Goal: Information Seeking & Learning: Find specific fact

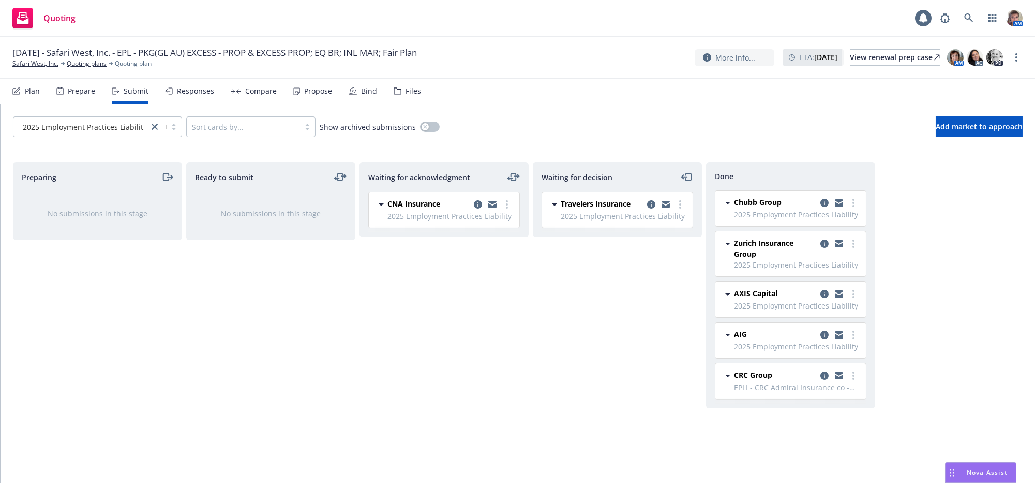
drag, startPoint x: 616, startPoint y: 356, endPoint x: 389, endPoint y: 301, distance: 233.3
click at [615, 352] on div "Waiting for decision Travelers Insurance 2025 Employment Practices Liability Mo…" at bounding box center [617, 311] width 169 height 299
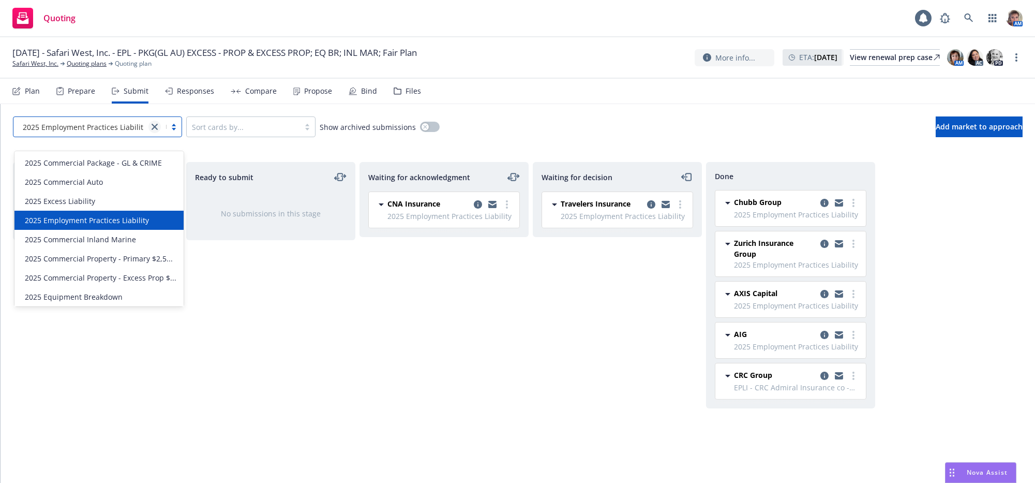
click at [158, 130] on icon "close" at bounding box center [155, 127] width 6 height 6
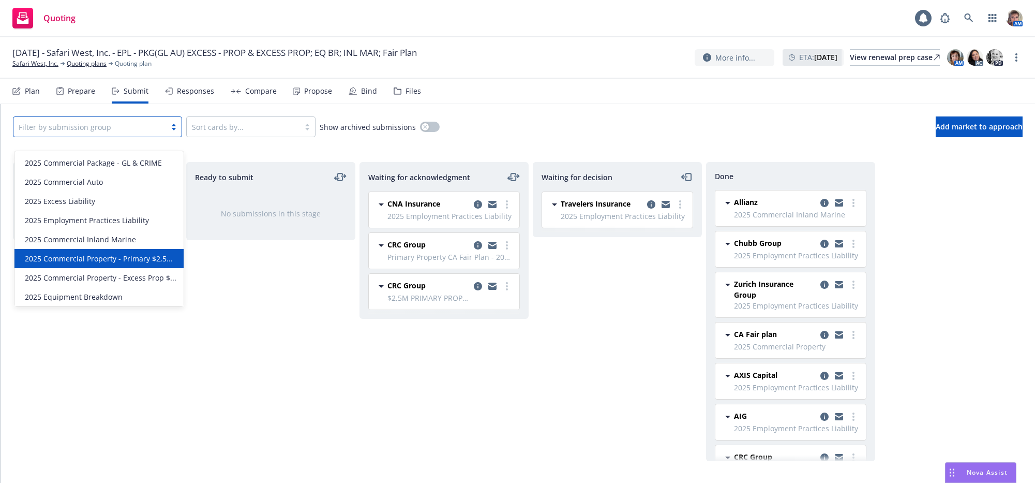
click at [133, 258] on span "2025 Commercial Property - Primary $2,5..." at bounding box center [99, 258] width 148 height 11
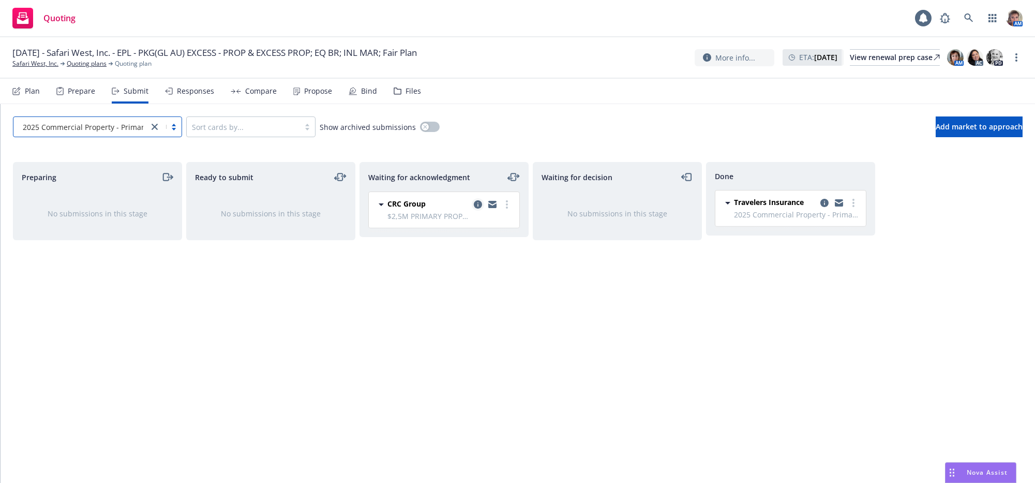
click at [473, 211] on link "copy logging email" at bounding box center [478, 204] width 12 height 12
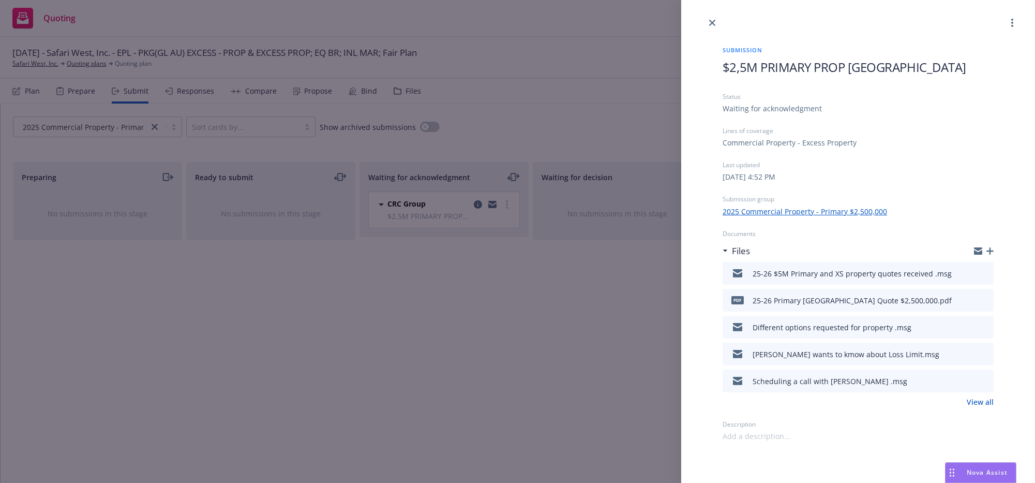
click at [963, 276] on icon "download file" at bounding box center [967, 272] width 8 height 8
click at [305, 334] on div "Submission $2,5M PRIMARY PROP Lexington Status Waiting for acknowledgment Lines…" at bounding box center [517, 241] width 1035 height 483
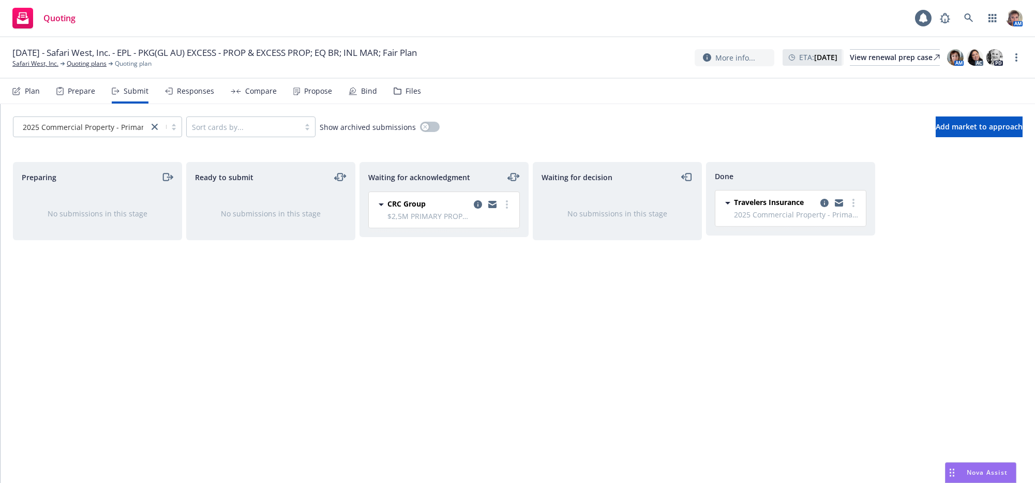
click at [301, 365] on div "Ready to submit No submissions in this stage" at bounding box center [270, 311] width 169 height 299
click at [707, 412] on div "Done Travelers Insurance 2025 Commercial Property - Primary $2,500,000 Sunday, …" at bounding box center [790, 311] width 169 height 299
click at [213, 95] on div "Responses" at bounding box center [195, 91] width 37 height 8
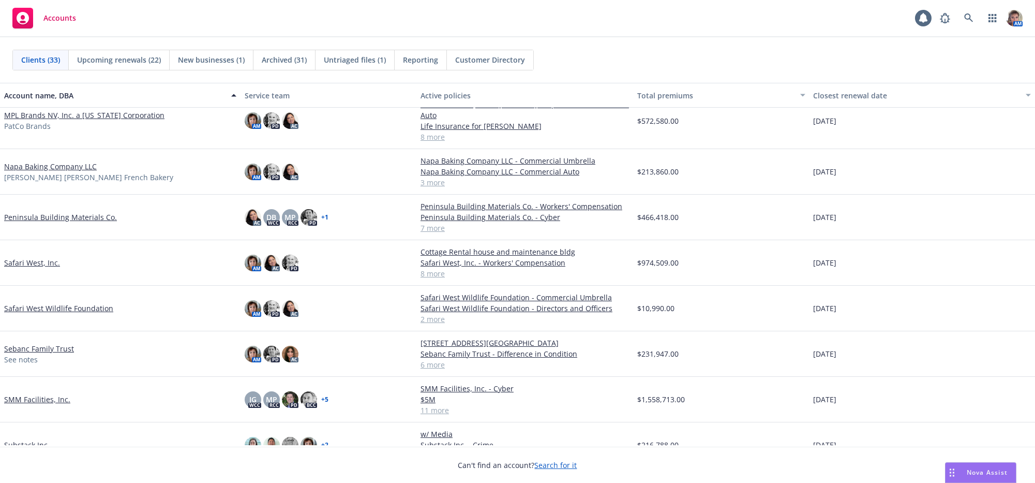
scroll to position [741, 0]
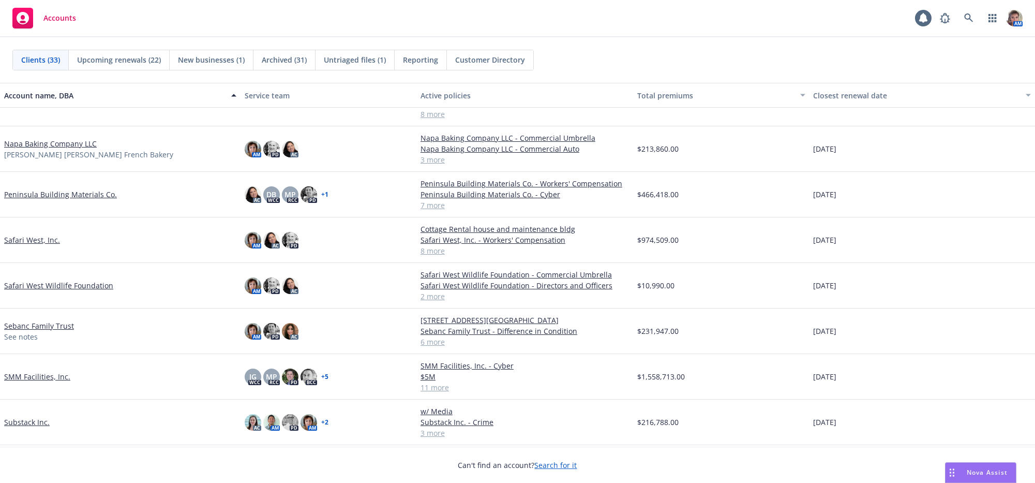
click at [47, 243] on link "Safari West, Inc." at bounding box center [32, 239] width 56 height 11
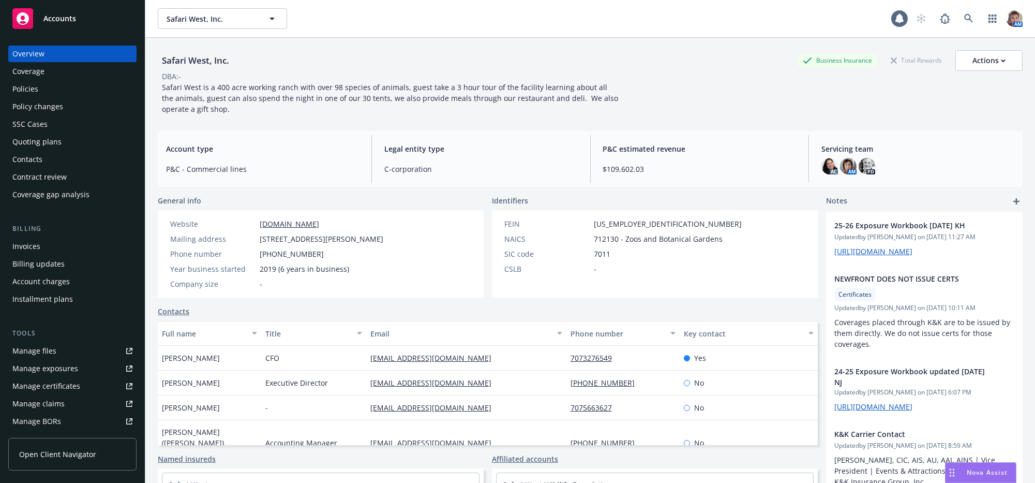
click at [74, 359] on link "Manage files" at bounding box center [72, 350] width 128 height 17
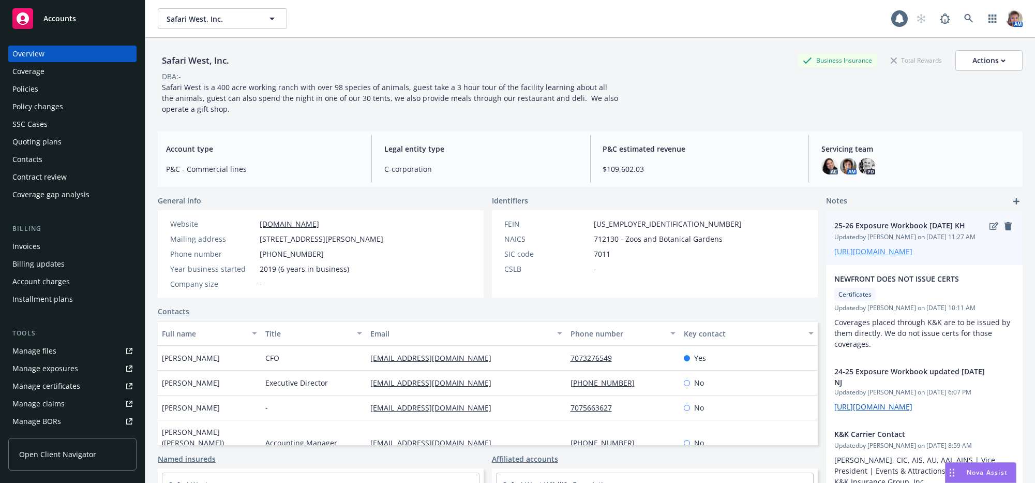
click at [885, 256] on link "https://iln.sharepoint.com/:x:/r/sites/CRUTeam/Shared%20Documents/Clients/Norah…" at bounding box center [873, 251] width 78 height 10
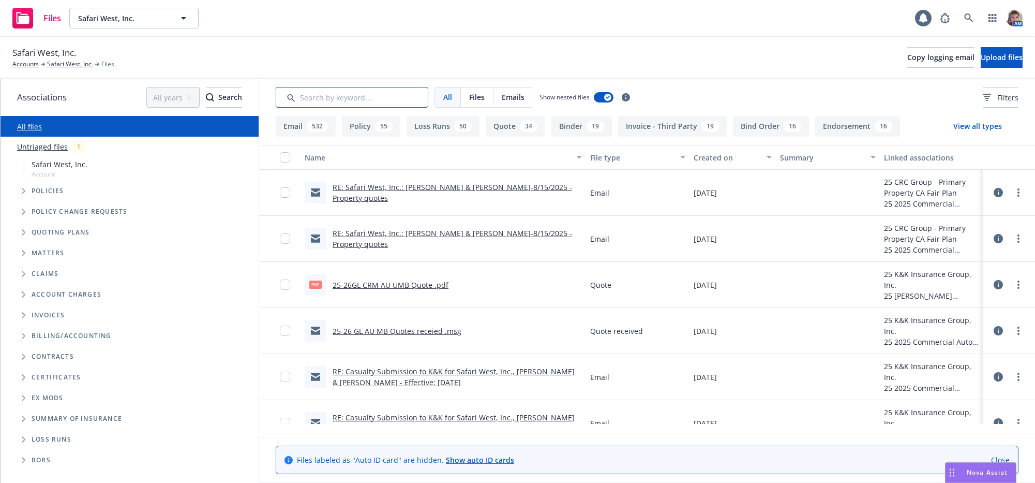
click at [345, 100] on input "Search by keyword..." at bounding box center [352, 97] width 153 height 21
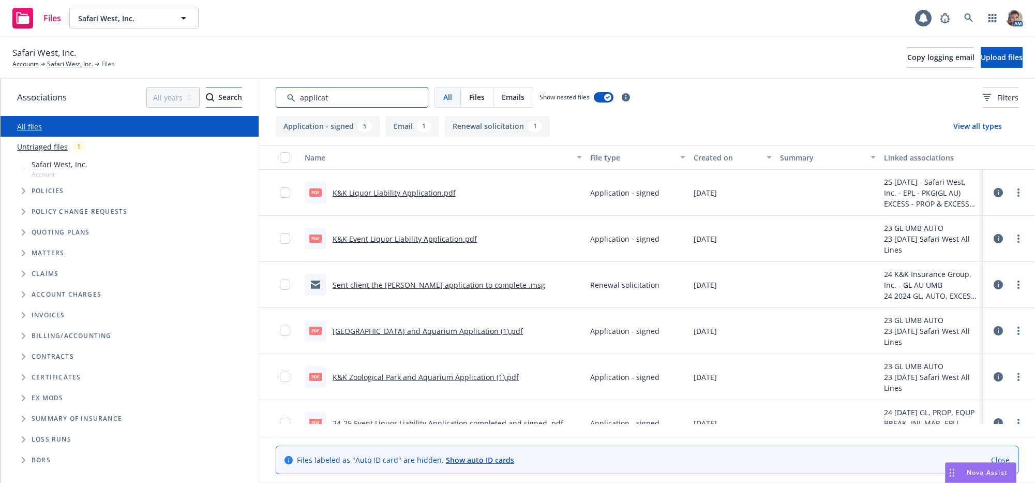
drag, startPoint x: 351, startPoint y: 104, endPoint x: 221, endPoint y: 105, distance: 129.8
click at [227, 100] on div "Associations All years 2027 2026 2025 2024 2023 2022 2021 2020 2019 2018 2017 2…" at bounding box center [518, 281] width 1035 height 404
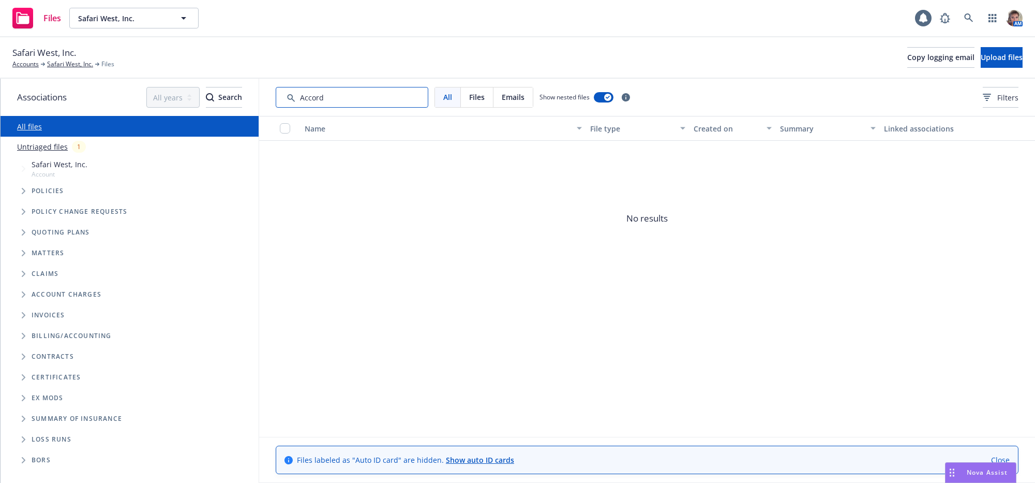
drag, startPoint x: 355, startPoint y: 105, endPoint x: 281, endPoint y: 109, distance: 73.6
click at [281, 108] on input "Search by keyword..." at bounding box center [352, 97] width 153 height 21
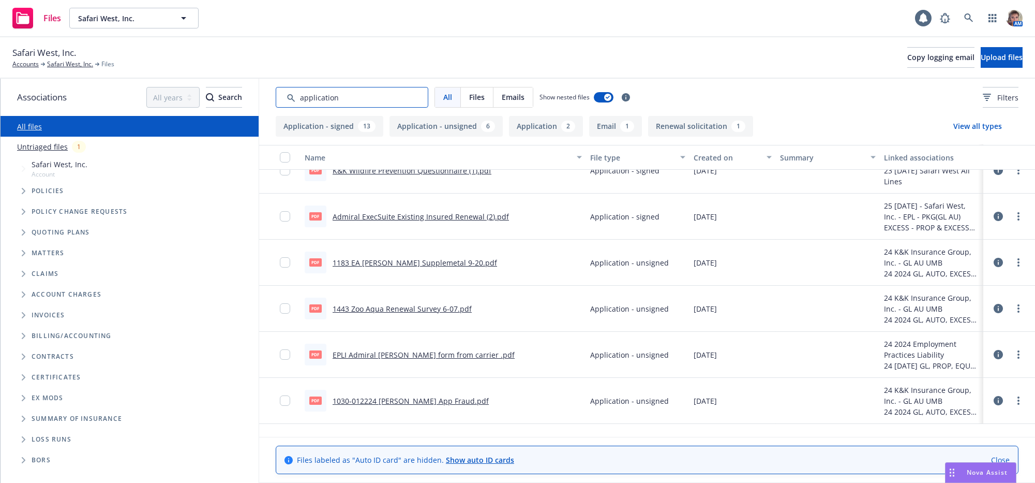
scroll to position [811, 0]
type input "application"
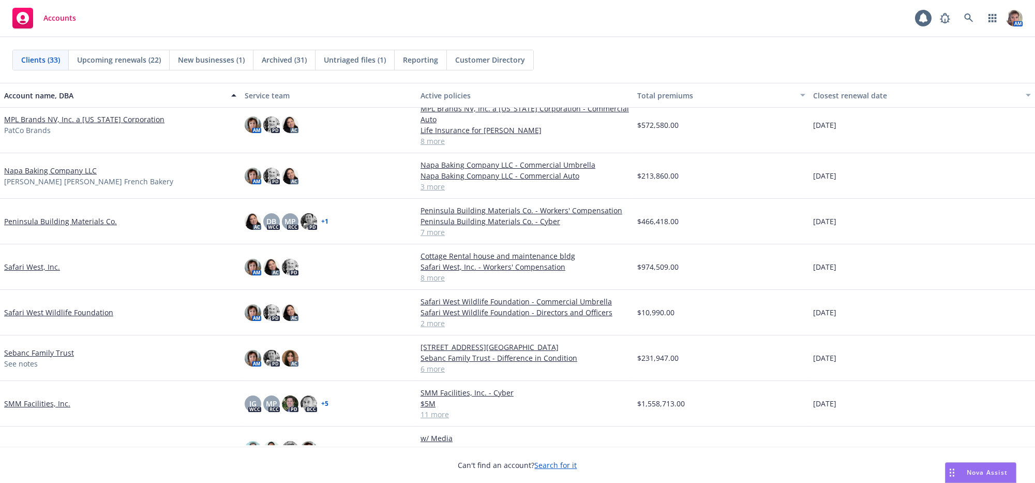
scroll to position [739, 0]
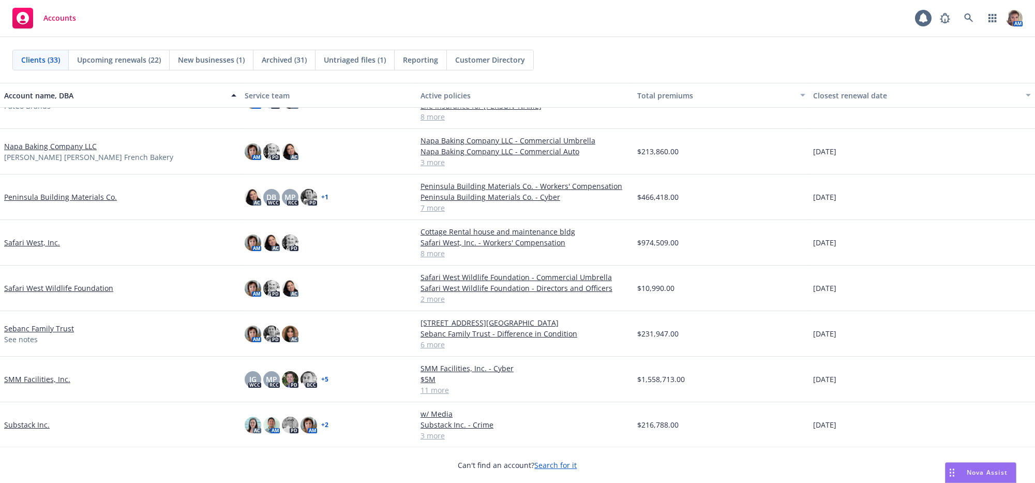
click at [15, 248] on link "Safari West, Inc." at bounding box center [32, 242] width 56 height 11
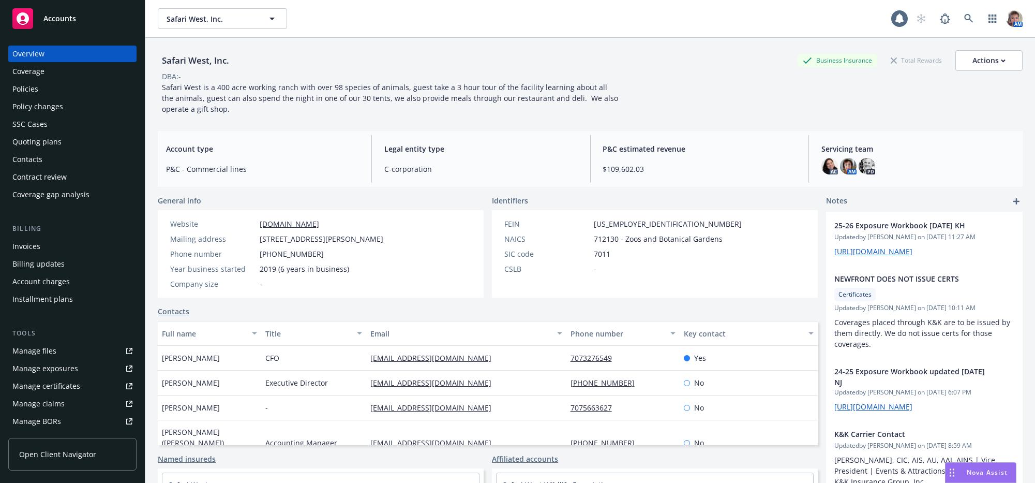
click at [23, 97] on div "Policies" at bounding box center [25, 89] width 26 height 17
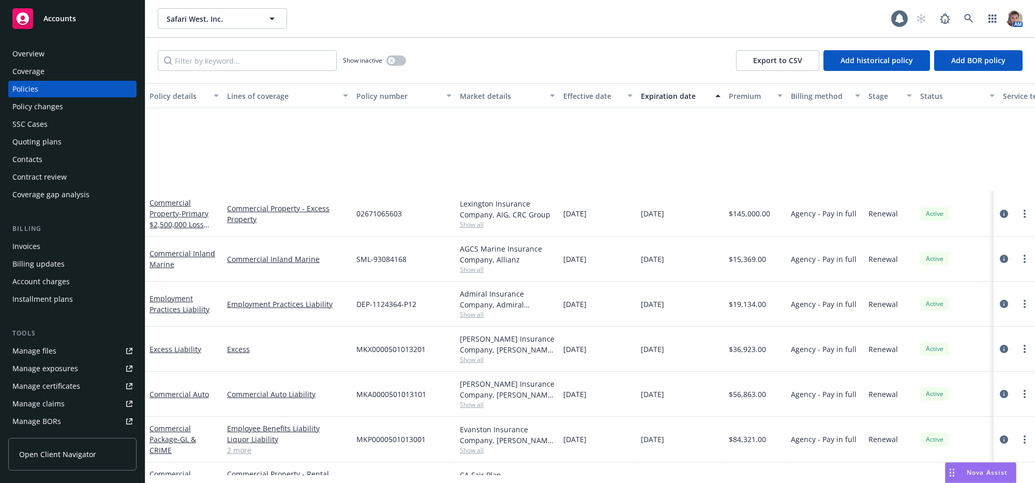
scroll to position [163, 0]
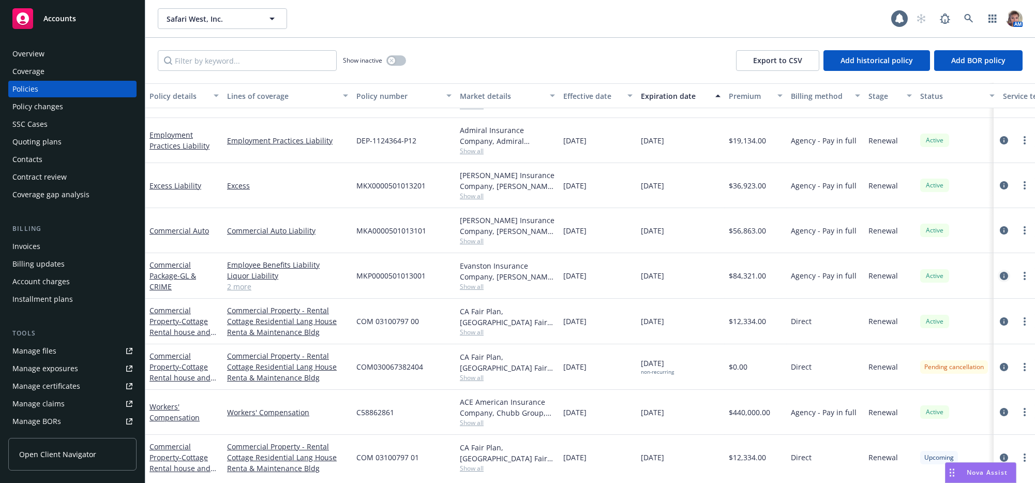
click at [1000, 280] on icon "circleInformation" at bounding box center [1004, 276] width 8 height 8
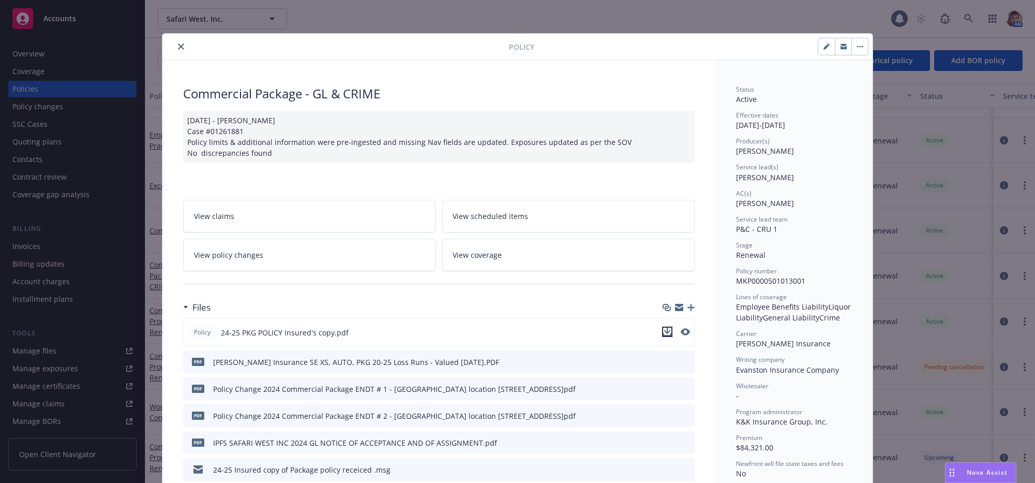
click at [666, 336] on icon "download file" at bounding box center [667, 331] width 8 height 8
click at [179, 49] on icon "close" at bounding box center [181, 46] width 6 height 6
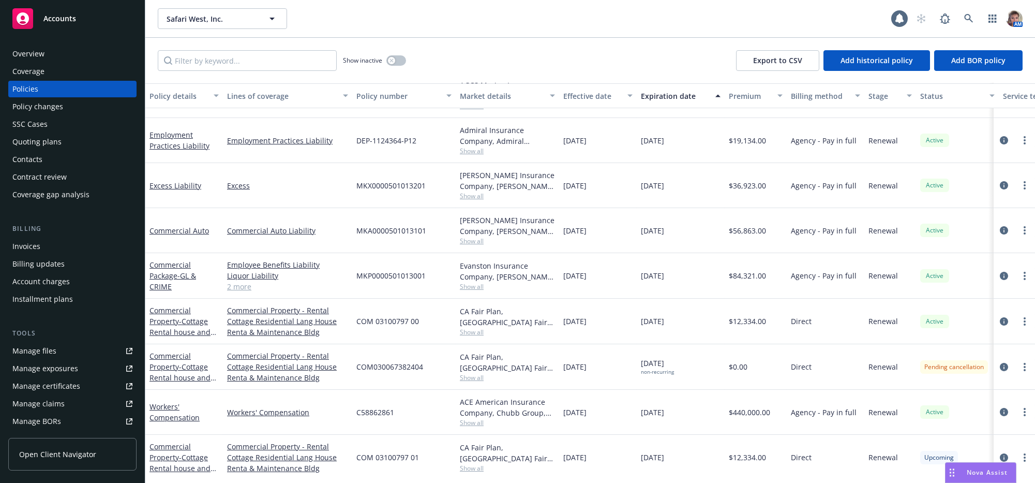
scroll to position [193, 0]
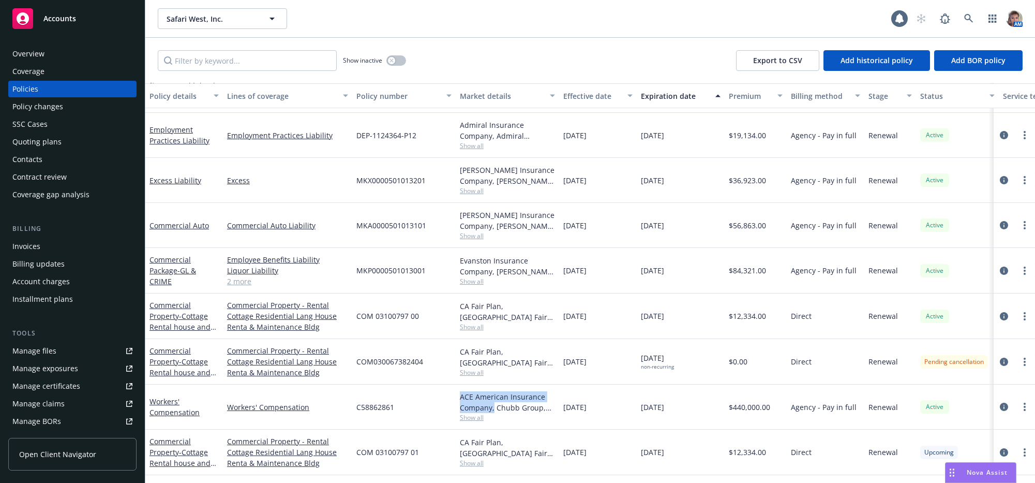
drag, startPoint x: 494, startPoint y: 403, endPoint x: 459, endPoint y: 396, distance: 36.0
click at [459, 396] on div "ACE American Insurance Company, Chubb Group, Barrett Business Services, Inc. (B…" at bounding box center [507, 406] width 103 height 45
copy div "ACE American Insurance Company,"
click at [418, 414] on div "C58862861" at bounding box center [403, 406] width 103 height 45
drag, startPoint x: 394, startPoint y: 399, endPoint x: 356, endPoint y: 400, distance: 37.8
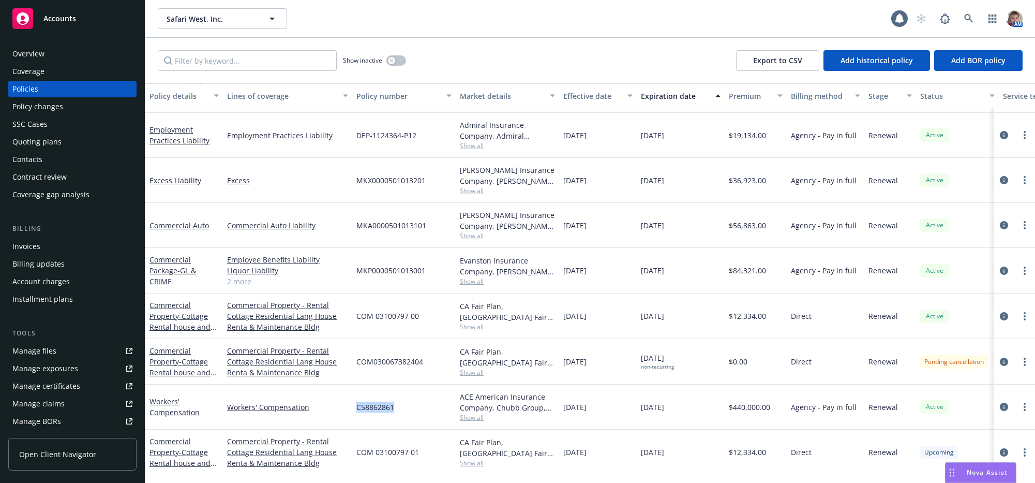
click at [356, 400] on div "C58862861" at bounding box center [403, 406] width 103 height 45
copy span "C58862861"
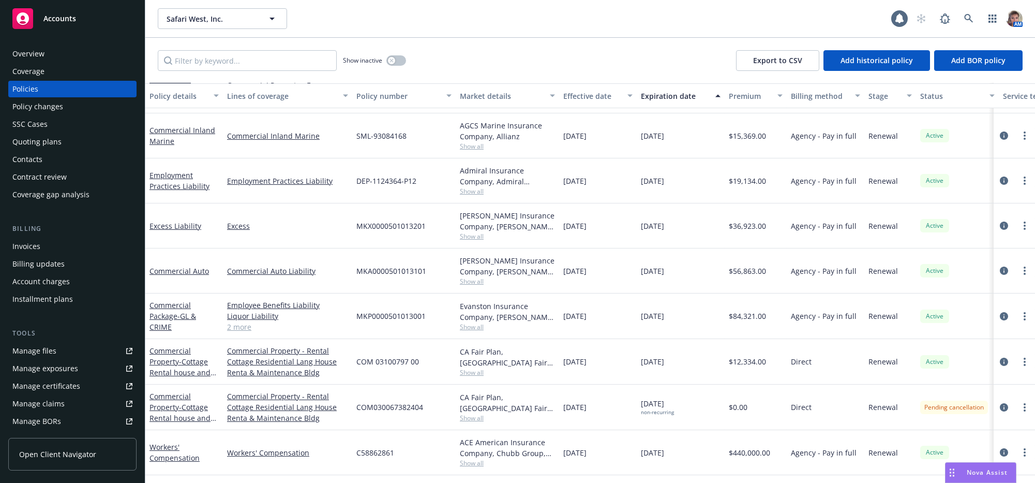
scroll to position [0, 0]
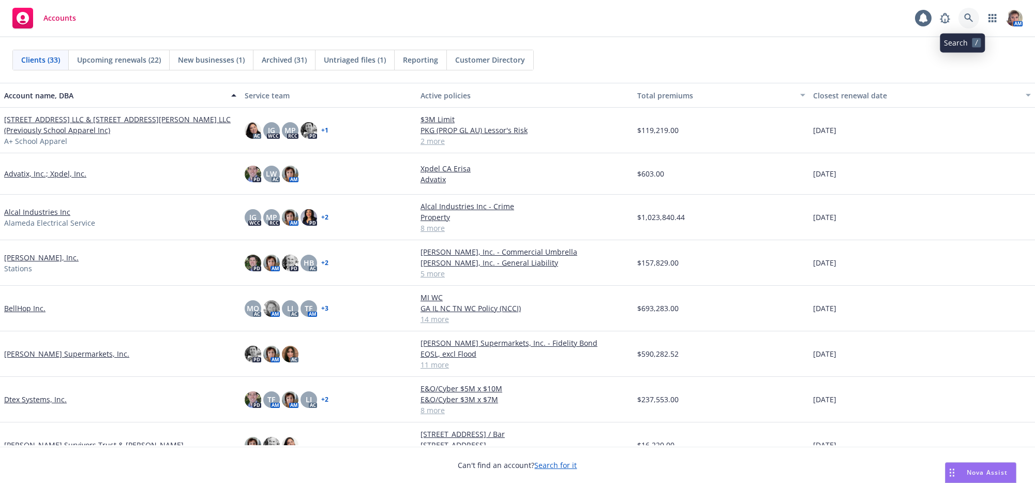
click at [964, 14] on icon at bounding box center [968, 17] width 9 height 9
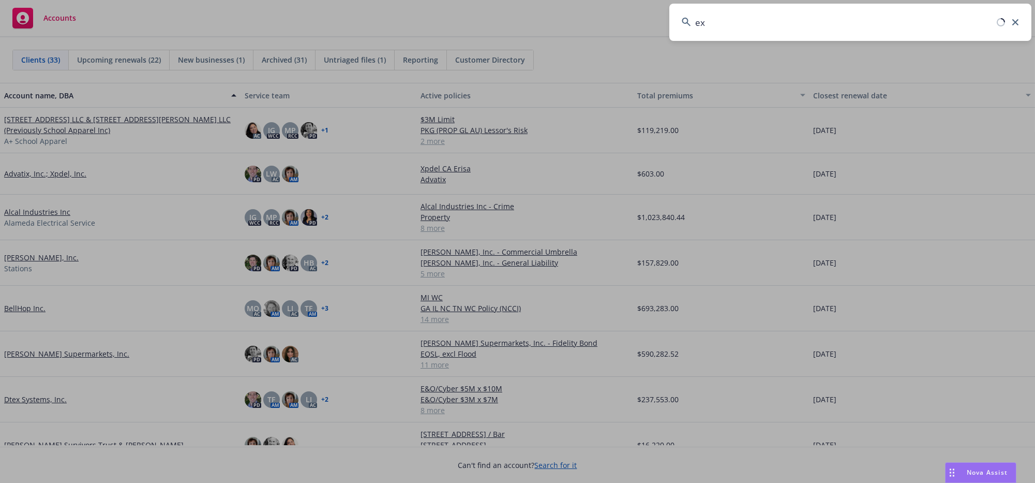
type input "e"
type input "meundies"
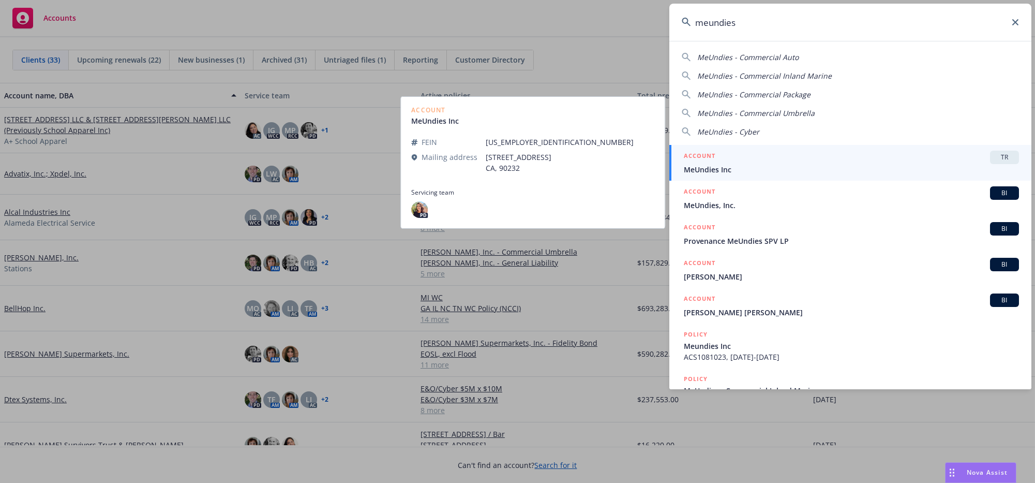
click at [742, 168] on span "MeUndies Inc" at bounding box center [851, 169] width 335 height 11
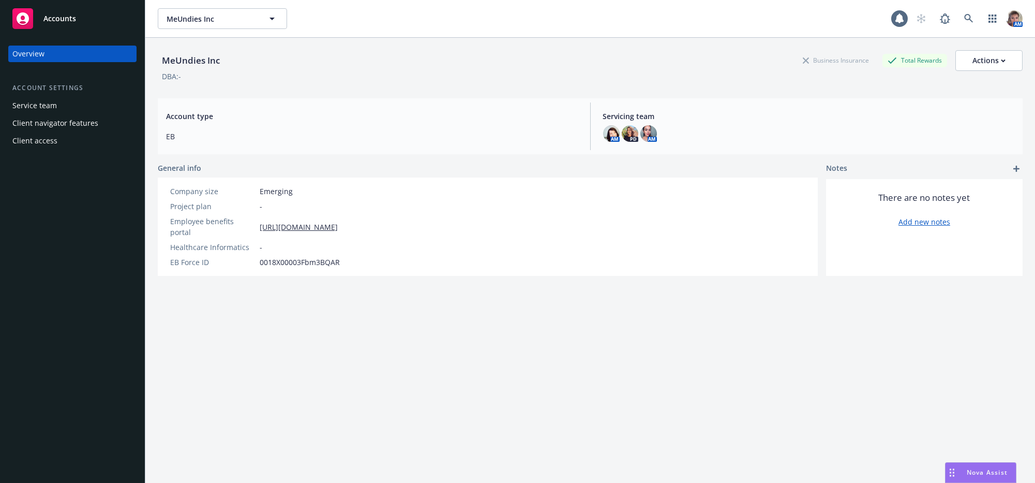
click at [610, 358] on div "MeUndies Inc Business Insurance Total Rewards Actions DBA: - Account type EB Se…" at bounding box center [590, 273] width 865 height 470
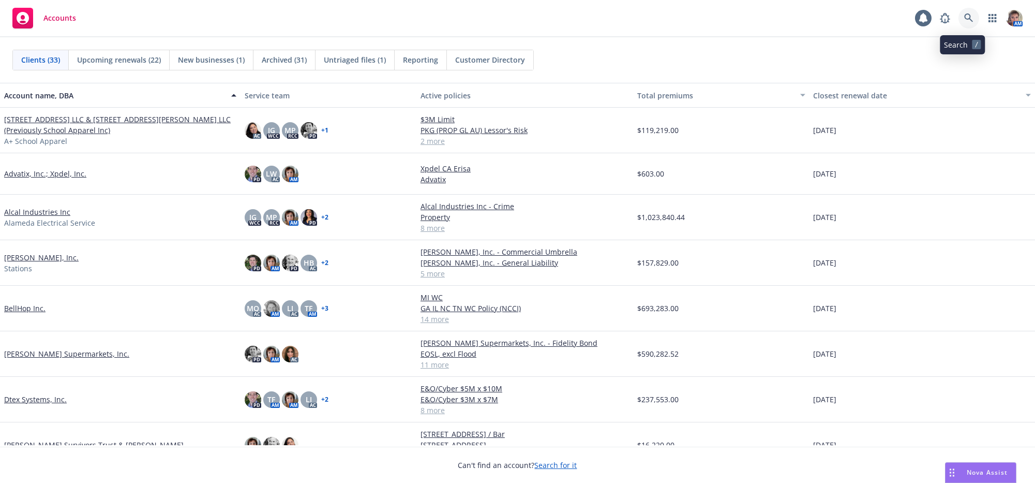
click at [958, 19] on link at bounding box center [968, 18] width 21 height 21
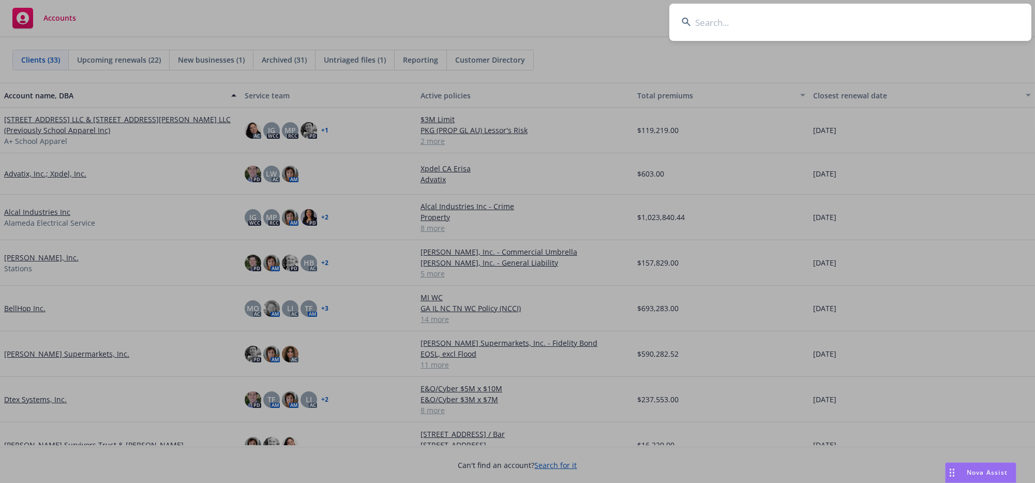
type input "e"
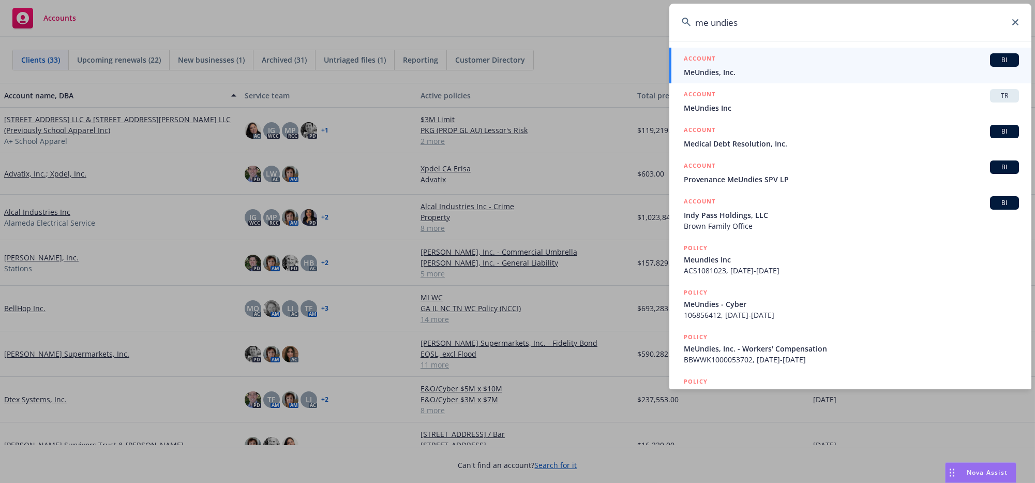
type input "me undies"
click at [867, 71] on span "MeUndies, Inc." at bounding box center [851, 72] width 335 height 11
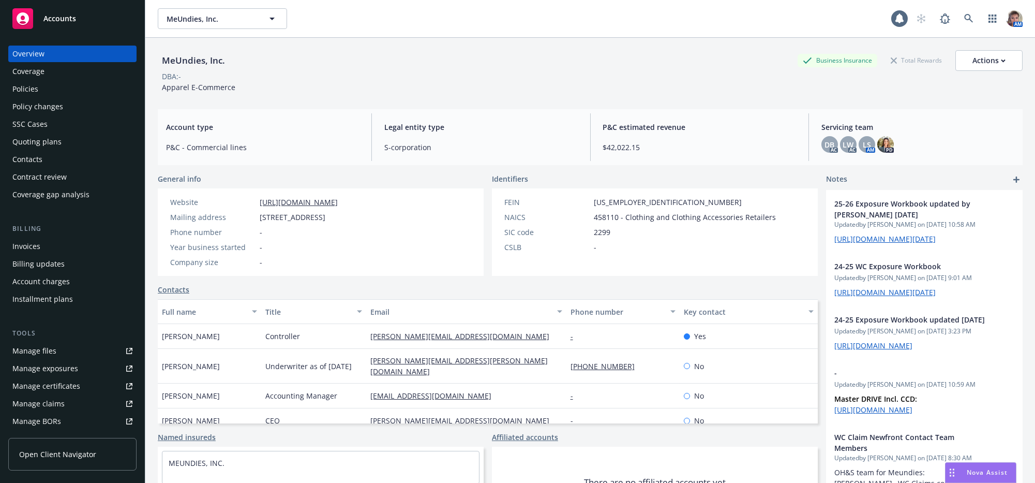
click at [79, 359] on link "Manage files" at bounding box center [72, 350] width 128 height 17
click at [970, 465] on div "Nova Assist" at bounding box center [981, 472] width 70 height 20
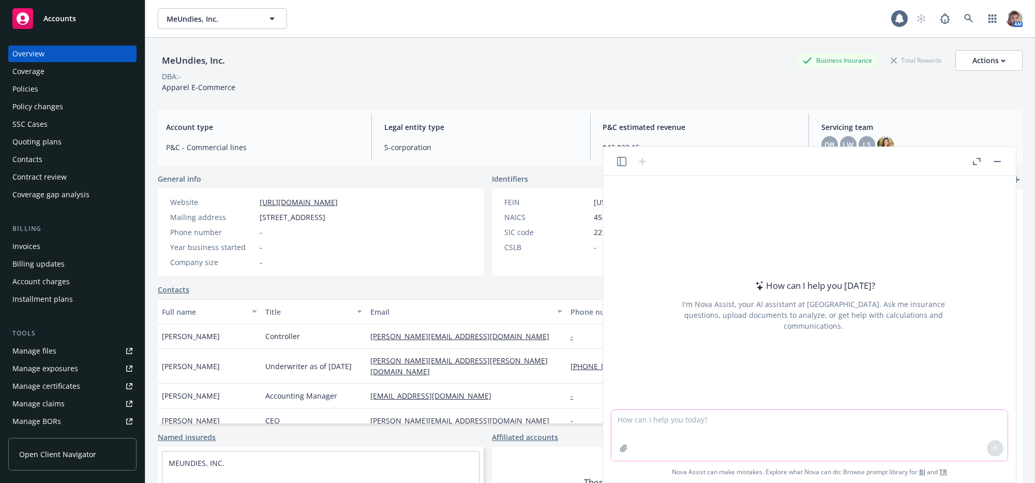
click at [755, 432] on textarea at bounding box center [809, 435] width 396 height 51
type textarea "Who is the insurance broker for Gelson's Markets"
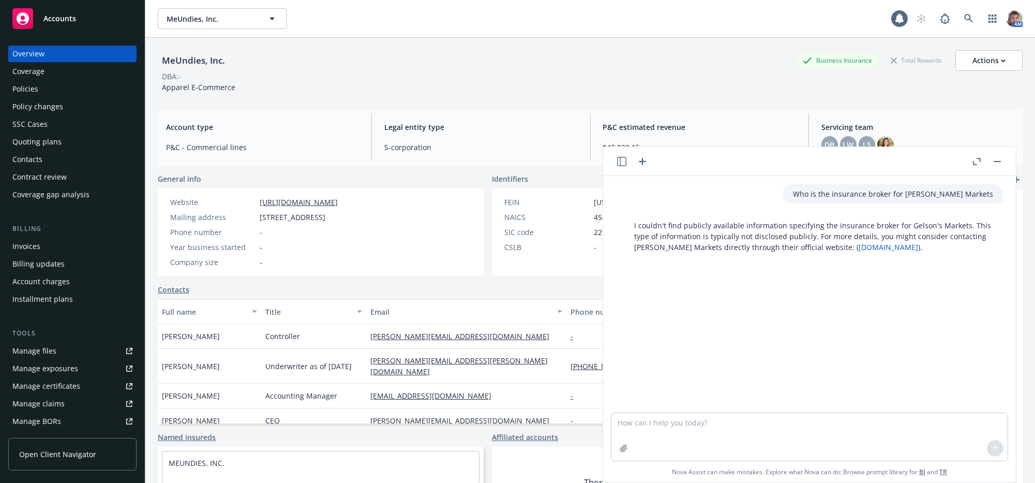
click at [879, 252] on link "gelsons.com" at bounding box center [888, 247] width 59 height 10
click at [733, 87] on div "MeUndies, Inc. Business Insurance Total Rewards Actions DBA: - Apparel E-Commer…" at bounding box center [590, 71] width 865 height 42
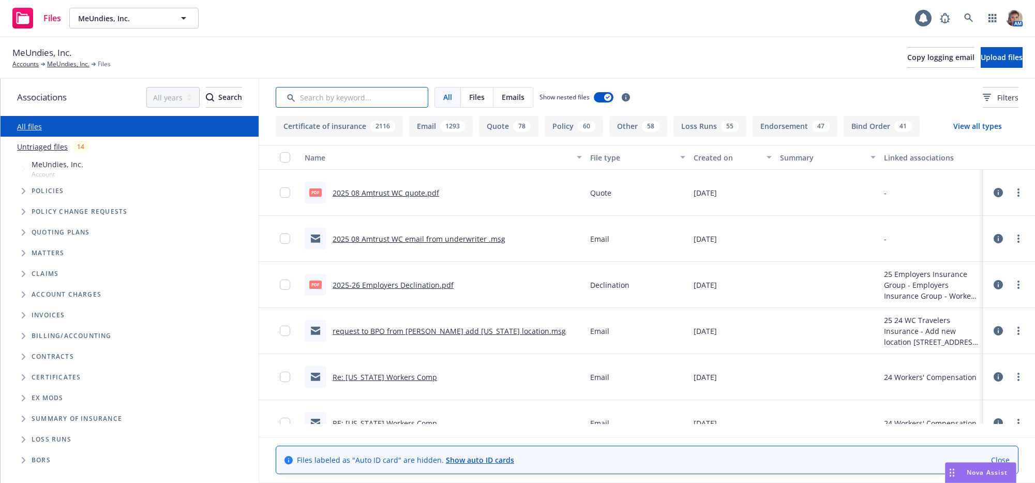
click at [325, 96] on input "Search by keyword..." at bounding box center [352, 97] width 153 height 21
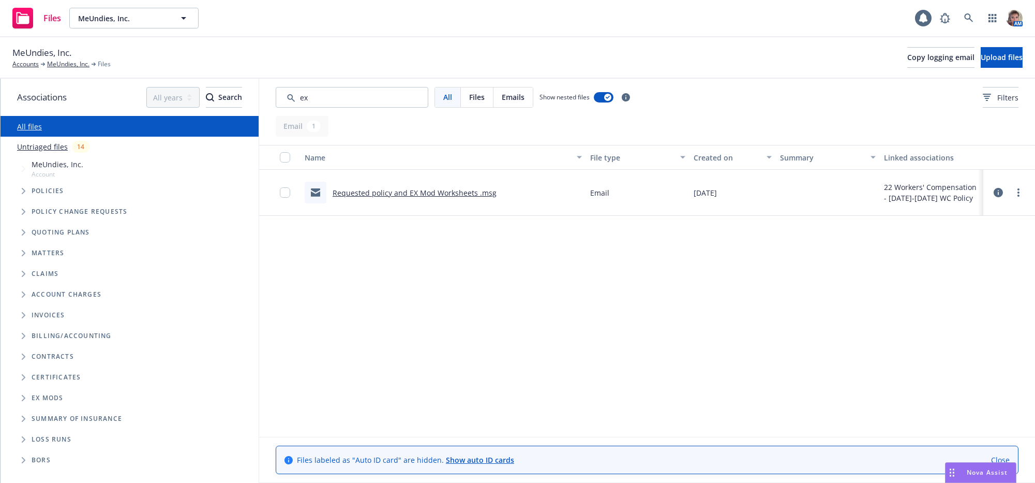
click at [371, 198] on link "Requested policy and EX Mod Worksheets .msg" at bounding box center [415, 193] width 164 height 10
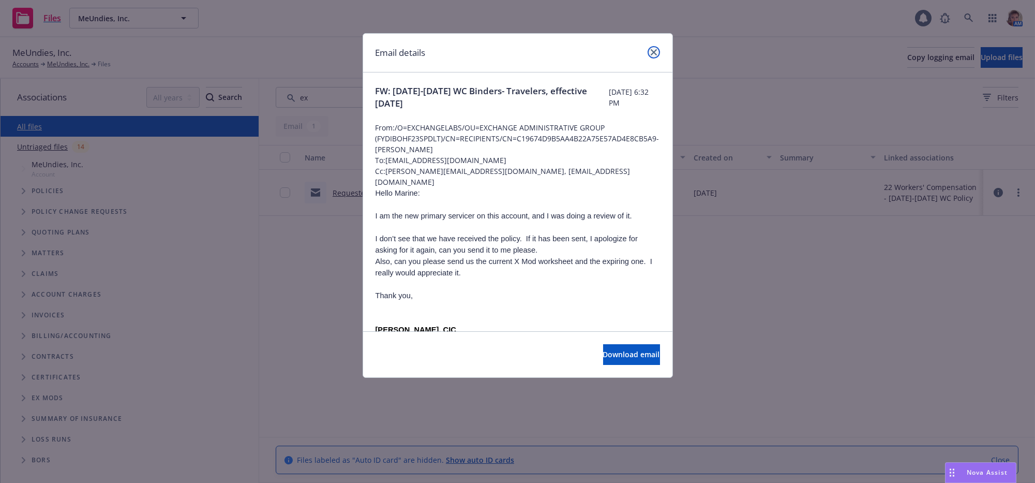
click at [651, 52] on link "close" at bounding box center [654, 52] width 12 height 12
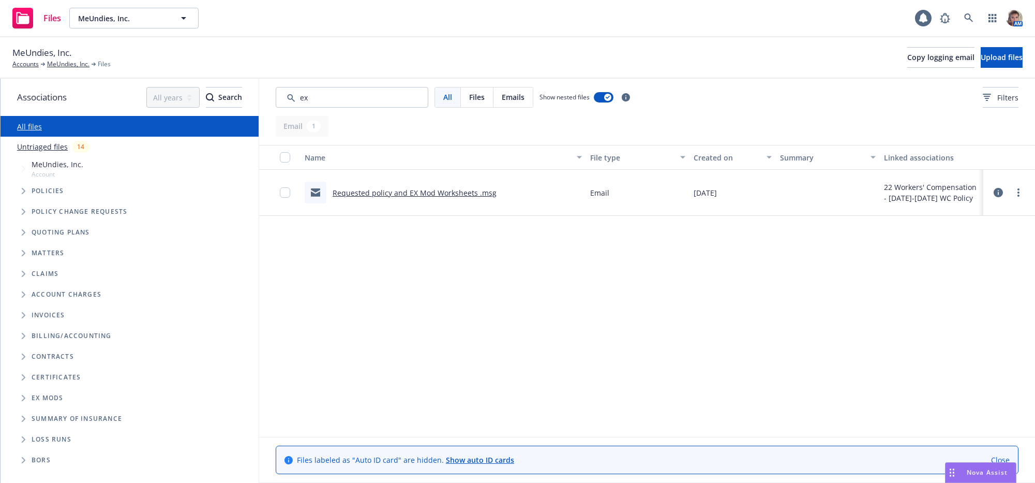
click at [693, 359] on div "Name File type Created on Summary Linked associations Requested policy and EX M…" at bounding box center [647, 284] width 776 height 279
click at [355, 292] on div "Name File type Created on Summary Linked associations Requested policy and EX M…" at bounding box center [647, 284] width 776 height 279
click at [379, 198] on link "Requested policy and EX Mod Worksheets .msg" at bounding box center [415, 193] width 164 height 10
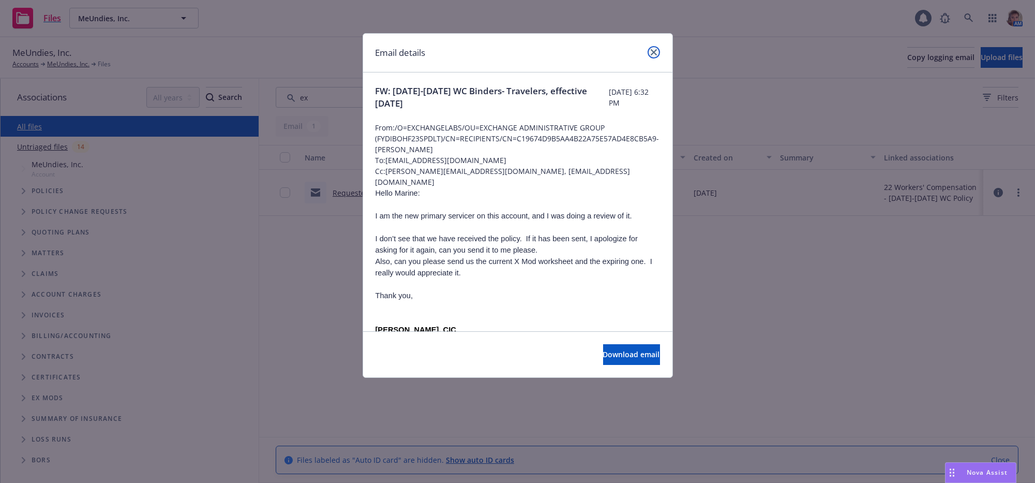
click at [649, 57] on link "close" at bounding box center [654, 52] width 12 height 12
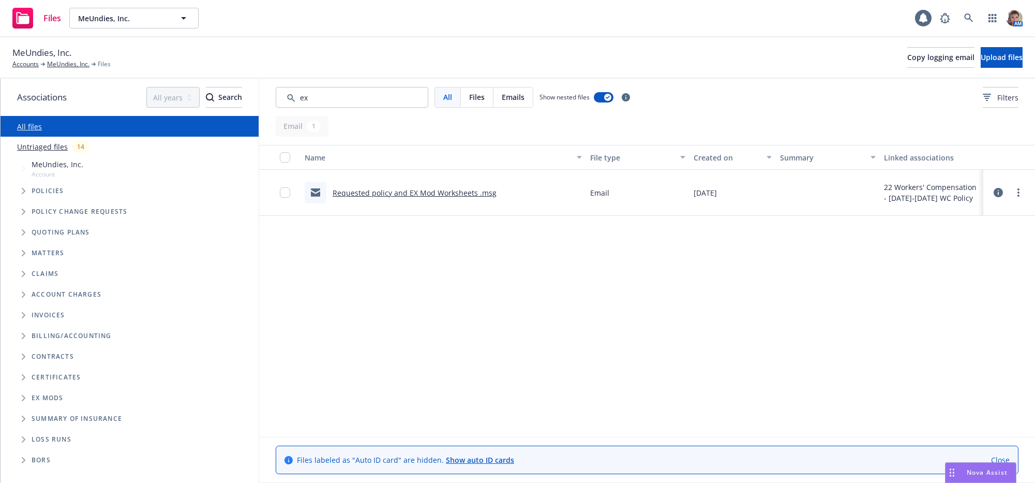
click at [496, 341] on div "Name File type Created on Summary Linked associations Requested policy and EX M…" at bounding box center [647, 284] width 776 height 279
drag, startPoint x: 351, startPoint y: 99, endPoint x: 233, endPoint y: 106, distance: 118.1
click at [233, 99] on div "Associations All years 2027 2026 2025 2024 2023 2022 2021 2020 2019 2018 2017 2…" at bounding box center [518, 281] width 1035 height 404
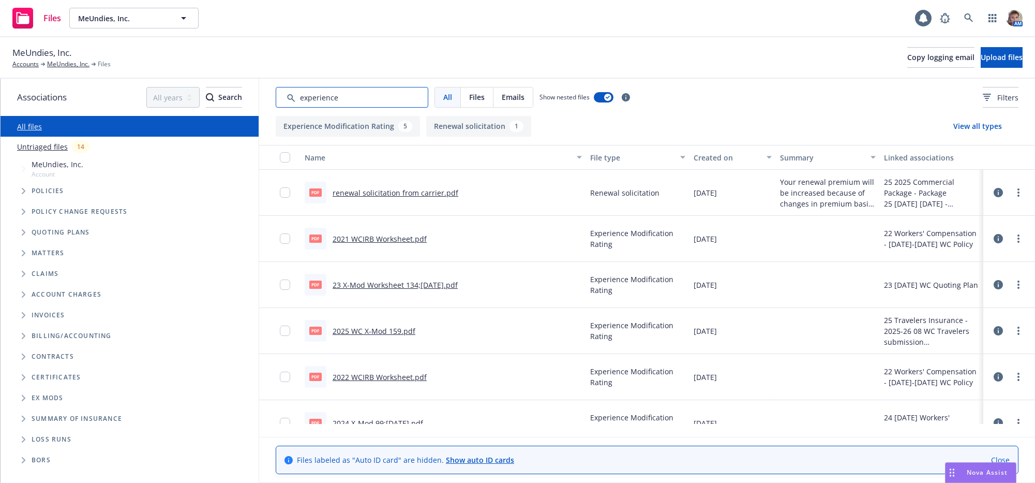
type input "experience"
click at [389, 336] on link "2025 WC X-Mod 159.pdf" at bounding box center [374, 331] width 83 height 10
click at [957, 464] on div "Nova Assist" at bounding box center [981, 472] width 70 height 20
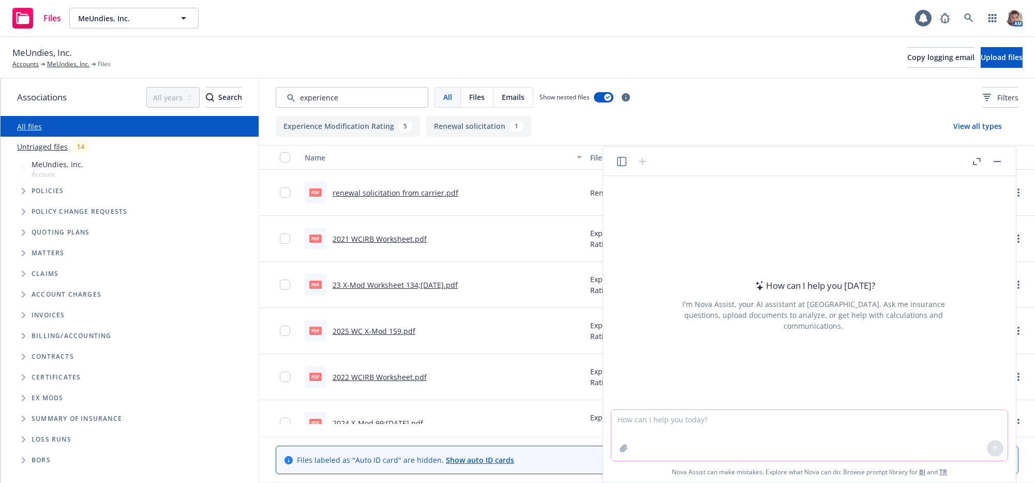
click at [831, 424] on textarea at bounding box center [809, 435] width 396 height 51
type textarea "what is the insurance company name for code 697 with wCIRB?"
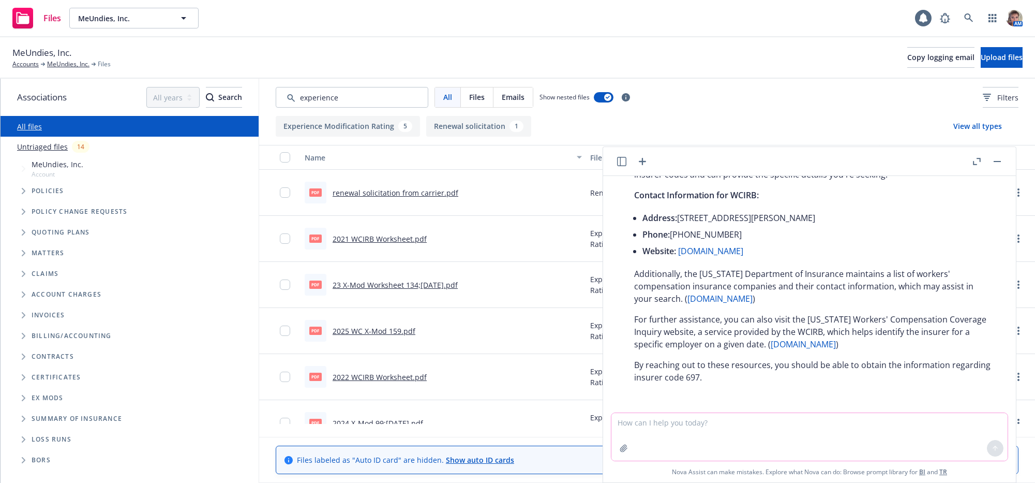
scroll to position [214, 0]
click at [870, 439] on textarea at bounding box center [809, 437] width 396 height 48
drag, startPoint x: 762, startPoint y: 213, endPoint x: 639, endPoint y: 201, distance: 123.7
click at [639, 201] on div "The Workers' Compensation Insurance Rating Bureau of California (WCIRB) assigns…" at bounding box center [814, 234] width 380 height 306
click at [753, 293] on link "insurance.ca.gov" at bounding box center [719, 298] width 65 height 11
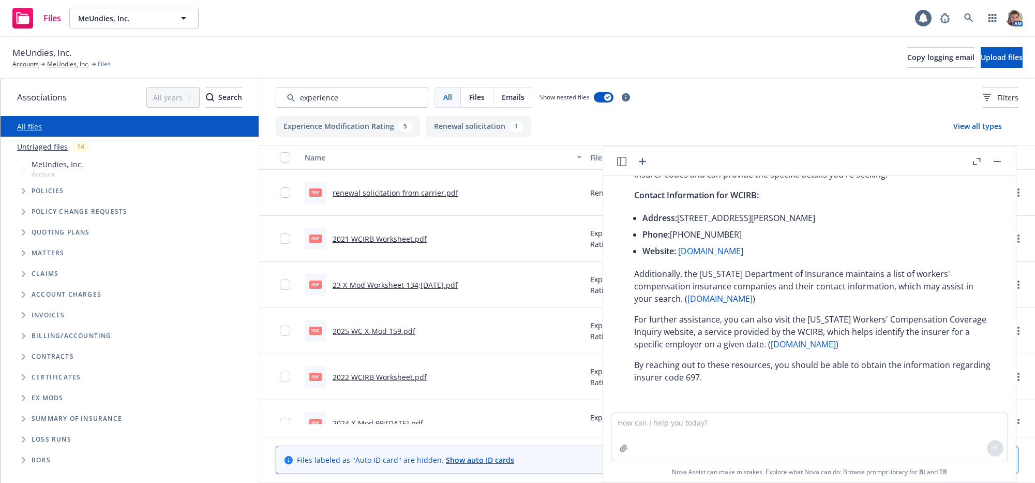
click at [708, 99] on div "All Files Emails Show nested files Filters" at bounding box center [647, 97] width 743 height 21
click at [561, 48] on div "MeUndies, Inc. Accounts MeUndies, Inc. Files Copy logging email Upload files" at bounding box center [517, 57] width 1035 height 41
click at [964, 20] on icon at bounding box center [968, 17] width 9 height 9
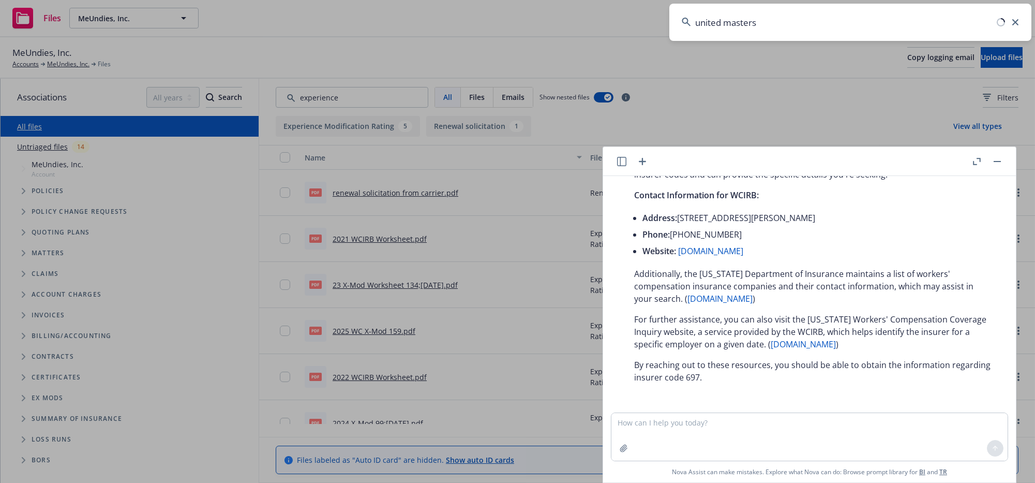
type input "united masters"
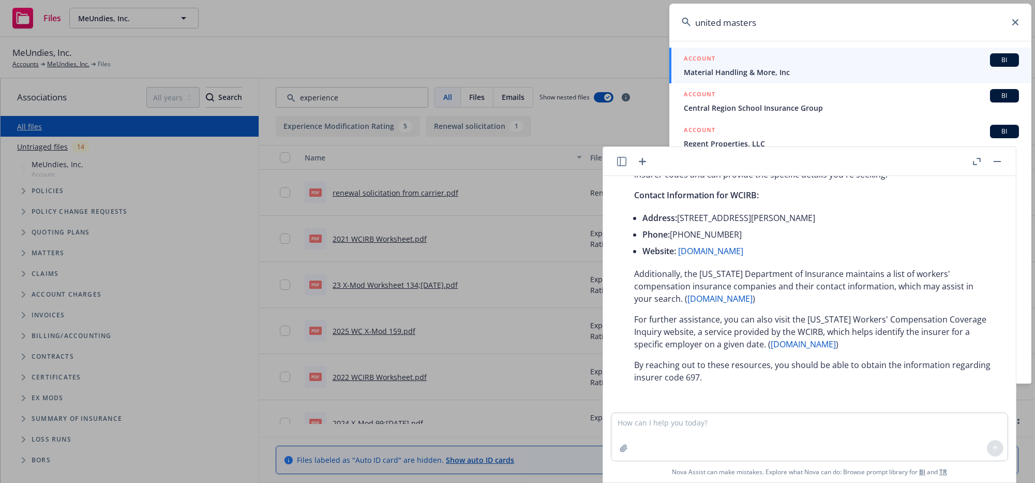
click at [976, 67] on span "Material Handling & More, Inc" at bounding box center [851, 72] width 335 height 11
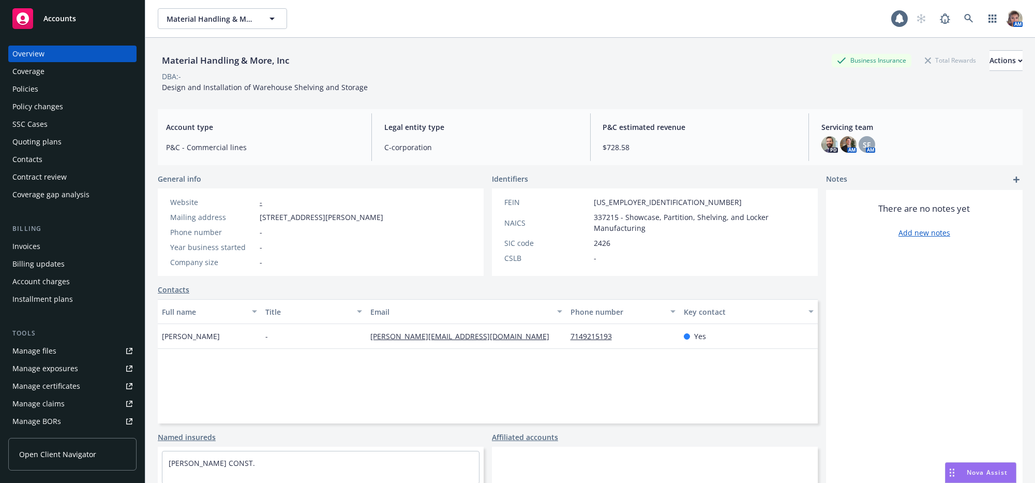
click at [50, 150] on div "Quoting plans" at bounding box center [36, 141] width 49 height 17
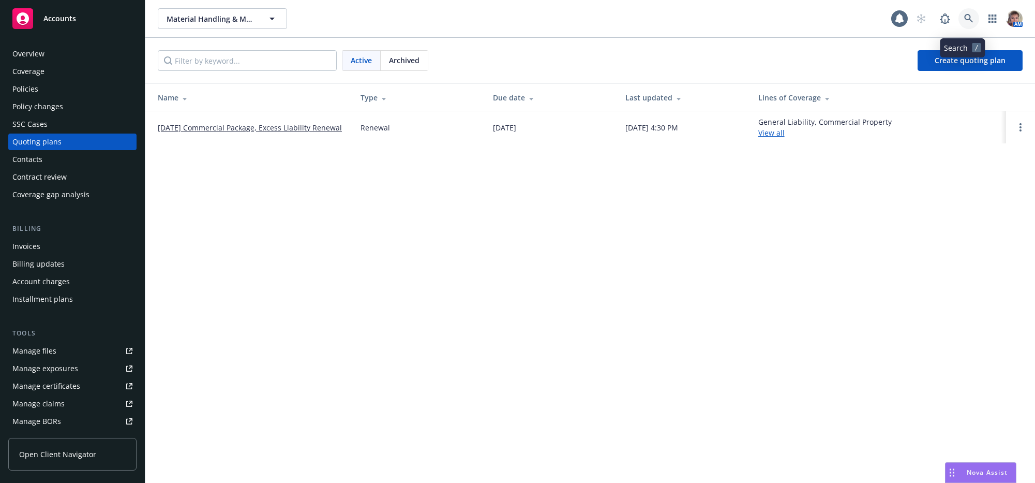
click at [961, 27] on link at bounding box center [968, 18] width 21 height 21
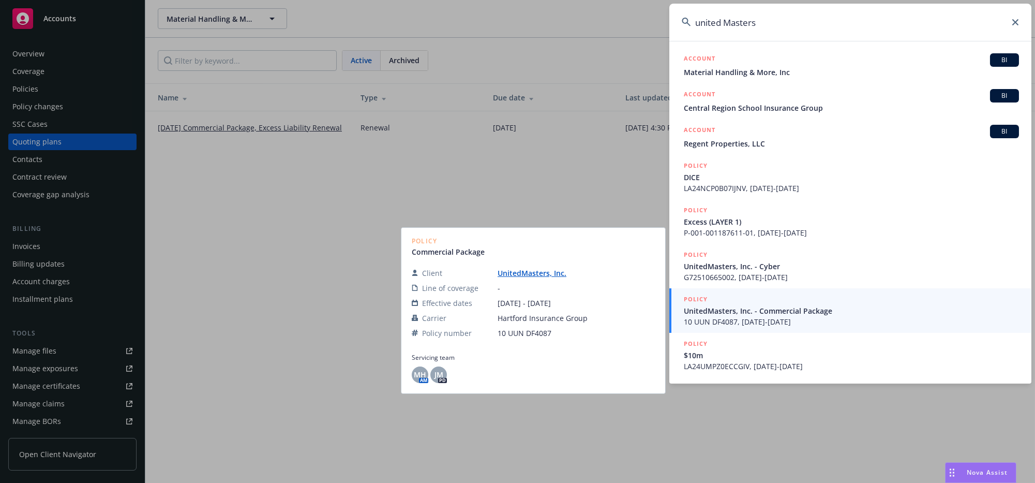
type input "united Masters"
click at [803, 313] on span "UnitedMasters, Inc. - Commercial Package" at bounding box center [851, 310] width 335 height 11
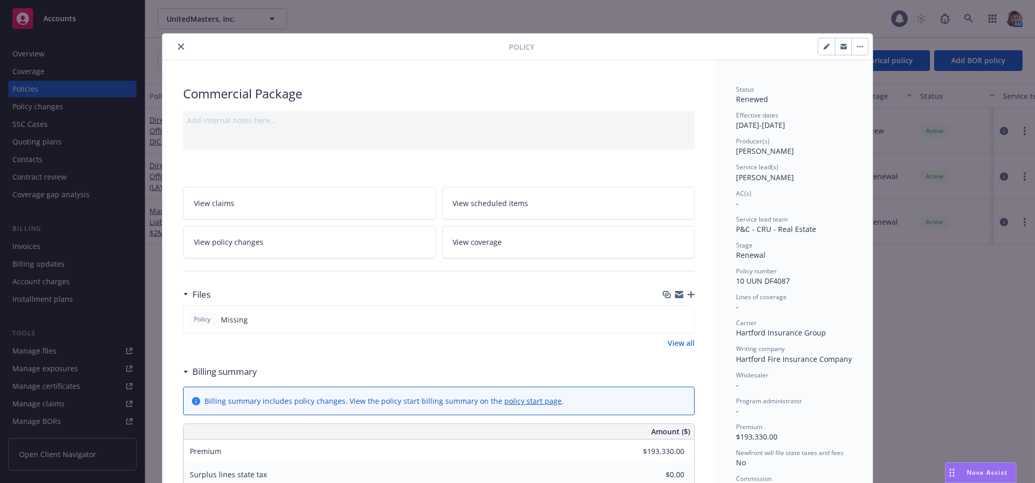
click at [20, 57] on div "Policy Commercial Package Add internal notes here... View claims View scheduled…" at bounding box center [517, 241] width 1035 height 483
click at [23, 55] on div "Policy Commercial Package Add internal notes here... View claims View scheduled…" at bounding box center [517, 241] width 1035 height 483
click at [179, 52] on button "close" at bounding box center [181, 46] width 12 height 12
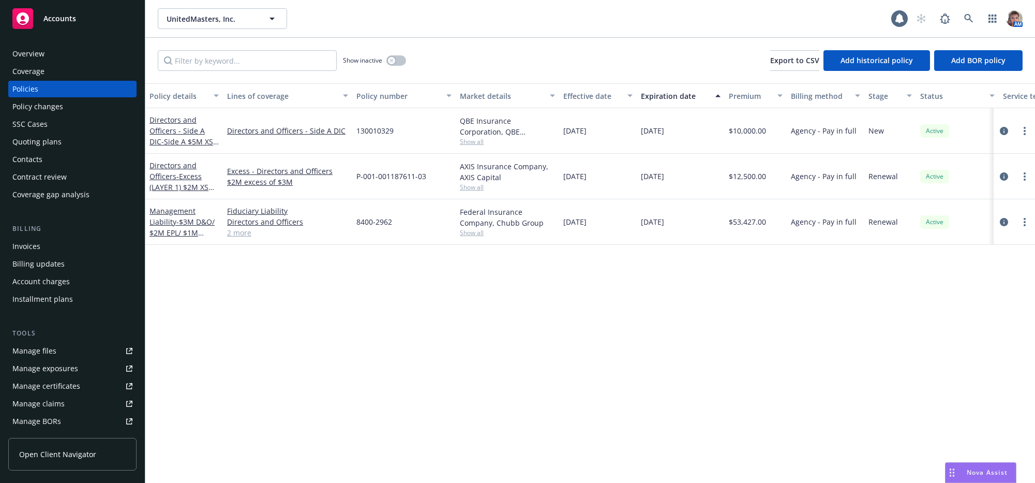
click at [58, 150] on div "Quoting plans" at bounding box center [36, 141] width 49 height 17
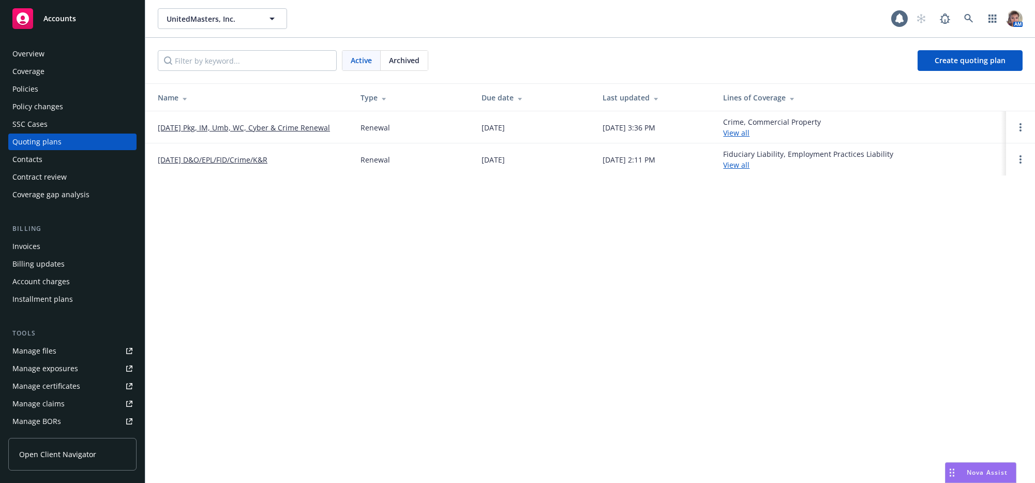
click at [292, 133] on link "08/01/25 Pkg, IM, Umb, WC, Cyber & Crime Renewal" at bounding box center [244, 127] width 172 height 11
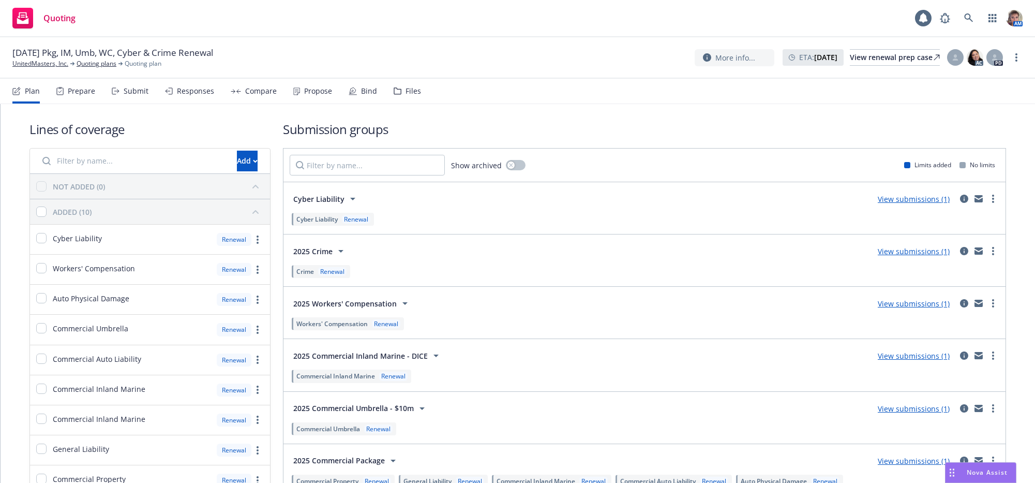
click at [377, 95] on div "Bind" at bounding box center [369, 91] width 16 height 8
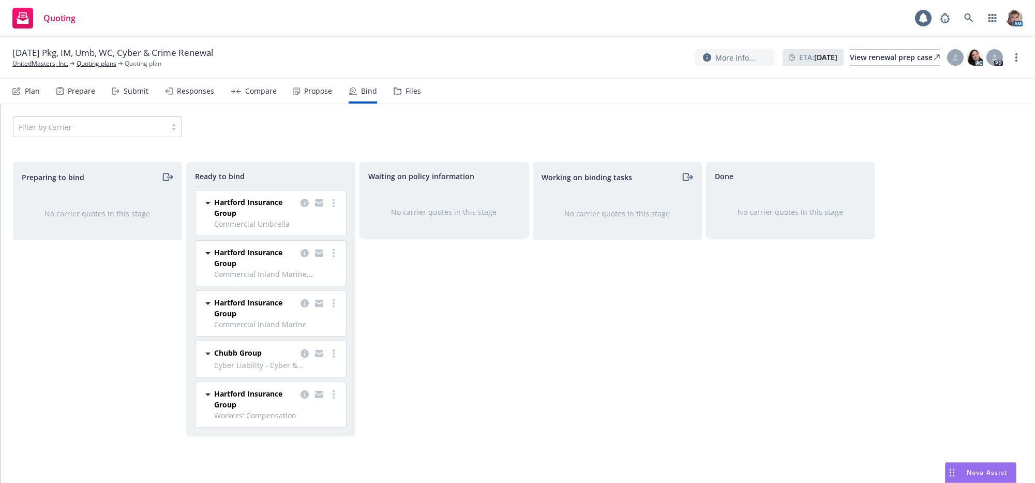
click at [384, 326] on div "Waiting on policy information No carrier quotes in this stage" at bounding box center [443, 311] width 169 height 299
click at [305, 207] on icon "copy logging email" at bounding box center [305, 203] width 8 height 8
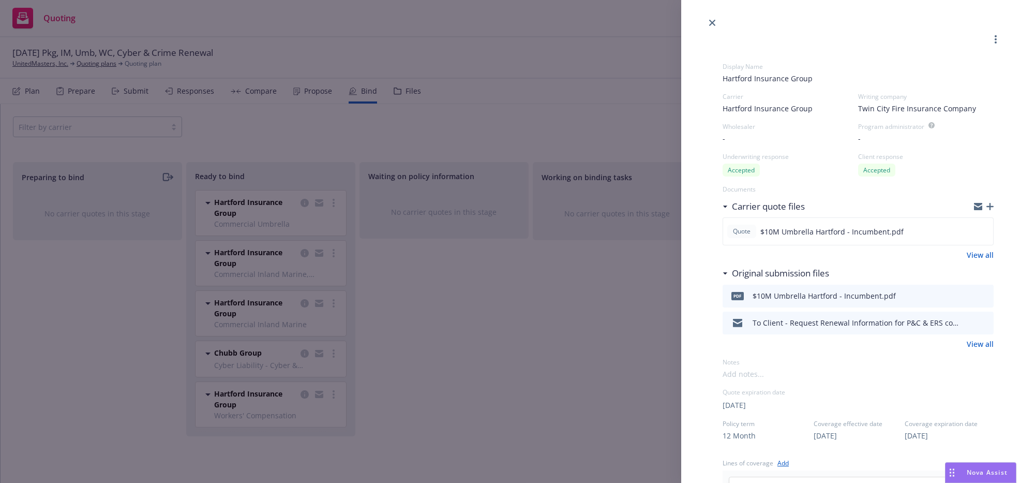
click at [509, 315] on div "Display Name Hartford Insurance Group Carrier Hartford Insurance Group Writing …" at bounding box center [517, 241] width 1035 height 483
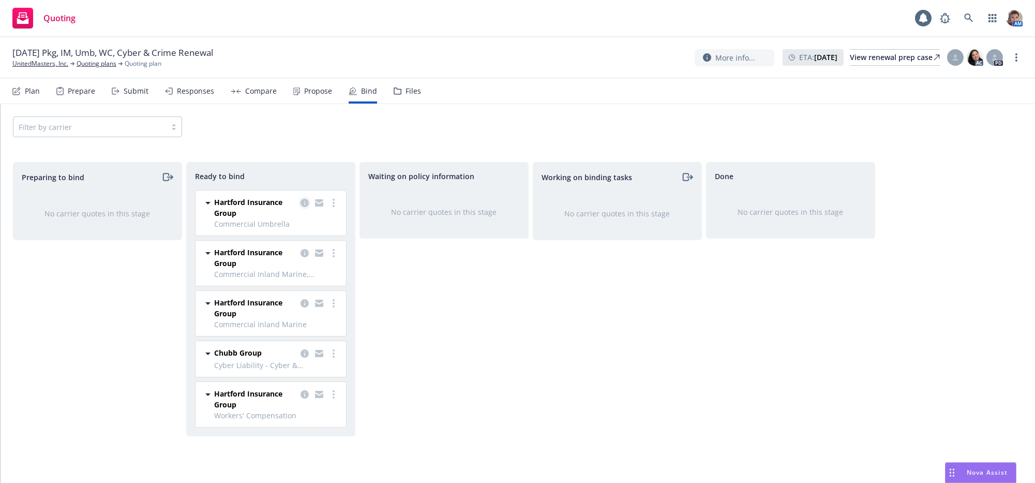
click at [305, 207] on icon "copy logging email" at bounding box center [305, 203] width 8 height 8
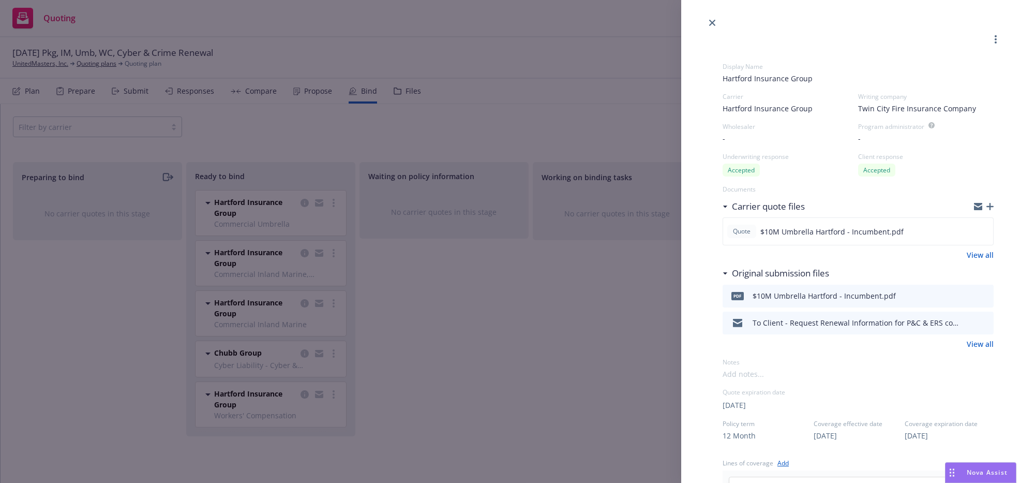
scroll to position [453, 0]
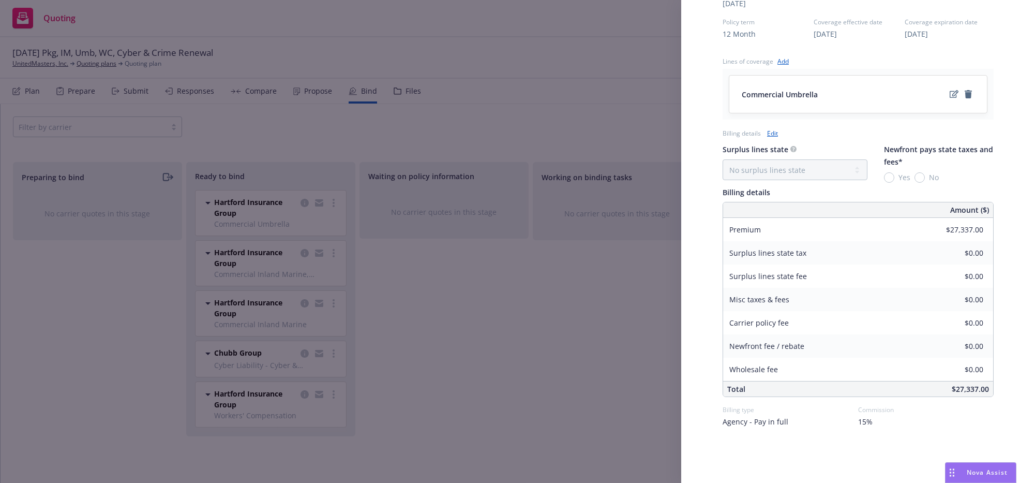
click at [592, 363] on div "Display Name Hartford Insurance Group Carrier Hartford Insurance Group Writing …" at bounding box center [517, 241] width 1035 height 483
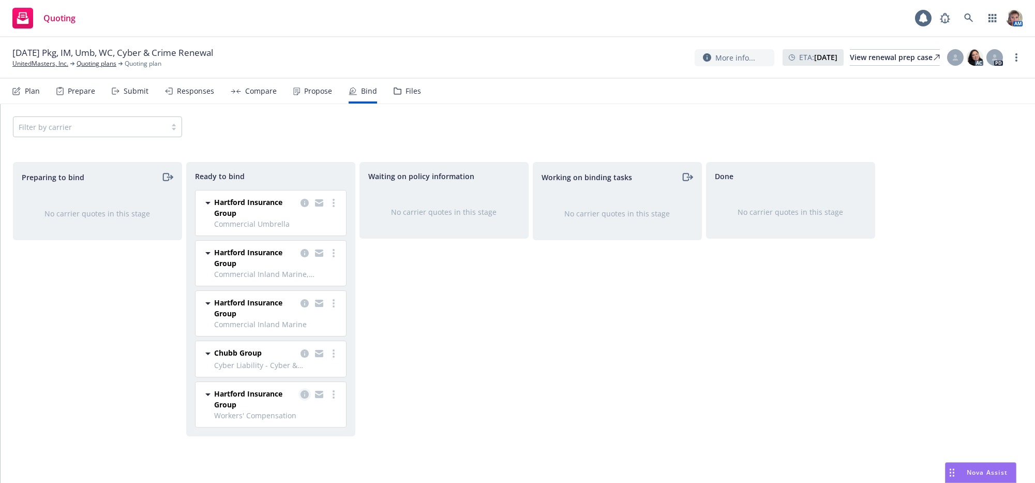
click at [299, 400] on link "copy logging email" at bounding box center [304, 394] width 12 height 12
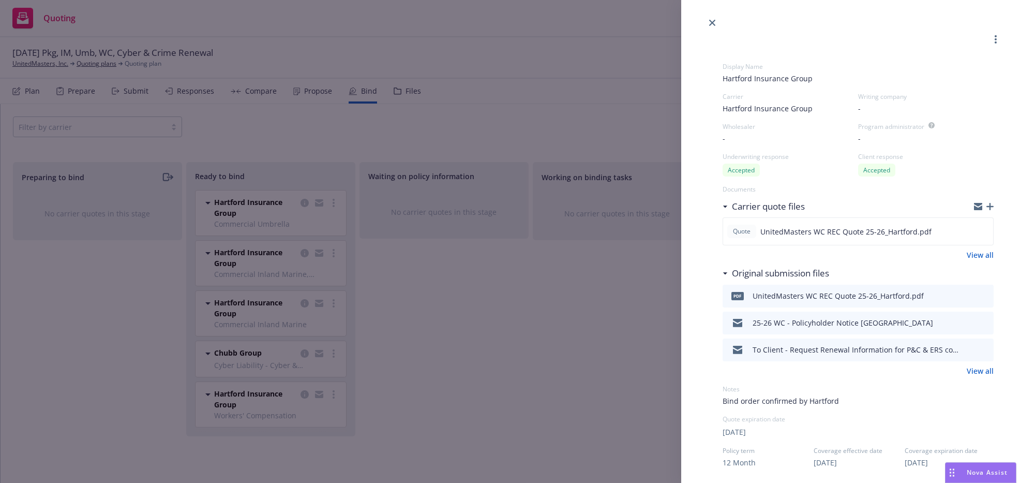
click at [532, 366] on div "Display Name Hartford Insurance Group Carrier Hartford Insurance Group Writing …" at bounding box center [517, 241] width 1035 height 483
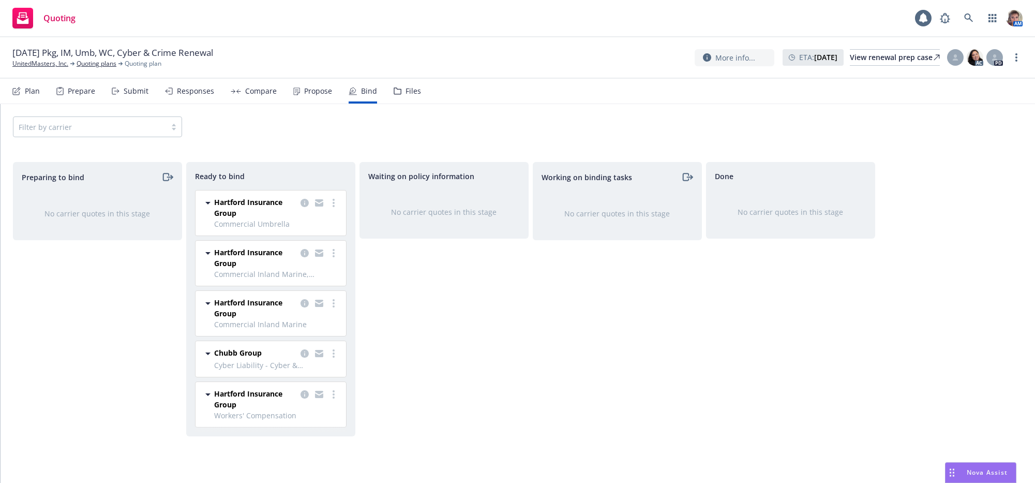
click at [140, 95] on div "Submit" at bounding box center [136, 91] width 25 height 8
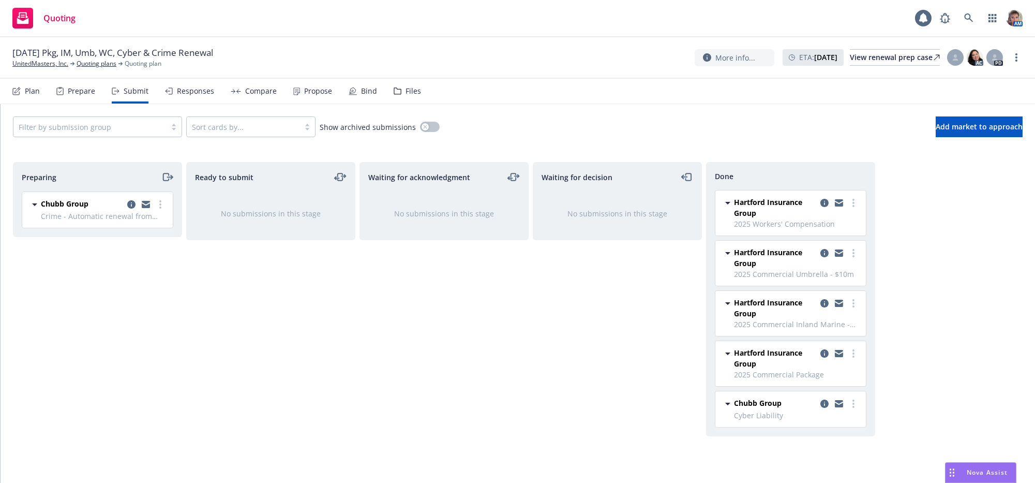
click at [204, 95] on div "Responses" at bounding box center [195, 91] width 37 height 8
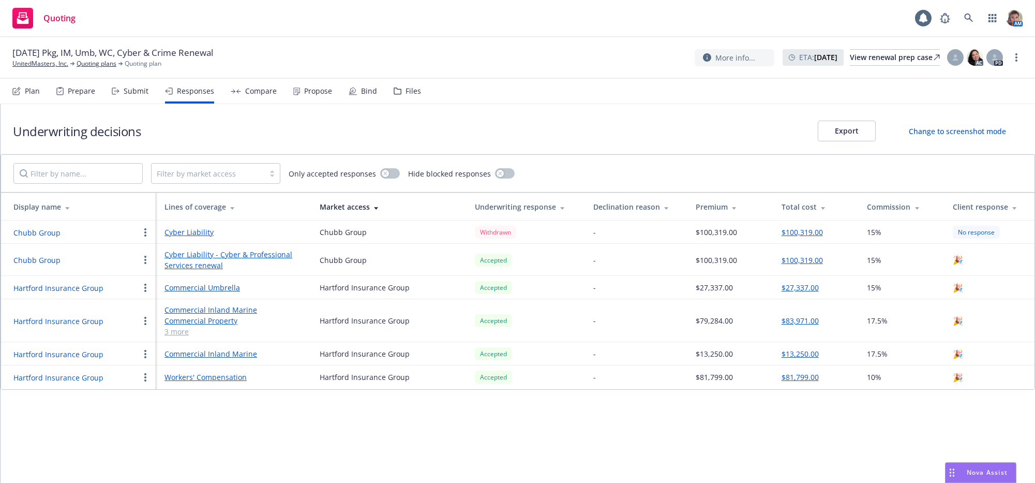
click at [377, 95] on div "Bind" at bounding box center [369, 91] width 16 height 8
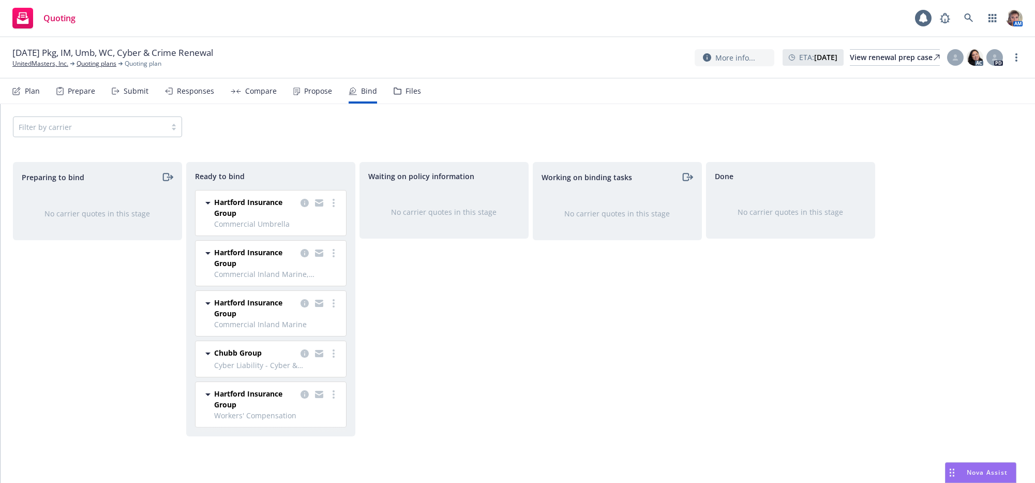
click at [133, 95] on div "Submit" at bounding box center [136, 91] width 25 height 8
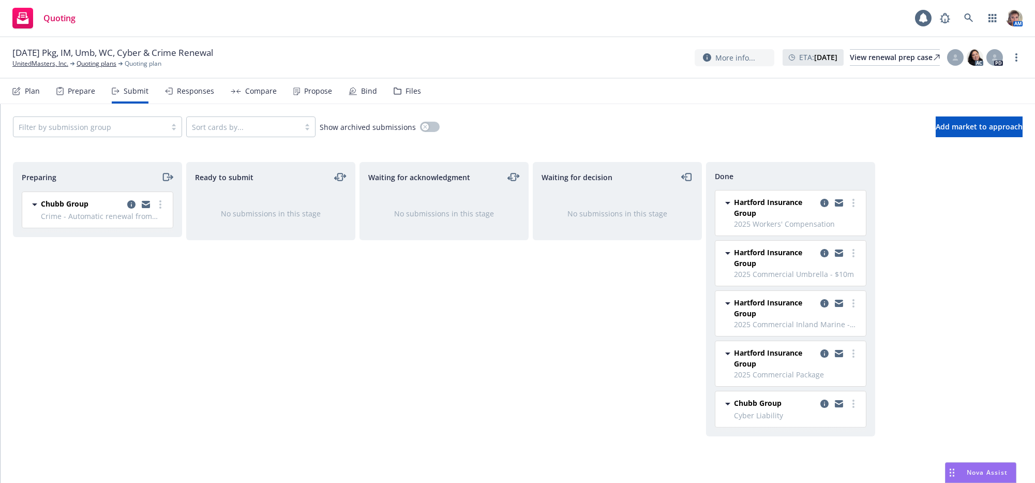
click at [122, 353] on div "Preparing Chubb Group Crime - Automatic renewal from Chubb - 2025 Crime Friday,…" at bounding box center [97, 311] width 169 height 299
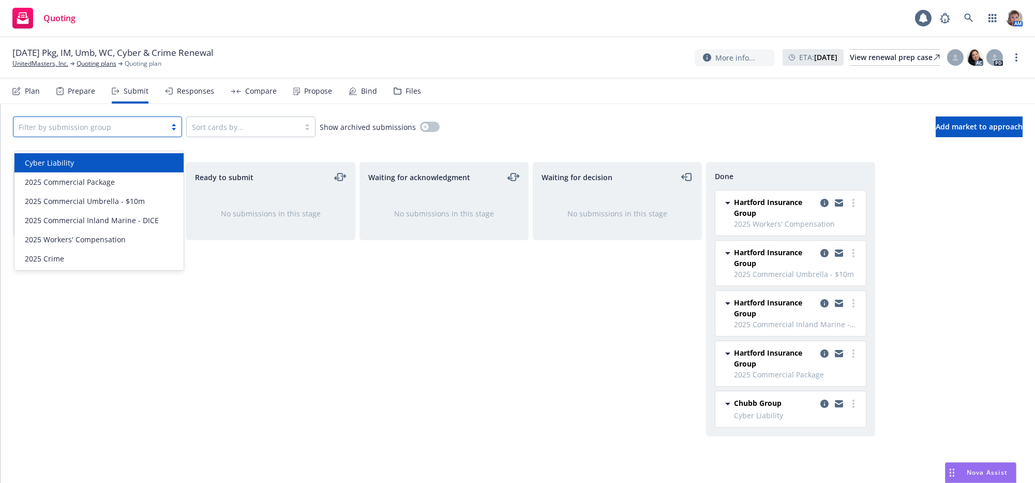
click at [152, 133] on div at bounding box center [90, 127] width 142 height 12
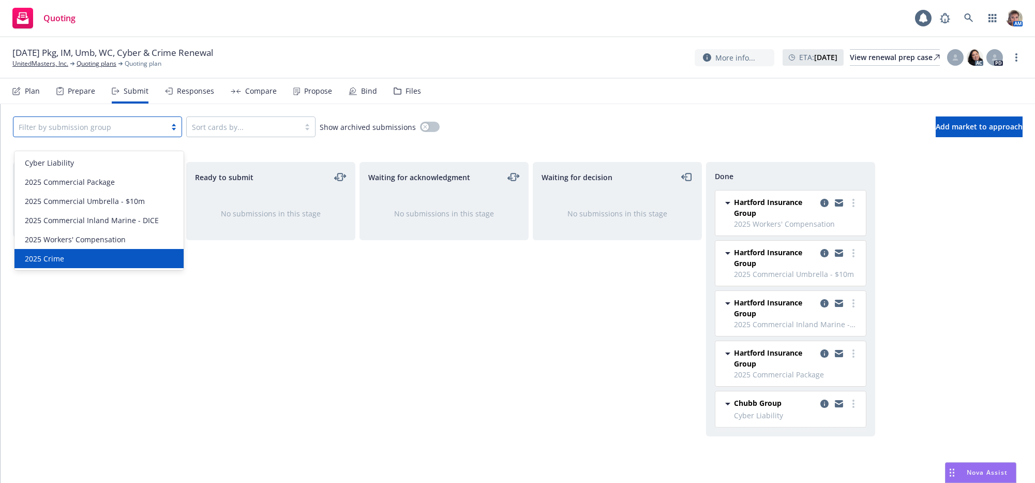
click at [133, 250] on div "2025 Crime" at bounding box center [98, 258] width 169 height 19
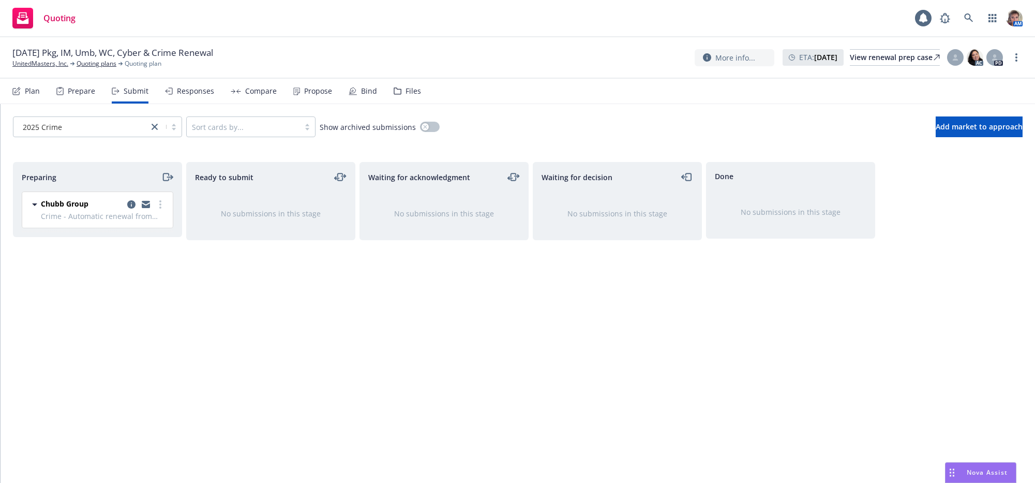
click at [133, 274] on div "Preparing Chubb Group Crime - Automatic renewal from Chubb - 2025 Crime Friday,…" at bounding box center [97, 311] width 169 height 299
click at [161, 211] on link "more" at bounding box center [160, 204] width 12 height 12
click at [337, 437] on div "Ready to submit No submissions in this stage" at bounding box center [270, 311] width 169 height 299
click at [732, 379] on div "Done No submissions in this stage" at bounding box center [790, 311] width 169 height 299
click at [518, 275] on div "Waiting for acknowledgment No submissions in this stage" at bounding box center [443, 311] width 169 height 299
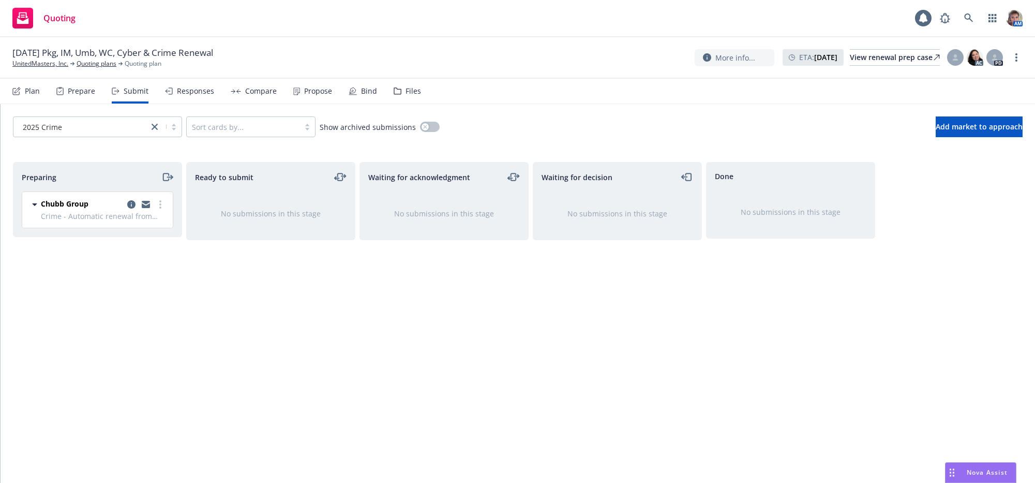
click at [500, 290] on div "Waiting for acknowledgment No submissions in this stage" at bounding box center [443, 311] width 169 height 299
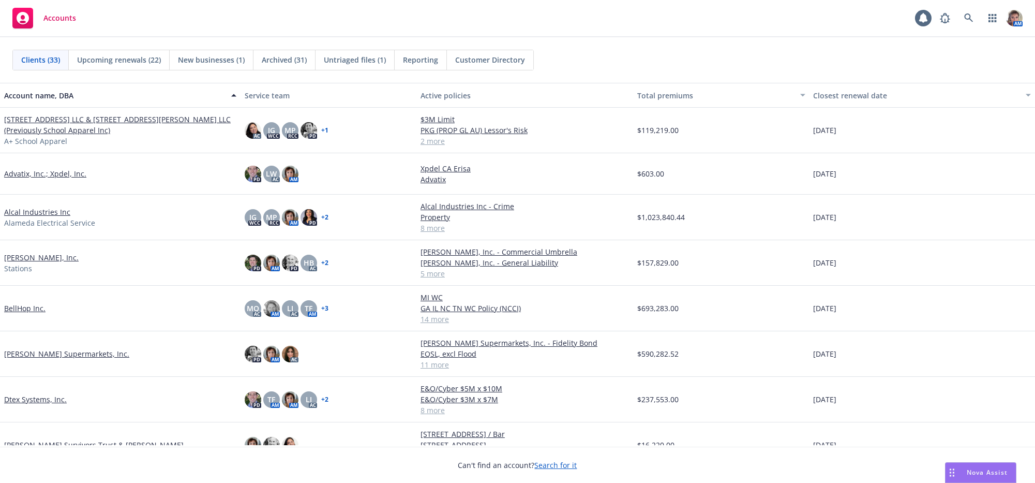
click at [1011, 468] on div "Nova Assist" at bounding box center [986, 472] width 57 height 9
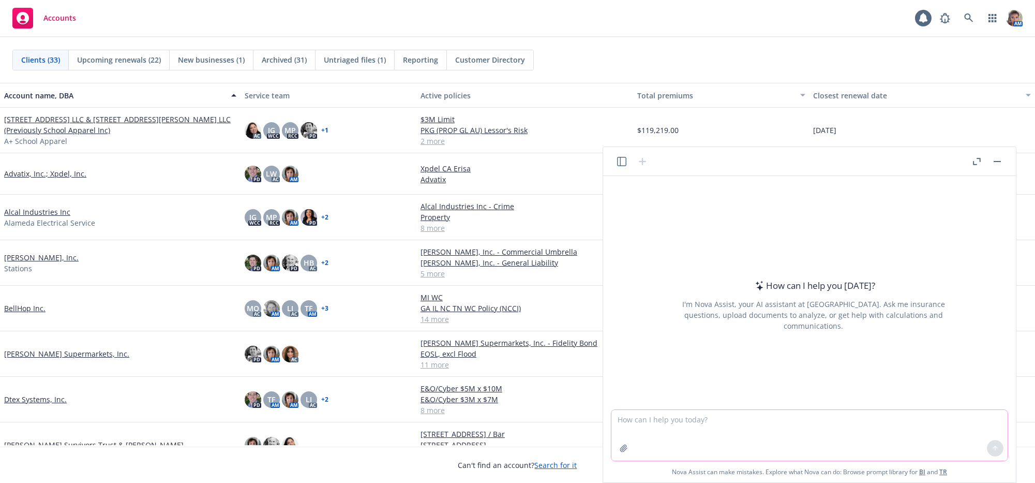
click at [702, 437] on textarea at bounding box center [809, 435] width 396 height 51
click at [664, 439] on textarea "Please correct spelling, grammar and tone of email" at bounding box center [809, 435] width 396 height 51
click at [811, 421] on textarea "Please correct spelling, grammar and tone of email" at bounding box center [809, 435] width 396 height 51
type textarea "Please correct spelling, grammar and tone of email ."
click at [616, 440] on button "button" at bounding box center [624, 448] width 17 height 17
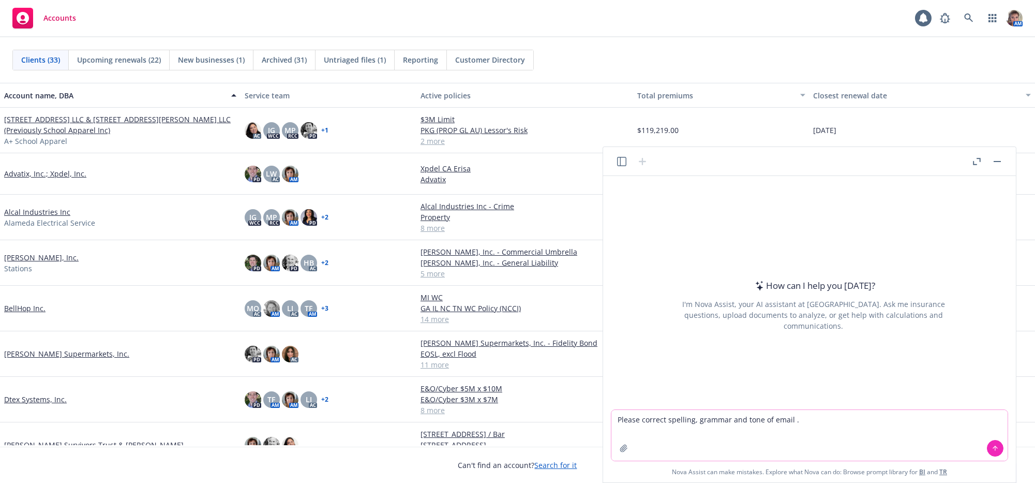
click at [808, 419] on textarea "Please correct spelling, grammar and tone of email ." at bounding box center [809, 435] width 396 height 51
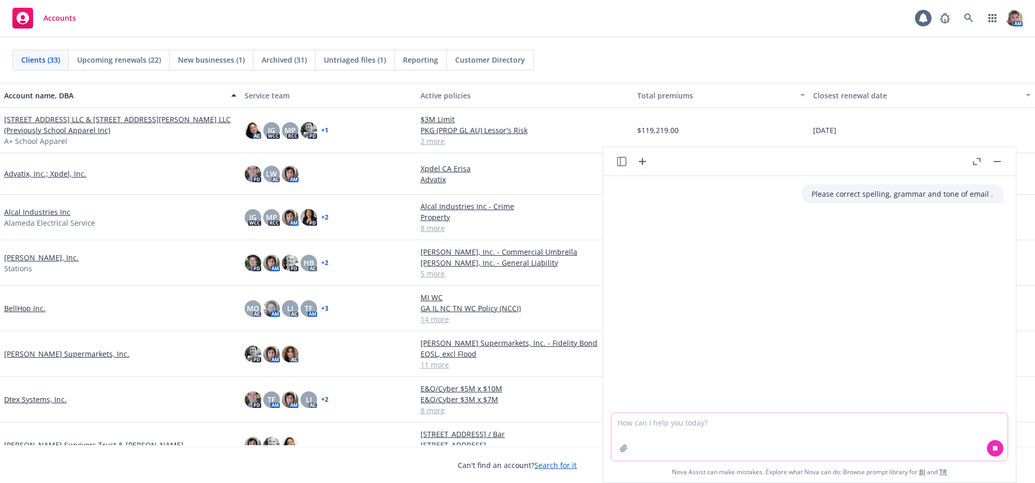
paste textarea "Lorem Ips: Do sit ametcon ad elitsed doe tem incididu utlabor etdolore mag ali …"
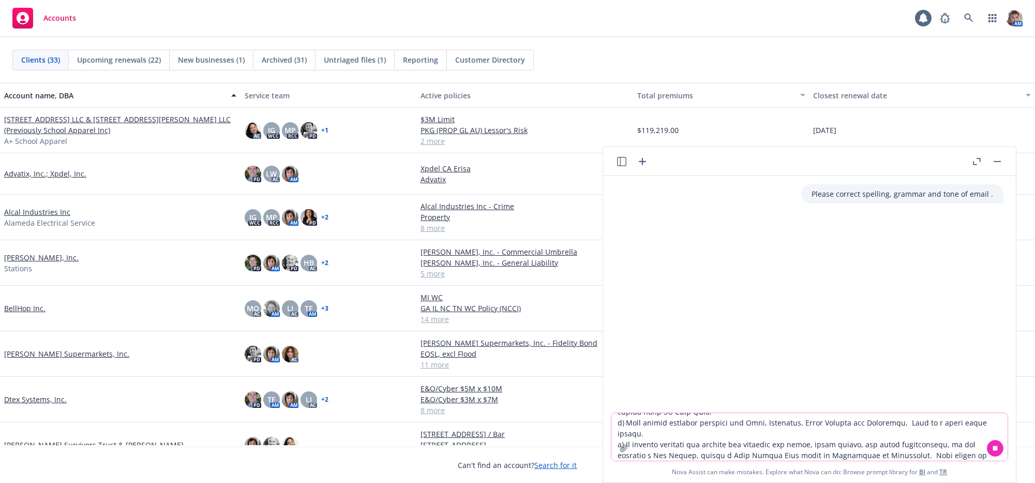
scroll to position [69, 0]
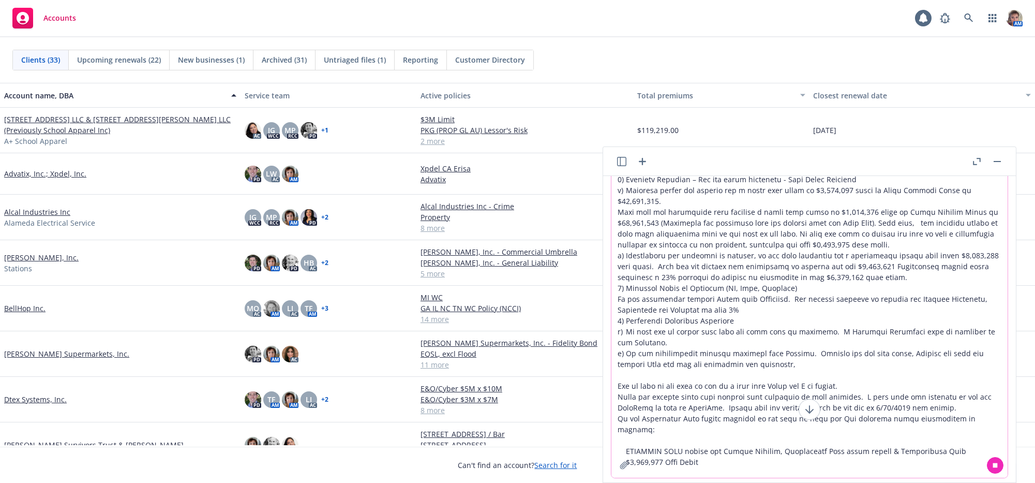
type textarea "Lorem Ips: Do sit ametcon ad elitsed doe tem incididu utlabor etdolore mag ali …"
click at [994, 472] on button at bounding box center [995, 465] width 17 height 17
click at [996, 469] on icon at bounding box center [995, 464] width 7 height 7
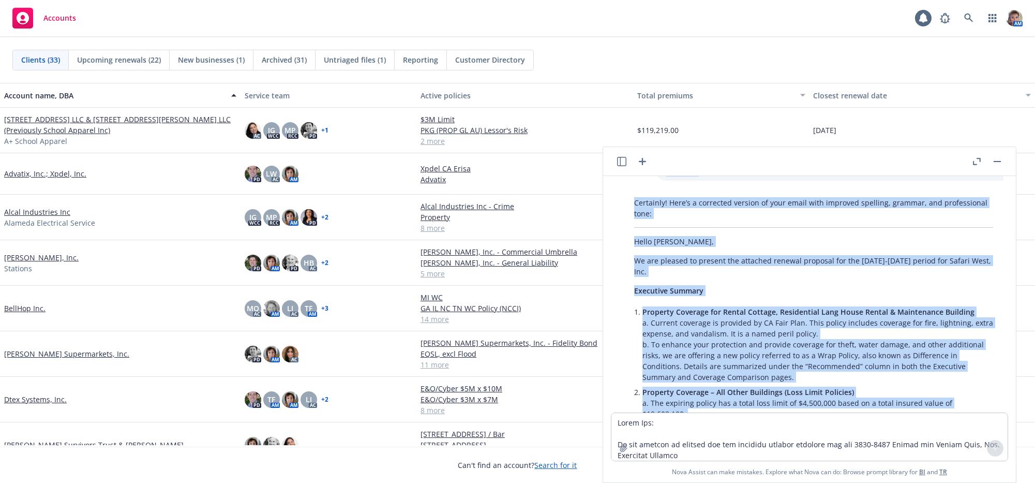
scroll to position [485, 0]
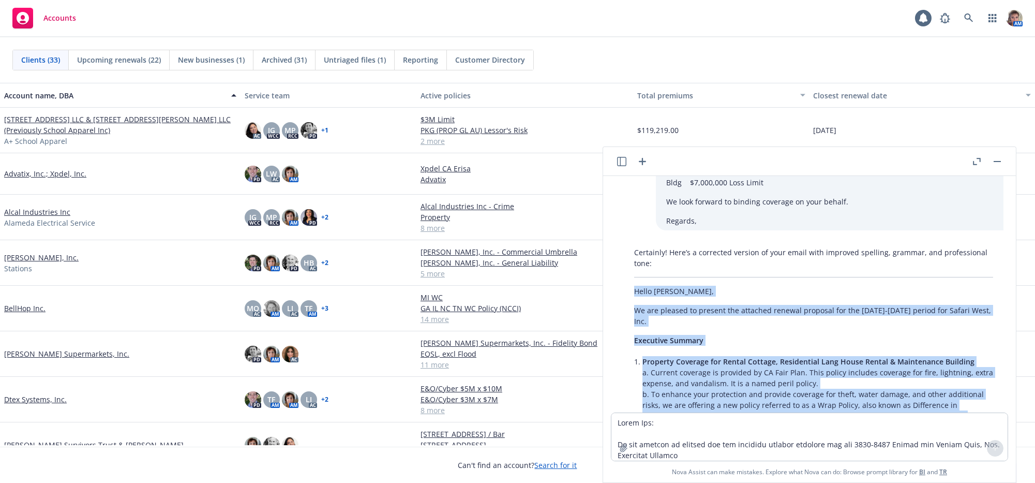
drag, startPoint x: 689, startPoint y: 340, endPoint x: 608, endPoint y: 305, distance: 88.0
click at [608, 305] on div "Please correct spelling, grammar and tone of email . Thinking... Hello Keo: We …" at bounding box center [809, 294] width 404 height 236
copy div "Lorem Ips, Do sit ametcon ad elitsed doe temporin utlabor etdolore mag ali 4357…"
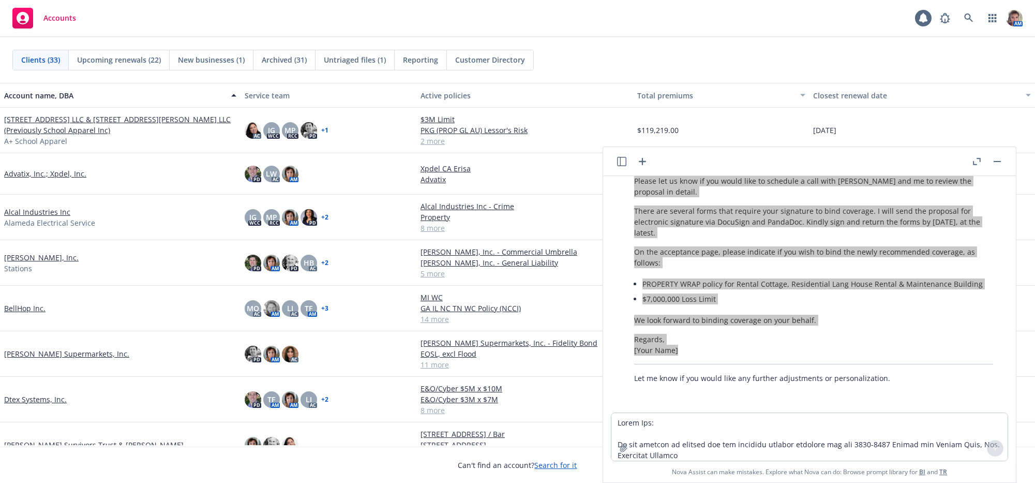
scroll to position [989, 0]
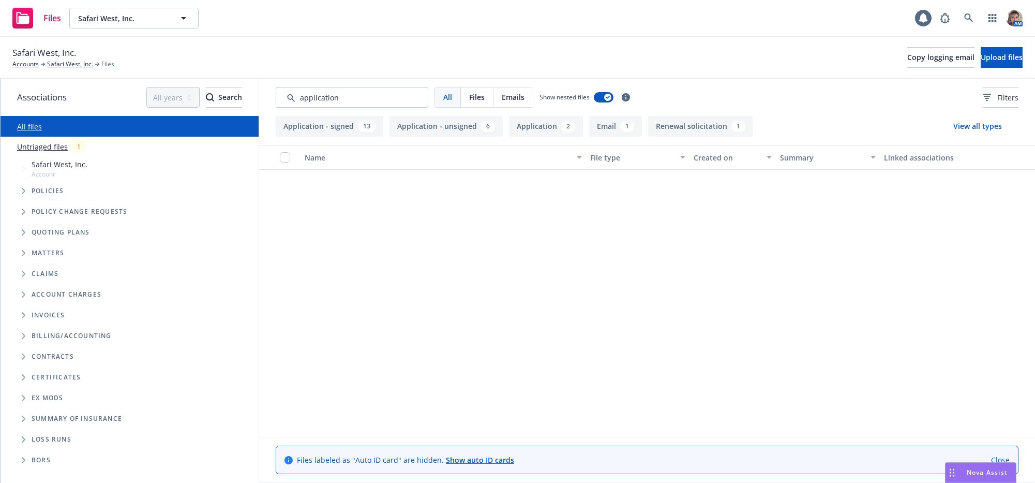
scroll to position [811, 0]
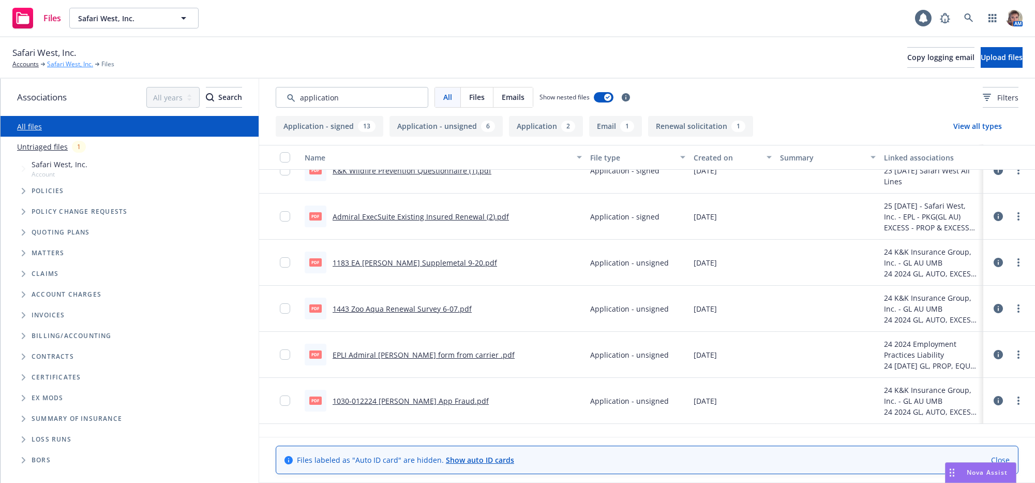
click at [86, 65] on link "Safari West, Inc." at bounding box center [70, 63] width 46 height 9
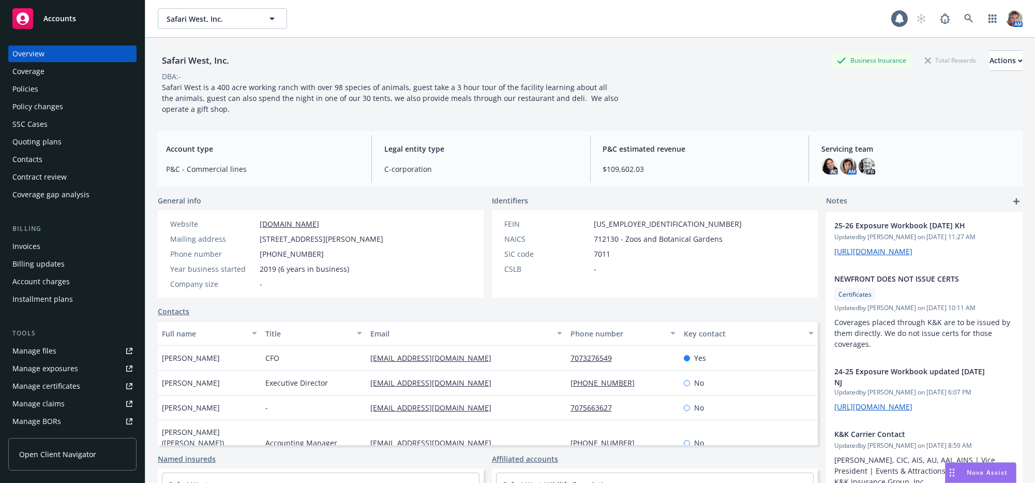
click at [41, 150] on div "Quoting plans" at bounding box center [36, 141] width 49 height 17
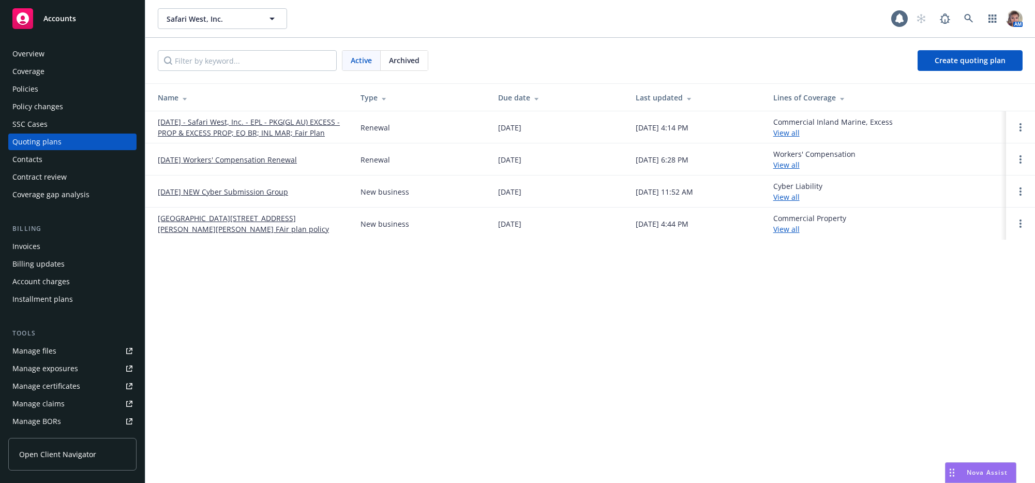
click at [314, 138] on link "[DATE] - Safari West, Inc. - EPL - PKG(GL AU) EXCESS - PROP & EXCESS PROP; EQ B…" at bounding box center [251, 127] width 186 height 22
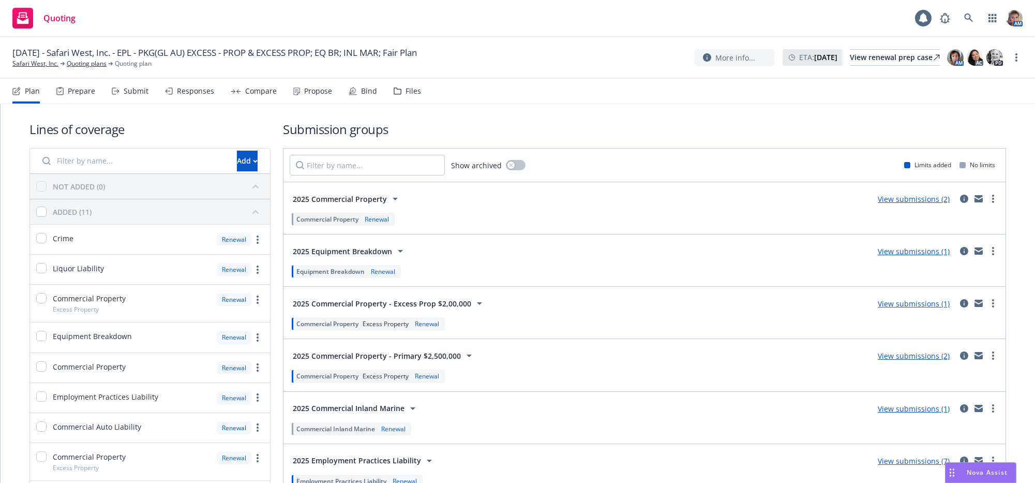
click at [321, 95] on div "Propose" at bounding box center [318, 91] width 28 height 8
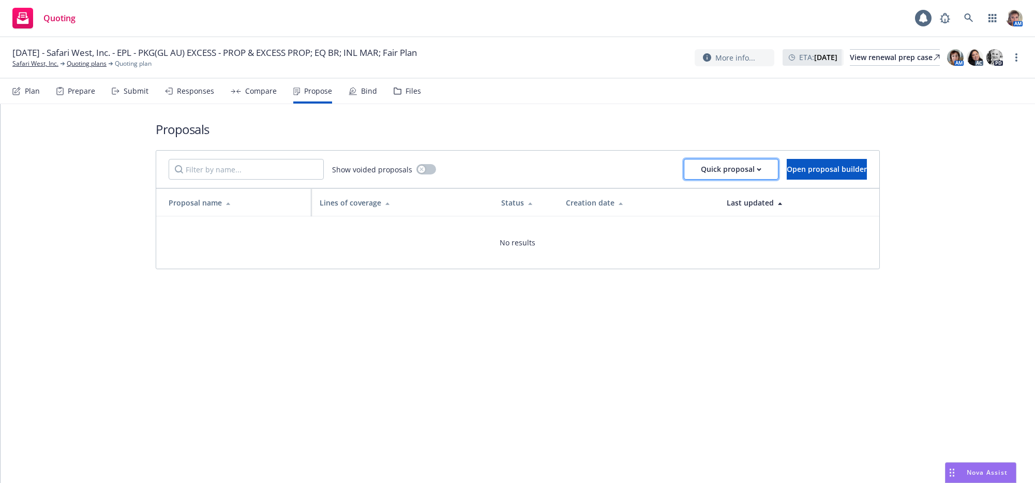
click at [701, 179] on div "Quick proposal" at bounding box center [731, 169] width 61 height 20
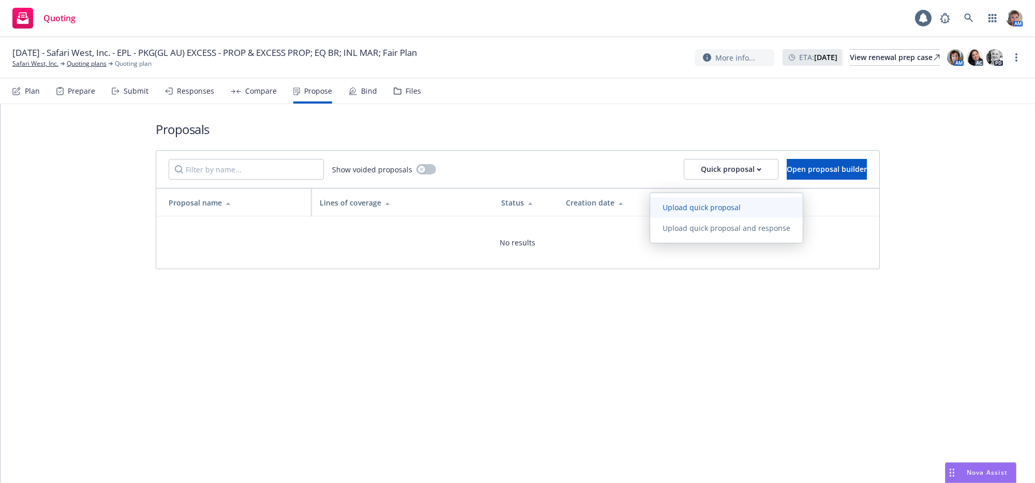
click at [683, 211] on span "Upload quick proposal" at bounding box center [701, 207] width 103 height 10
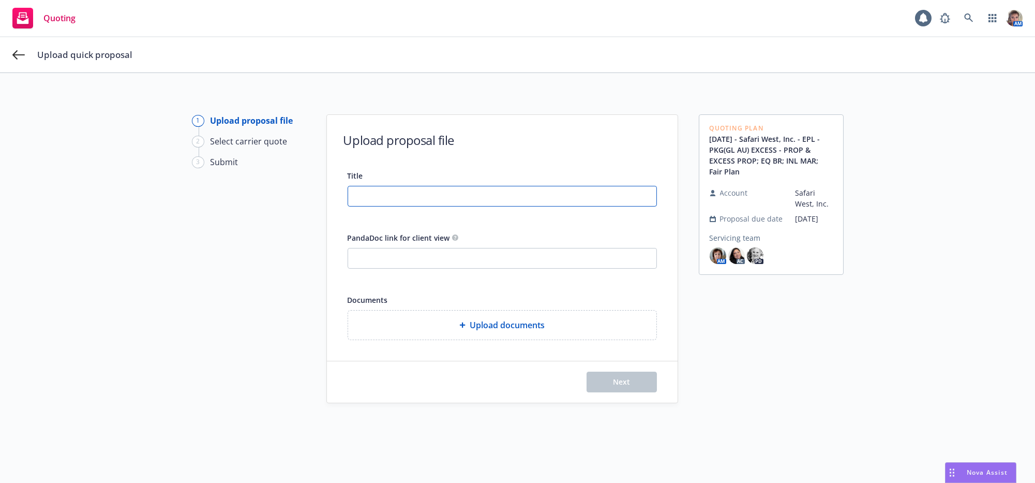
click at [389, 204] on input "Title" at bounding box center [502, 196] width 308 height 20
type input "25-26 All Lines Proposal"
click at [440, 268] on input "PandaDoc link for client view" at bounding box center [502, 258] width 308 height 20
paste input "[URL][DOMAIN_NAME]"
type input "[URL][DOMAIN_NAME]"
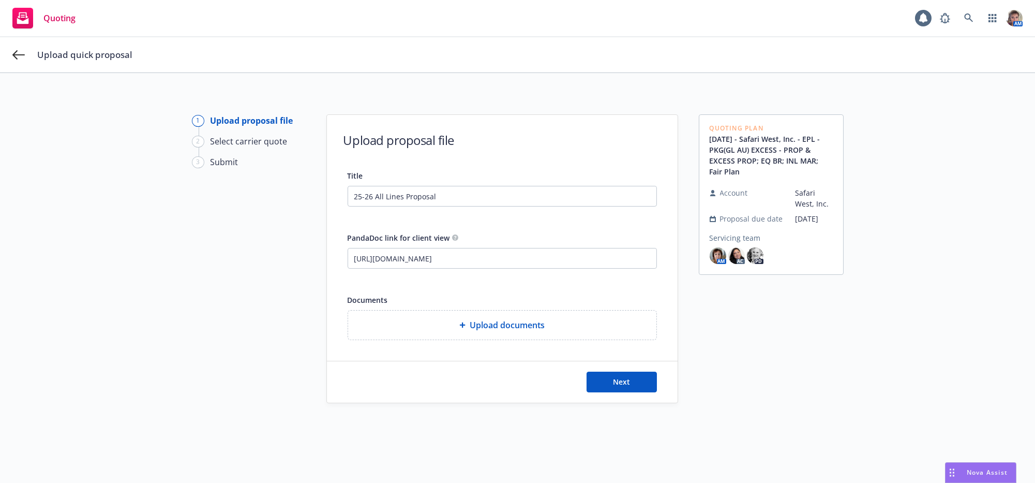
click at [526, 331] on span "Upload documents" at bounding box center [507, 325] width 75 height 12
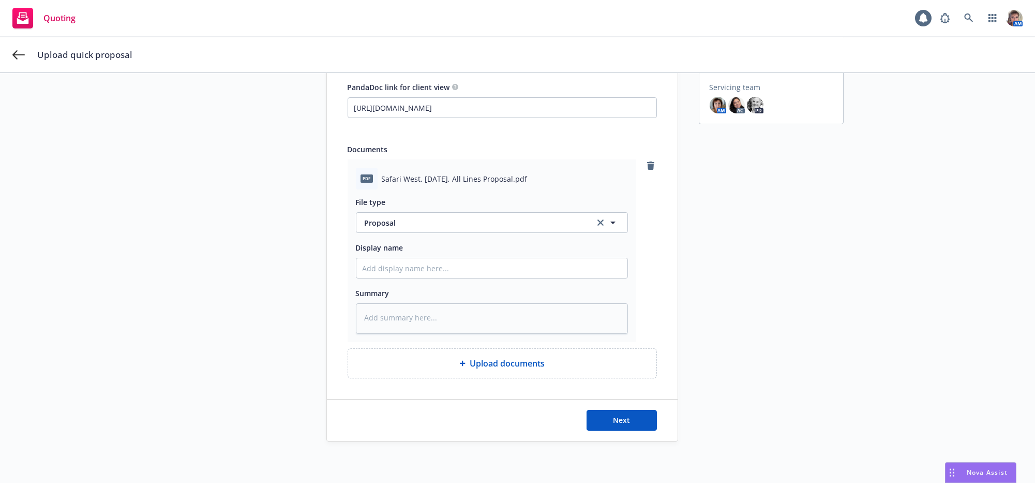
scroll to position [191, 0]
click at [474, 366] on span "Upload documents" at bounding box center [507, 363] width 75 height 12
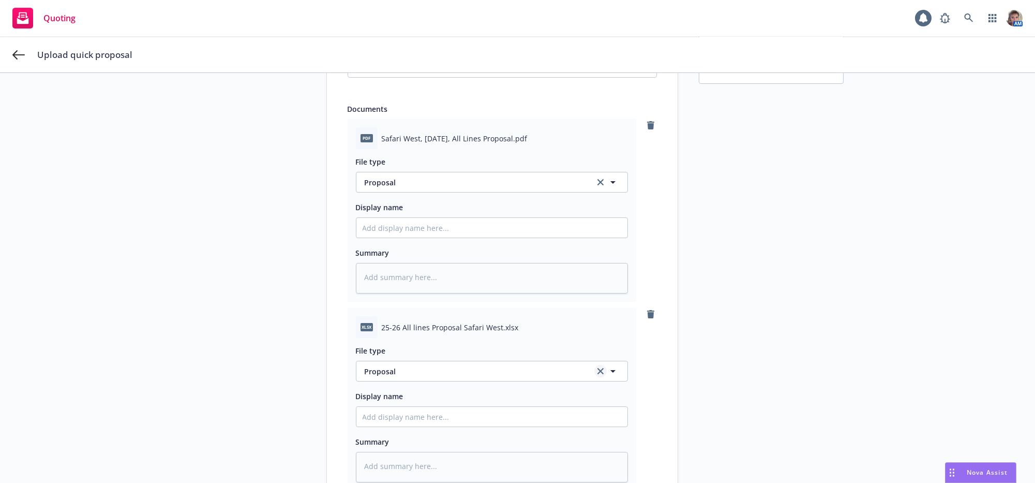
click at [594, 377] on link "clear selection" at bounding box center [600, 371] width 12 height 12
click at [607, 377] on icon "button" at bounding box center [613, 371] width 12 height 12
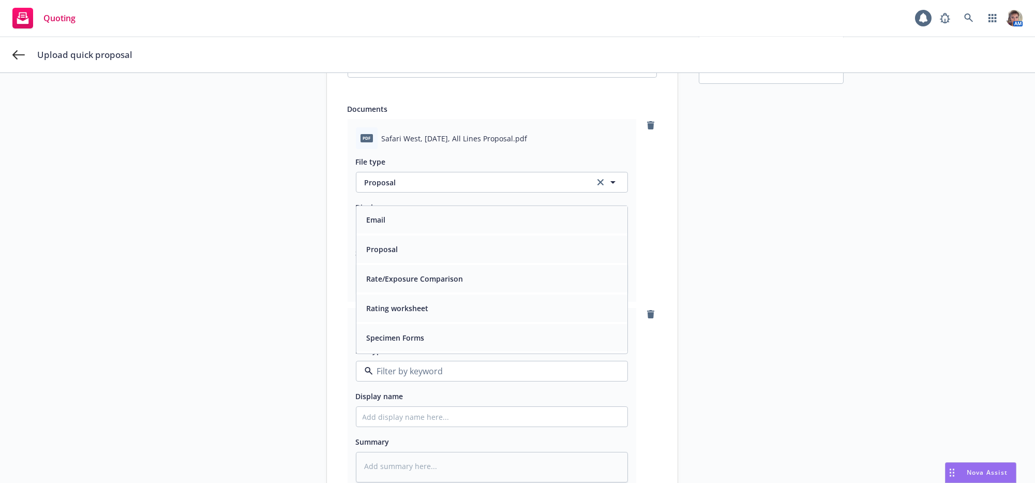
click at [520, 286] on div "Rate/Exposure Comparison" at bounding box center [492, 278] width 259 height 15
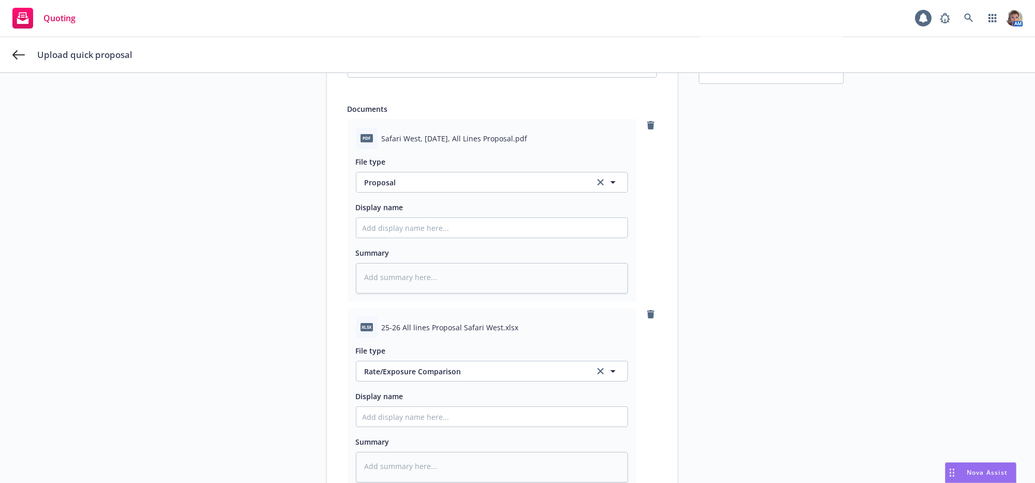
scroll to position [397, 0]
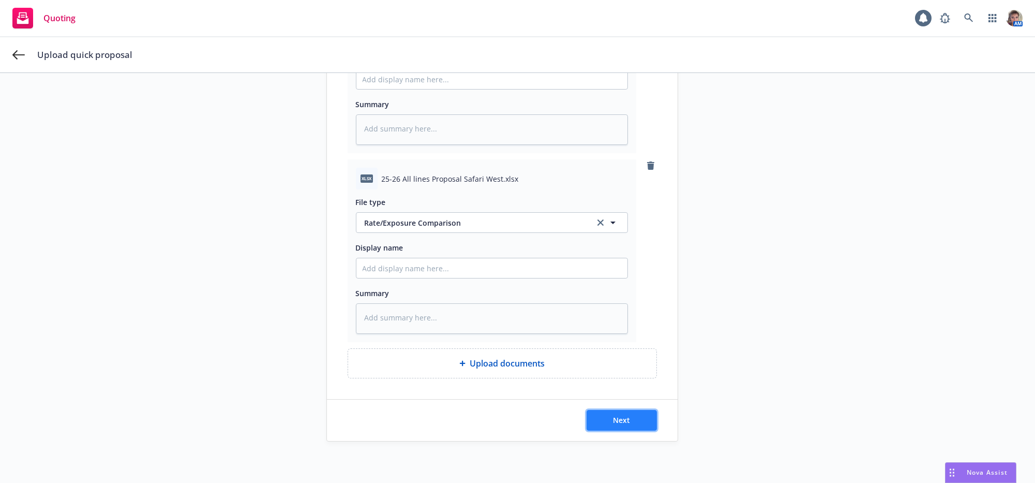
click at [613, 423] on span "Next" at bounding box center [621, 420] width 17 height 10
type textarea "x"
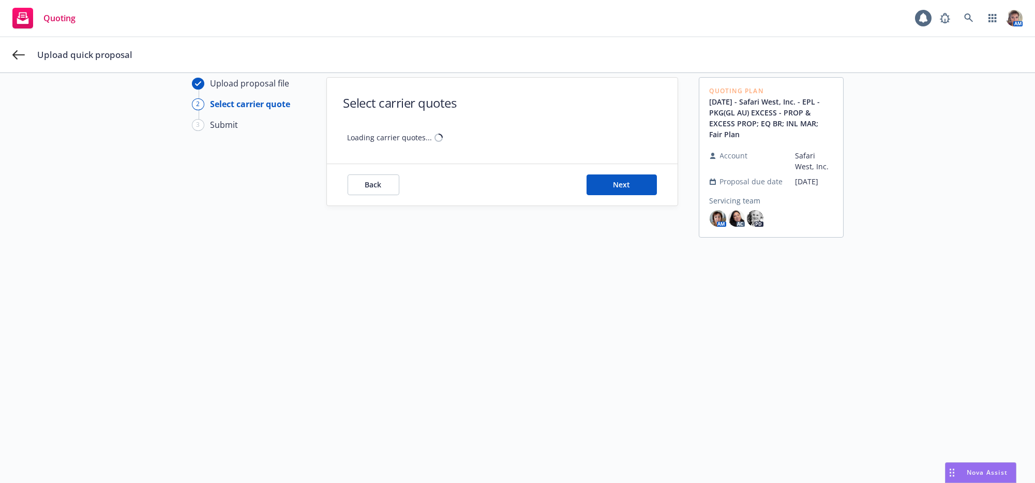
scroll to position [37, 0]
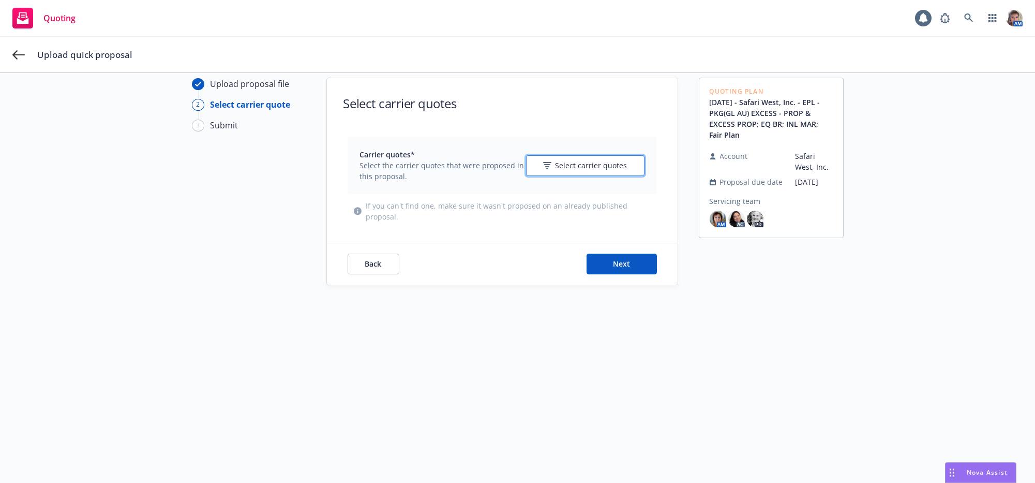
click at [583, 161] on span "Select carrier quotes" at bounding box center [592, 165] width 72 height 11
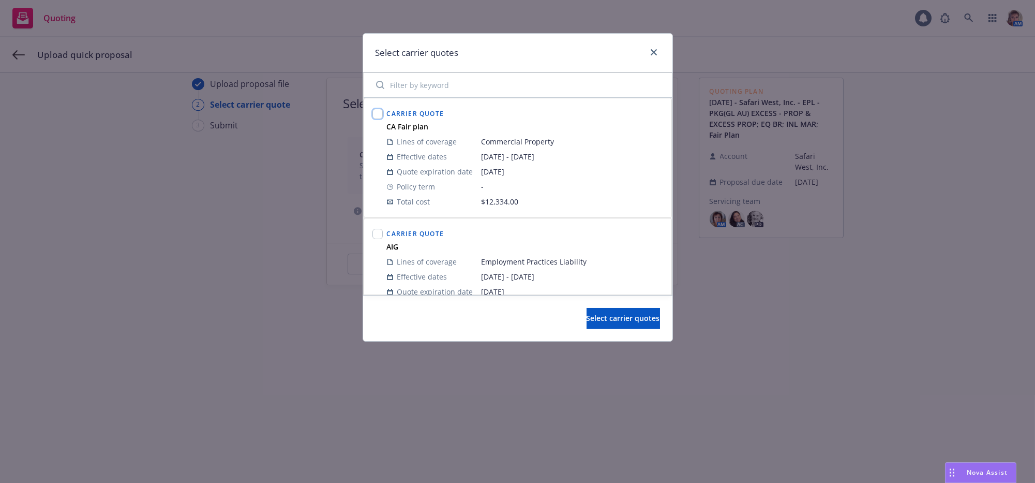
click at [379, 119] on input "checkbox" at bounding box center [377, 114] width 10 height 10
checkbox input "true"
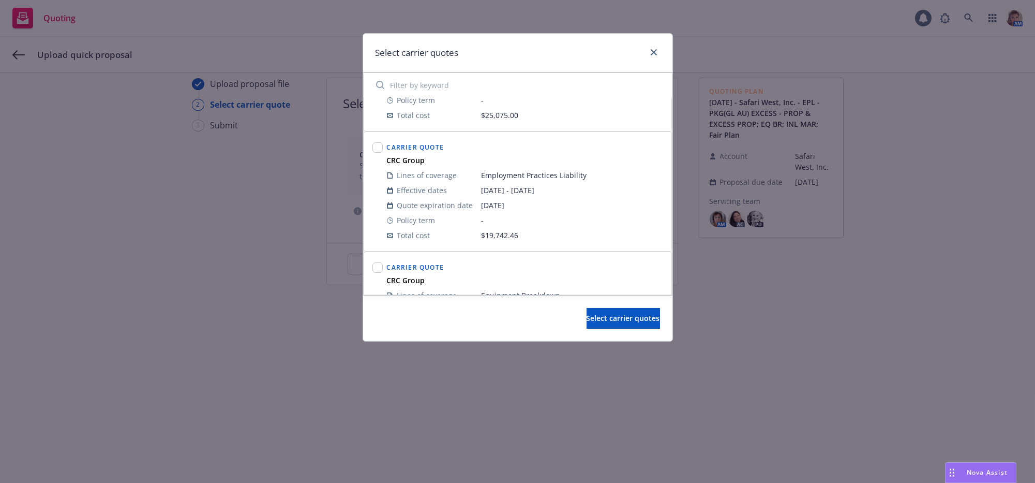
scroll to position [215, 0]
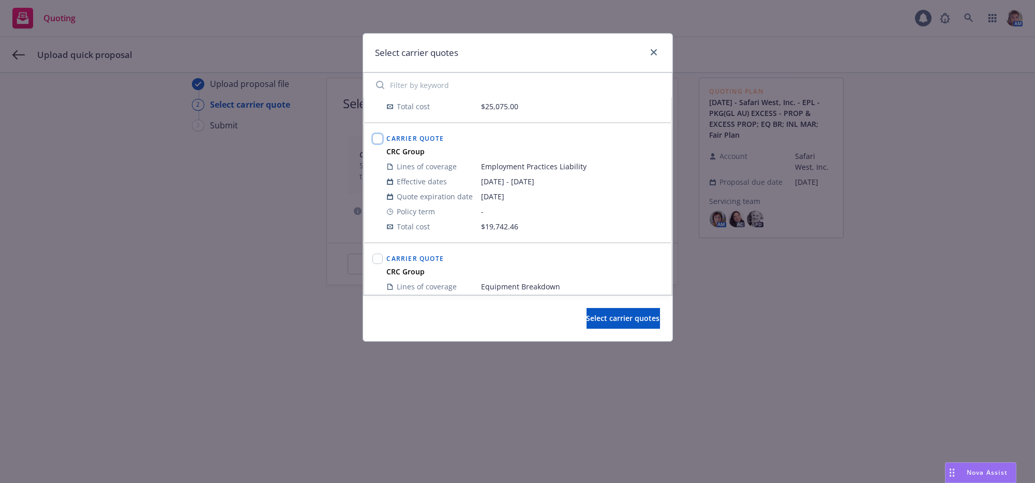
click at [382, 144] on input "checkbox" at bounding box center [377, 138] width 10 height 10
checkbox input "true"
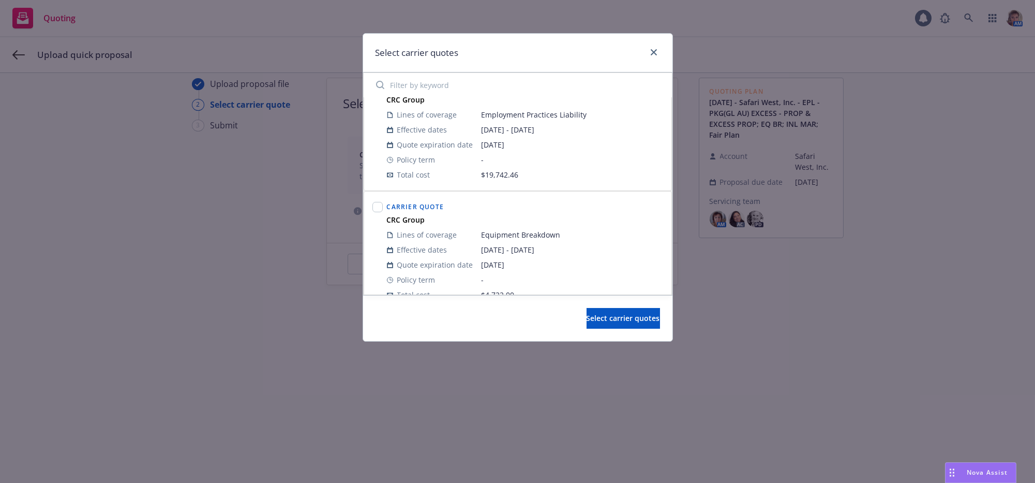
scroll to position [293, 0]
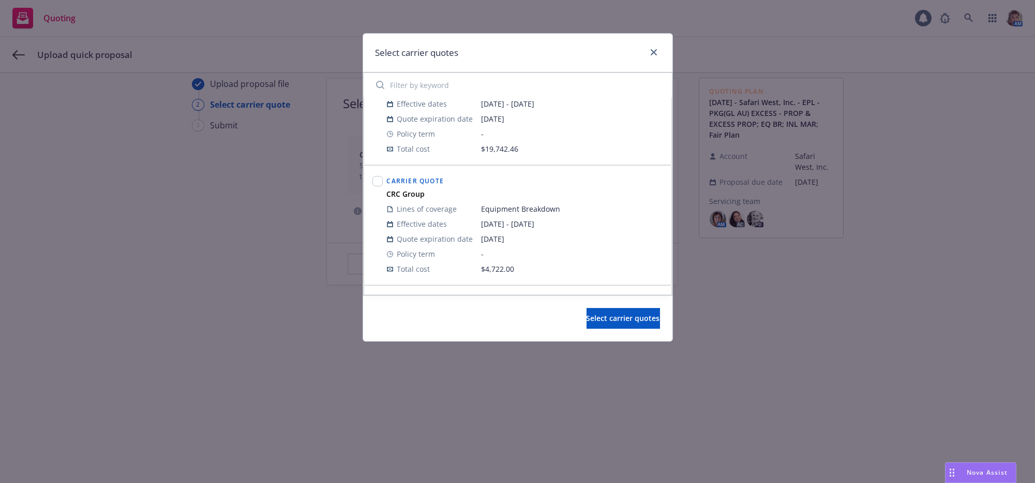
click at [380, 186] on div at bounding box center [377, 181] width 10 height 14
click at [374, 186] on input "checkbox" at bounding box center [377, 181] width 10 height 10
checkbox input "true"
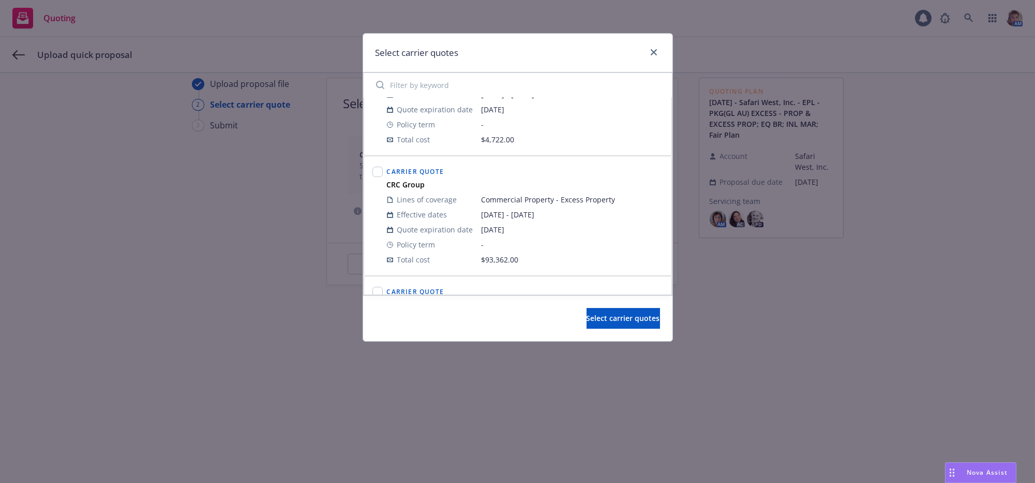
scroll to position [448, 0]
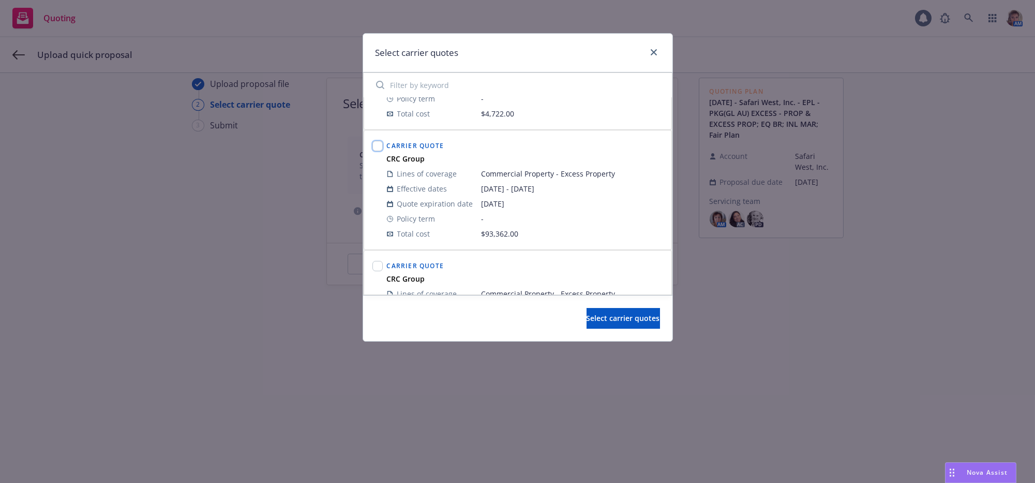
click at [378, 151] on input "checkbox" at bounding box center [377, 146] width 10 height 10
checkbox input "true"
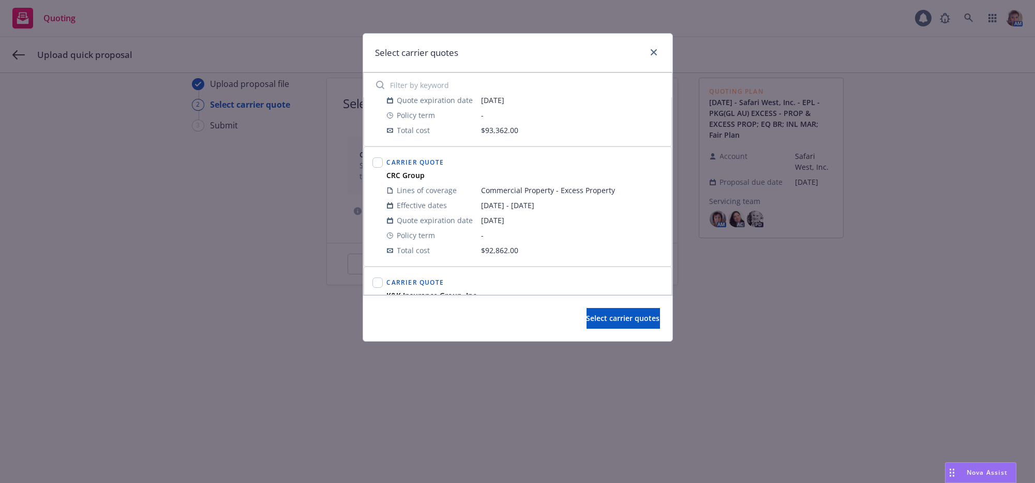
scroll to position [577, 0]
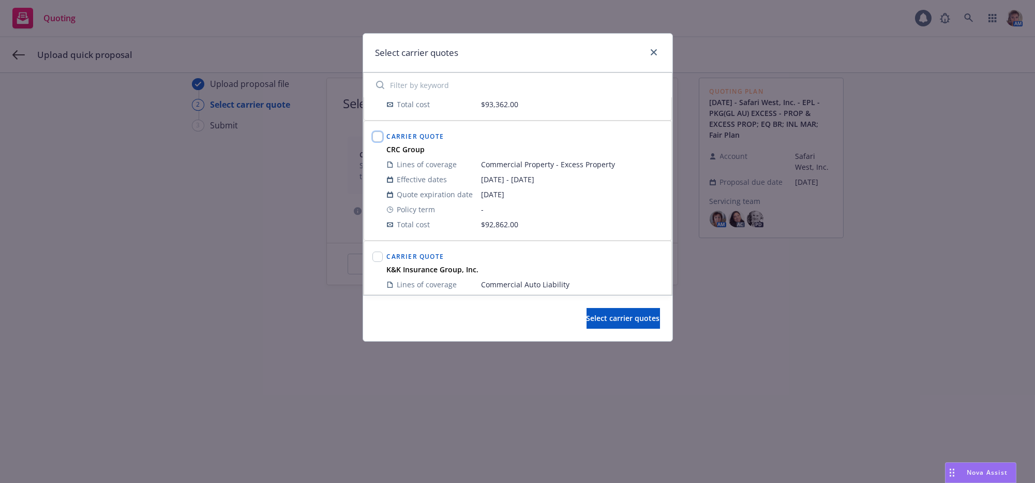
click at [378, 142] on input "checkbox" at bounding box center [377, 136] width 10 height 10
checkbox input "true"
click at [654, 51] on icon "close" at bounding box center [654, 52] width 6 height 6
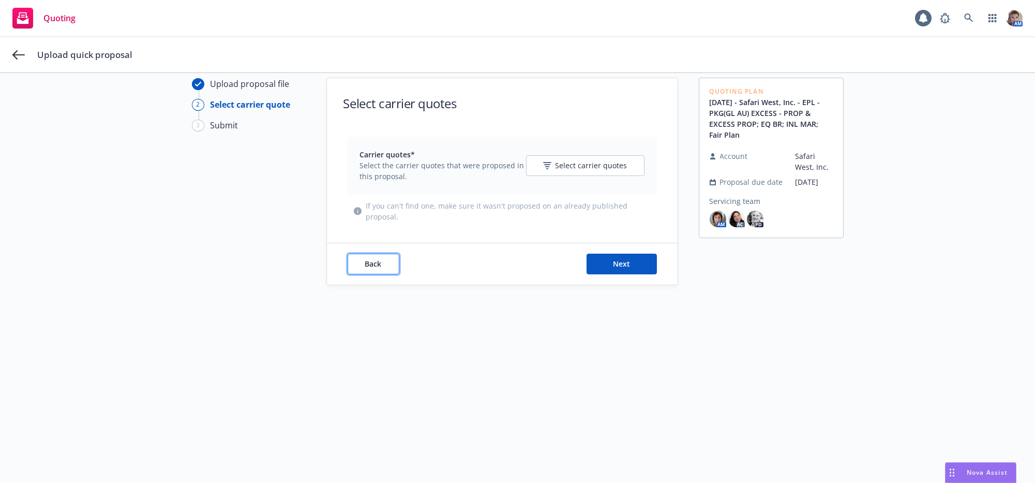
click at [370, 268] on span "Back" at bounding box center [373, 264] width 17 height 10
type textarea "x"
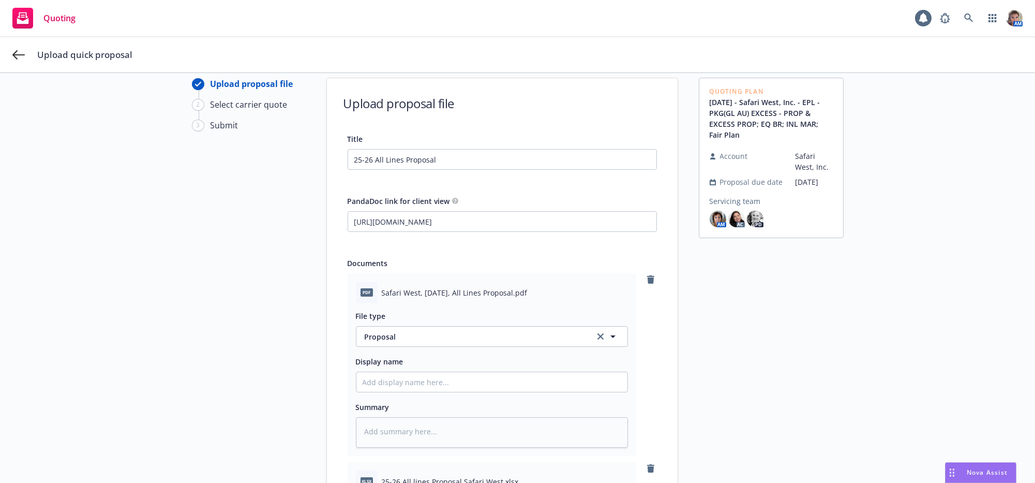
click at [9, 51] on div "Upload quick proposal" at bounding box center [517, 54] width 1035 height 35
click at [11, 53] on div "Upload quick proposal" at bounding box center [517, 54] width 1035 height 35
click at [24, 54] on icon at bounding box center [18, 55] width 12 height 12
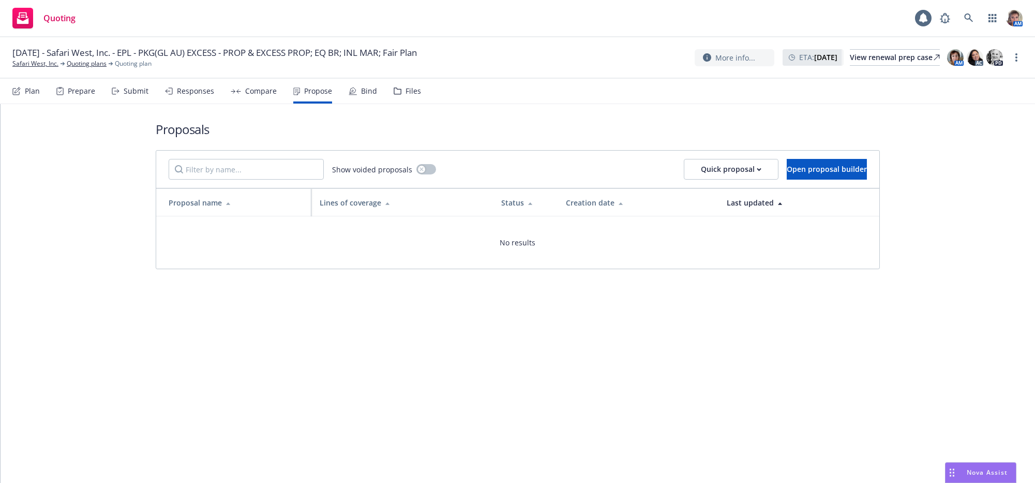
click at [498, 451] on div "Proposals Show voided proposals Quick proposal Open proposal builder Proposal n…" at bounding box center [518, 293] width 1035 height 379
click at [139, 95] on div "Submit" at bounding box center [136, 91] width 25 height 8
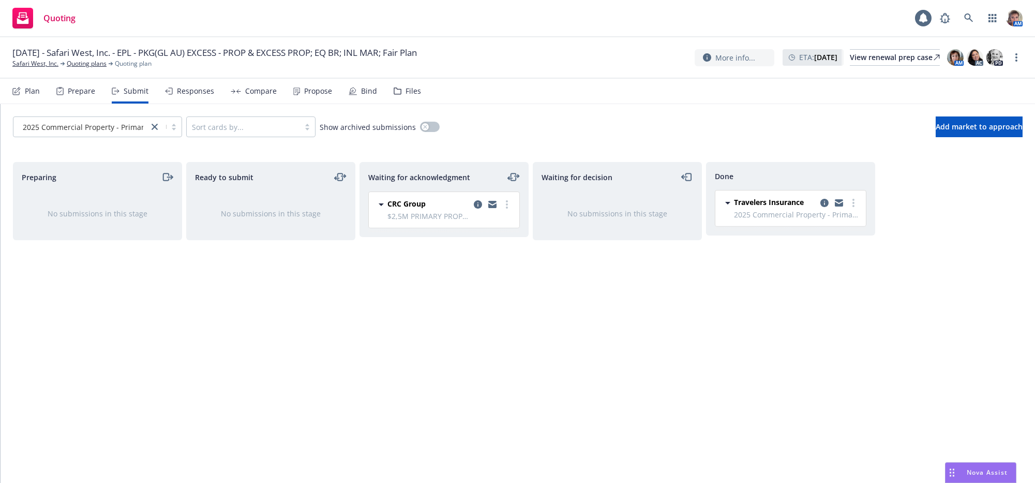
click at [337, 281] on div "Ready to submit No submissions in this stage" at bounding box center [270, 311] width 169 height 299
click at [140, 95] on div "Submit" at bounding box center [136, 91] width 25 height 8
click at [135, 95] on div "Submit" at bounding box center [136, 91] width 25 height 8
click at [30, 95] on div "Plan" at bounding box center [32, 91] width 15 height 8
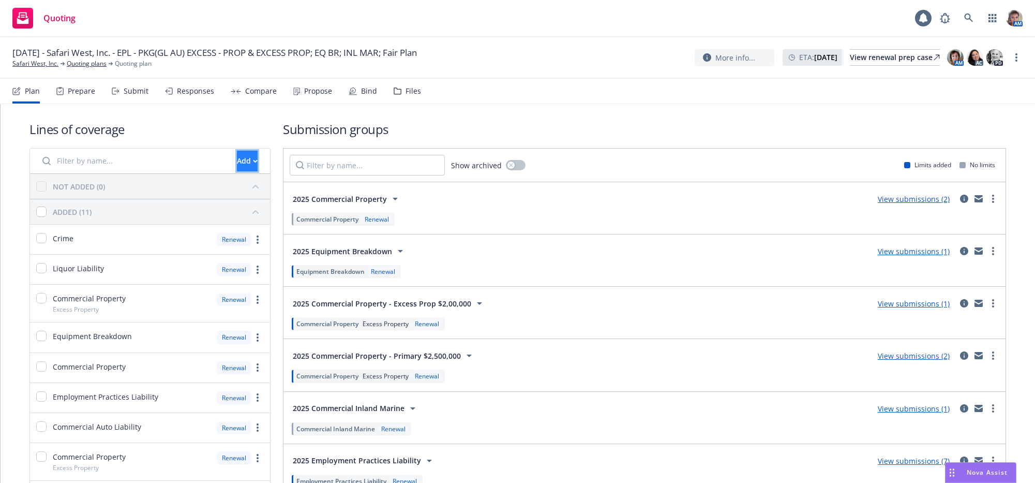
click at [237, 171] on div "Add" at bounding box center [247, 161] width 21 height 20
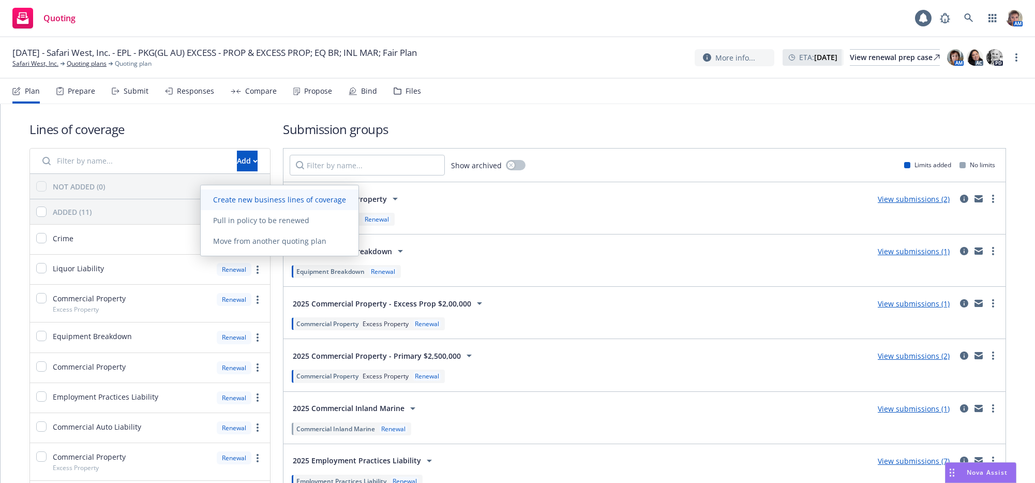
click at [236, 199] on span "Create new business lines of coverage" at bounding box center [280, 199] width 158 height 10
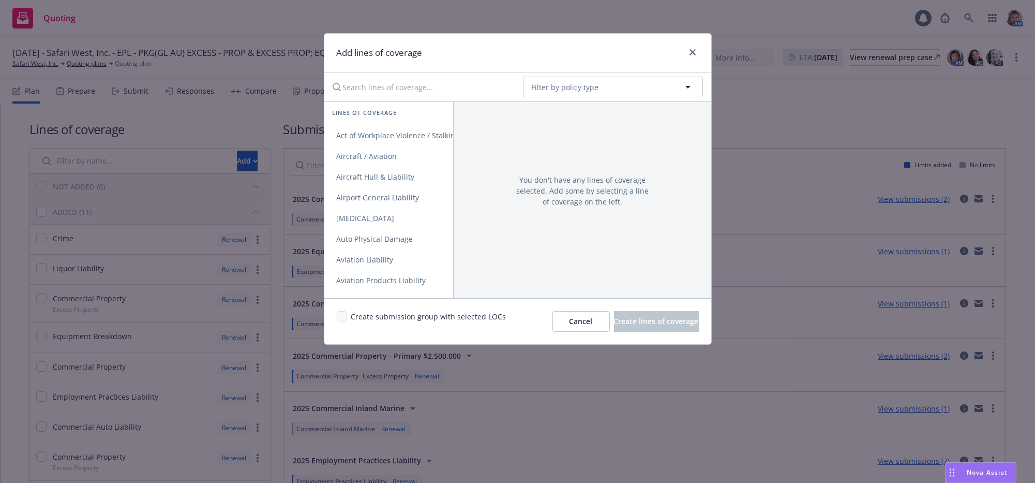
click at [415, 96] on input "Search lines of coverage..." at bounding box center [420, 87] width 188 height 21
type input "e"
type input "exc"
click at [408, 138] on link "Excess" at bounding box center [388, 135] width 129 height 21
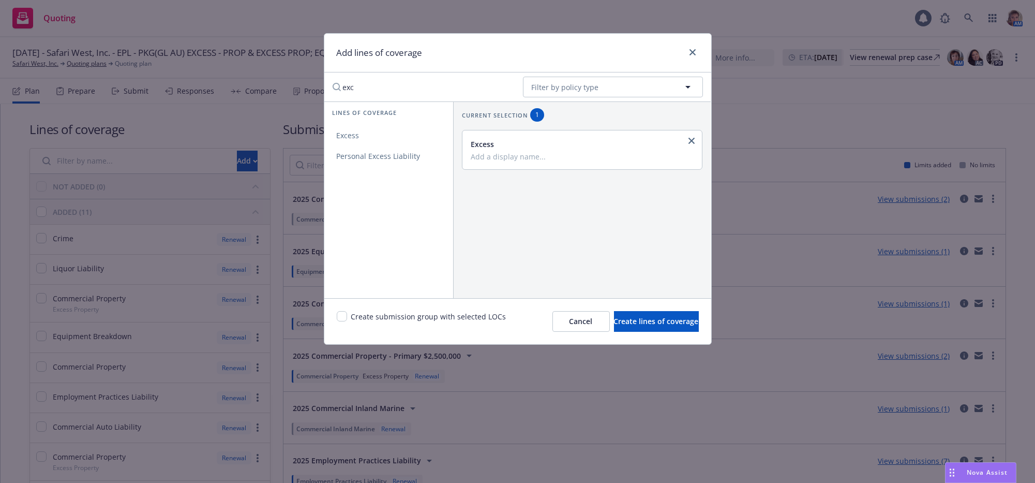
click at [587, 149] on div "Excess" at bounding box center [581, 144] width 221 height 11
click at [522, 161] on input "Add a display name..." at bounding box center [581, 156] width 221 height 9
type input "Property $2M Loss Limit XS of $5M"
drag, startPoint x: 650, startPoint y: 331, endPoint x: 431, endPoint y: 247, distance: 234.3
click at [495, 311] on div "Create submission group with selected LOCs Cancel Create lines of coverage" at bounding box center [517, 321] width 387 height 46
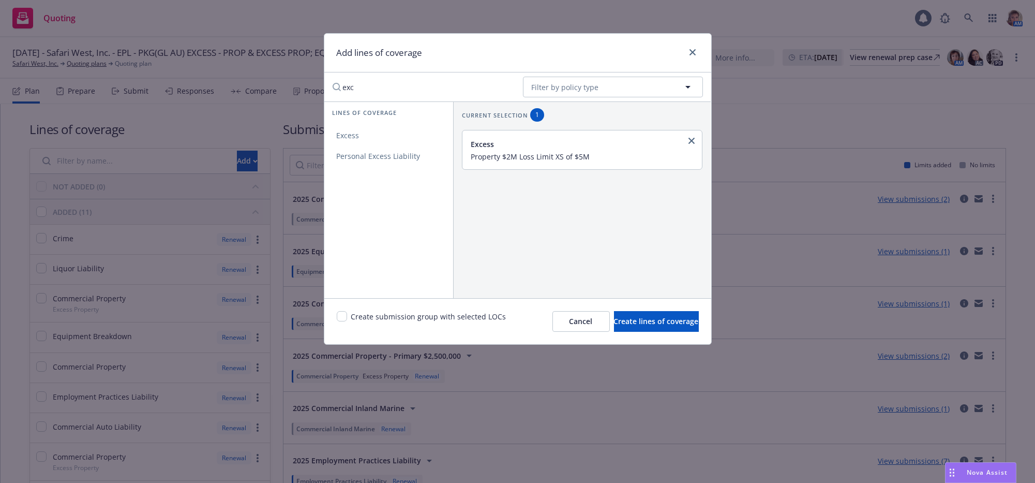
drag, startPoint x: 384, startPoint y: 86, endPoint x: 307, endPoint y: 86, distance: 77.6
click at [307, 86] on div "Add lines of coverage exc No readable name Filter by policy type Lines of cover…" at bounding box center [517, 241] width 1035 height 483
click at [695, 57] on link "close" at bounding box center [692, 52] width 12 height 12
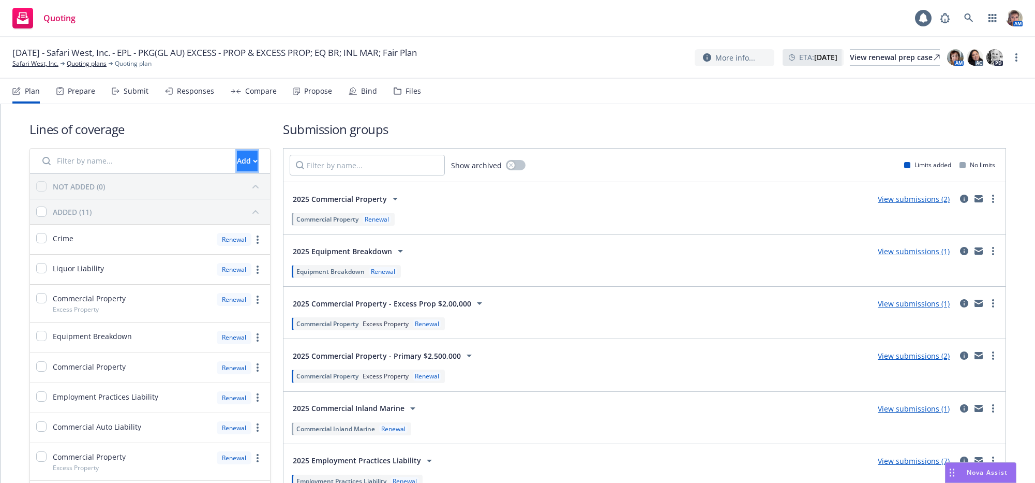
click at [247, 171] on button "Add" at bounding box center [247, 161] width 21 height 21
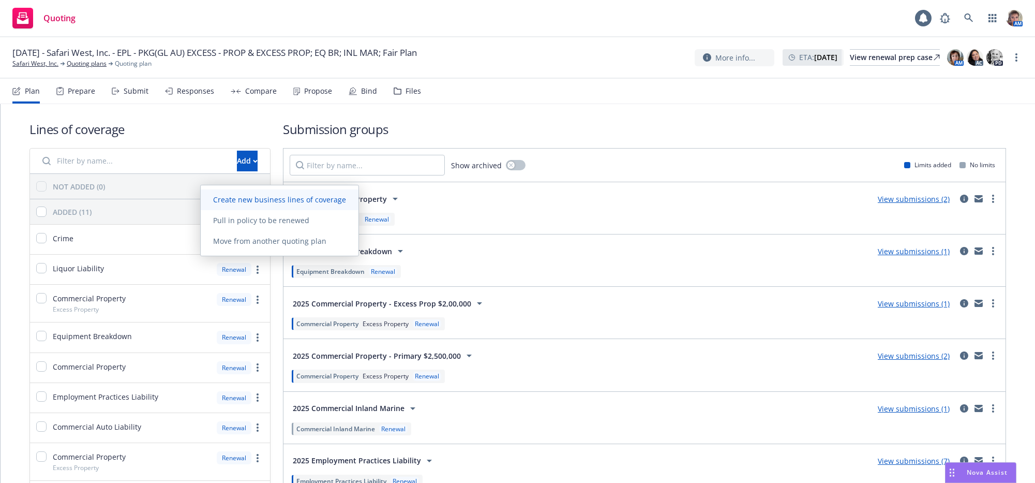
click at [247, 198] on span "Create new business lines of coverage" at bounding box center [280, 199] width 158 height 10
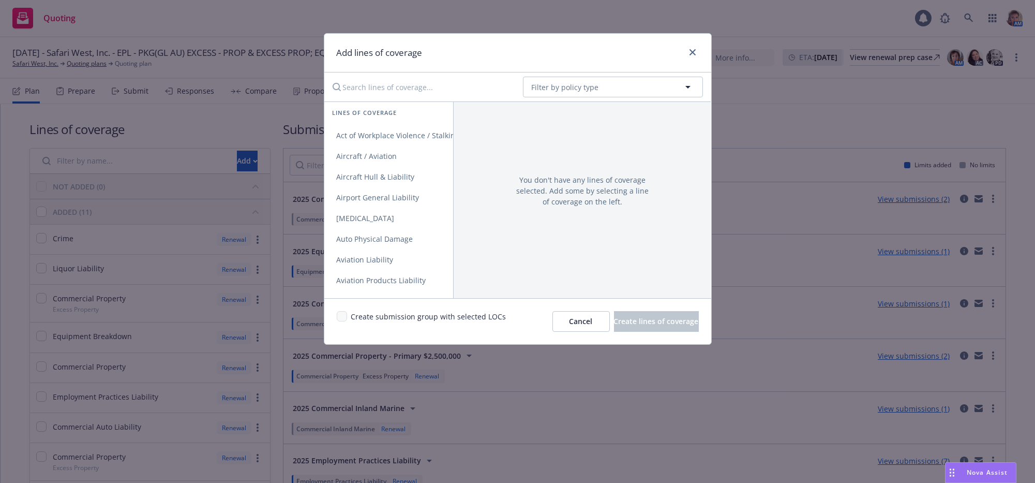
click at [393, 87] on input "Search lines of coverage..." at bounding box center [420, 87] width 188 height 21
type input "v"
type input "comm"
click at [402, 155] on link "Commercial Property" at bounding box center [388, 156] width 129 height 21
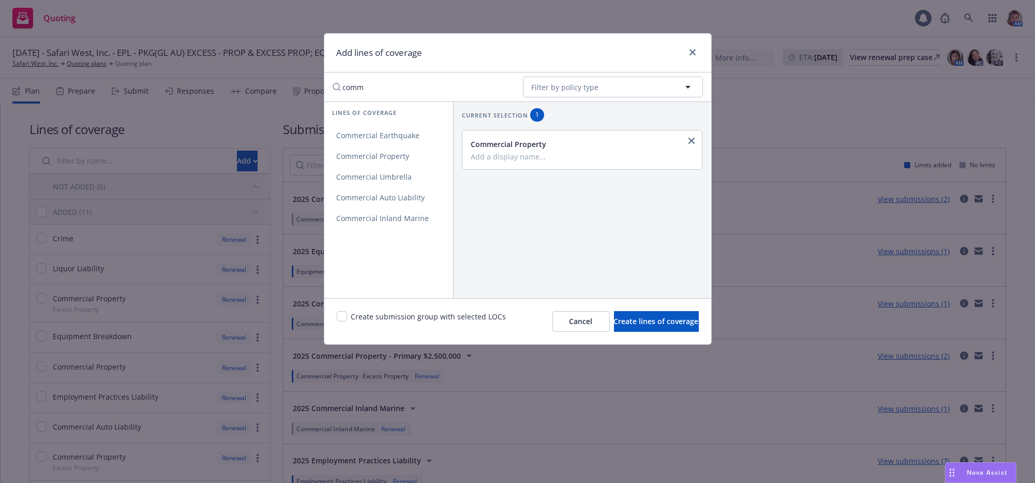
drag, startPoint x: 562, startPoint y: 167, endPoint x: 522, endPoint y: 167, distance: 39.8
click at [522, 167] on div "Commercial Property" at bounding box center [582, 149] width 240 height 39
type input "$2M XS Prop X of $5M"
click at [675, 326] on span "Create lines of coverage" at bounding box center [656, 321] width 85 height 10
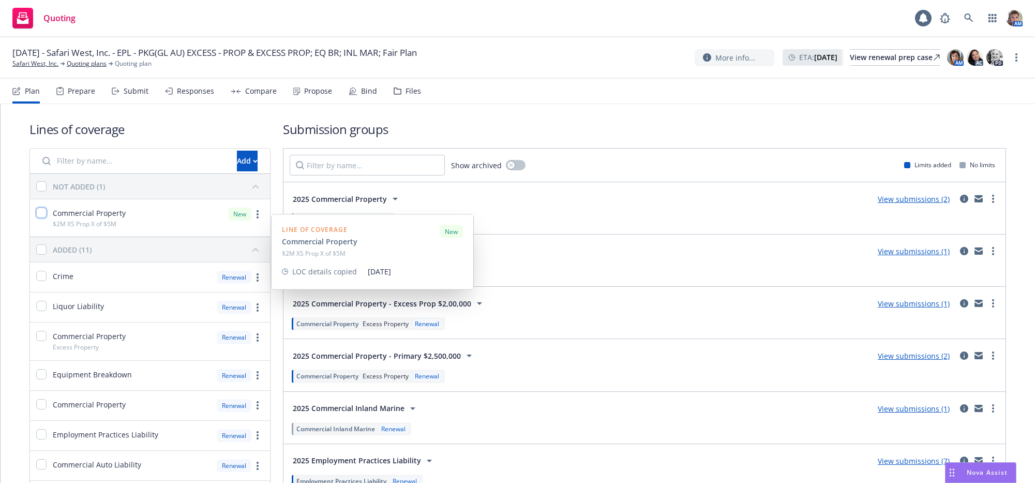
click at [46, 218] on input "checkbox" at bounding box center [41, 212] width 10 height 10
checkbox input "true"
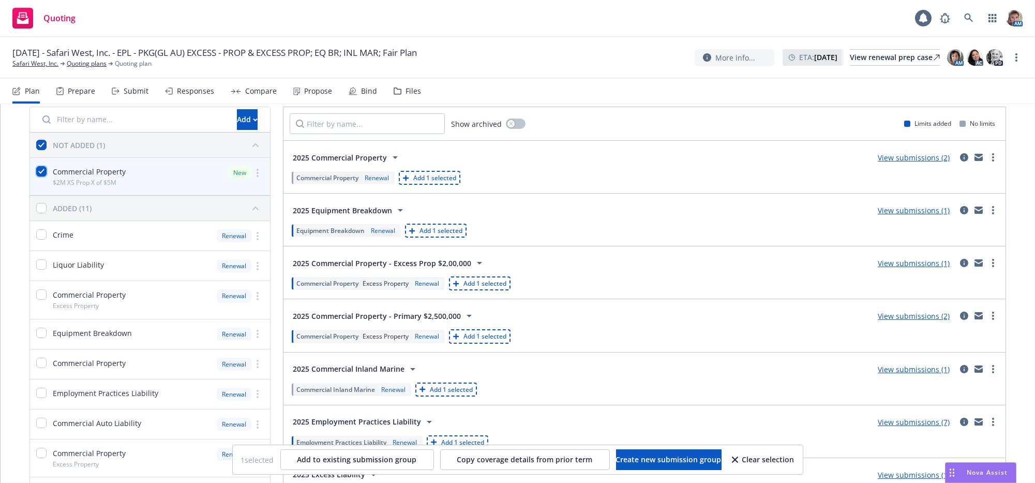
scroll to position [93, 0]
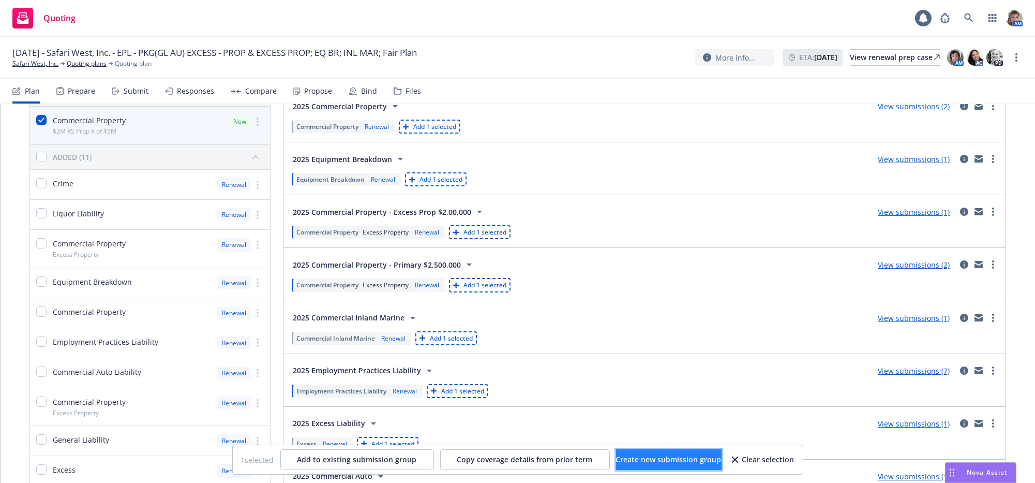
click at [707, 464] on button "Create new submission group" at bounding box center [669, 459] width 106 height 21
checkbox input "false"
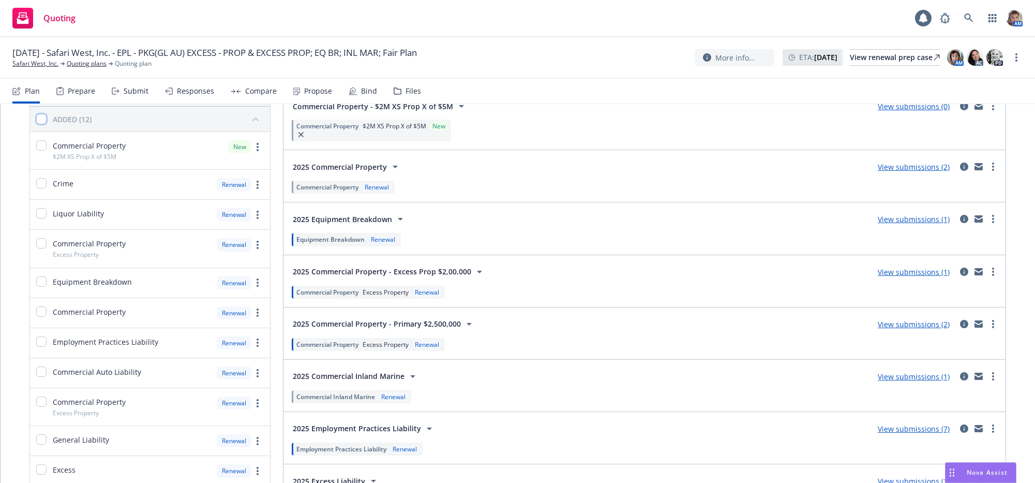
click at [46, 124] on input "checkbox" at bounding box center [41, 119] width 10 height 10
checkbox input "true"
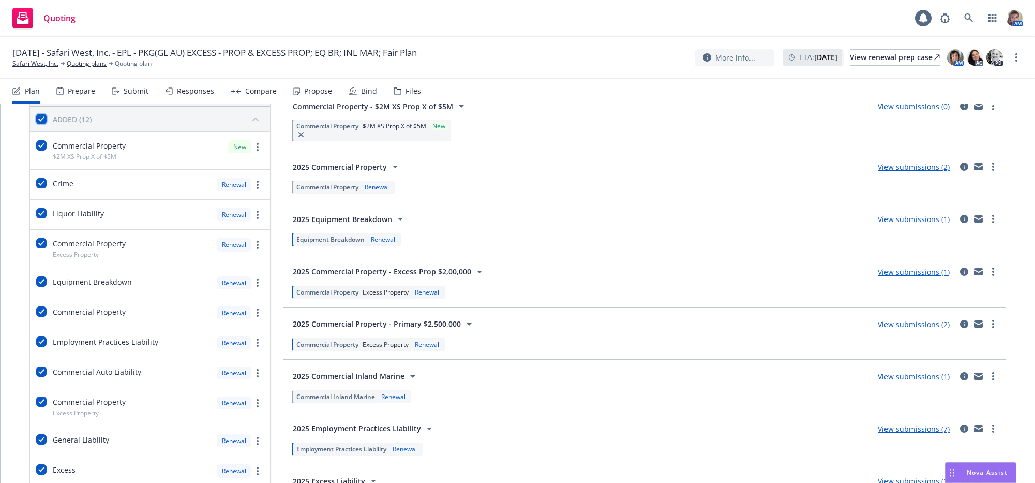
checkbox input "true"
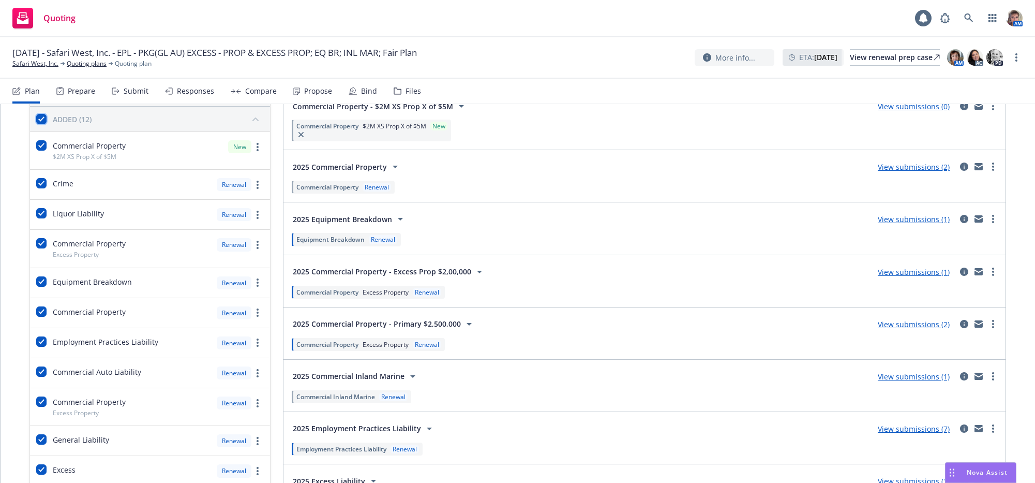
checkbox input "true"
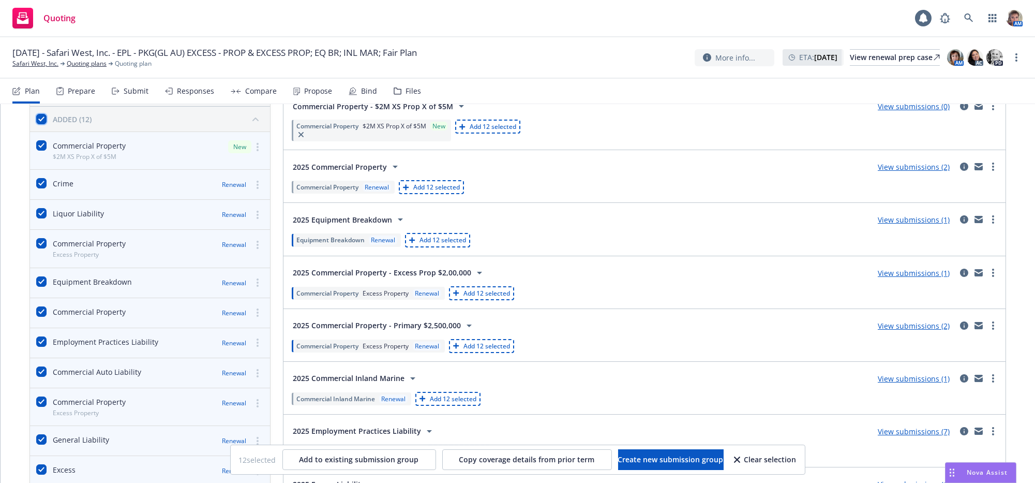
click at [46, 124] on input "checkbox" at bounding box center [41, 119] width 10 height 10
checkbox input "false"
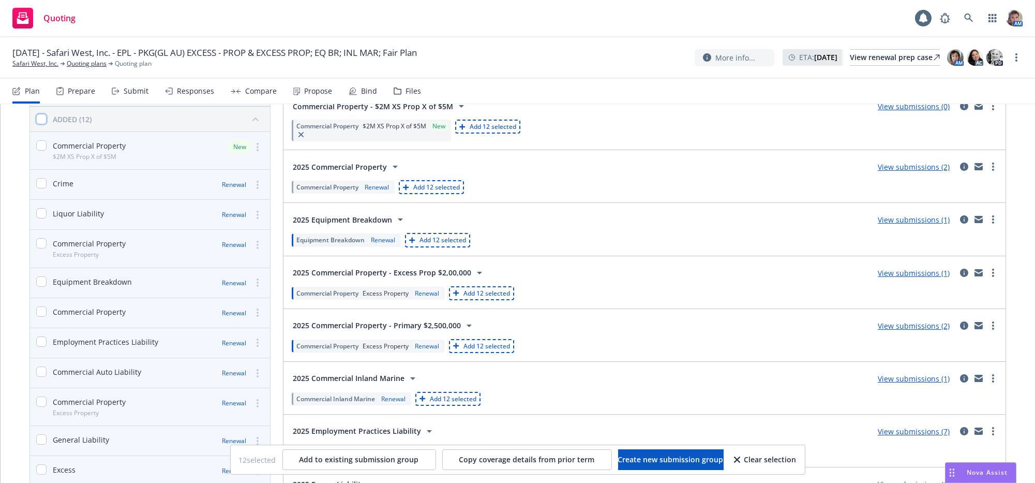
checkbox input "false"
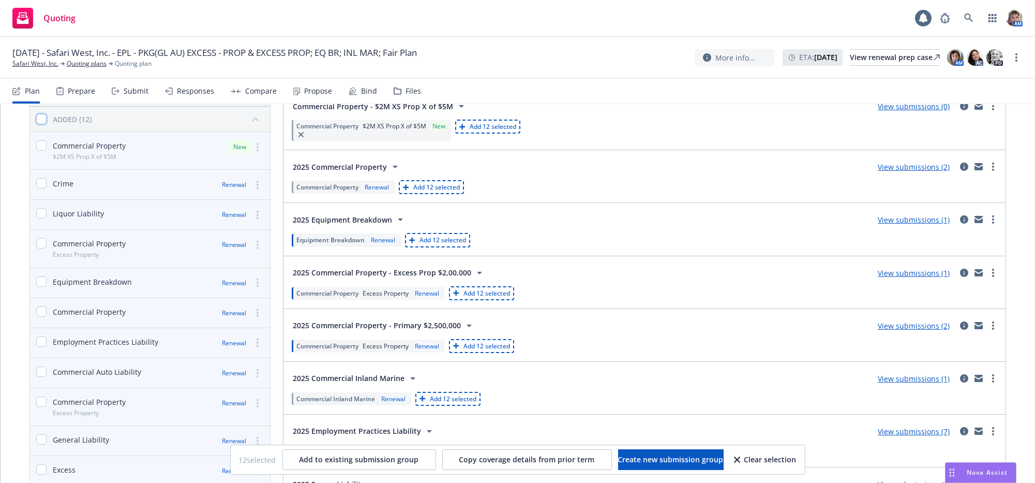
checkbox input "false"
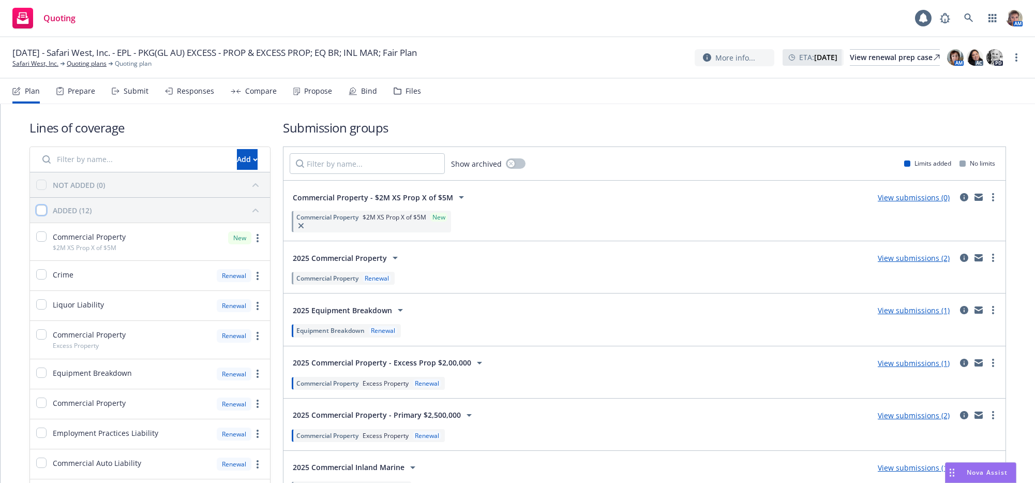
scroll to position [0, 0]
click at [239, 171] on button "Add" at bounding box center [247, 161] width 21 height 21
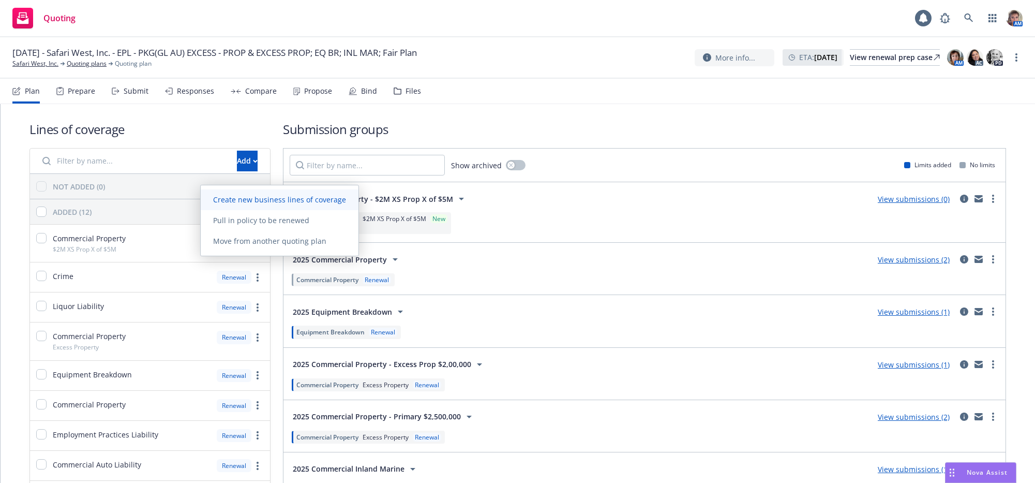
click at [240, 200] on span "Create new business lines of coverage" at bounding box center [280, 199] width 158 height 10
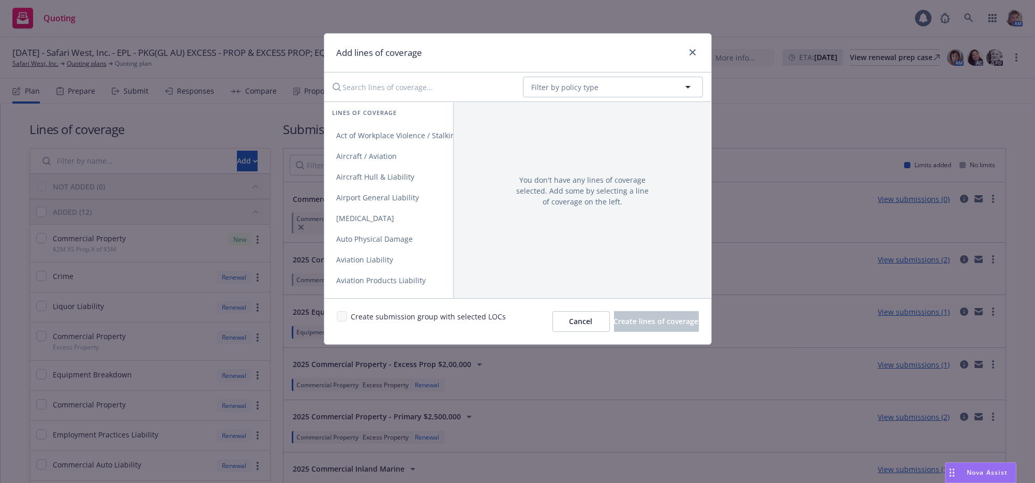
click at [436, 97] on input "Search lines of coverage..." at bounding box center [420, 87] width 188 height 21
type input "d"
type input "D"
type input "Prop"
click at [419, 130] on link "Commercial Property" at bounding box center [410, 135] width 172 height 21
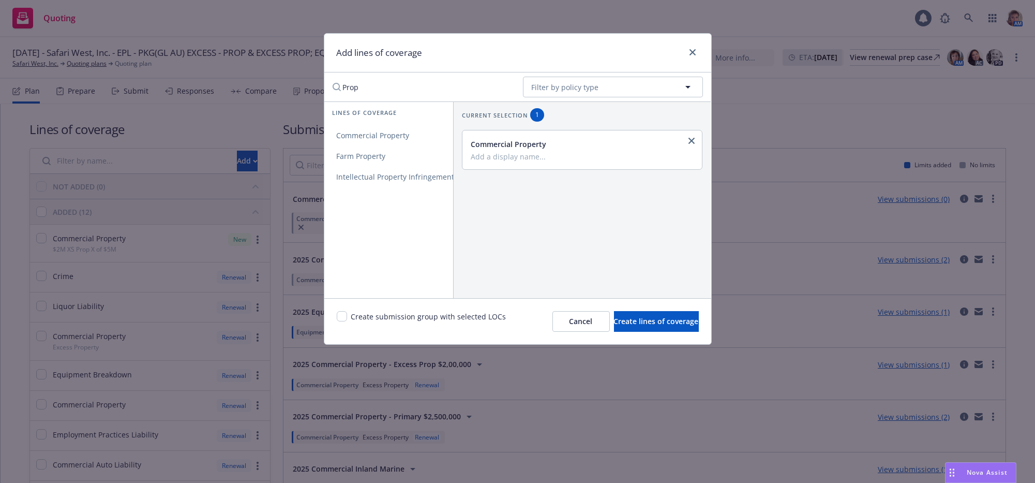
drag, startPoint x: 538, startPoint y: 165, endPoint x: 457, endPoint y: 160, distance: 81.9
click at [457, 160] on div "Current selection 1 Commercial Property" at bounding box center [583, 139] width 258 height 74
drag, startPoint x: 549, startPoint y: 160, endPoint x: 505, endPoint y: 161, distance: 44.0
click at [505, 161] on input "Add a display name..." at bounding box center [581, 156] width 221 height 9
click at [502, 161] on input "Add a display name..." at bounding box center [581, 156] width 221 height 9
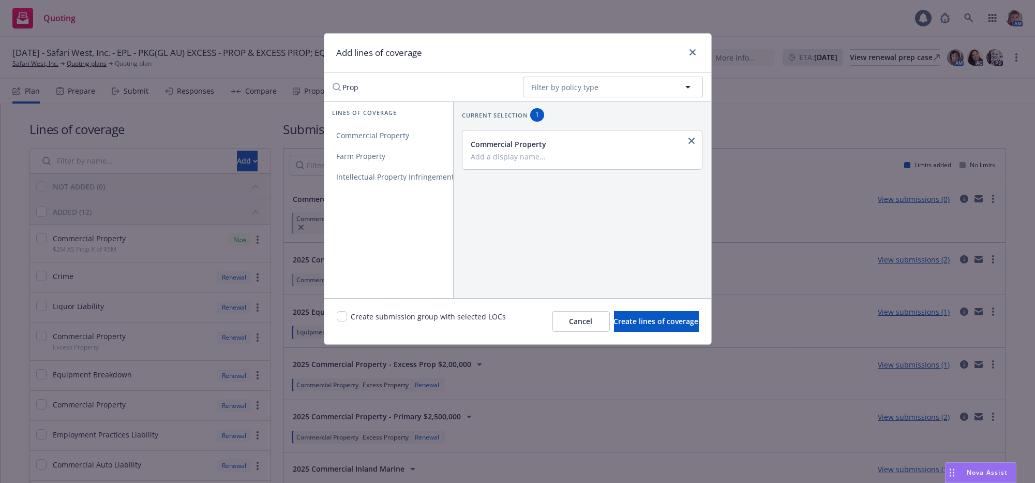
click at [472, 160] on input "Add a display name..." at bounding box center [581, 156] width 221 height 9
type input "DIC/ WRAP Policy"
click at [667, 340] on div "Create submission group with selected LOCs Cancel Create lines of coverage" at bounding box center [517, 321] width 387 height 46
click at [668, 326] on span "Create lines of coverage" at bounding box center [656, 321] width 85 height 10
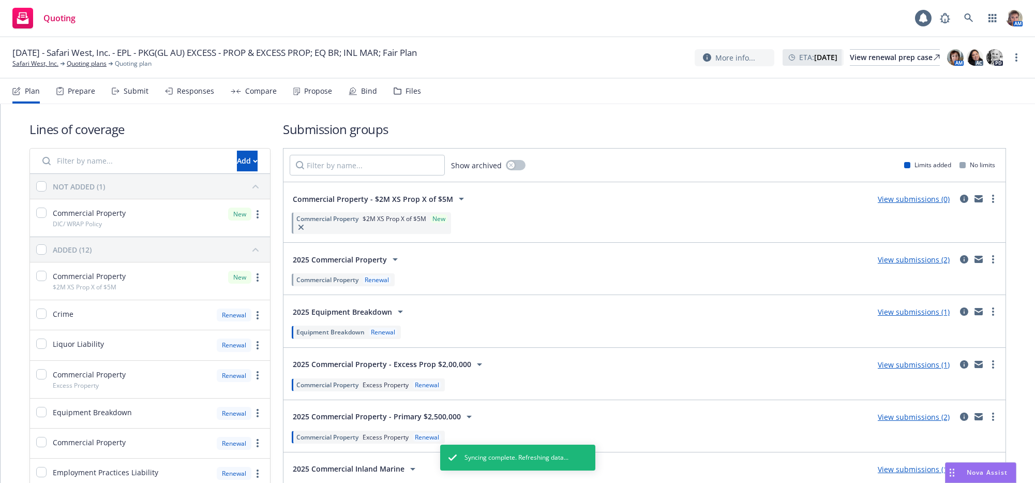
click at [148, 95] on div "Submit" at bounding box center [136, 91] width 25 height 8
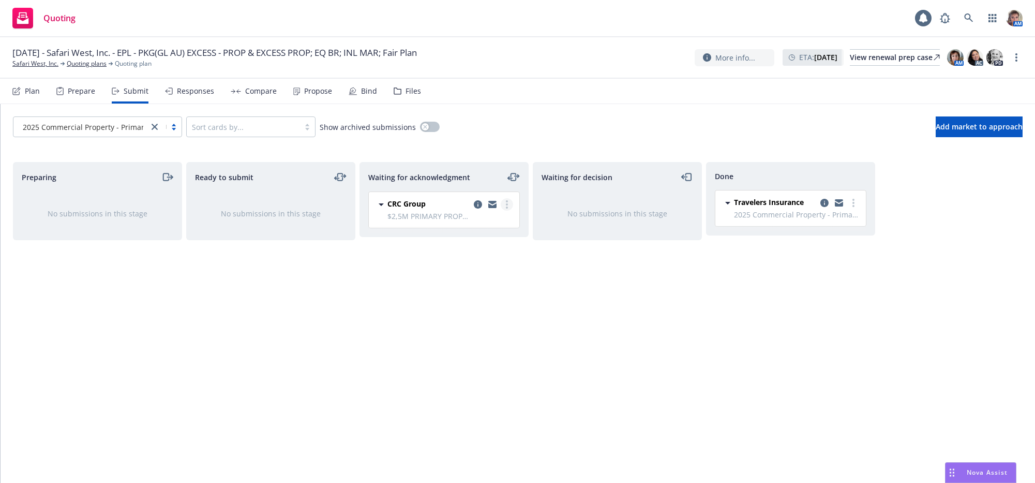
click at [509, 211] on div at bounding box center [492, 204] width 41 height 12
click at [509, 211] on link "more" at bounding box center [507, 204] width 12 height 12
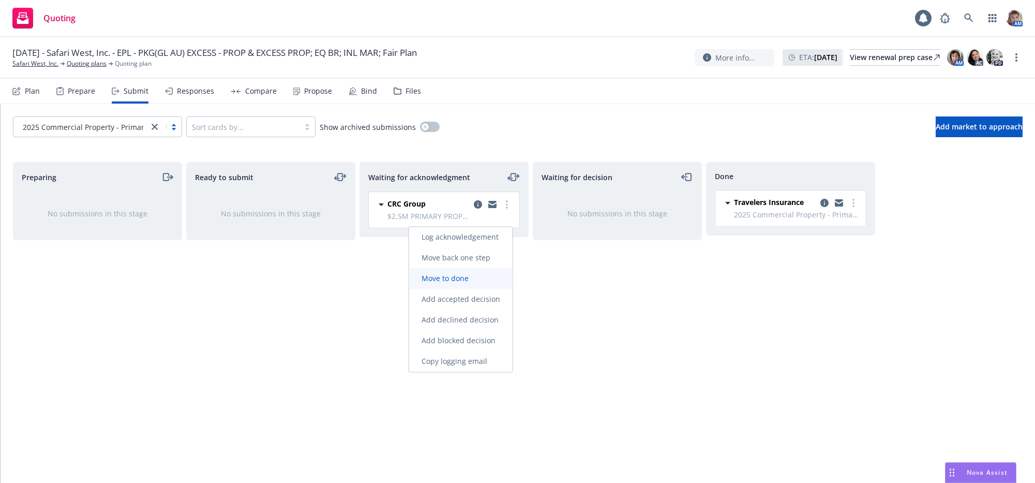
click at [493, 277] on link "Move to done" at bounding box center [460, 278] width 103 height 21
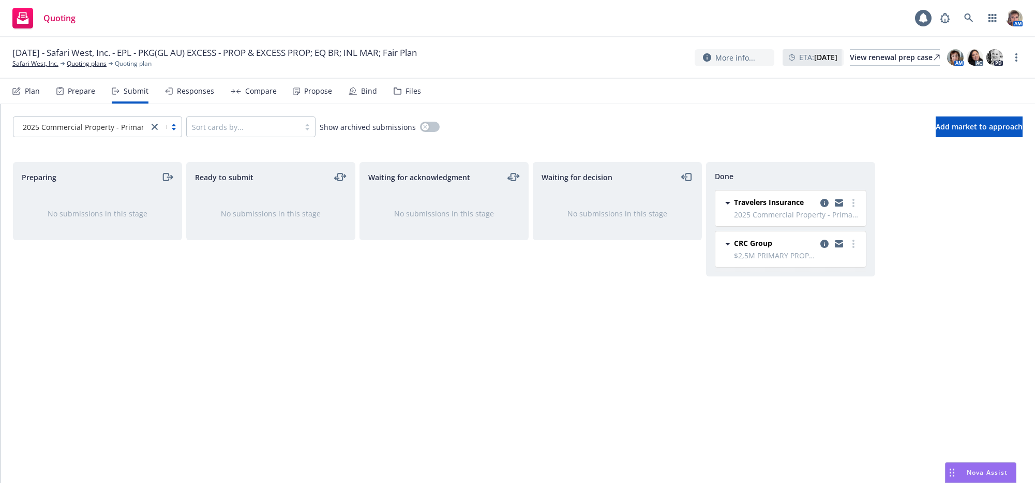
drag, startPoint x: 273, startPoint y: 295, endPoint x: 179, endPoint y: 252, distance: 103.0
click at [266, 291] on div "Ready to submit No submissions in this stage" at bounding box center [270, 311] width 169 height 299
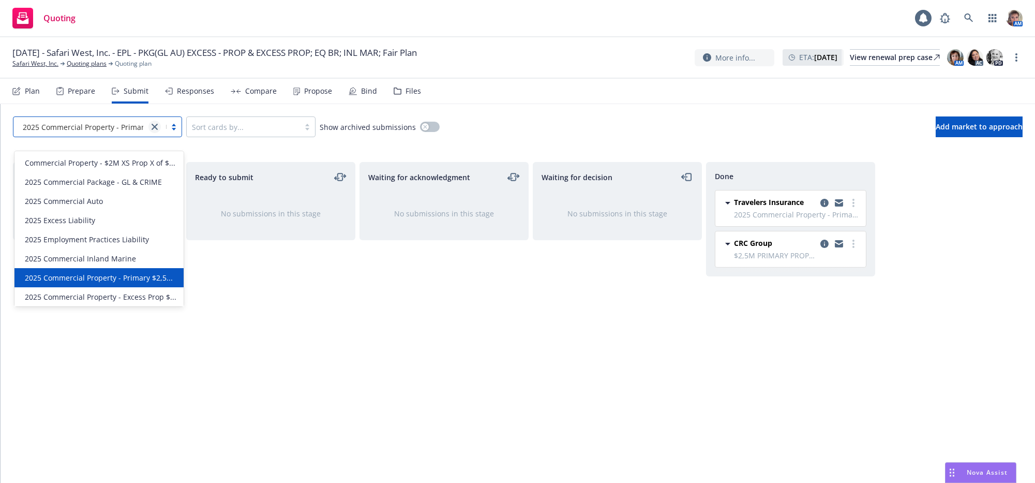
click at [157, 130] on icon "close" at bounding box center [155, 127] width 6 height 6
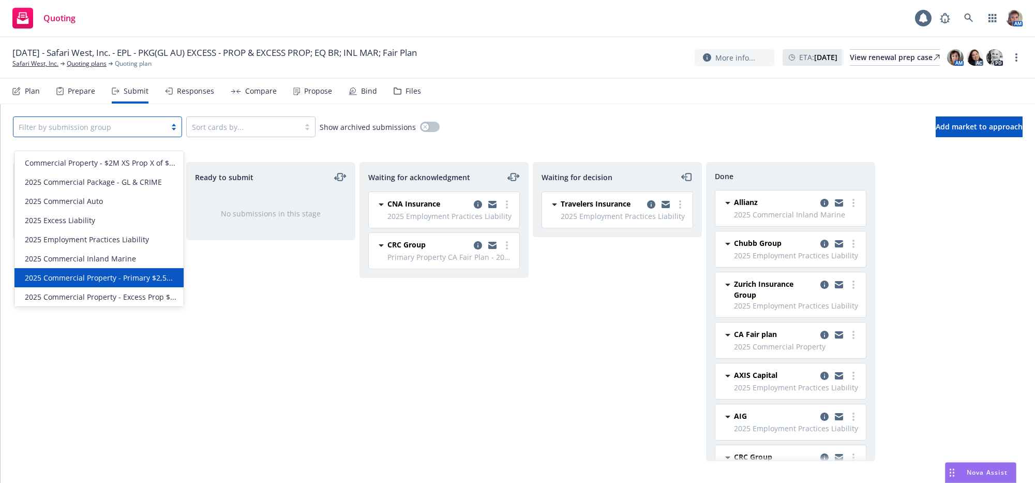
scroll to position [72, 0]
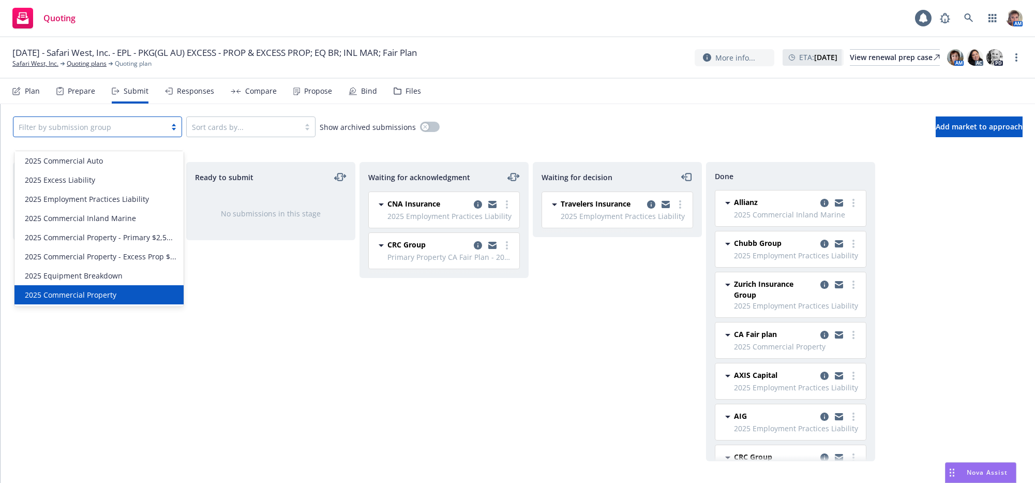
click at [122, 291] on div "2025 Commercial Property" at bounding box center [99, 294] width 157 height 11
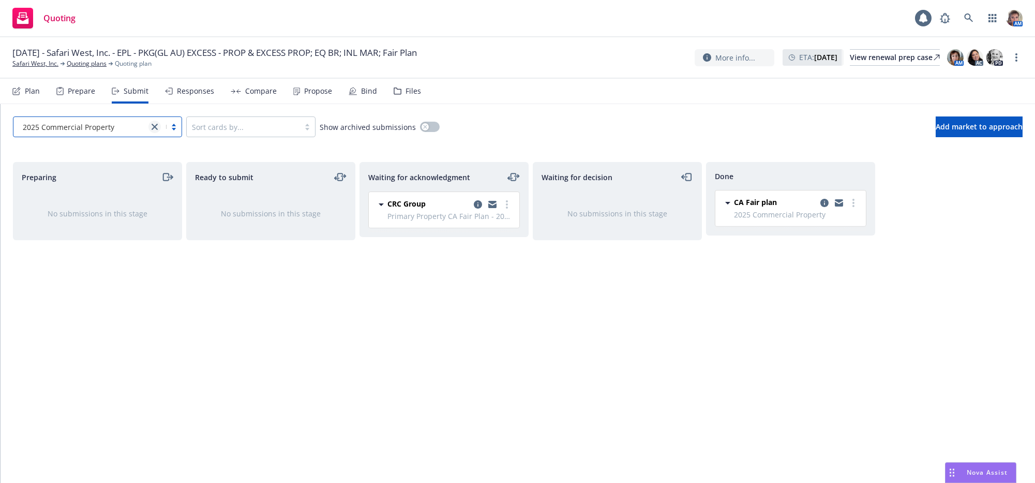
click at [156, 133] on link "close" at bounding box center [154, 127] width 12 height 12
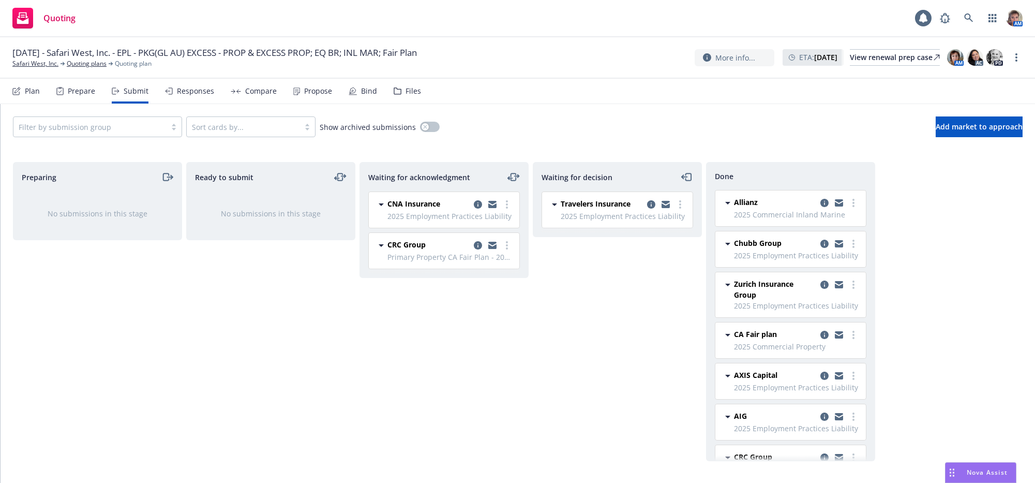
click at [374, 344] on div "Waiting for acknowledgment CNA Insurance 2025 Employment Practices Liability Su…" at bounding box center [443, 311] width 169 height 299
click at [324, 306] on div "Ready to submit No submissions in this stage" at bounding box center [270, 311] width 169 height 299
click at [404, 277] on div "CNA Insurance 2025 Employment Practices Liability Sunday, June 29, 2025 at 2:18…" at bounding box center [442, 234] width 164 height 86
click at [199, 266] on div "Ready to submit No submissions in this stage" at bounding box center [270, 311] width 169 height 299
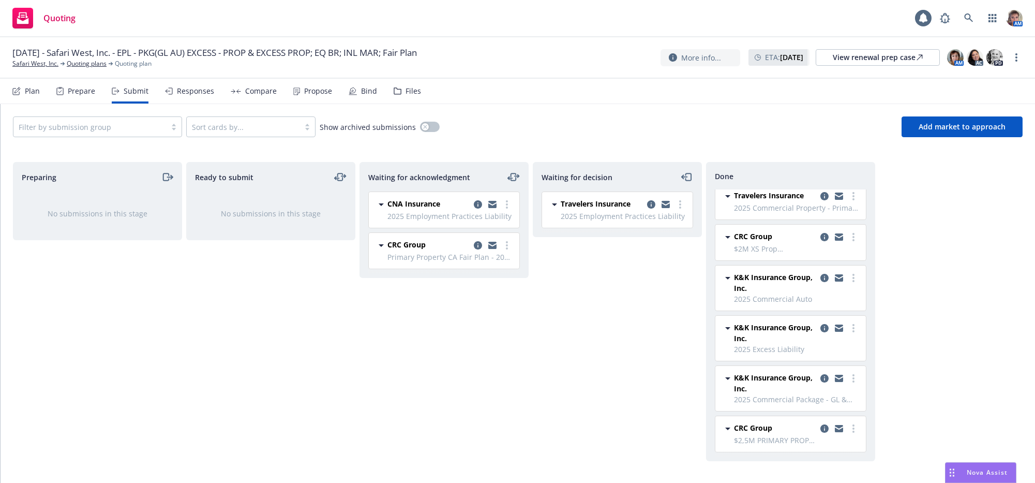
click at [152, 334] on div "Preparing No submissions in this stage" at bounding box center [97, 311] width 169 height 299
click at [133, 95] on div "Submit" at bounding box center [136, 91] width 25 height 8
click at [177, 131] on div at bounding box center [174, 127] width 16 height 8
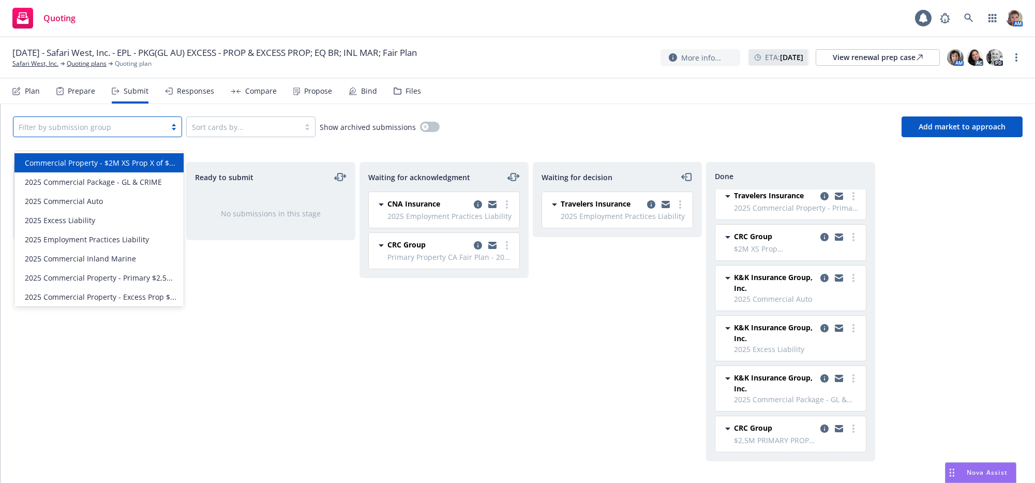
click at [23, 96] on div "Plan" at bounding box center [25, 91] width 27 height 25
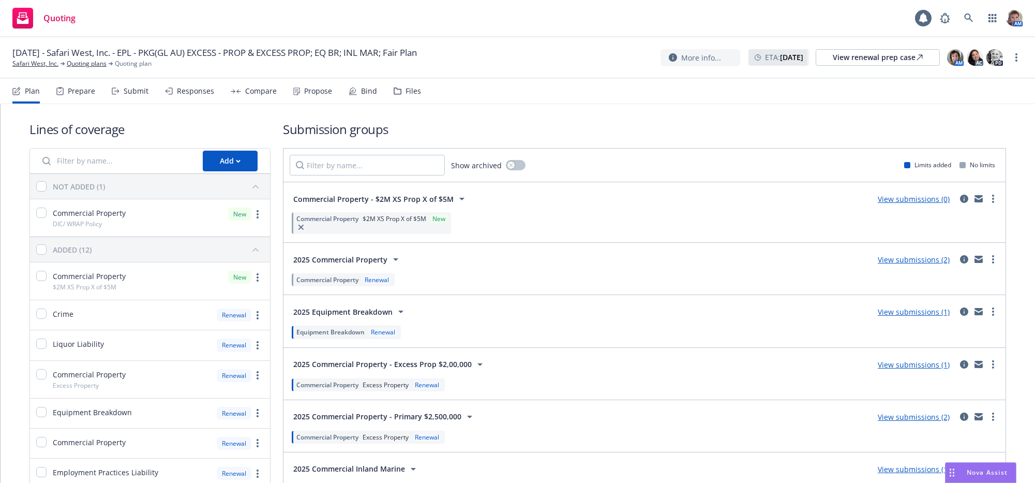
click at [344, 369] on span "2025 Commercial Property - Excess Prop $2,00,000" at bounding box center [382, 363] width 178 height 11
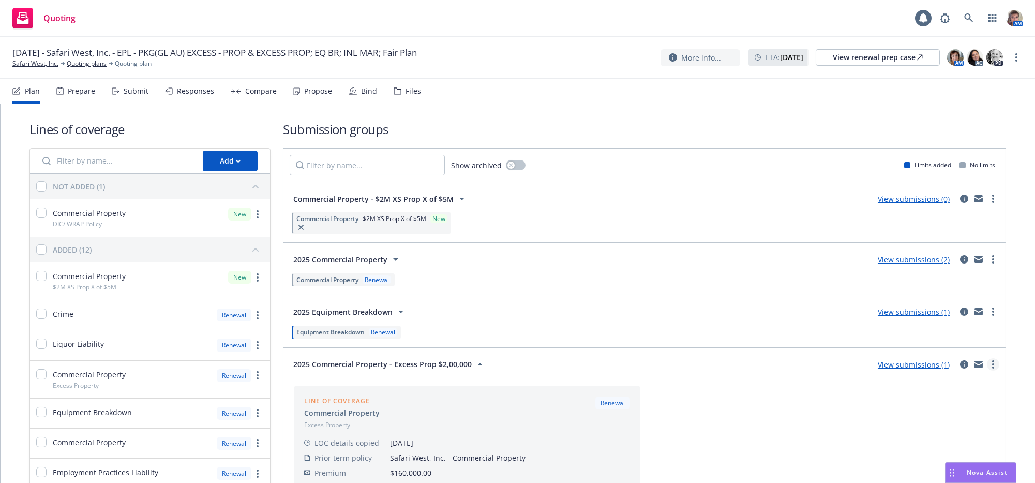
click at [987, 370] on link "more" at bounding box center [993, 364] width 12 height 12
click at [943, 265] on span "View more details" at bounding box center [929, 267] width 86 height 10
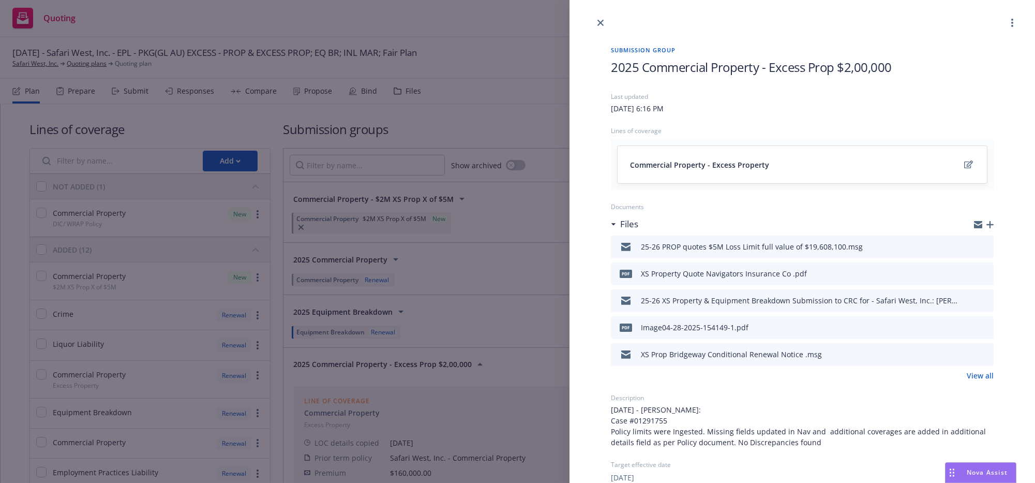
click at [819, 70] on span "2025 Commercial Property - Excess Prop $2,00,000" at bounding box center [751, 66] width 281 height 17
drag, startPoint x: 858, startPoint y: 68, endPoint x: 897, endPoint y: 72, distance: 39.1
click at [897, 72] on h1 "2025 Commercial Property - Excess Prop $2,00,000" at bounding box center [802, 66] width 383 height 17
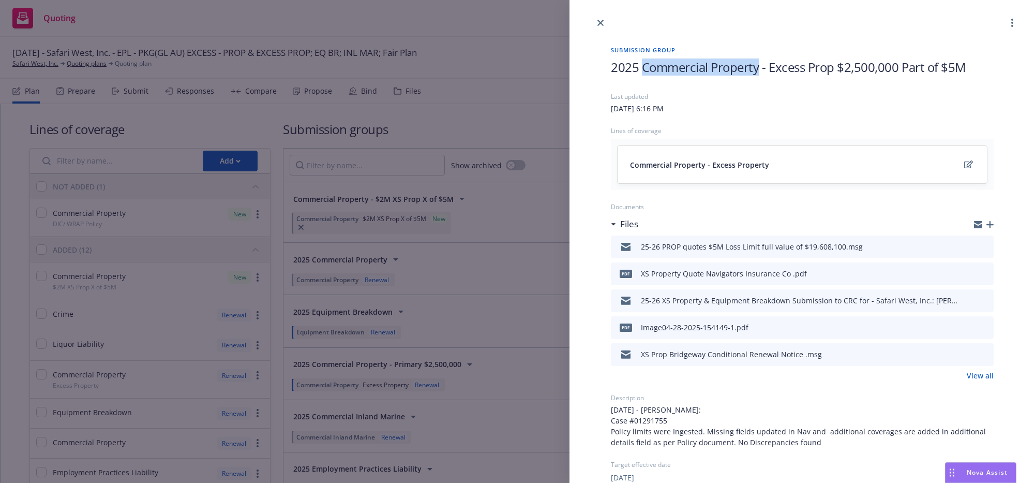
drag, startPoint x: 760, startPoint y: 68, endPoint x: 642, endPoint y: 68, distance: 118.5
click at [642, 68] on span "2025 Commercial Property - Excess Prop $2,500,000 Part of $5M" at bounding box center [788, 66] width 355 height 17
click at [721, 66] on span "2025 - Excess Prop $2,500,000 Part of $5M" at bounding box center [730, 66] width 238 height 17
click at [719, 71] on span "2025 - Excess Prop $2,500,000 Part of $5M" at bounding box center [730, 66] width 238 height 17
click at [510, 57] on div "Submission group 2025 - Excess Property $2,500,000 Part of $5M Last updated [DA…" at bounding box center [517, 241] width 1035 height 483
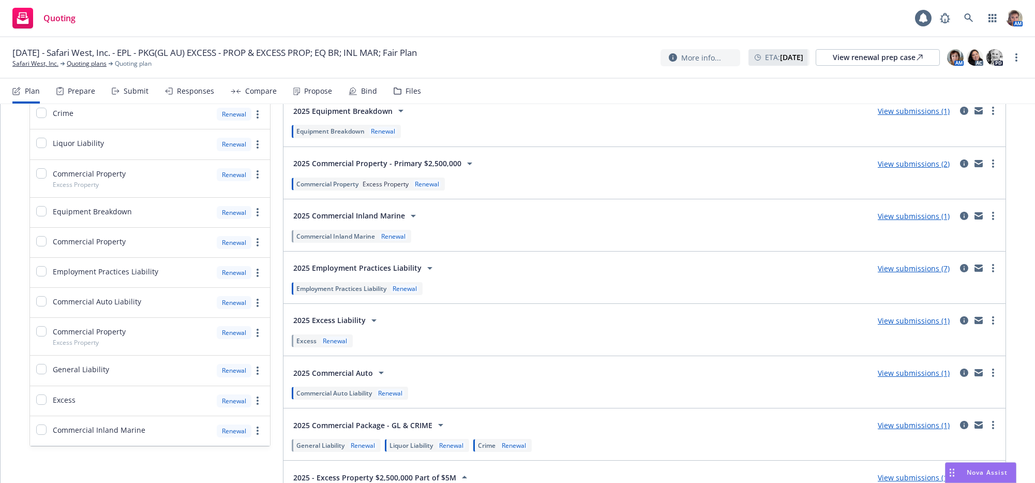
scroll to position [199, 0]
click at [447, 170] on span "2025 Commercial Property - Primary $2,500,000" at bounding box center [377, 164] width 168 height 11
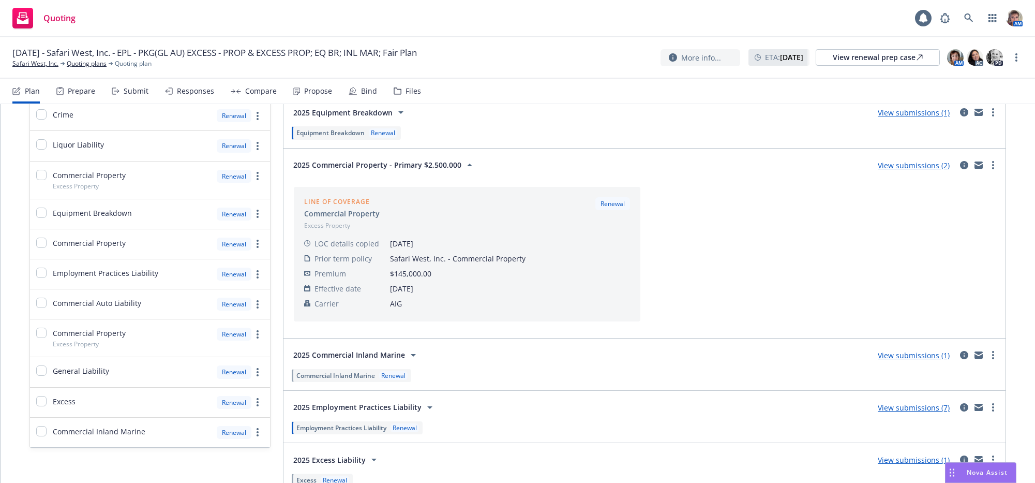
click at [909, 170] on link "View submissions (2)" at bounding box center [914, 165] width 72 height 10
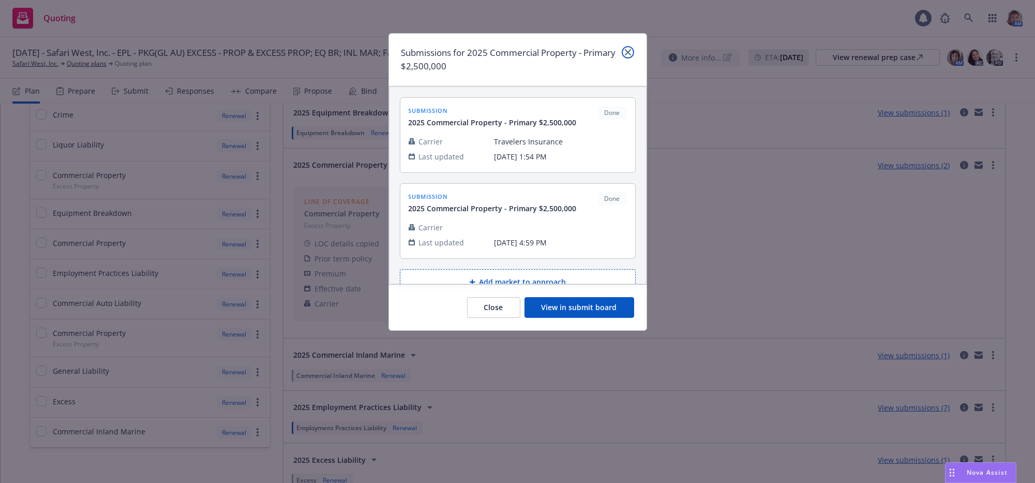
click at [626, 56] on link "close" at bounding box center [628, 52] width 12 height 12
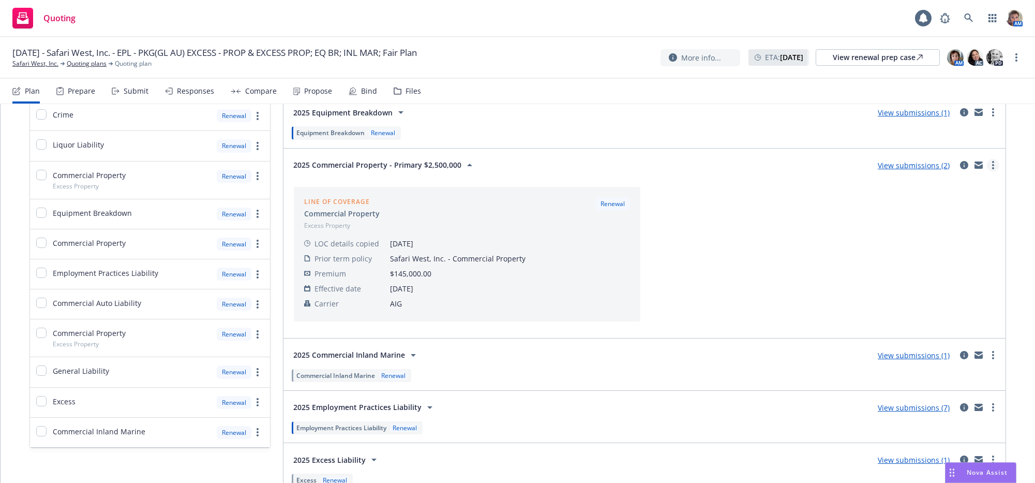
click at [992, 169] on icon "more" at bounding box center [993, 165] width 2 height 8
click at [954, 213] on span "View more details" at bounding box center [919, 212] width 86 height 10
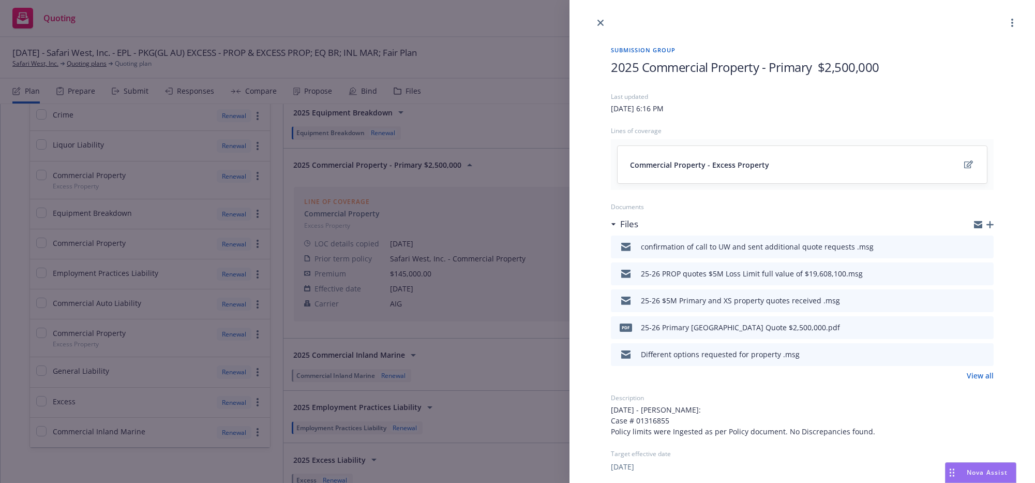
click at [709, 69] on span "2025 Commercial Property - Primary $2,500,000" at bounding box center [745, 66] width 268 height 17
drag, startPoint x: 709, startPoint y: 69, endPoint x: 645, endPoint y: 69, distance: 64.1
click at [645, 69] on span "2025 Commercial Property - Primary $2,500,000" at bounding box center [745, 66] width 268 height 17
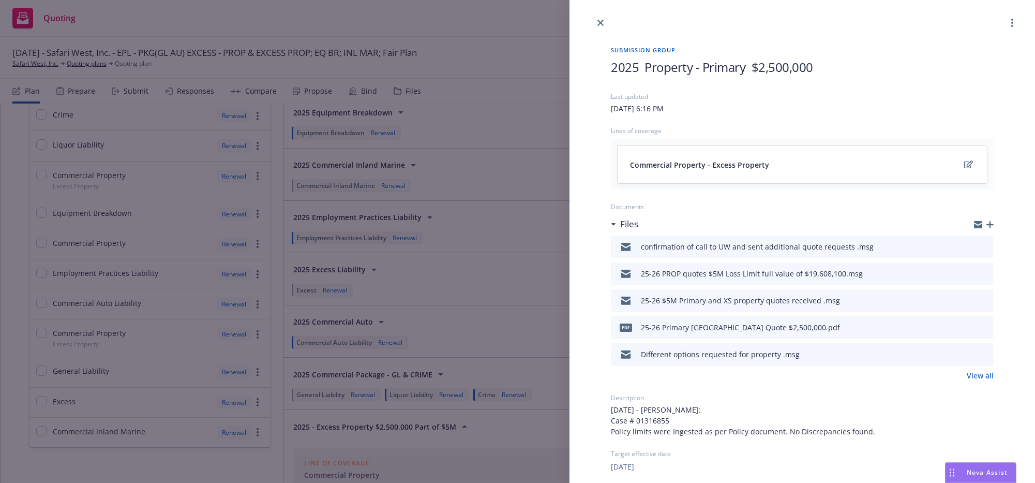
click at [831, 68] on h1 "2025 Property - Primary $2,500,000" at bounding box center [802, 66] width 383 height 17
click at [546, 58] on div "Submission group 2025 Property - Primary $2,500,000 part of $5M Last updated [D…" at bounding box center [517, 241] width 1035 height 483
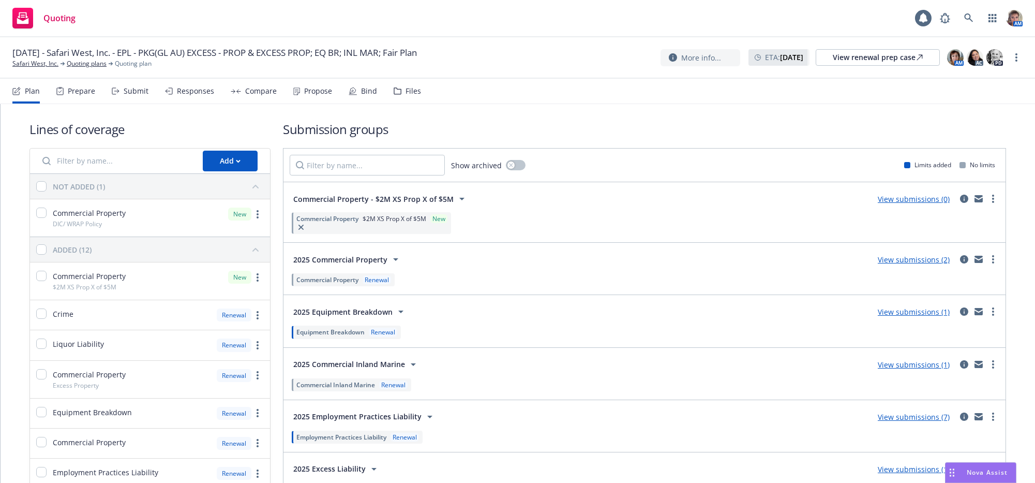
click at [900, 204] on link "View submissions (0)" at bounding box center [914, 199] width 72 height 10
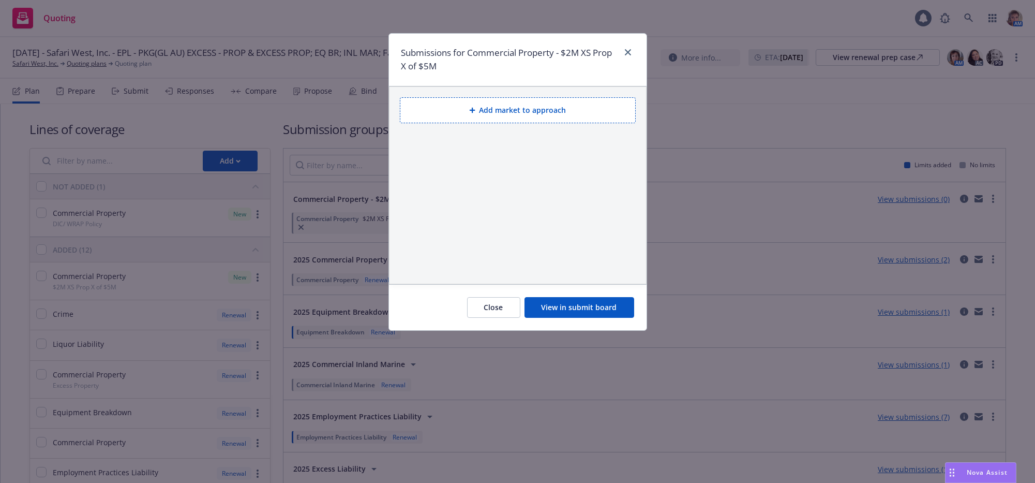
click at [522, 103] on button "Add market to approach" at bounding box center [518, 110] width 236 height 26
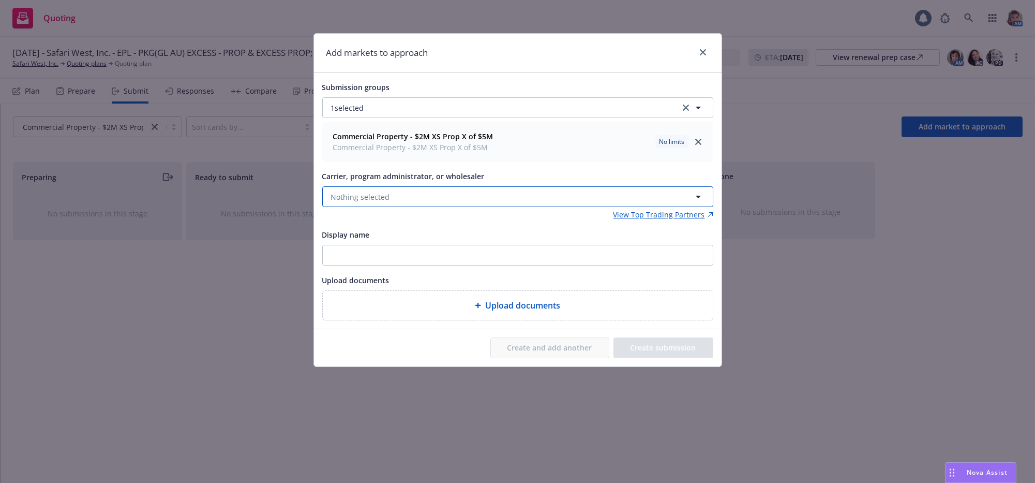
click at [426, 207] on button "Nothing selected" at bounding box center [517, 196] width 391 height 21
click at [450, 205] on button "Nothing selected" at bounding box center [517, 196] width 391 height 21
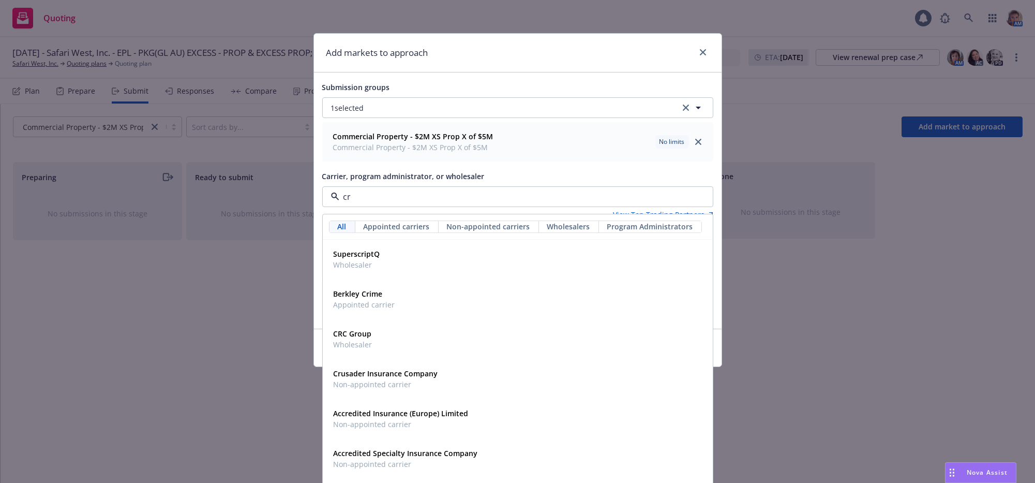
type input "crc"
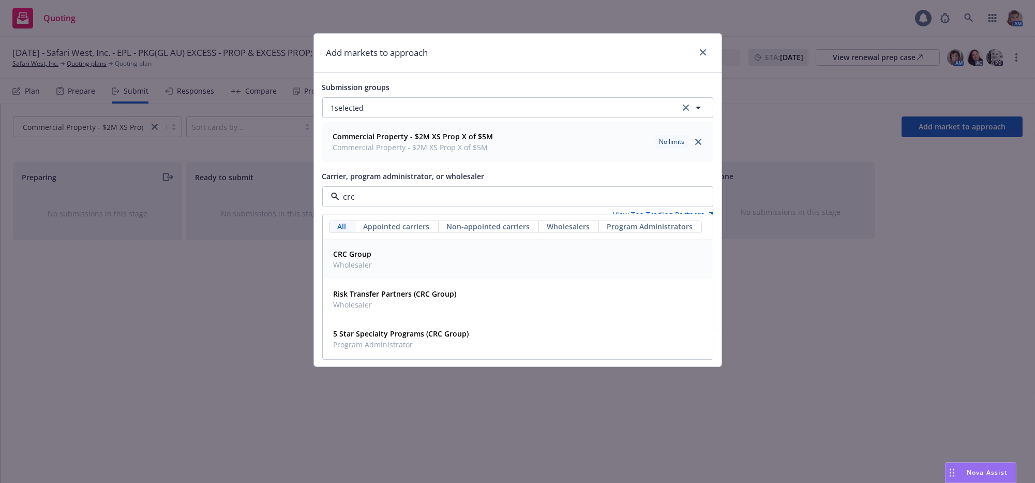
click at [427, 271] on div "CRC Group Wholesaler" at bounding box center [517, 260] width 377 height 26
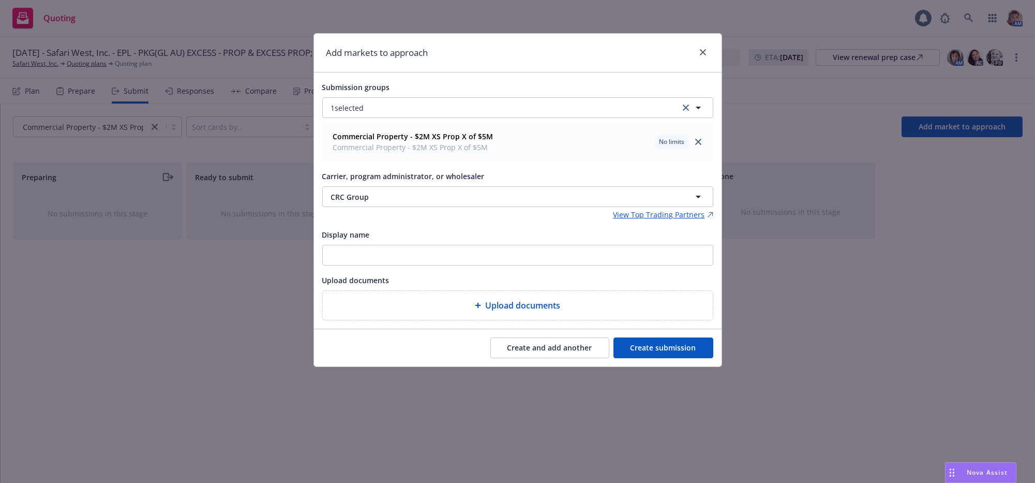
click at [691, 358] on button "Create submission" at bounding box center [663, 347] width 100 height 21
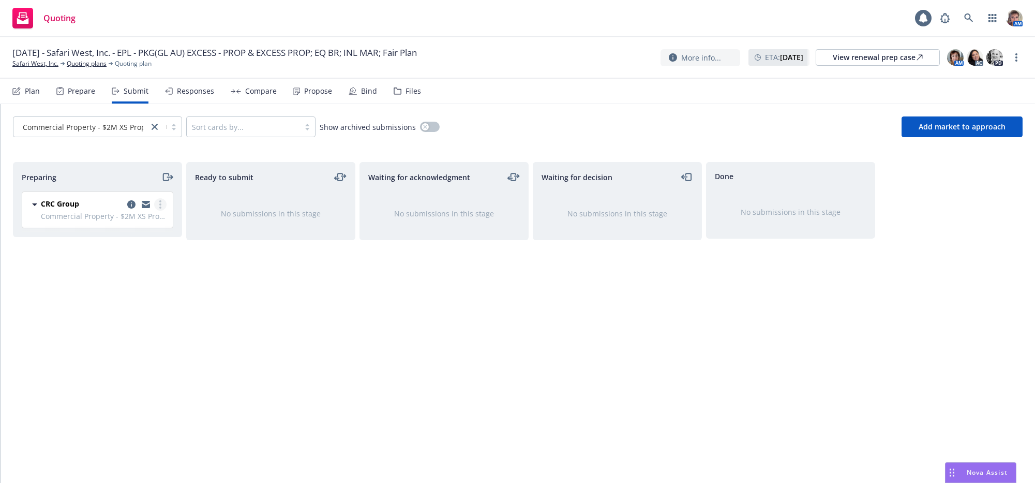
click at [154, 211] on link "more" at bounding box center [160, 204] width 12 height 12
click at [138, 303] on span "Add accepted decision" at bounding box center [114, 299] width 103 height 10
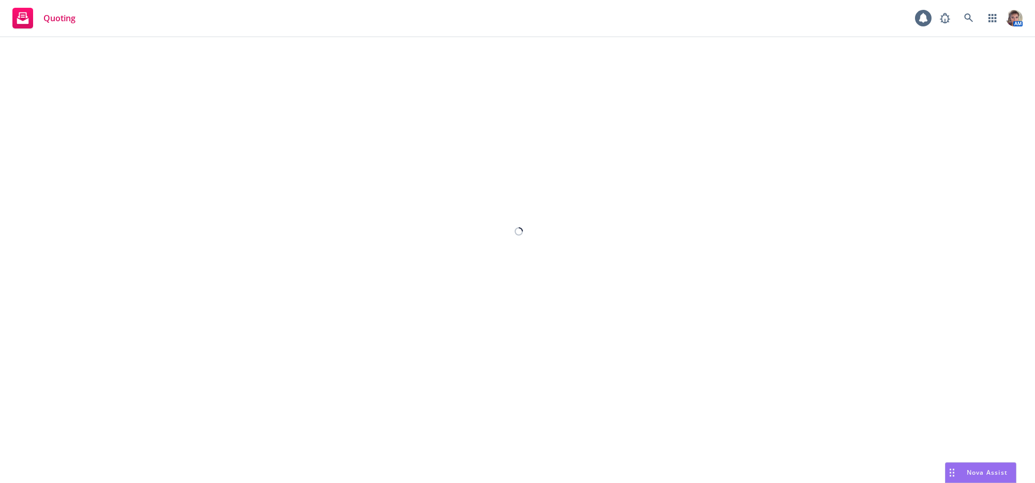
select select "12"
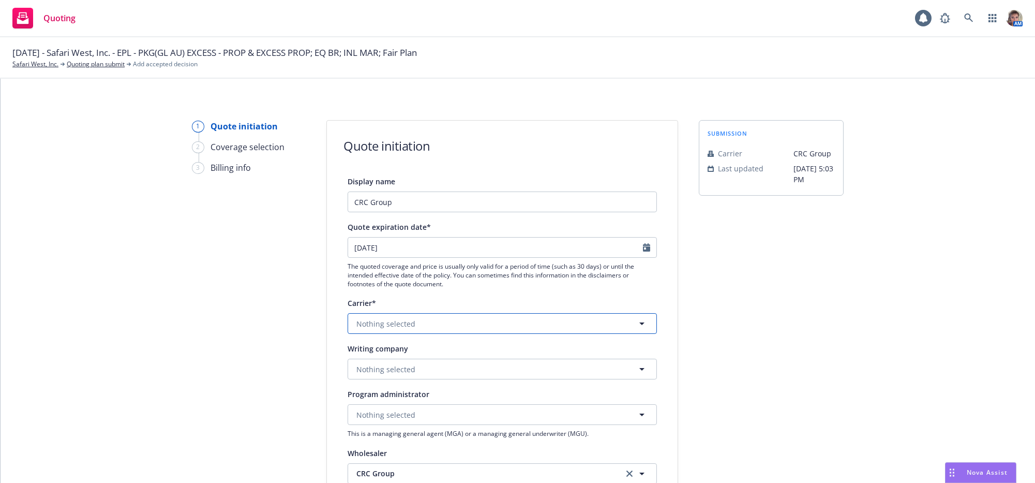
click at [393, 334] on button "Nothing selected" at bounding box center [502, 323] width 309 height 21
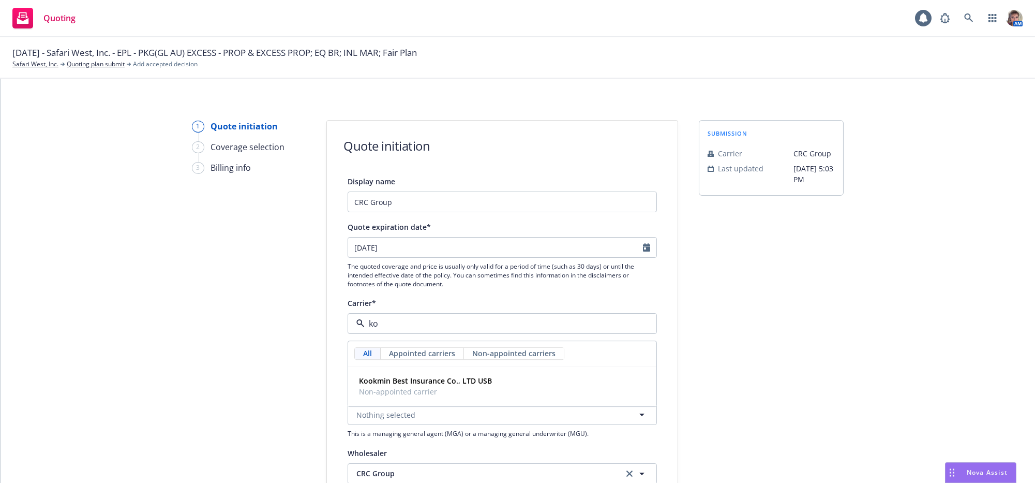
type input "k"
type input "kins"
click at [397, 386] on strong "Kinsale Insurance" at bounding box center [390, 381] width 62 height 10
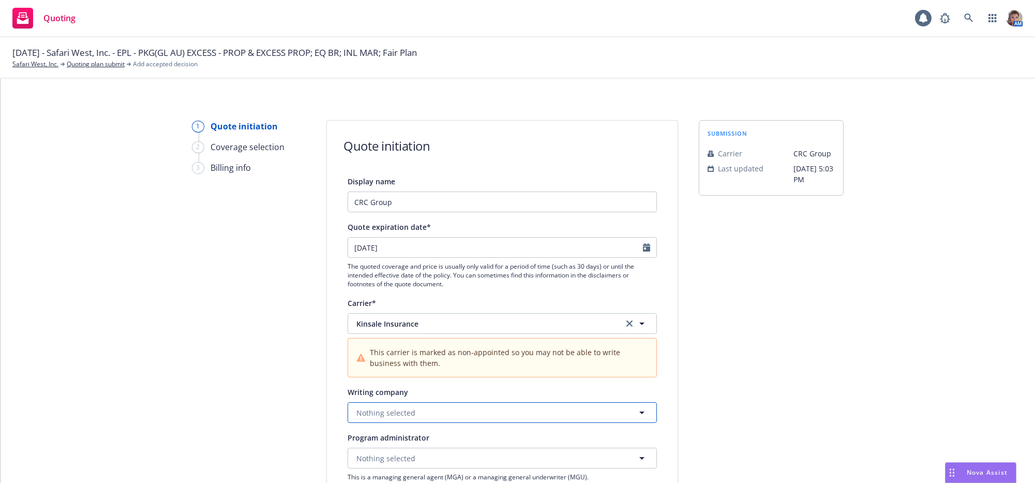
click at [399, 418] on span "Nothing selected" at bounding box center [385, 412] width 59 height 11
type input "KInsale specialty"
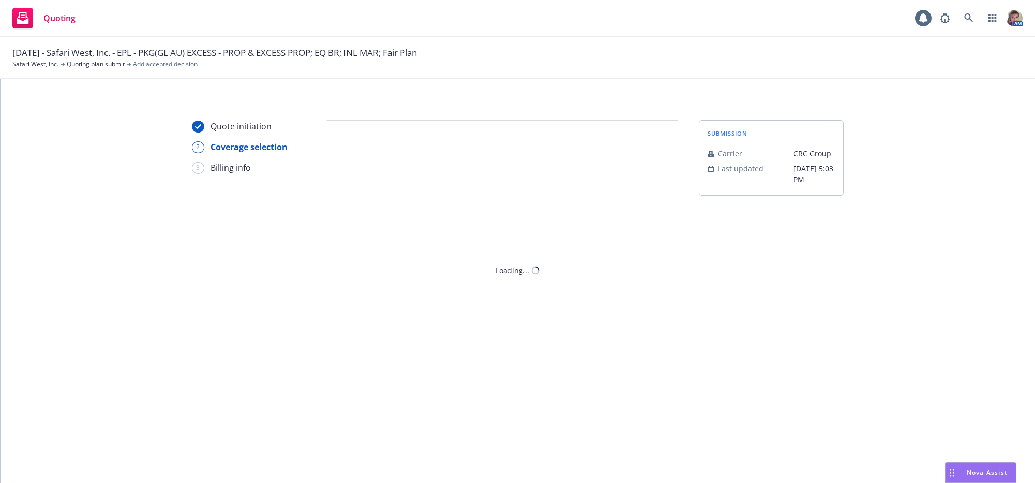
click at [809, 406] on div "Quote initiation 2 Coverage selection 3 Billing info Quote initiation Display n…" at bounding box center [518, 281] width 1035 height 404
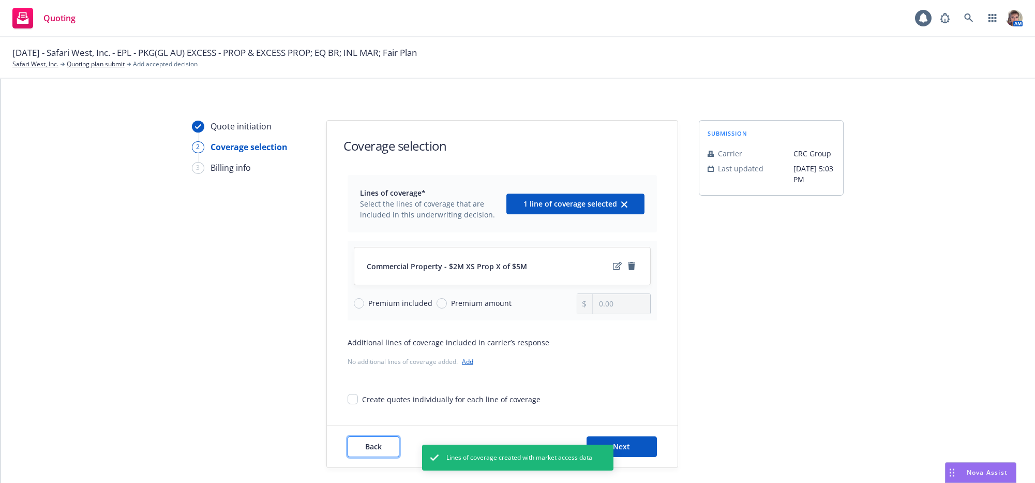
click at [355, 457] on button "Back" at bounding box center [374, 446] width 52 height 21
select select "12"
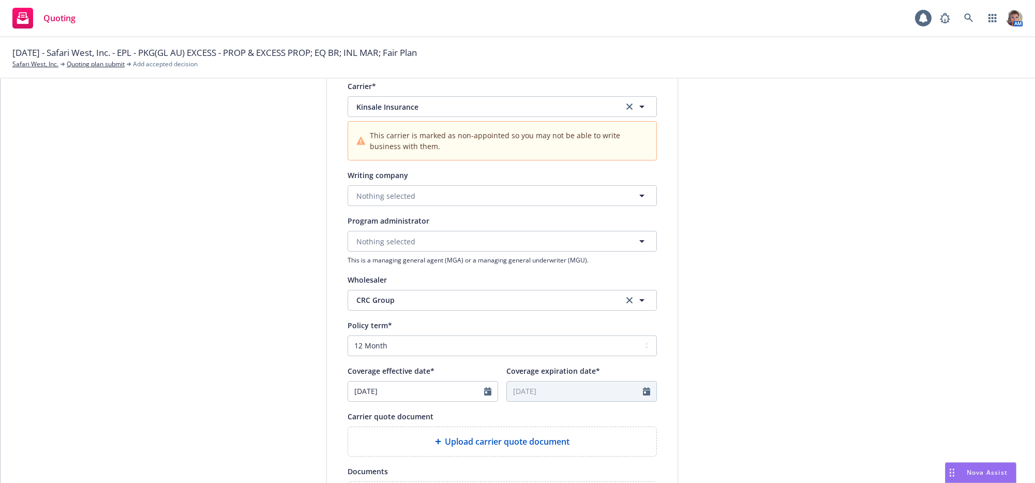
scroll to position [223, 0]
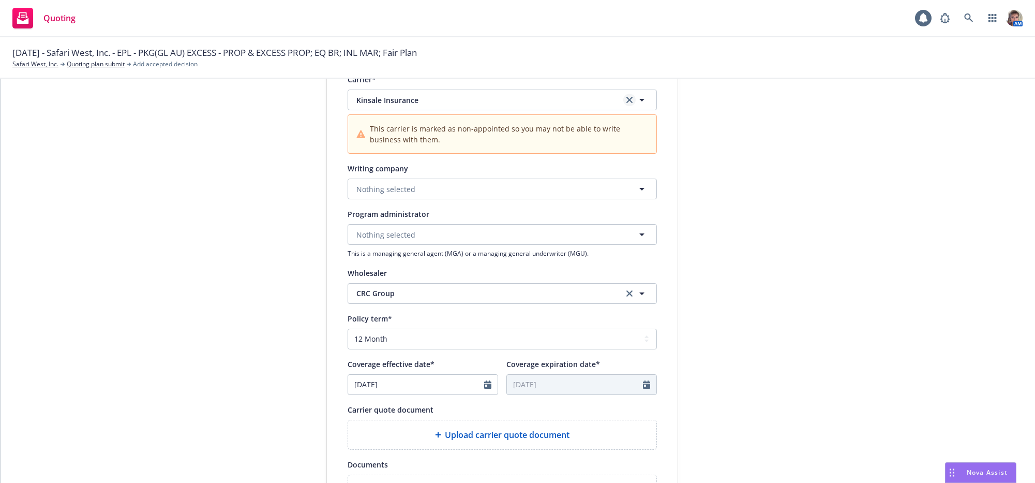
click at [626, 103] on icon "clear selection" at bounding box center [629, 100] width 6 height 6
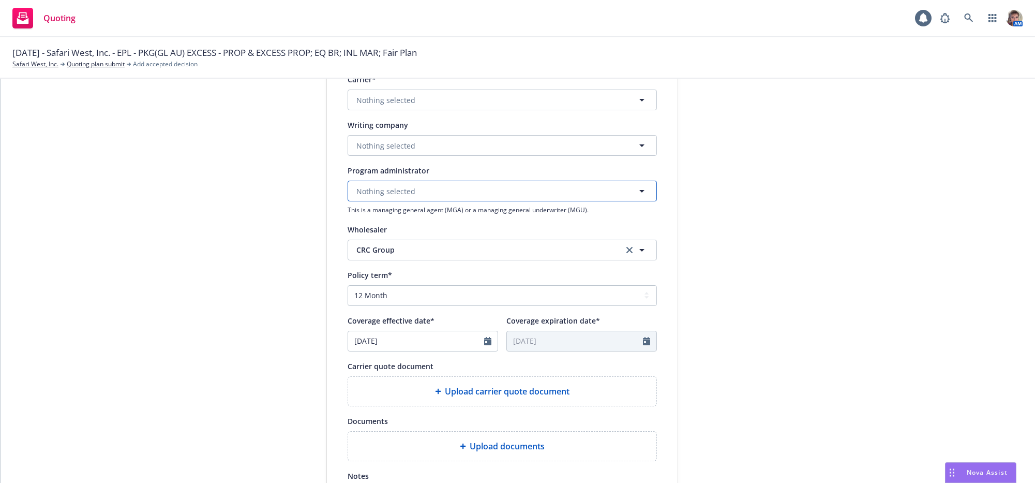
click at [496, 201] on button "Nothing selected" at bounding box center [502, 191] width 309 height 21
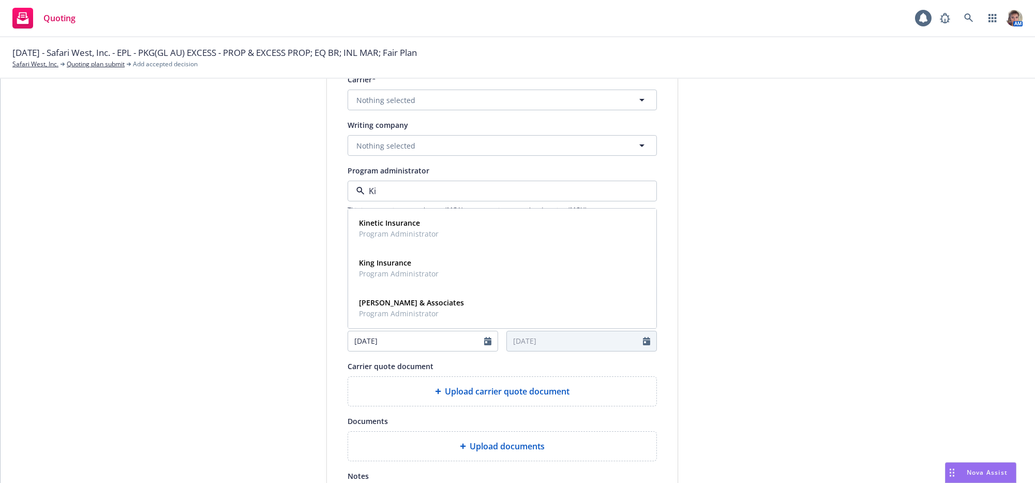
type input "K"
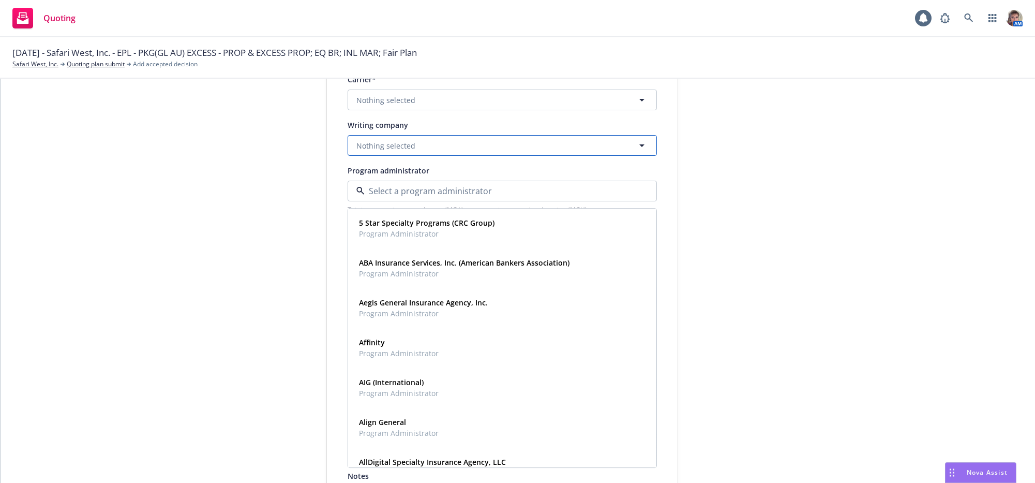
click at [500, 156] on button "Nothing selected" at bounding box center [502, 145] width 309 height 21
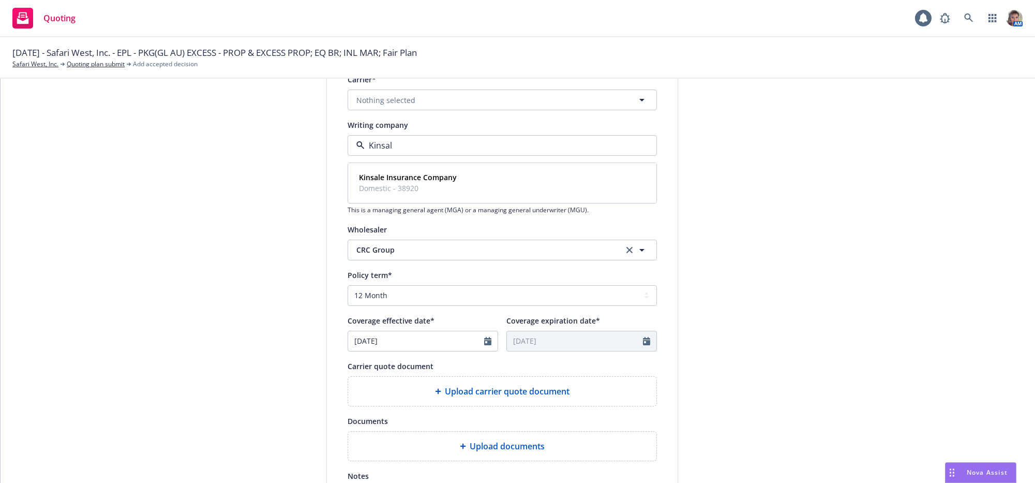
type input "Kinsale"
click at [492, 196] on div "Kinsale Insurance Company Domestic - 38920" at bounding box center [502, 183] width 295 height 26
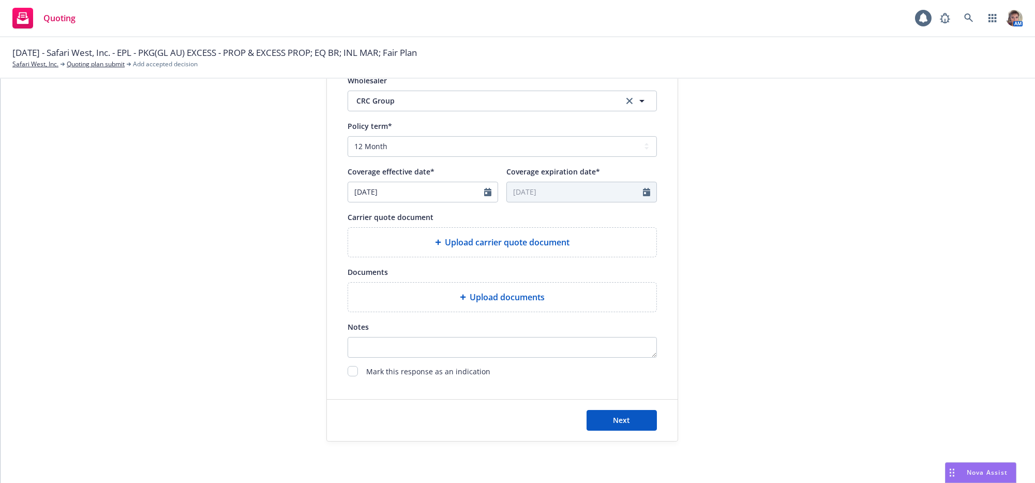
scroll to position [447, 0]
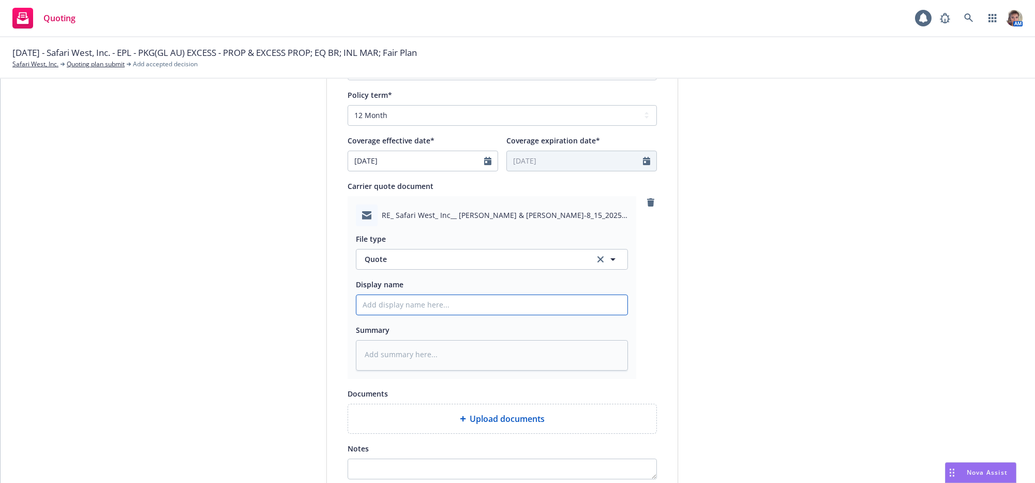
click at [496, 314] on input "Display name" at bounding box center [491, 305] width 271 height 20
type textarea "x"
type input "$"
type textarea "x"
type input "$2"
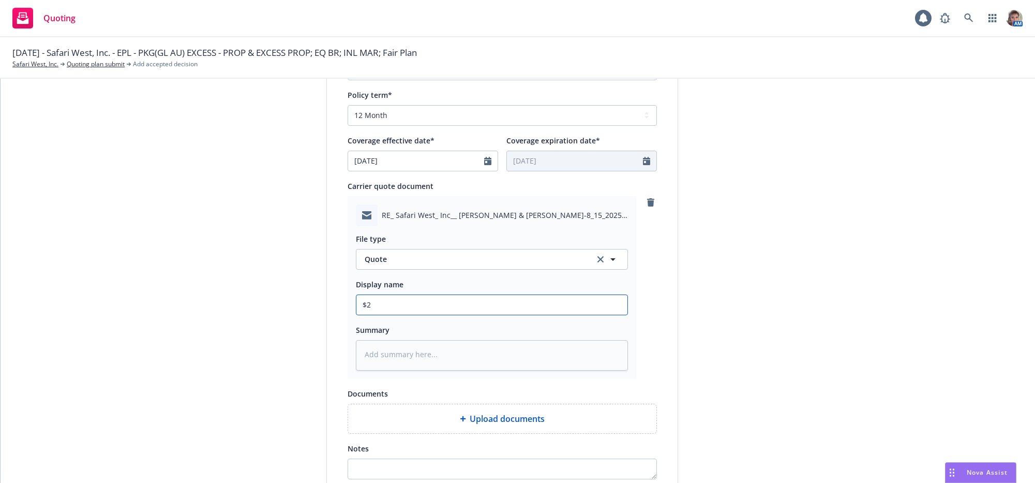
type textarea "x"
type input "$2M"
type textarea "x"
type input "$2M"
type textarea "x"
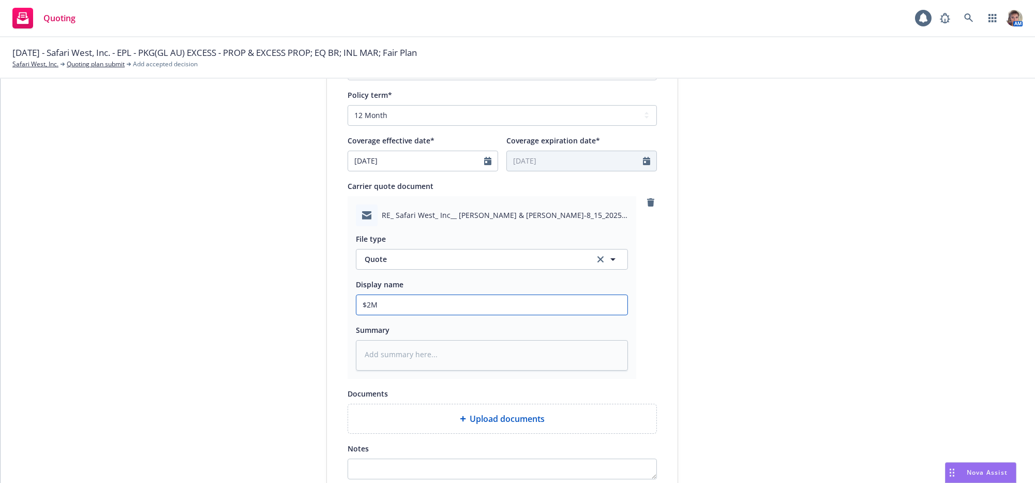
type input "$2M L"
type textarea "x"
type input "$2M Lo"
type textarea "x"
type input "$2M Los"
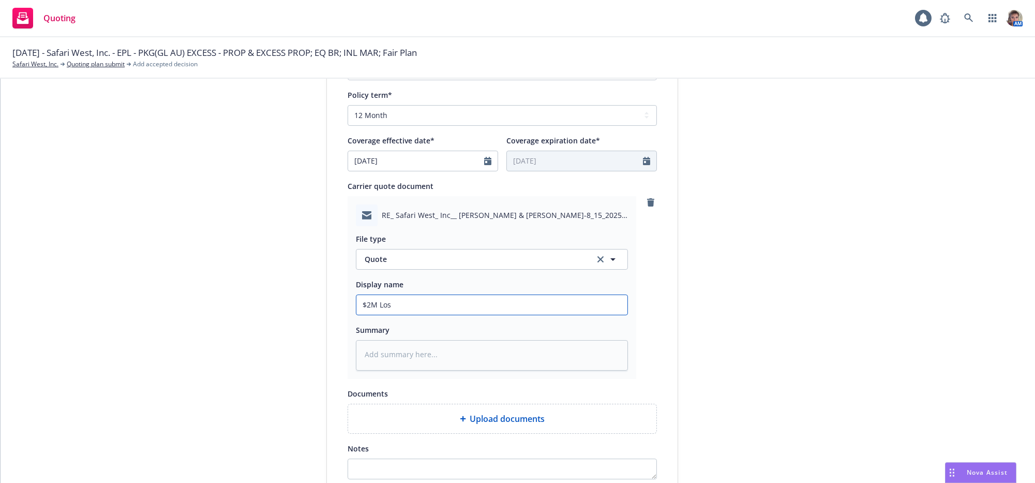
type textarea "x"
type input "$2M Loss"
type textarea "x"
type input "$2M Loss"
type textarea "x"
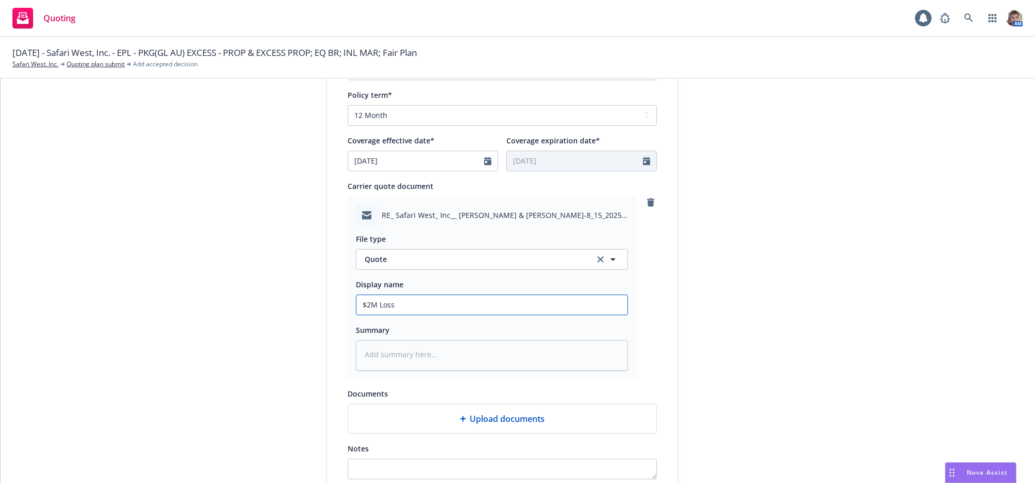
type input "$2M Loss L"
type textarea "x"
type input "$2M Loss Li"
type textarea "x"
type input "$2M Loss Lim"
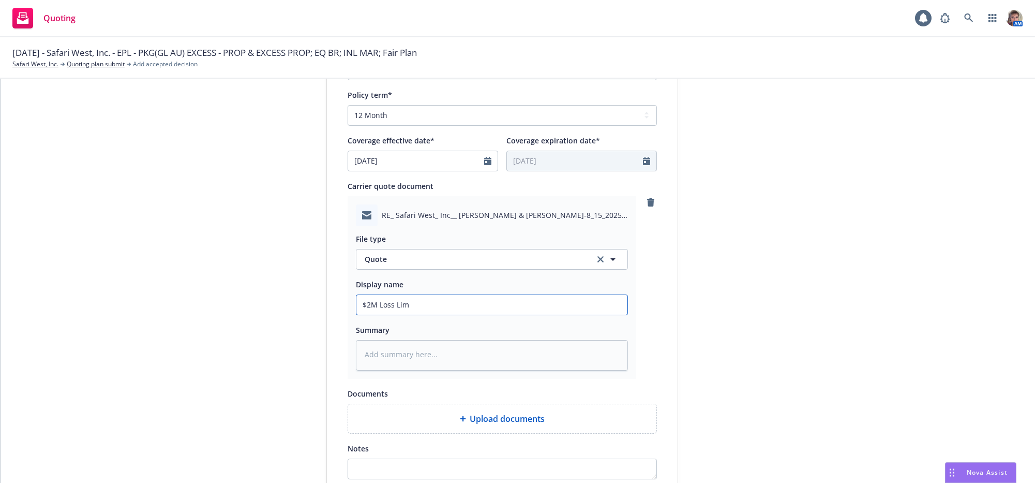
type textarea "x"
type input "$2M Loss Limit"
type textarea "x"
type input "$2M Loss Limit"
type textarea "x"
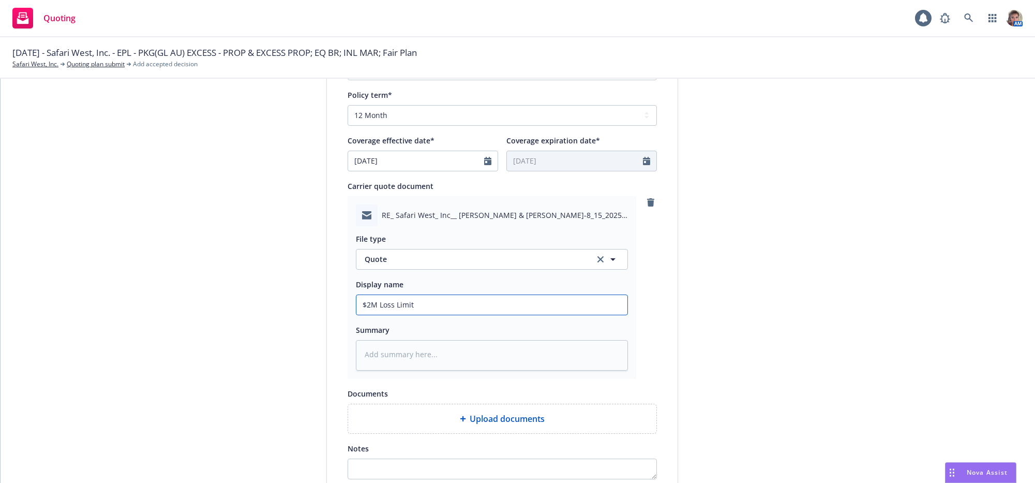
type input "$2M Loss Limit X"
type textarea "x"
type input "$2M Loss Limit XS"
type textarea "x"
type input "$2M Loss Limit XS"
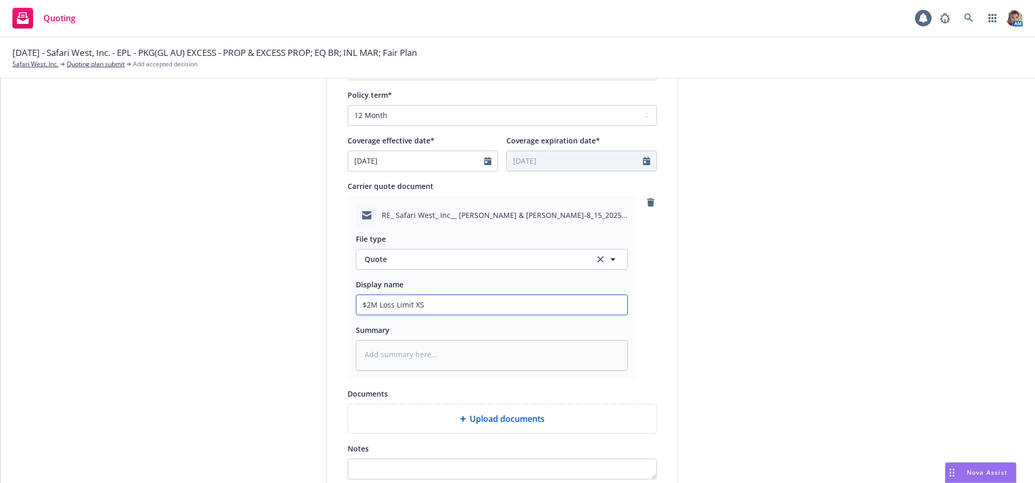
type textarea "x"
type input "$2M Loss Limit XS of"
type textarea "x"
type input "$2M Loss Limit XS of"
type textarea "x"
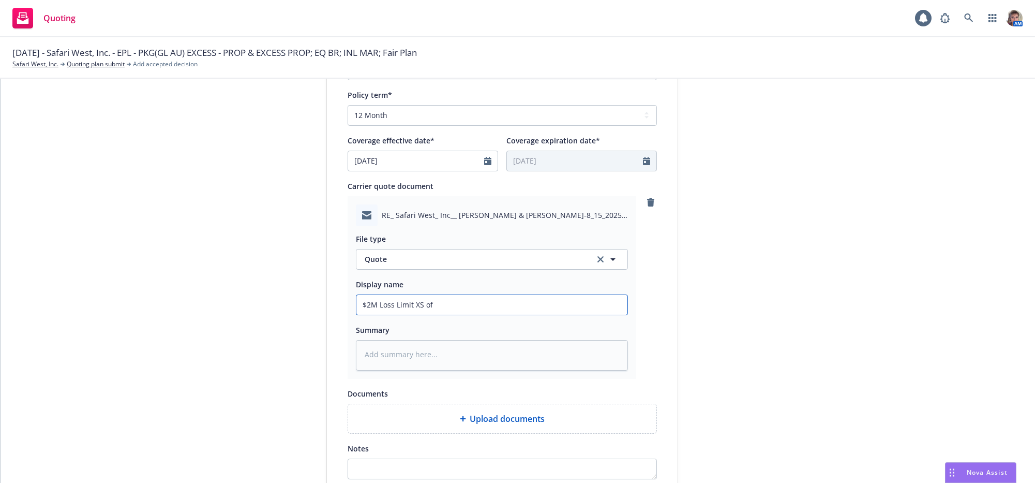
type input "$2M Loss Limit XS of $"
type textarea "x"
type input "$2M Loss Limit XS of $5"
type textarea "x"
type input "$2M Loss Limit XS of $5M"
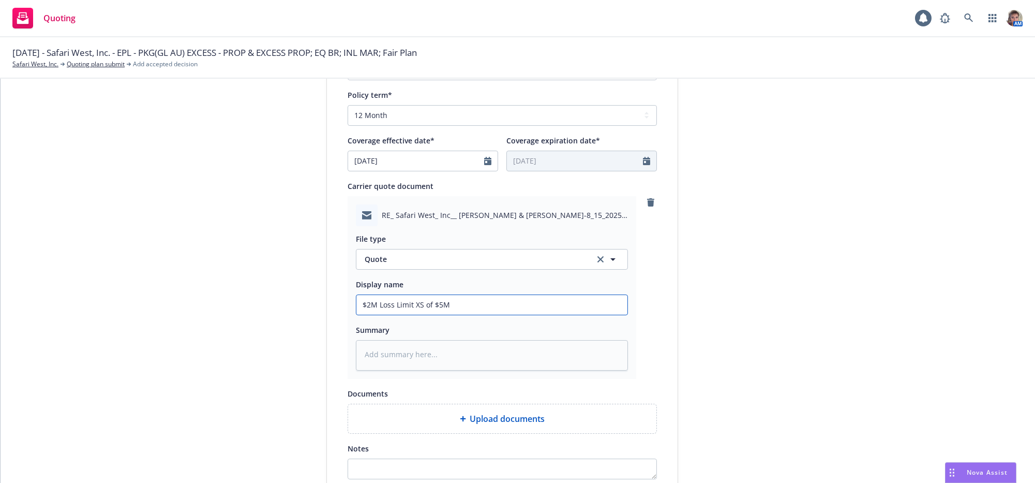
type textarea "x"
type input "$2M Loss Limit XS of $5M"
type textarea "x"
type input "$2M Loss Limit XS of $5M L"
type textarea "x"
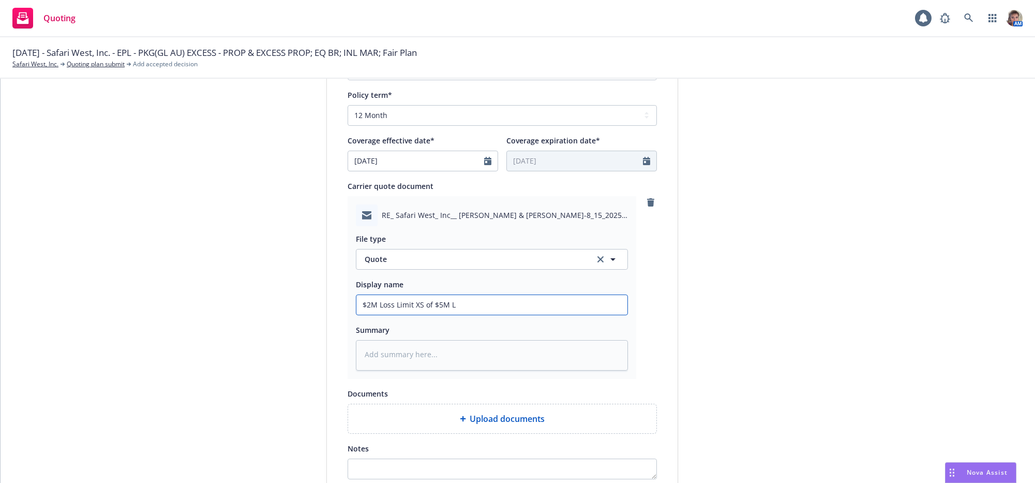
type input "$2M Loss Limit XS of $5M Lo"
type textarea "x"
type input "$2M Loss Limit XS of $5M Los"
type textarea "x"
type input "$2M Loss Limit XS of $5M Loss"
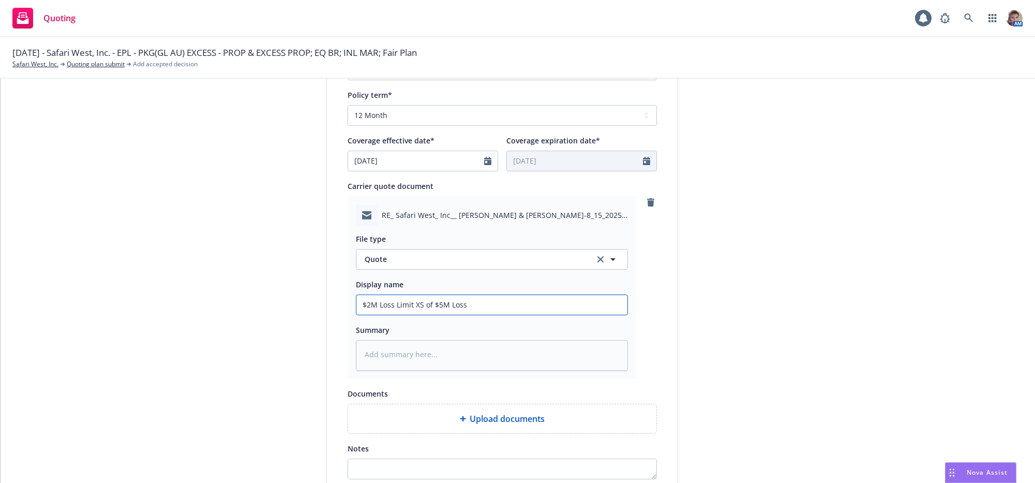
type textarea "x"
type input "$2M Loss Limit XS of $5M Loss"
type textarea "x"
type input "$2M Loss Limit XS of $5M Loss L"
type textarea "x"
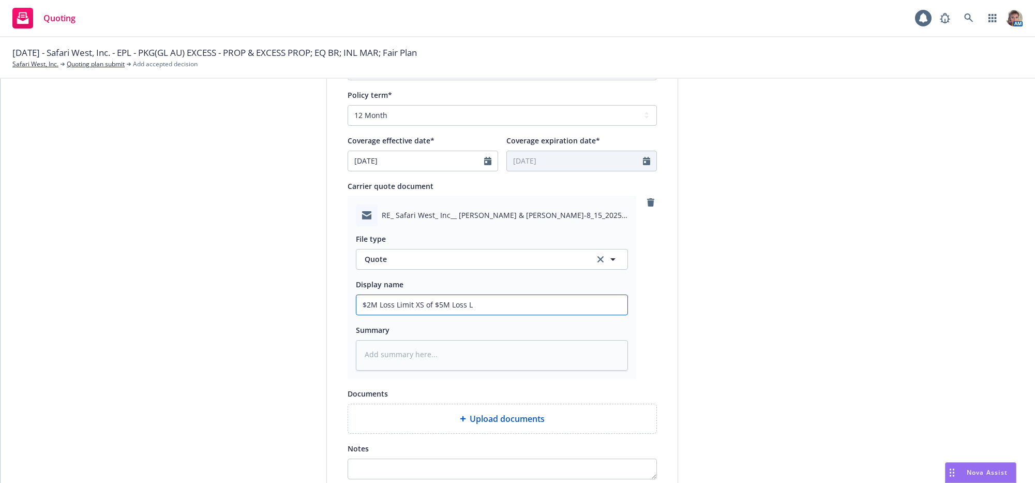
type input "$2M Loss Limit XS of $5M Loss Li"
type textarea "x"
type input "$2M Loss Limit XS of $5M Loss Lim"
type textarea "x"
type input "$2M Loss Limit XS of $5M Loss Limi"
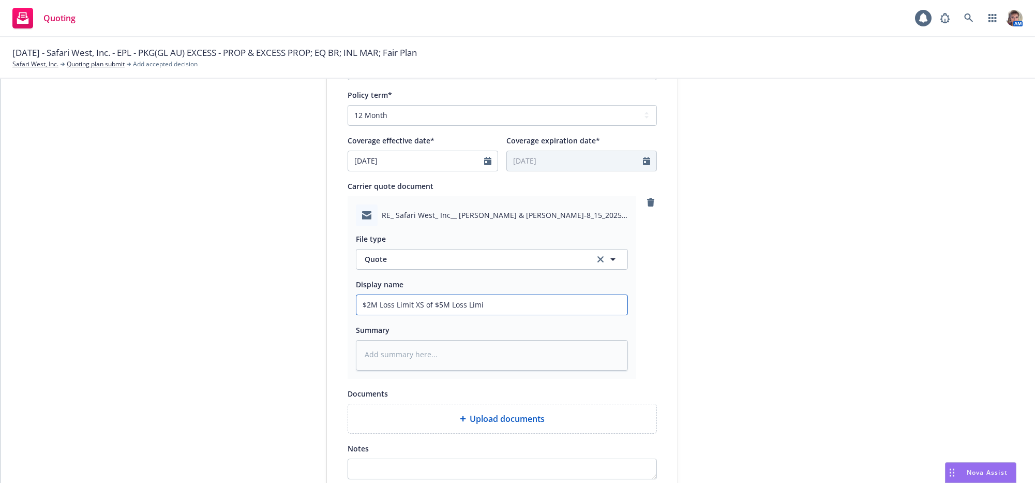
type textarea "x"
type input "$2M Loss Limit XS of $5M Loss Limit"
type textarea "x"
type input "$2M Loss Limit XS of $5M Loss Limit"
type textarea "x"
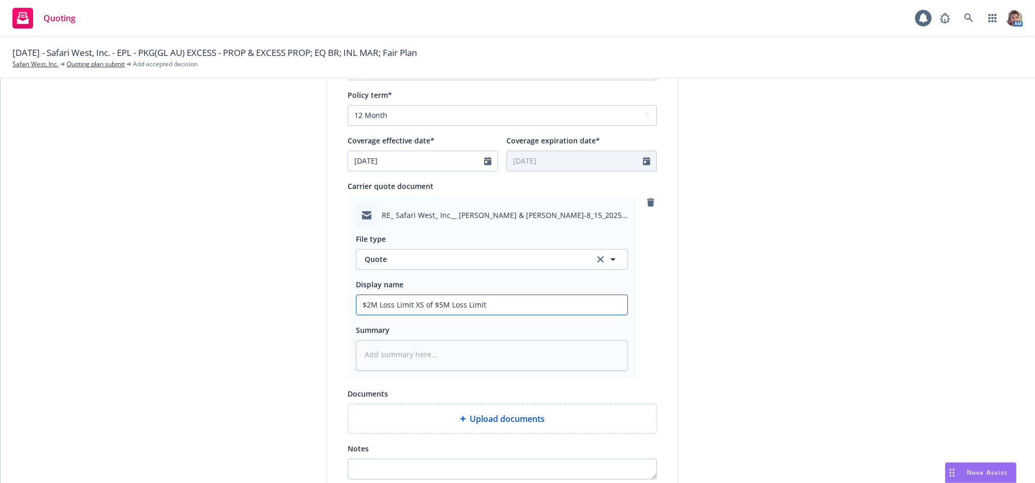
type input "$2M Loss Limit XS of $5M Loss Limit K"
type textarea "x"
type input "$2M Loss Limit XS of $5M Loss Limit Ki"
type textarea "x"
type input "$2M Loss Limit XS of $5M Loss Limit Kin"
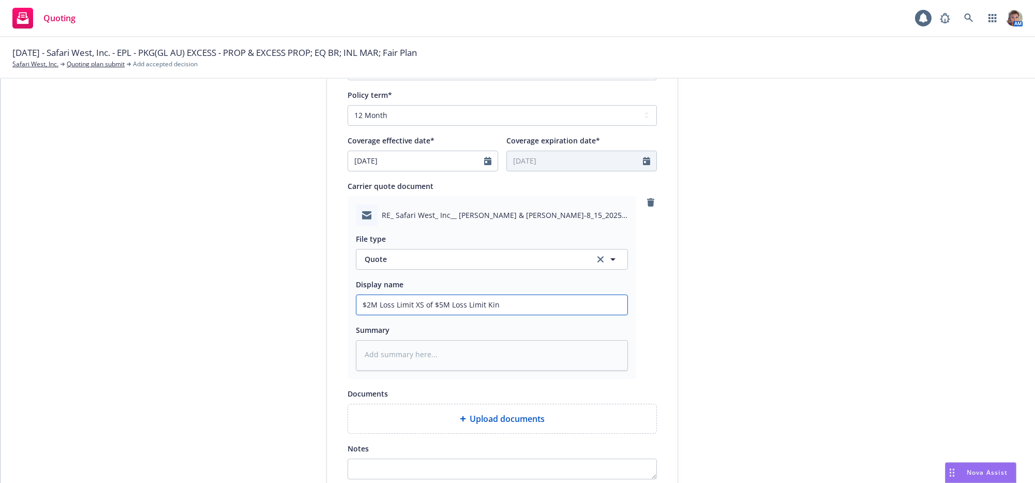
type textarea "x"
type input "$2M Loss Limit XS of $5M Loss Limit Kins"
type textarea "x"
type input "$2M Loss Limit XS of $5M Loss Limit Kinsa"
type textarea "x"
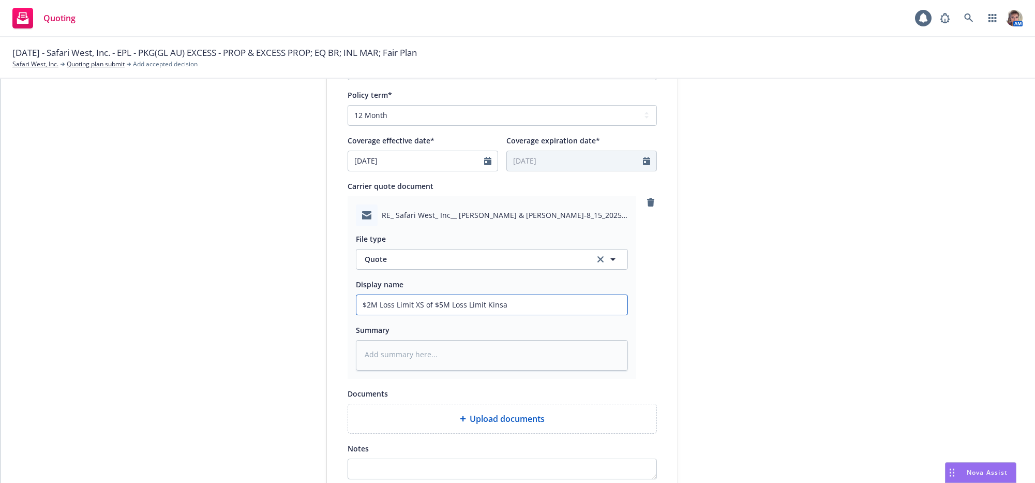
type input "$2M Loss Limit XS of $5M Loss Limit Kinsal"
type textarea "x"
type input "$2M Loss Limit XS of $5M Loss Limit Kinsale"
type textarea "x"
type input "$2M Loss Limit XS of $5M Loss Limit Kinsale"
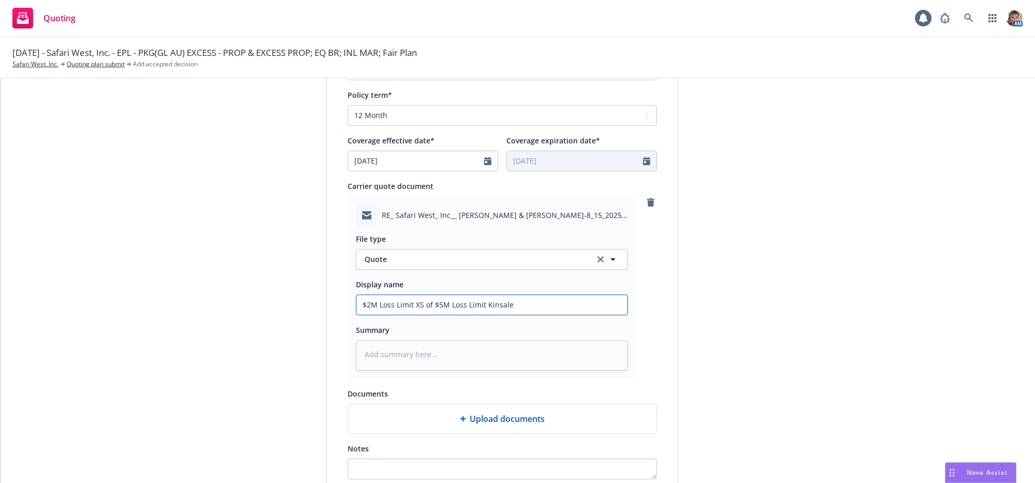
type textarea "x"
type input "$2M Loss Limit XS of $5M Loss Limit Kinsale S"
type textarea "x"
type input "$2M Loss Limit XS of $5M Loss Limit Kinsale Sp"
type textarea "x"
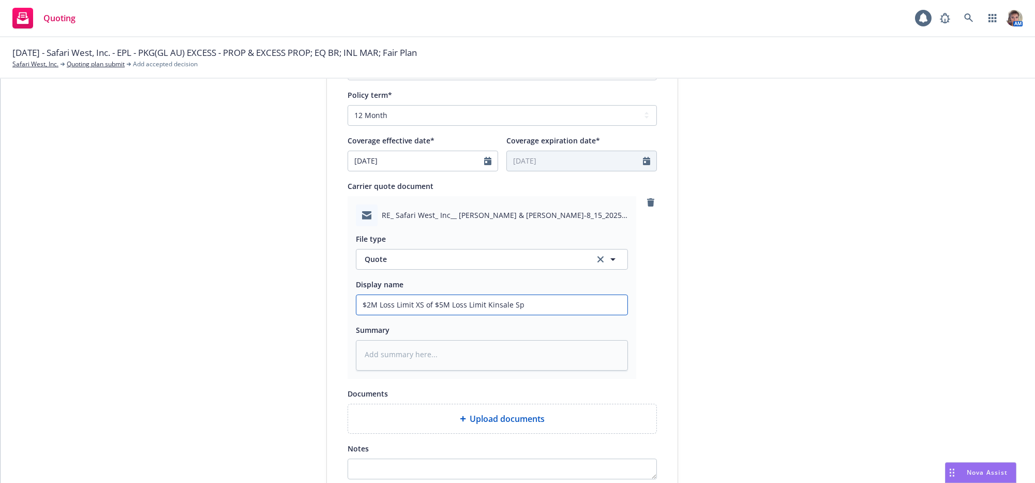
type input "$2M Loss Limit XS of $5M Loss Limit Kinsale Spe"
type textarea "x"
type input "$2M Loss Limit XS of $5M Loss Limit Kinsale Spec"
type textarea "x"
type input "$2M Loss Limit XS of $5M Loss Limit Kinsale Speci"
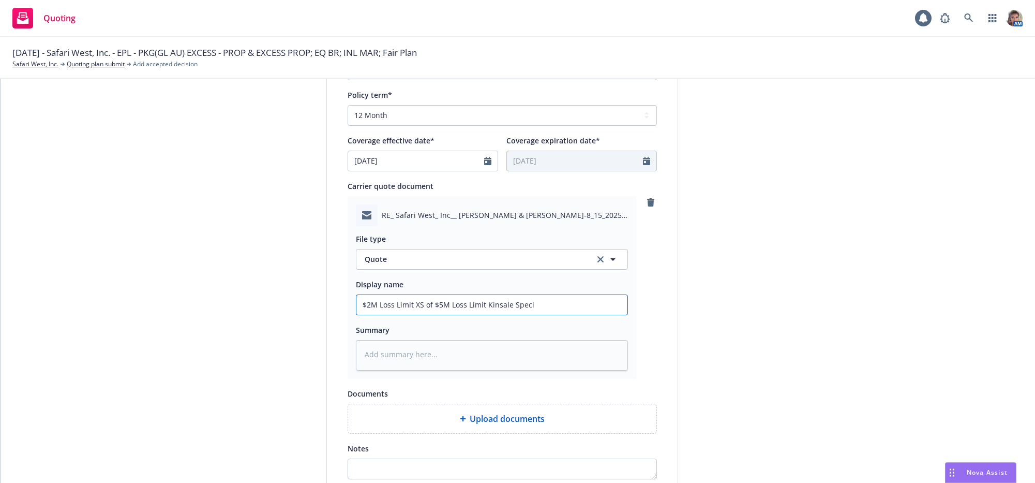
type textarea "x"
type input "$2M Loss Limit XS of $5M Loss Limit Kinsale Specia"
type textarea "x"
type input "$2M Loss Limit XS of $5M Loss Limit Kinsale Special"
type textarea "x"
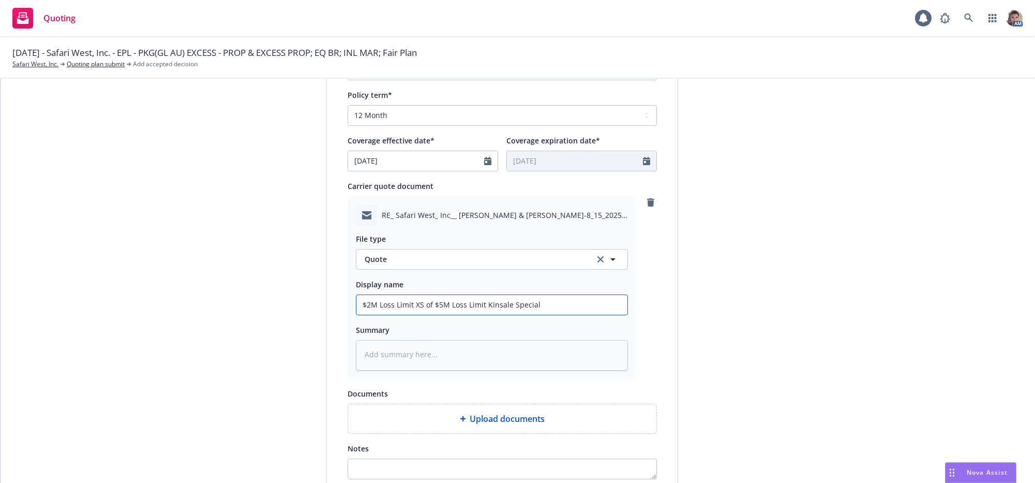
type input "$2M Loss Limit XS of $5M Loss Limit Kinsale Specialt"
type textarea "x"
type input "$2M Loss Limit XS of $5M Loss Limit Kinsale Specialty"
type textarea "x"
type input "$2M Loss Limit XS of $5M Loss Limit Kinsale Specialty"
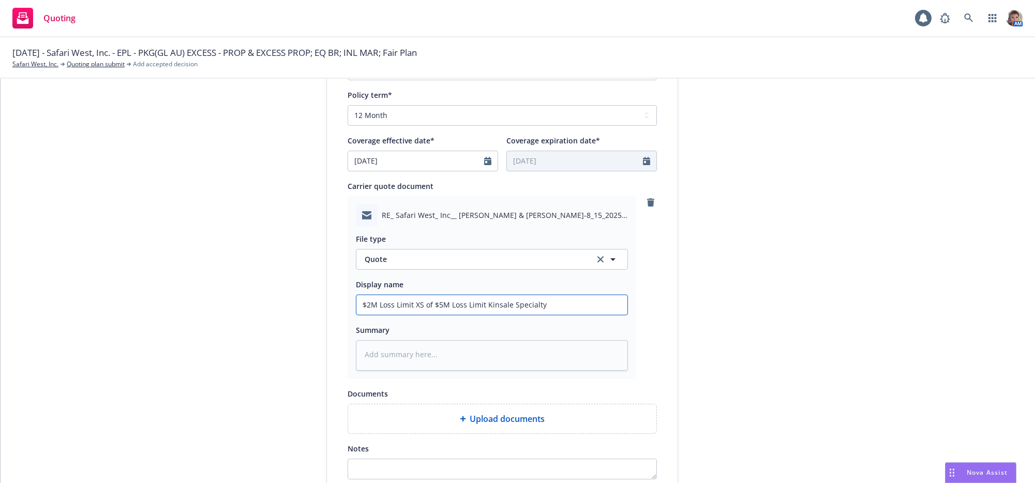
type textarea "x"
type input "$2M Loss Limit XS of $5M Loss Limit Kinsale Specialty C"
type textarea "x"
type input "$2M Loss Limit XS of $5M Loss Limit Kinsale Specialty"
type textarea "x"
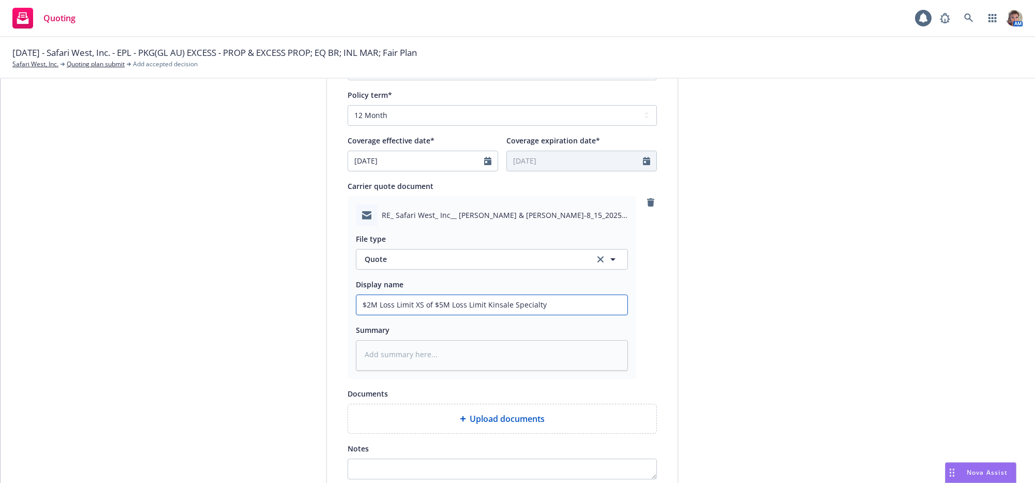
type input "$2M Loss Limit XS of $5M Loss Limit Kinsale Specialty"
type textarea "x"
type input "$2M Loss Limit XS of $5M Loss Limit Kinsale Specialt"
type textarea "x"
type input "$2M Loss Limit XS of $5M Loss Limit Kinsale Special"
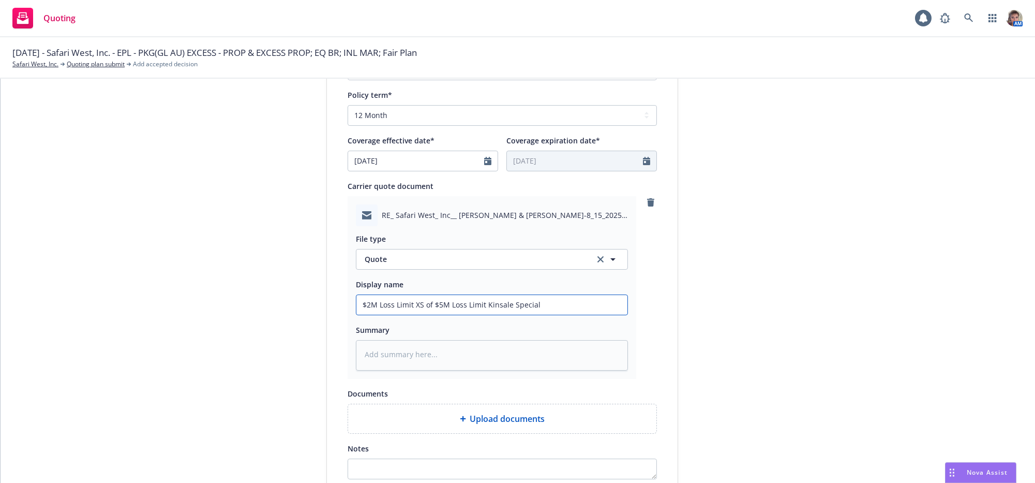
type textarea "x"
type input "$2M Loss Limit XS of $5M Loss Limit Kinsale Specia"
type textarea "x"
type input "$2M Loss Limit XS of $5M Loss Limit Kinsale Speci"
type textarea "x"
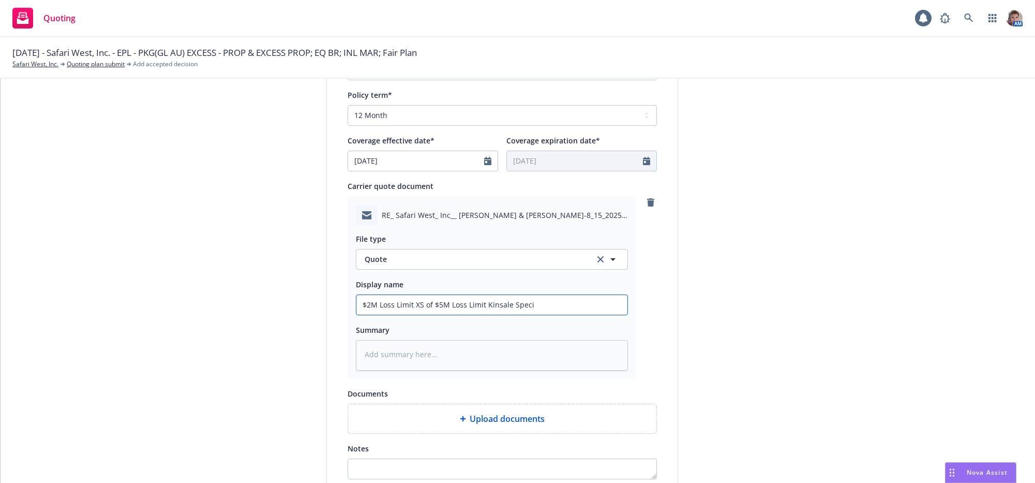
type input "$2M Loss Limit XS of $5M Loss Limit Kinsale Spec"
type textarea "x"
type input "$2M Loss Limit XS of $5M Loss Limit Kinsale Spe"
type textarea "x"
type input "$2M Loss Limit XS of $5M Loss Limit Kinsale Sp"
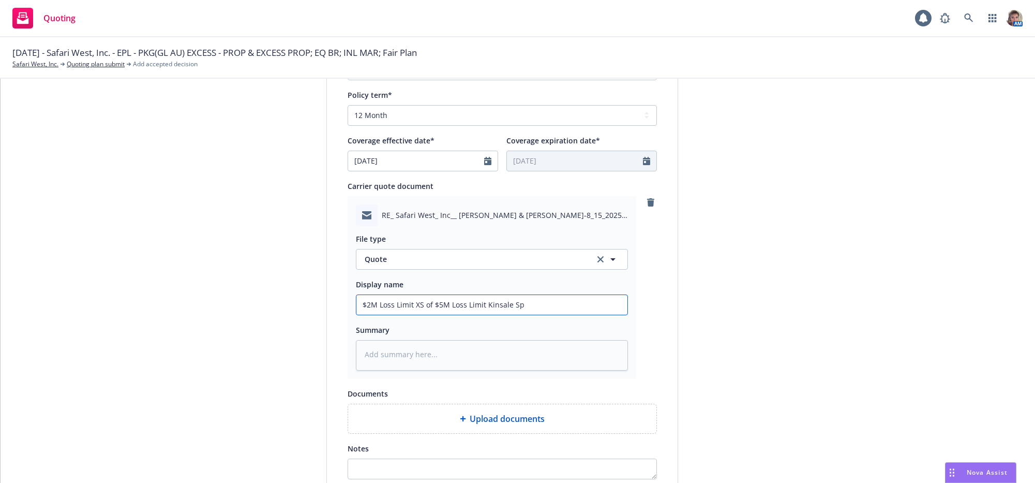
type textarea "x"
type input "$2M Loss Limit XS of $5M Loss Limit Kinsale S"
type textarea "x"
type input "$2M Loss Limit XS of $5M Loss Limit Kinsale"
type textarea "x"
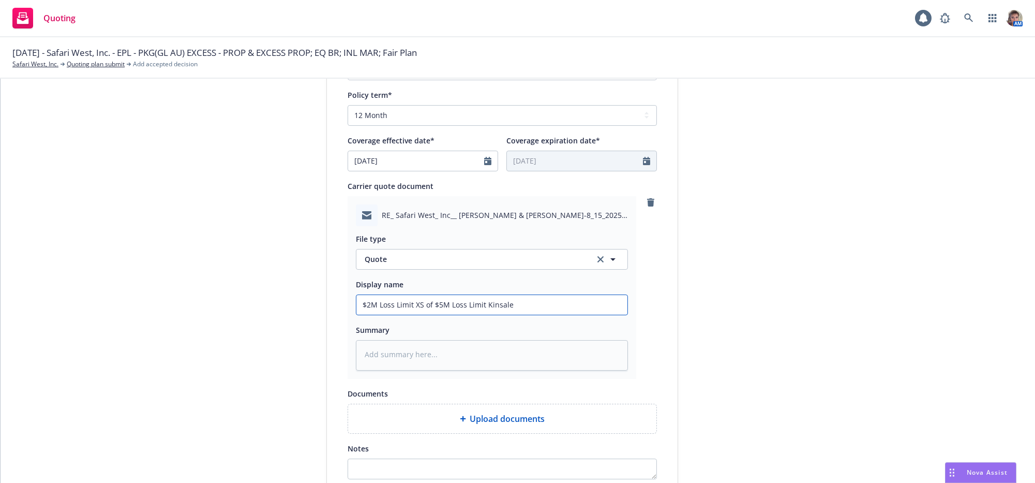
type input "$2M Loss Limit XS of $5M Loss Limit Kinsale S"
type textarea "x"
type input "$2M Loss Limit XS of $5M Loss Limit Kinsale Sp"
type textarea "x"
type input "$2M Loss Limit XS of $5M Loss Limit Kinsale Spe"
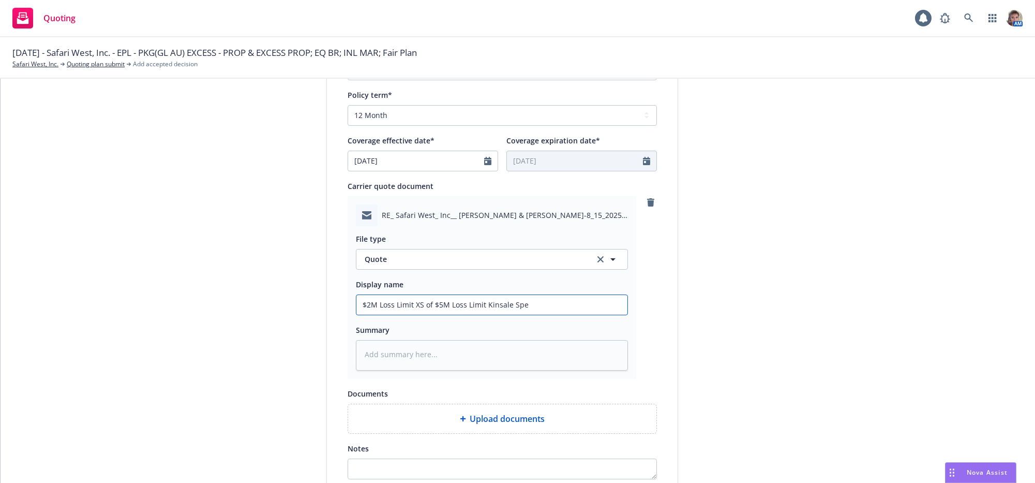
type textarea "x"
type input "$2M Loss Limit XS of $5M Loss Limit Kinsale Spec"
type textarea "x"
type input "$2M Loss Limit XS of $5M Loss Limit Kinsale Speci"
type textarea "x"
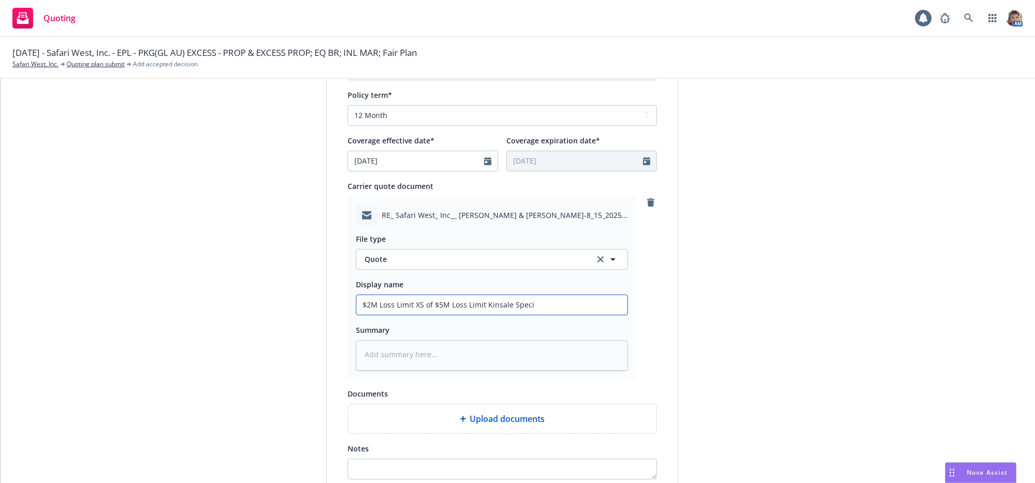
type input "$2M Loss Limit XS of $5M Loss Limit Kinsale Specia"
type textarea "x"
type input "$2M Loss Limit XS of $5M Loss Limit Kinsale Special"
type textarea "x"
type input "$2M Loss Limit XS of $5M Loss Limit Kinsale Specialt"
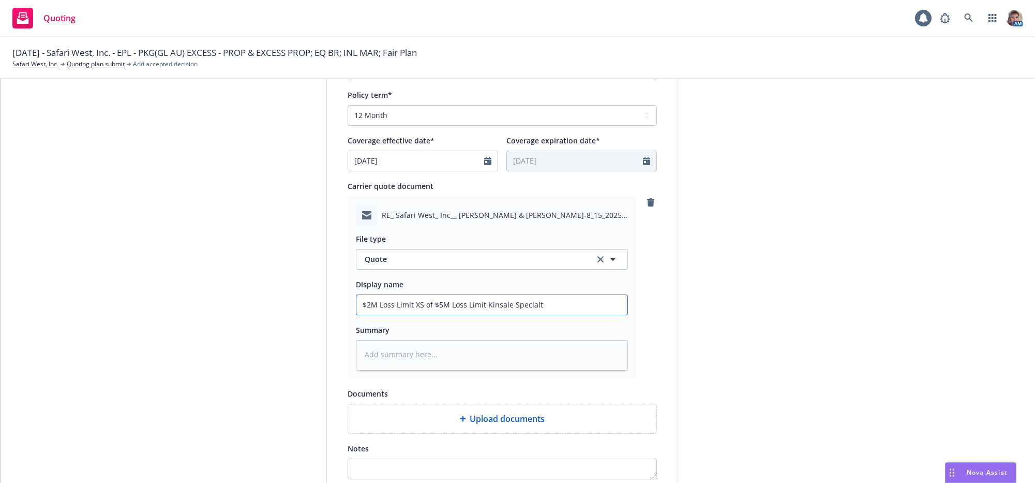
type textarea "x"
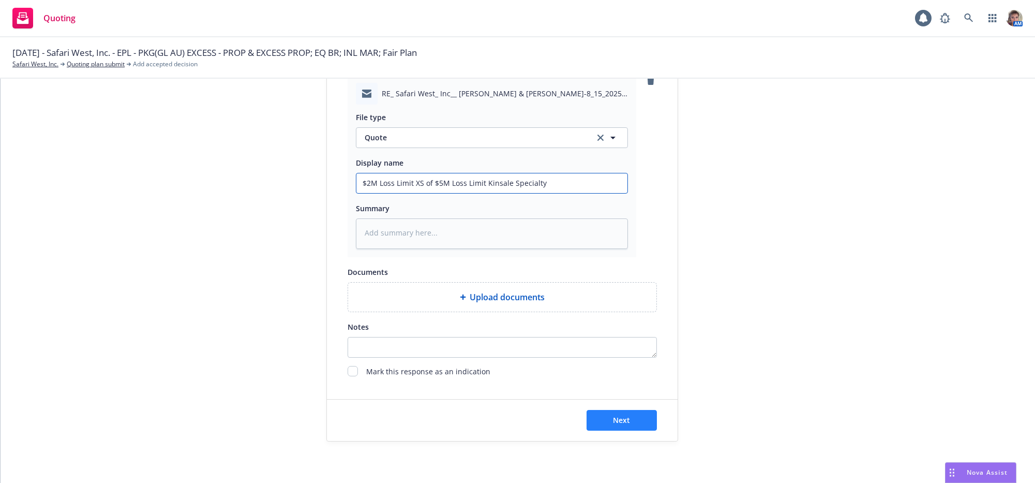
type input "$2M Loss Limit XS of $5M Loss Limit Kinsale Specialty"
click at [623, 417] on button "Next" at bounding box center [622, 420] width 70 height 21
type textarea "x"
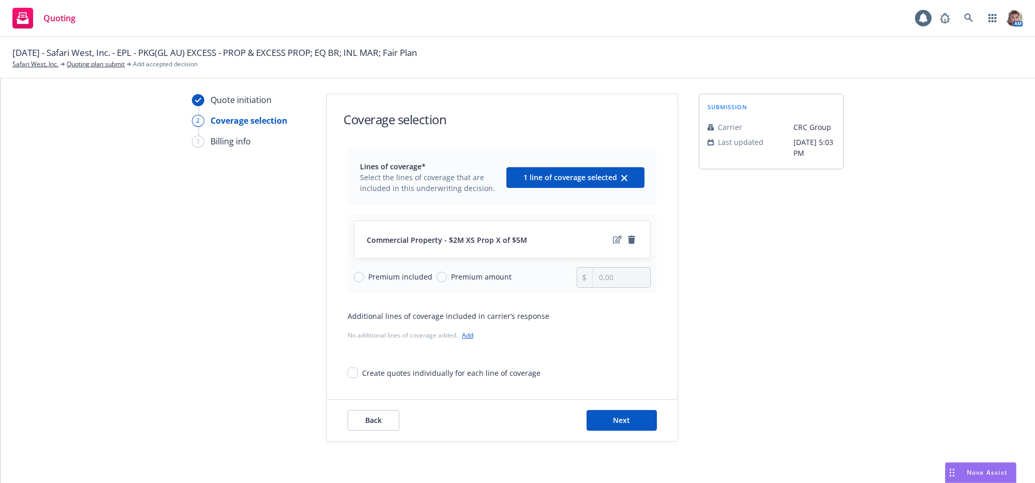
scroll to position [47, 0]
click at [440, 272] on input "Premium amount" at bounding box center [442, 277] width 10 height 10
radio input "true"
drag, startPoint x: 630, startPoint y: 269, endPoint x: 583, endPoint y: 277, distance: 47.2
click at [583, 277] on div "0.00" at bounding box center [614, 277] width 74 height 21
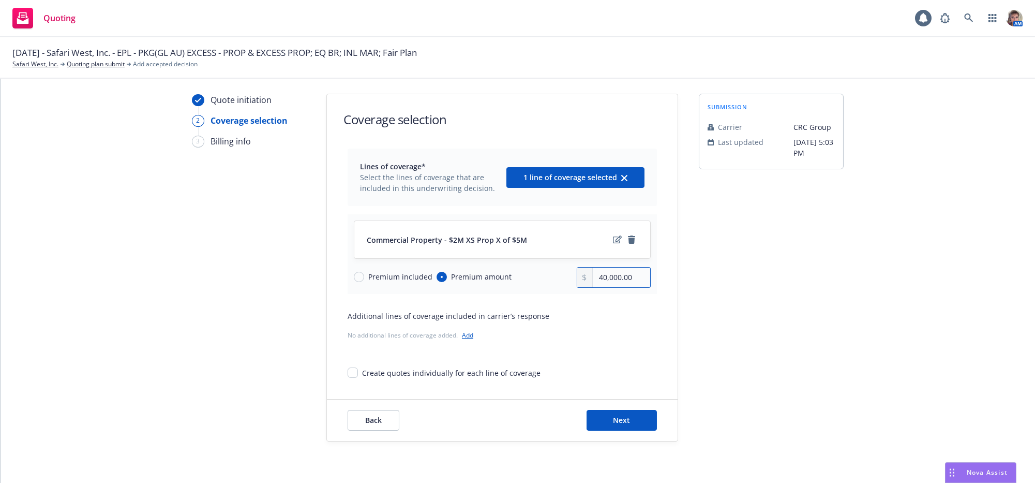
type input "40,000.00"
click at [845, 275] on div "Quote initiation 2 Coverage selection 3 Billing info Coverage selection Lines o…" at bounding box center [518, 268] width 1010 height 348
click at [643, 422] on button "Next" at bounding box center [622, 420] width 70 height 21
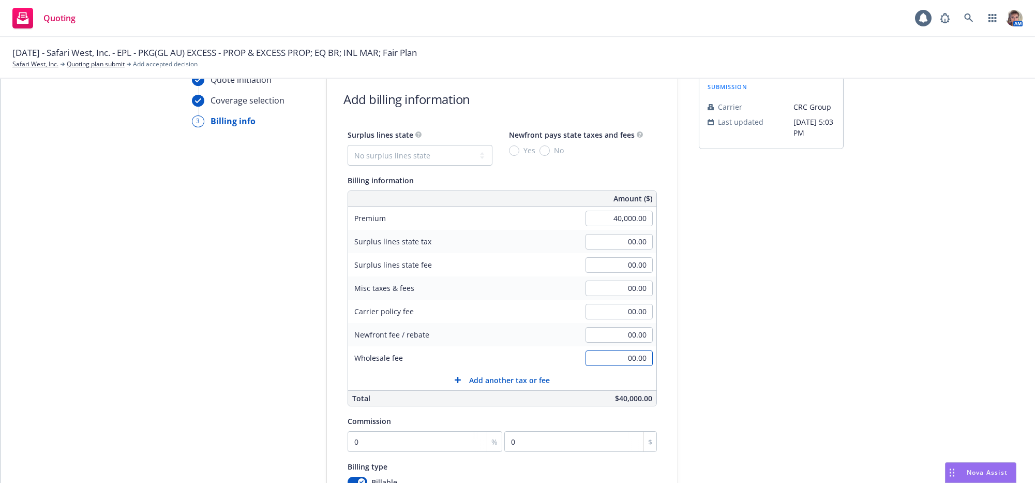
click at [597, 366] on input "00.00" at bounding box center [619, 358] width 67 height 16
type input "350.00"
click at [940, 367] on div "Quote initiation Coverage selection 3 Billing info Add billing information Surp…" at bounding box center [518, 337] width 1010 height 529
click at [454, 152] on select "No surplus lines state [US_STATE] [US_STATE] [US_STATE] [US_STATE] [US_STATE] […" at bounding box center [420, 155] width 145 height 21
select select "CA"
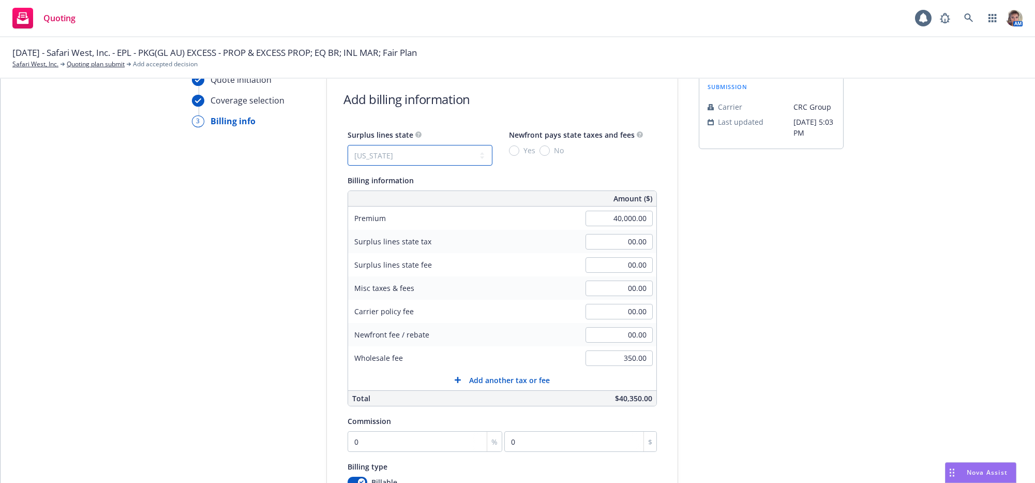
click at [348, 152] on select "No surplus lines state [US_STATE] [US_STATE] [US_STATE] [US_STATE] [US_STATE] […" at bounding box center [420, 155] width 145 height 21
type input "1,200.00"
type input "72.00"
click at [545, 156] on input "No" at bounding box center [544, 150] width 10 height 10
radio input "true"
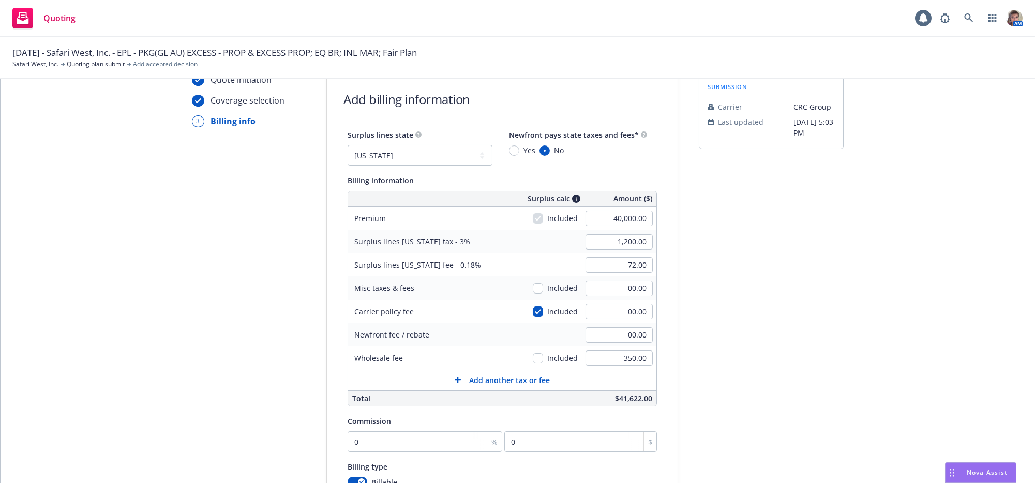
click at [738, 333] on div "submission Carrier CRC Group Last updated [DATE] 5:03 PM" at bounding box center [771, 337] width 145 height 529
click at [408, 452] on input "0" at bounding box center [425, 441] width 155 height 21
type input "1"
type input "400"
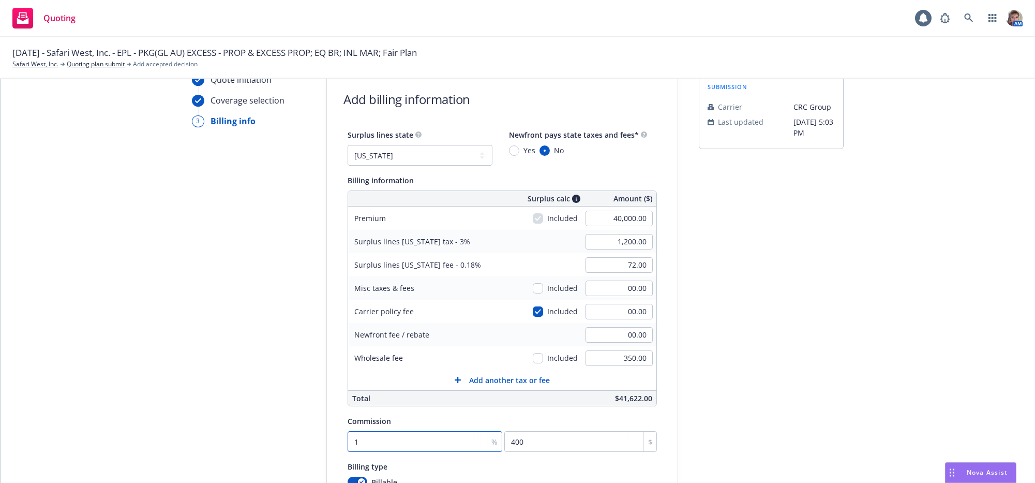
type input "10"
type input "4000"
type input "10"
click at [828, 383] on div "submission Carrier CRC Group Last updated [DATE] 5:03 PM" at bounding box center [771, 337] width 145 height 529
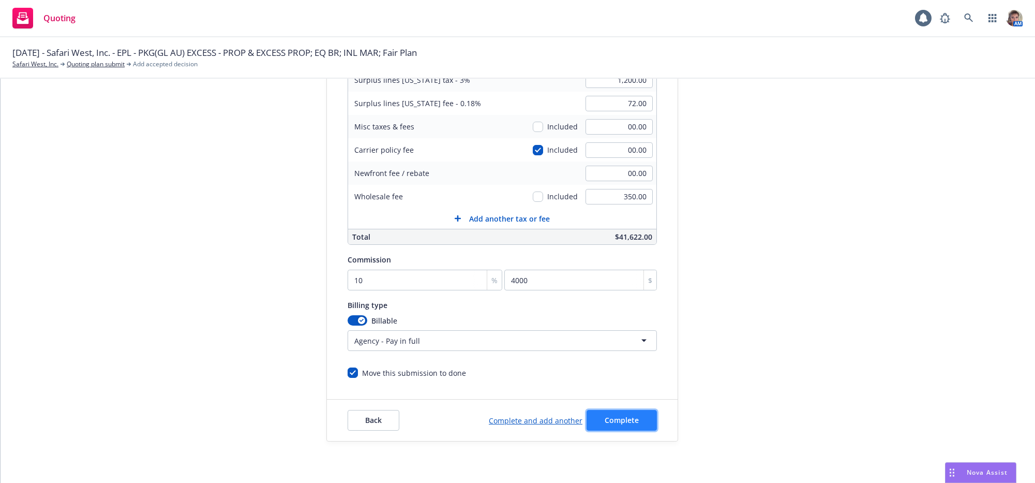
click at [587, 423] on button "Complete" at bounding box center [622, 420] width 70 height 21
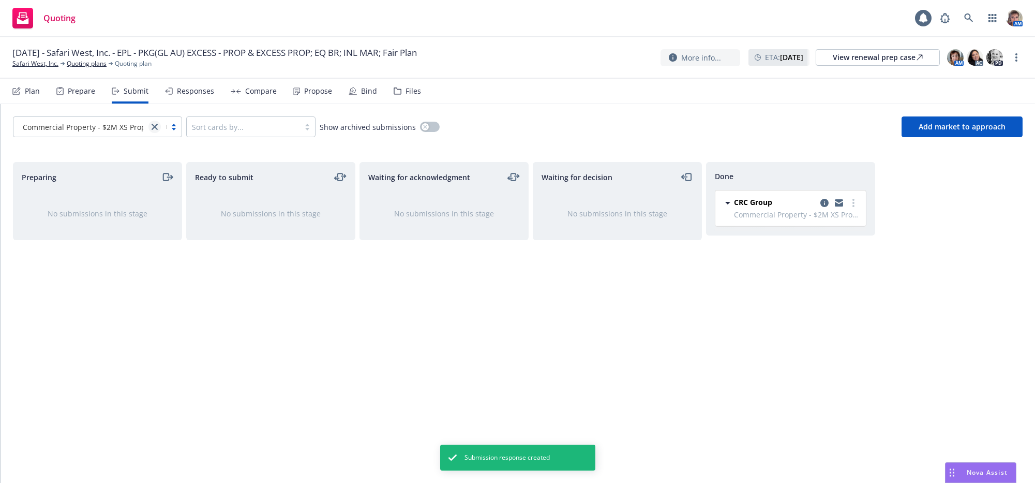
click at [157, 133] on link "close" at bounding box center [154, 127] width 12 height 12
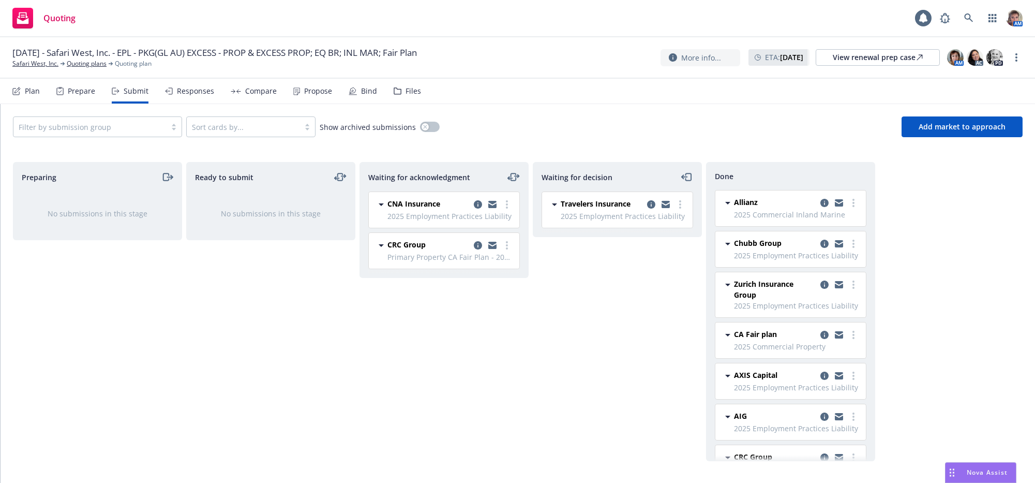
click at [324, 329] on div "Ready to submit No submissions in this stage" at bounding box center [270, 311] width 169 height 299
click at [28, 95] on div "Plan" at bounding box center [32, 91] width 15 height 8
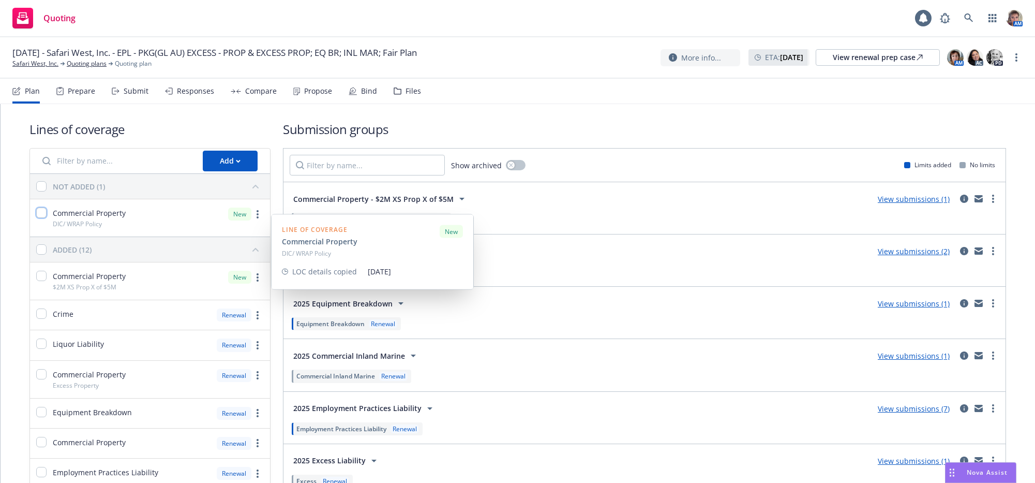
click at [47, 218] on input "checkbox" at bounding box center [41, 212] width 10 height 10
checkbox input "true"
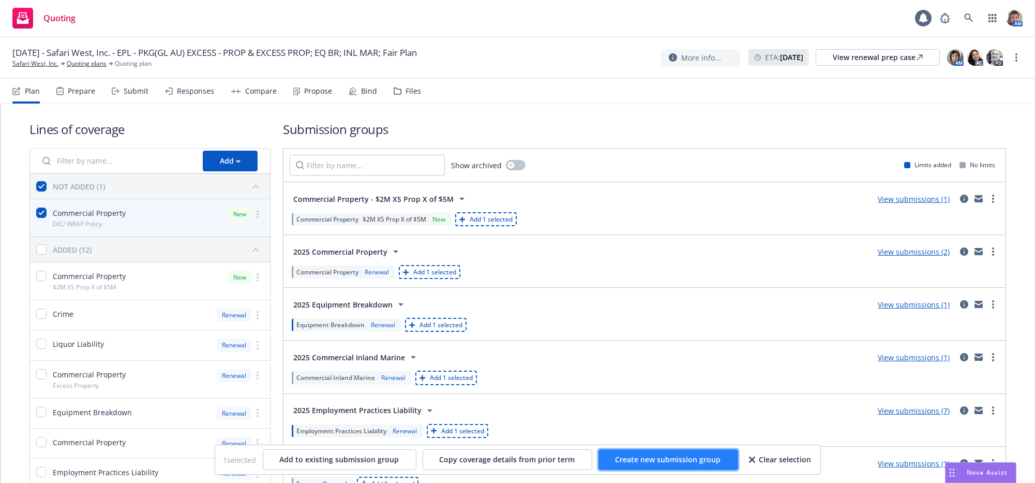
click at [706, 461] on span "Create new submission group" at bounding box center [669, 459] width 106 height 10
checkbox input "false"
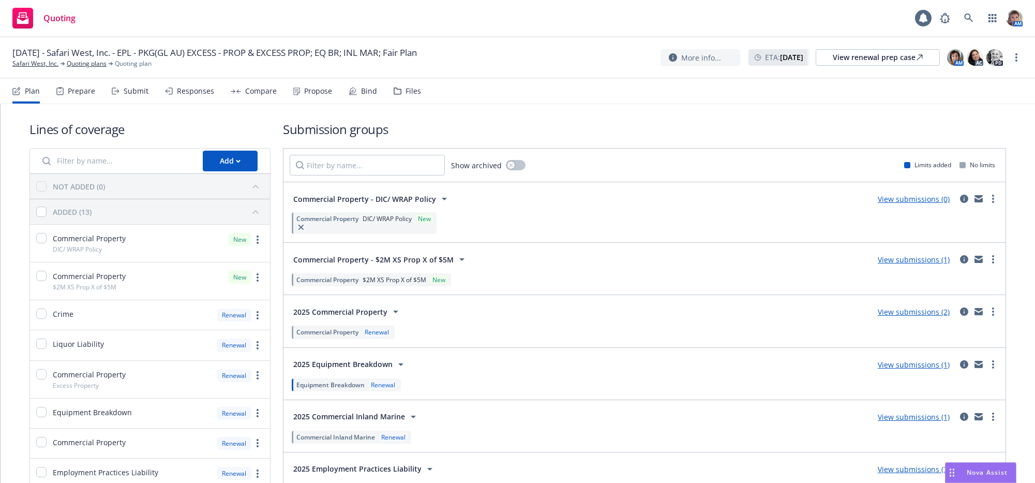
click at [138, 95] on div "Submit" at bounding box center [136, 91] width 25 height 8
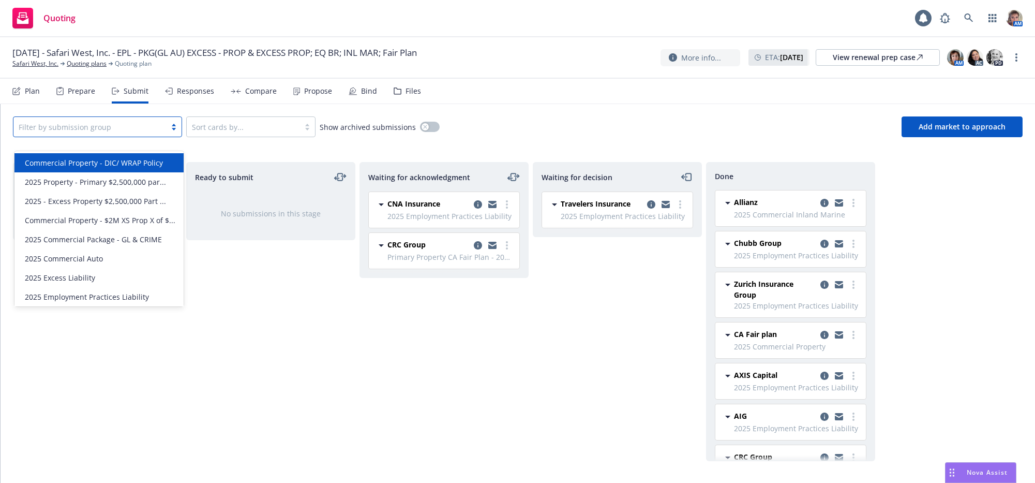
click at [153, 133] on div at bounding box center [90, 127] width 142 height 12
click at [153, 161] on span "Commercial Property - DIC/ WRAP Policy" at bounding box center [94, 162] width 138 height 11
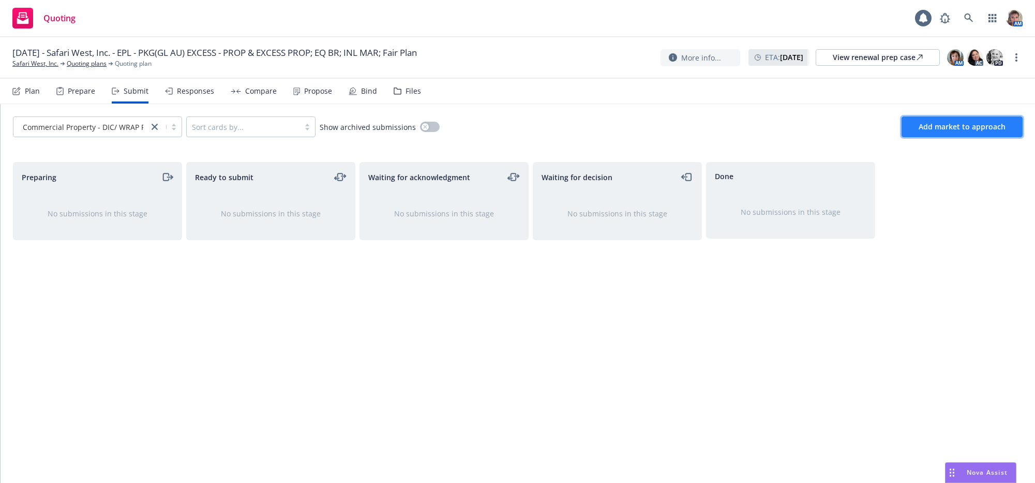
click at [958, 137] on button "Add market to approach" at bounding box center [962, 126] width 121 height 21
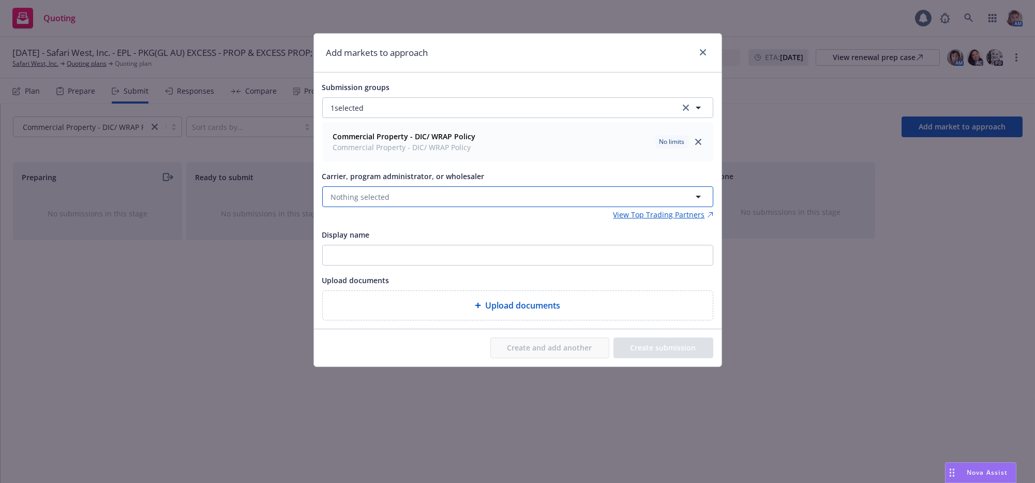
click at [412, 207] on button "Nothing selected" at bounding box center [517, 196] width 391 height 21
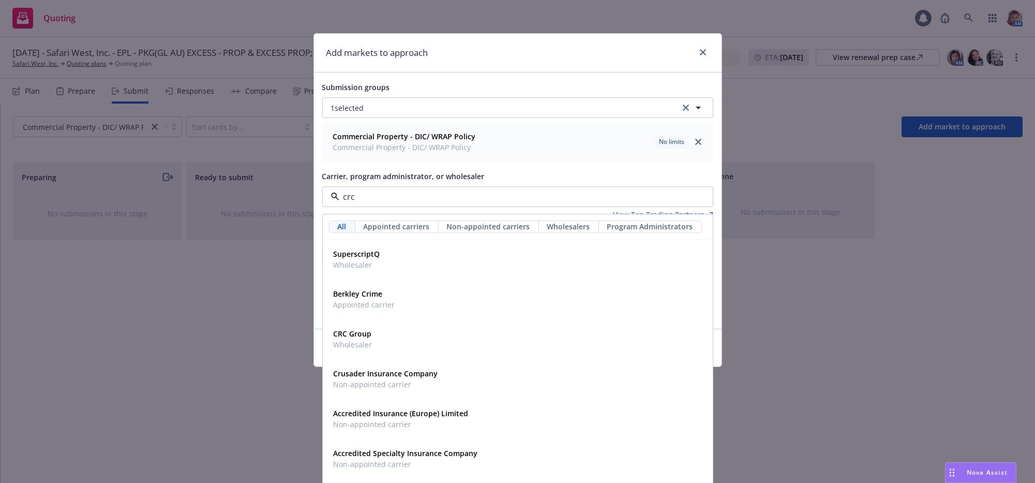
type input "crc"
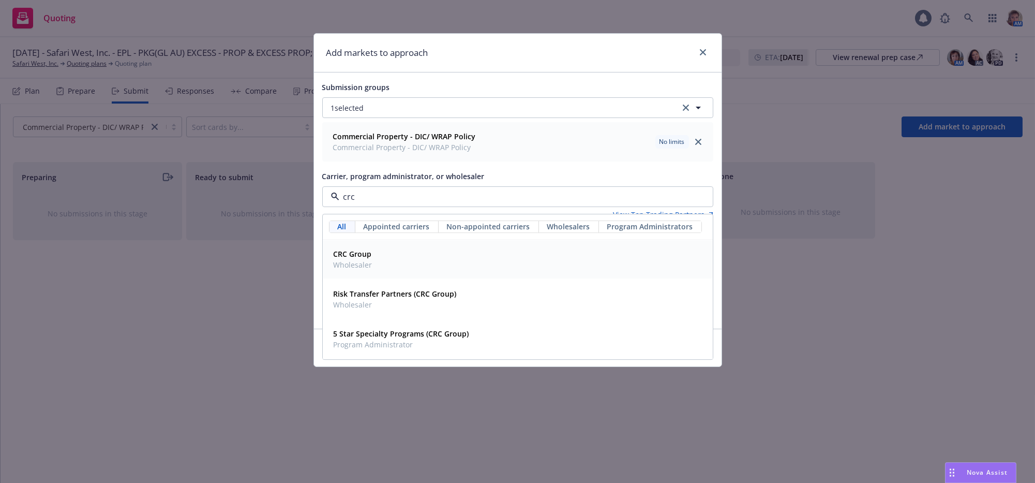
click at [405, 273] on div "CRC Group Wholesaler" at bounding box center [517, 260] width 377 height 26
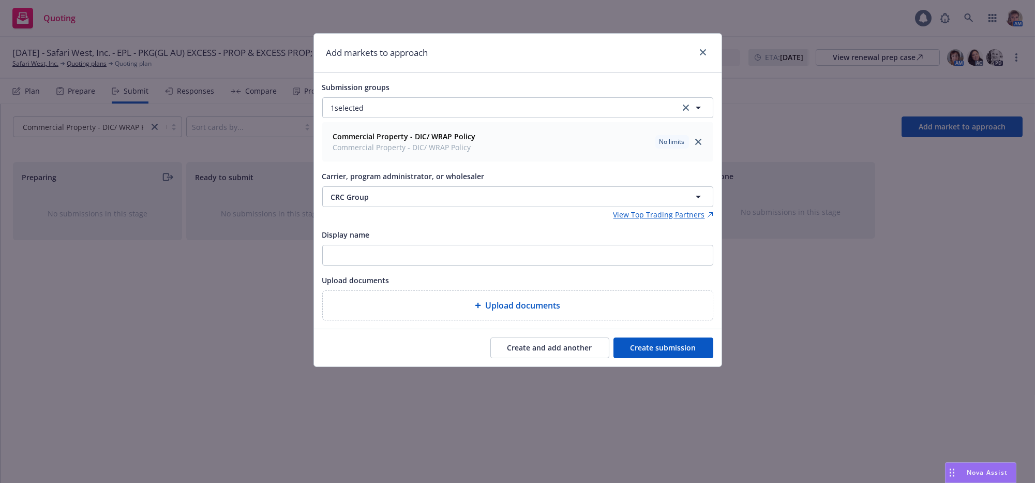
click at [700, 358] on button "Create submission" at bounding box center [663, 347] width 100 height 21
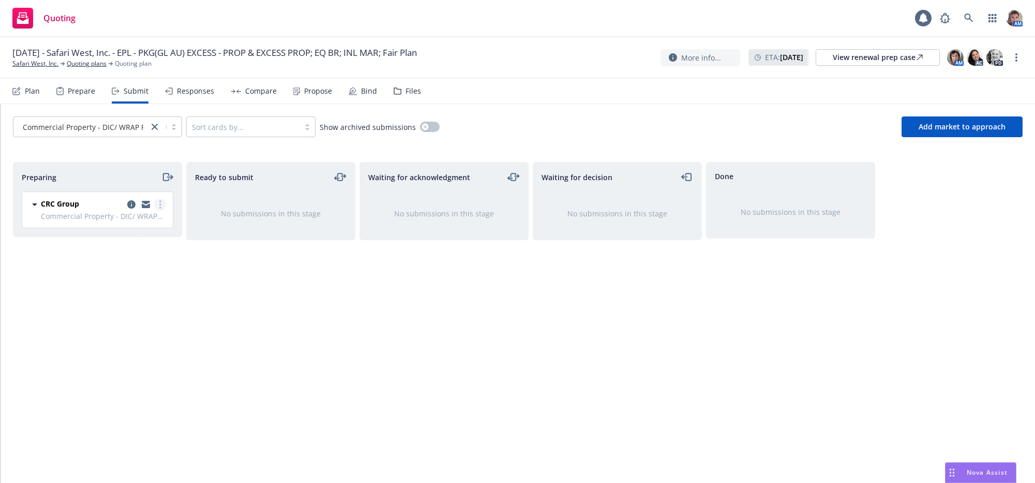
click at [164, 211] on link "more" at bounding box center [160, 204] width 12 height 12
click at [131, 301] on span "Add accepted decision" at bounding box center [114, 299] width 103 height 10
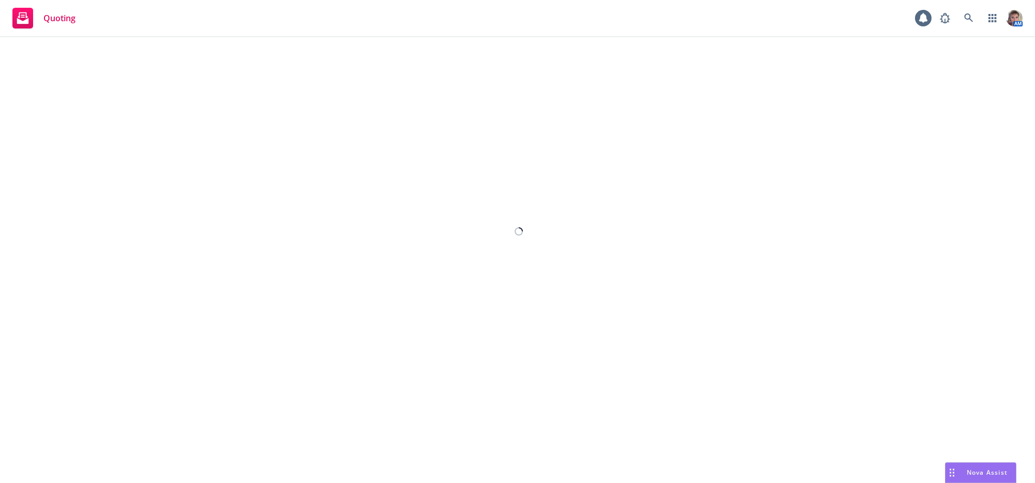
select select "12"
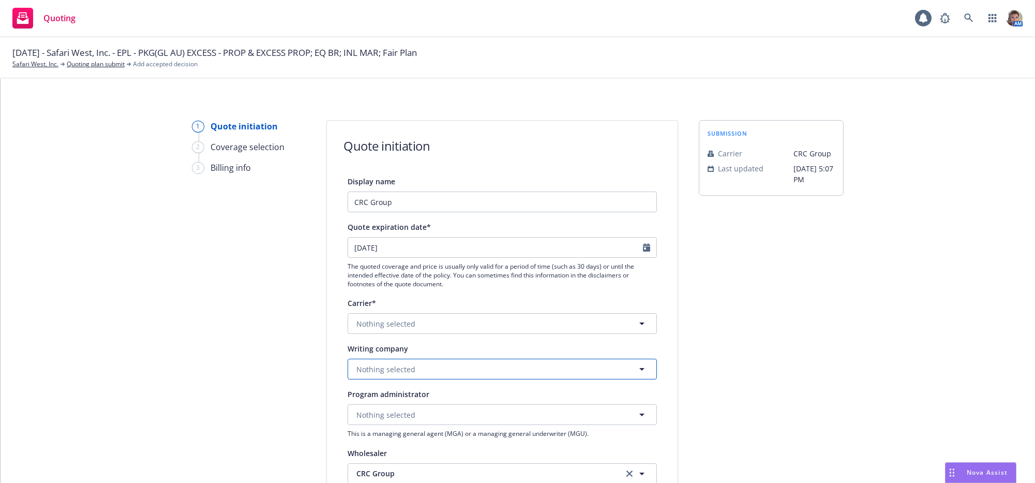
click at [467, 379] on button "Nothing selected" at bounding box center [502, 368] width 309 height 21
type input "acceptan"
click at [466, 331] on strong "Acceptance Casualty Insurance Company" at bounding box center [431, 326] width 145 height 10
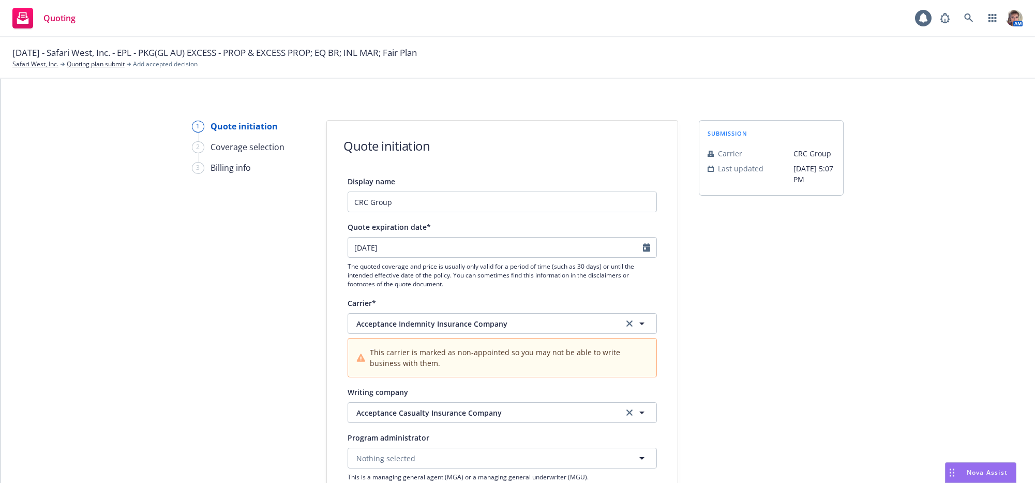
click at [875, 345] on div "1 Quote initiation 2 Coverage selection 3 Billing info Quote initiation Display…" at bounding box center [518, 488] width 1010 height 737
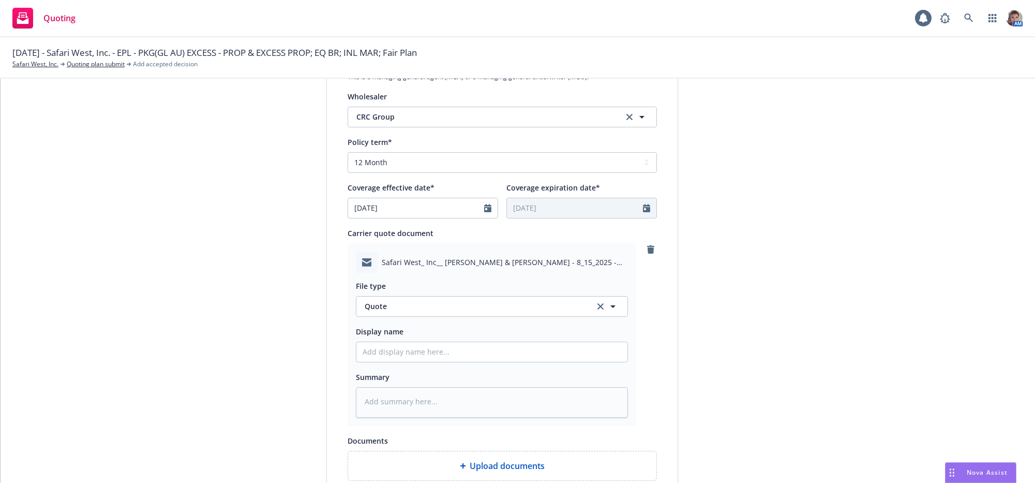
scroll to position [650, 0]
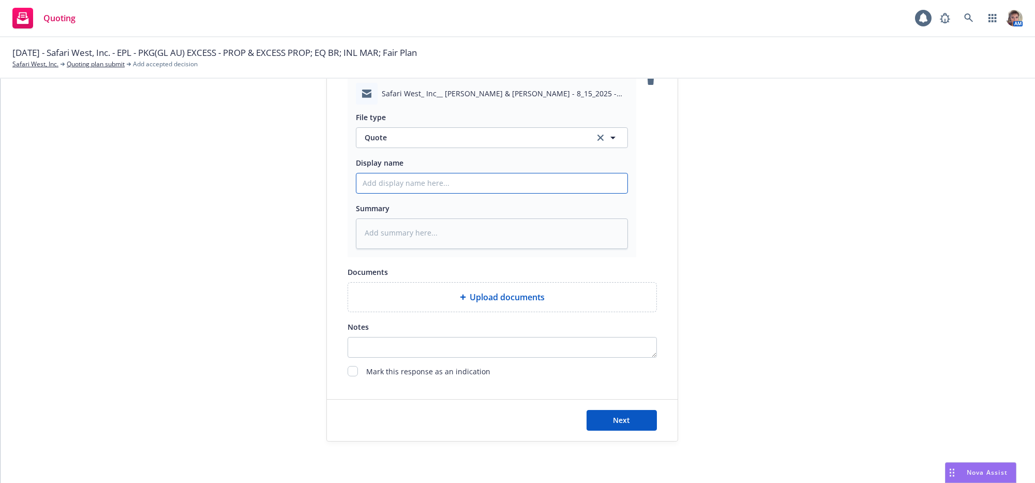
click at [396, 173] on input "Display name" at bounding box center [491, 183] width 271 height 20
click at [594, 131] on link "clear selection" at bounding box center [600, 137] width 12 height 12
click at [607, 131] on icon "button" at bounding box center [613, 137] width 12 height 12
click at [575, 161] on div "Quote" at bounding box center [492, 168] width 259 height 15
click at [579, 173] on input "Display name" at bounding box center [491, 183] width 271 height 20
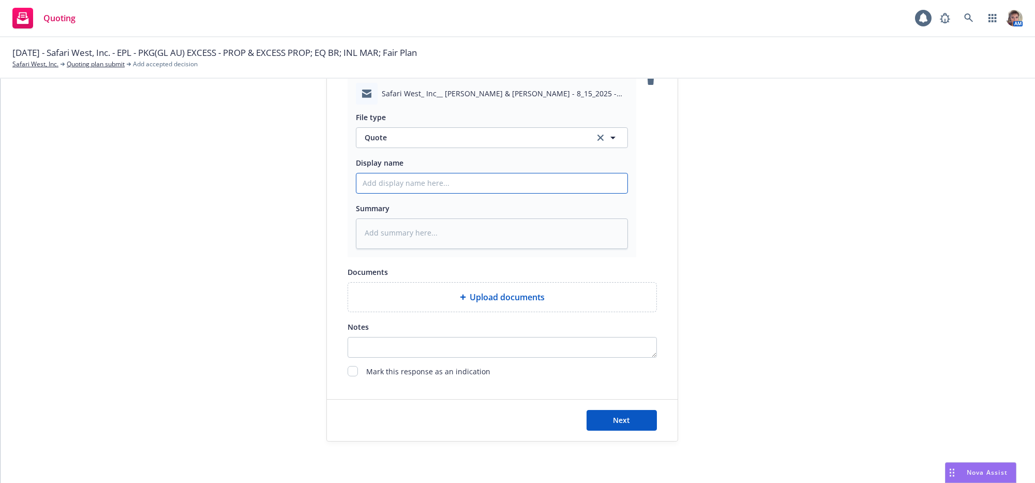
type textarea "x"
type input "2"
type textarea "x"
type input "25"
type textarea "x"
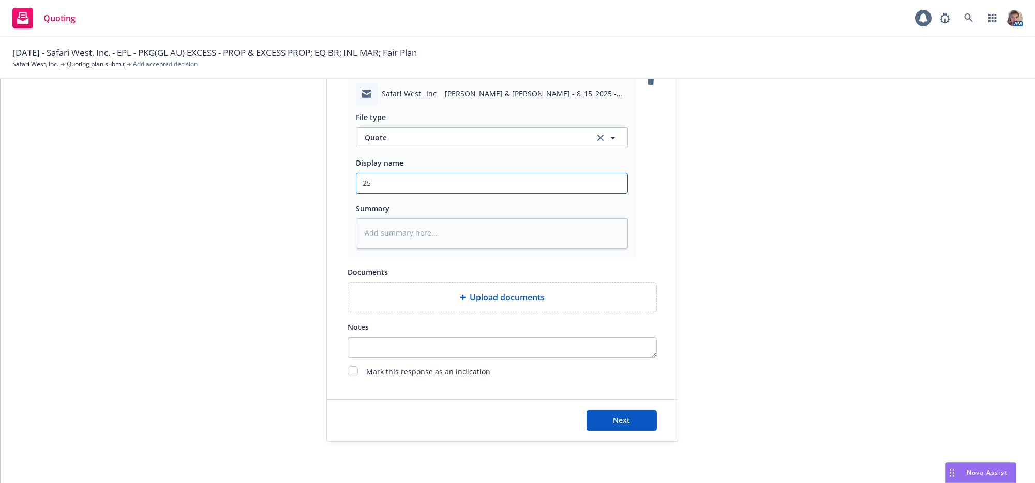
type input "25-"
type textarea "x"
type input "25-2"
type textarea "x"
type input "25-26"
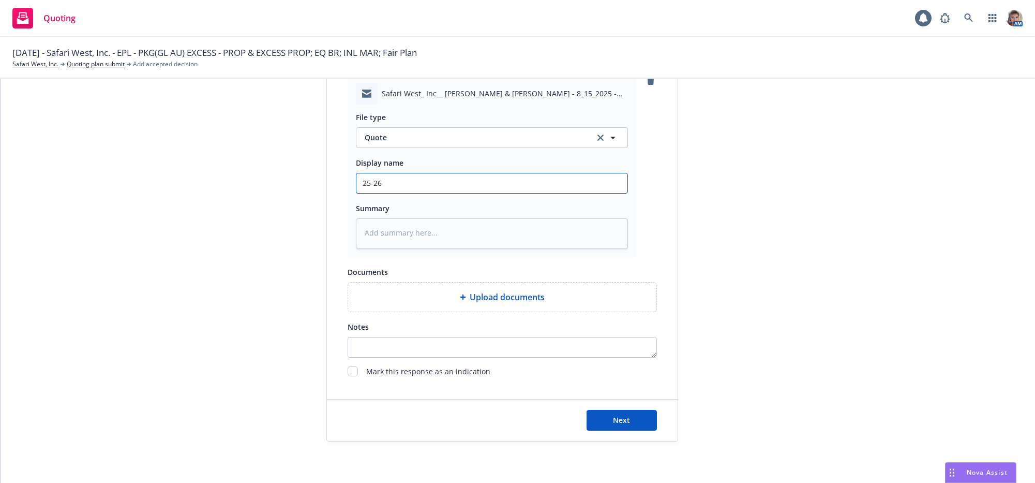
type textarea "x"
type input "25-26"
type textarea "x"
type input "25-26 W"
type textarea "x"
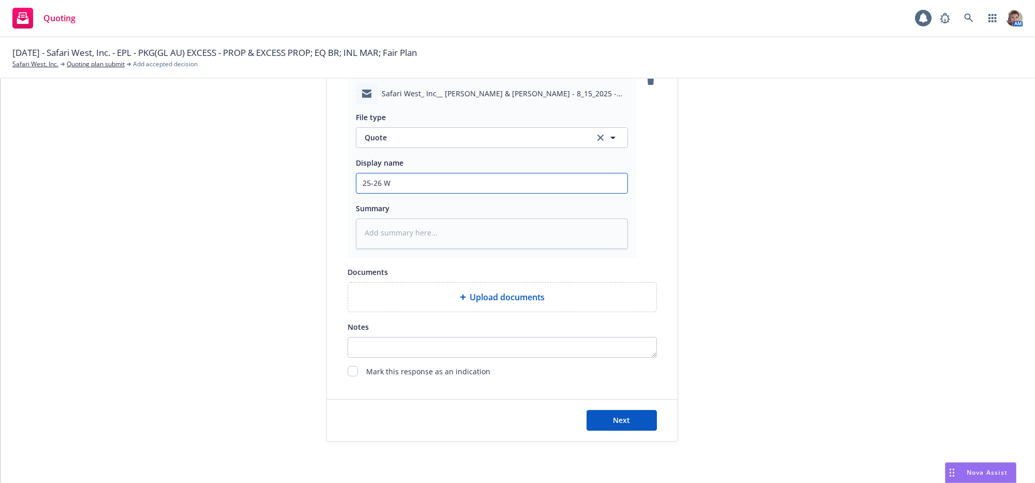
type input "25-26 WR"
type textarea "x"
type input "25-26 WRA"
type textarea "x"
type input "25-26 WRAP"
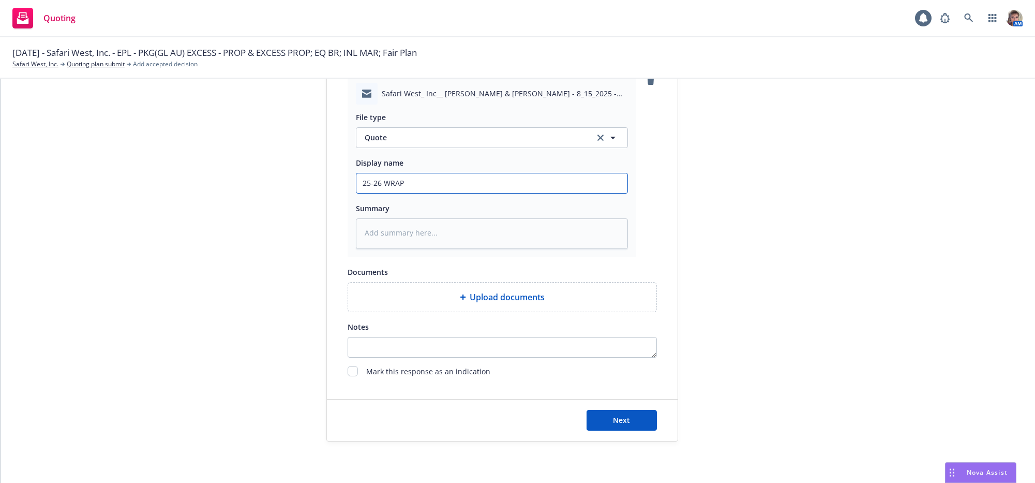
type textarea "x"
type input "25-26 WRAP"
type textarea "x"
type input "25-26 WRAP D"
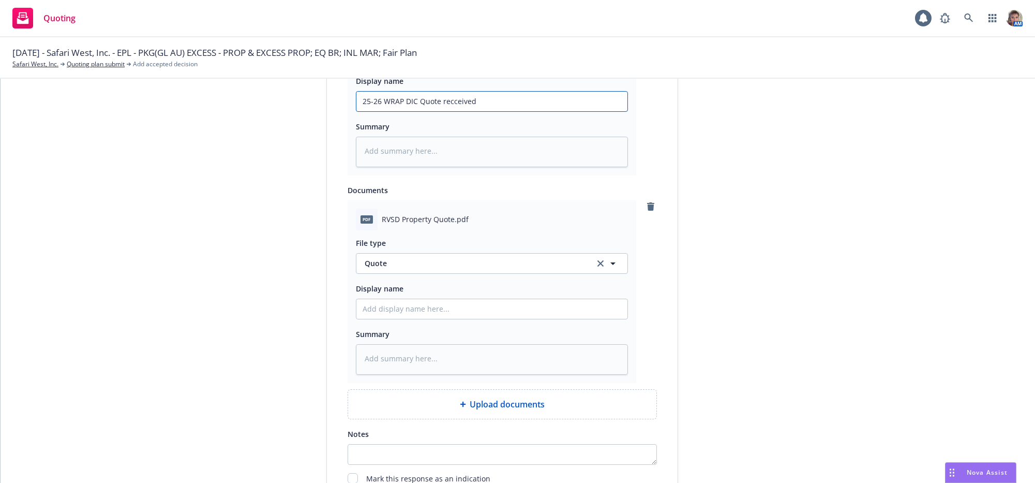
scroll to position [856, 0]
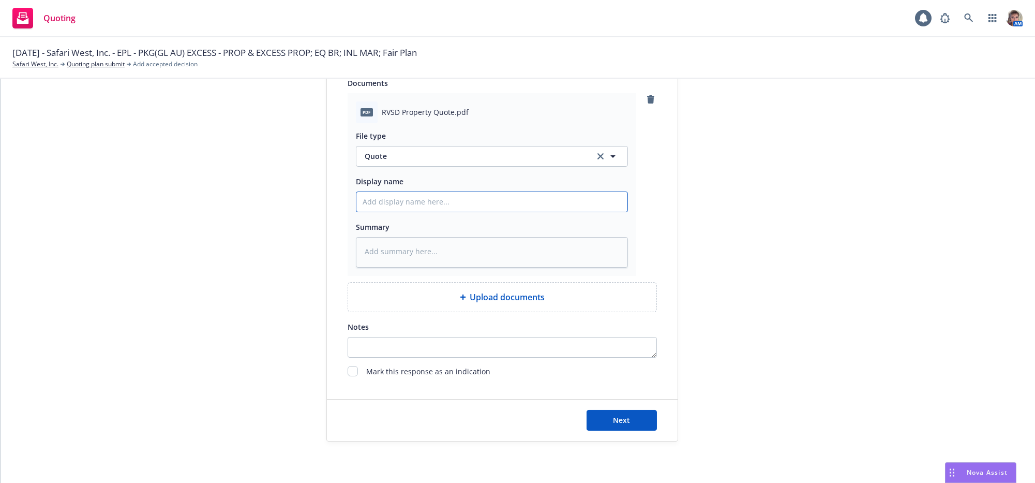
click at [623, 414] on button "Next" at bounding box center [622, 420] width 70 height 21
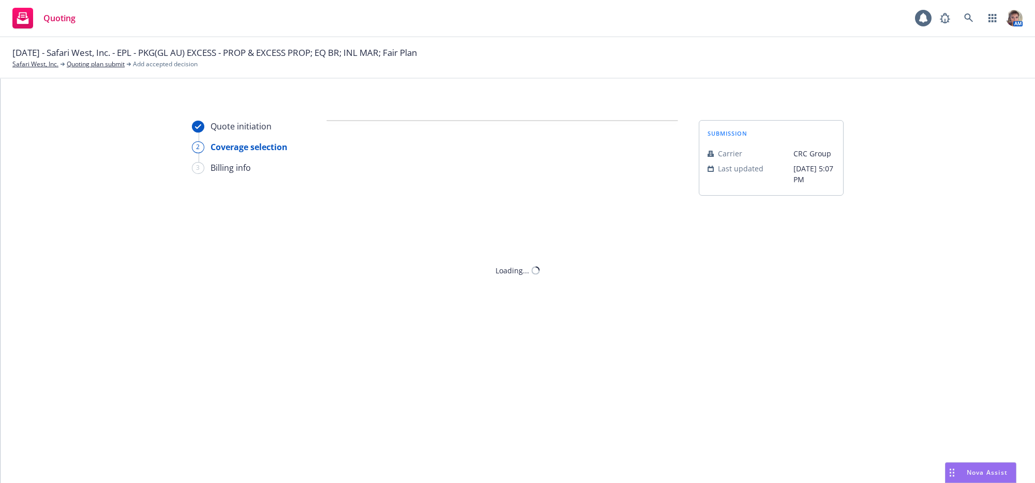
scroll to position [0, 0]
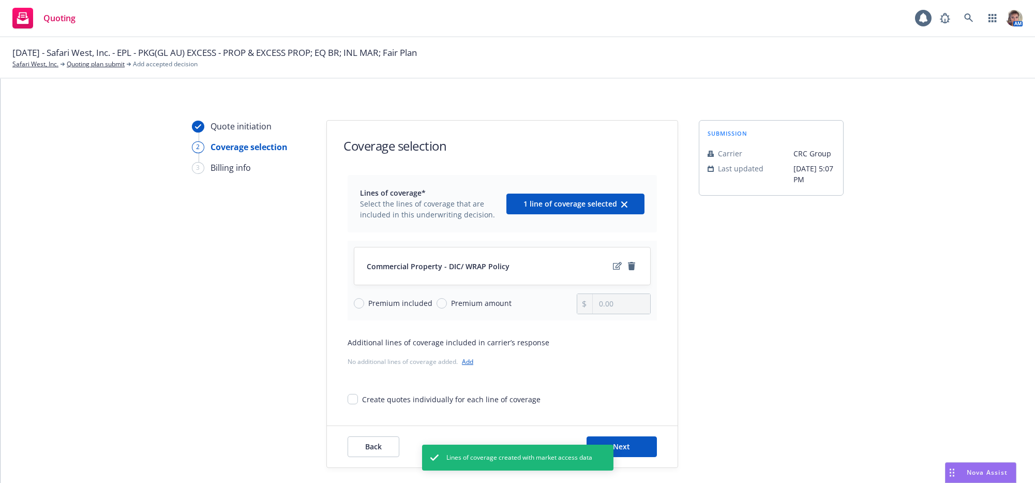
click at [447, 308] on span "Premium amount" at bounding box center [479, 302] width 65 height 11
click at [447, 308] on input "Premium amount" at bounding box center [442, 303] width 10 height 10
drag, startPoint x: 622, startPoint y: 317, endPoint x: 511, endPoint y: 319, distance: 111.2
click at [511, 314] on div "Premium included Premium amount 0.00" at bounding box center [502, 303] width 297 height 21
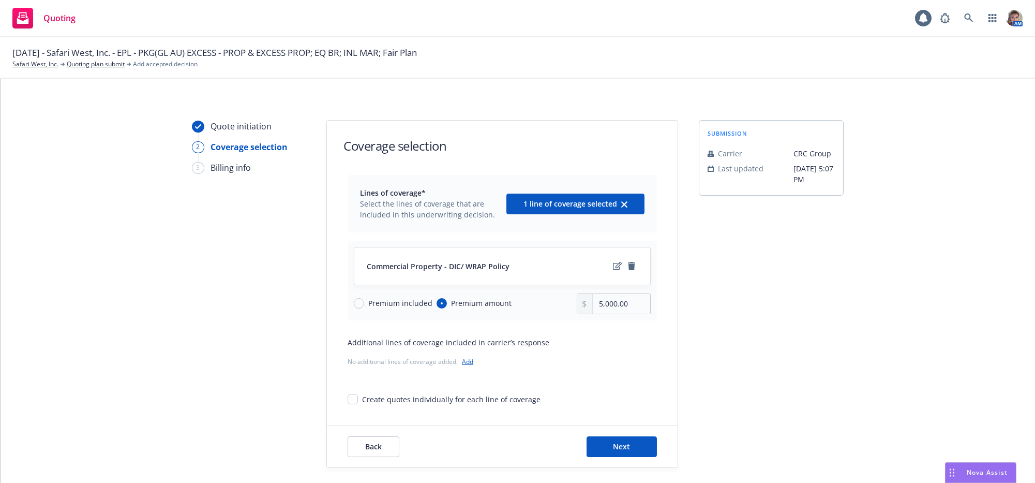
click at [808, 305] on div "submission Carrier CRC Group Last updated [DATE] 5:07 PM" at bounding box center [771, 294] width 145 height 348
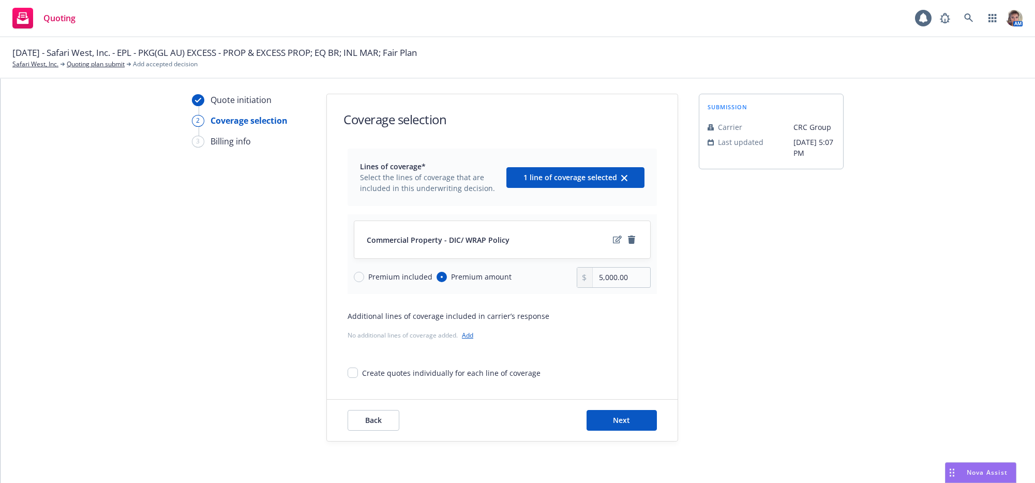
scroll to position [47, 0]
click at [613, 415] on span "Next" at bounding box center [621, 420] width 17 height 10
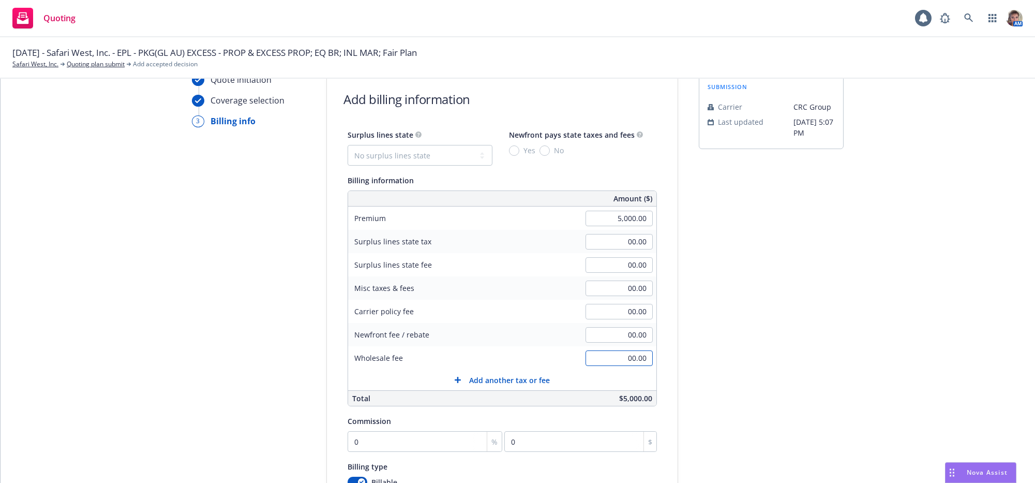
click at [588, 366] on input "00.00" at bounding box center [619, 358] width 67 height 16
click at [804, 335] on div "submission Carrier CRC Group Last updated [DATE] 5:07 PM" at bounding box center [771, 337] width 145 height 529
click at [448, 157] on select "No surplus lines state [US_STATE] [US_STATE] [US_STATE] [US_STATE] [US_STATE] […" at bounding box center [420, 155] width 145 height 21
click at [348, 152] on select "No surplus lines state [US_STATE] [US_STATE] [US_STATE] [US_STATE] [US_STATE] […" at bounding box center [420, 155] width 145 height 21
click at [545, 156] on input "No" at bounding box center [544, 150] width 10 height 10
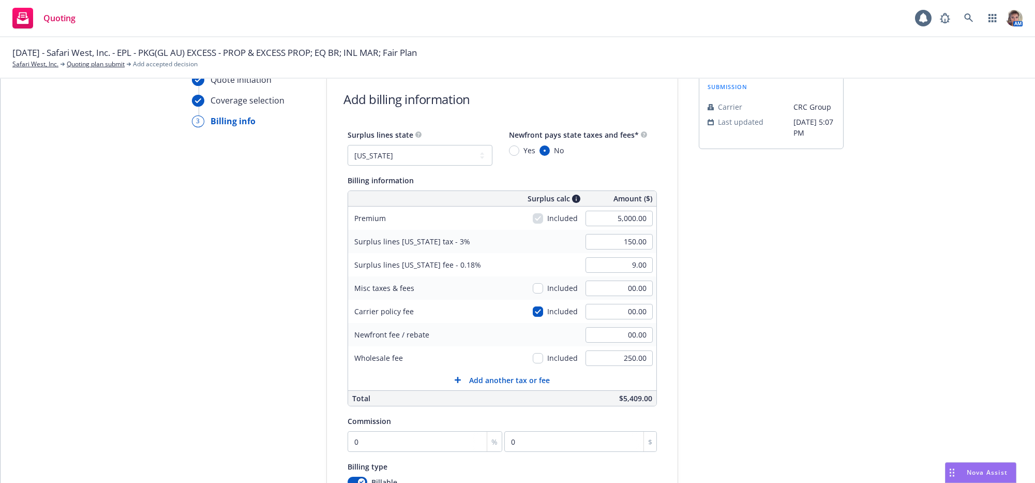
click at [791, 281] on div "submission Carrier CRC Group Last updated [DATE] 5:07 PM" at bounding box center [771, 337] width 145 height 529
click at [354, 452] on input "0" at bounding box center [425, 441] width 155 height 21
click at [814, 328] on div "submission Carrier CRC Group Last updated [DATE] 5:07 PM" at bounding box center [771, 337] width 145 height 529
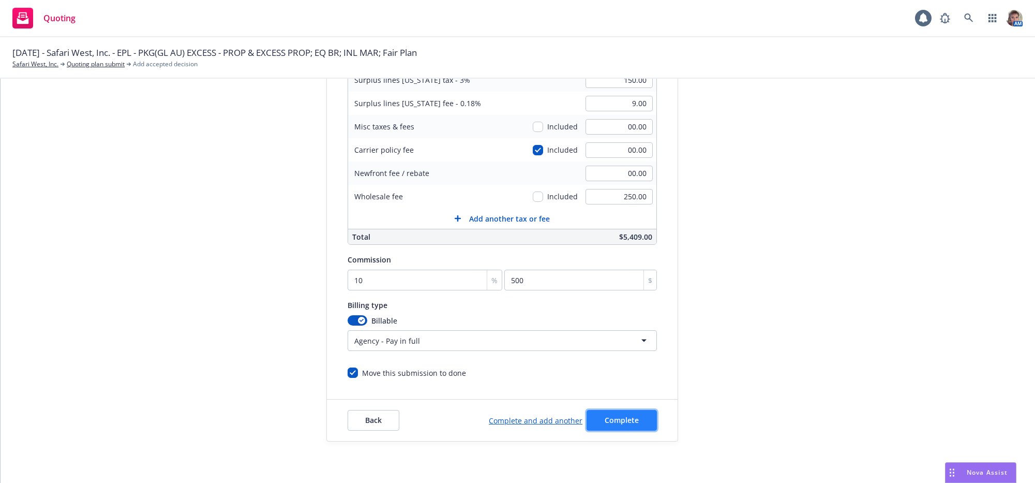
click at [605, 424] on span "Complete" at bounding box center [622, 420] width 34 height 10
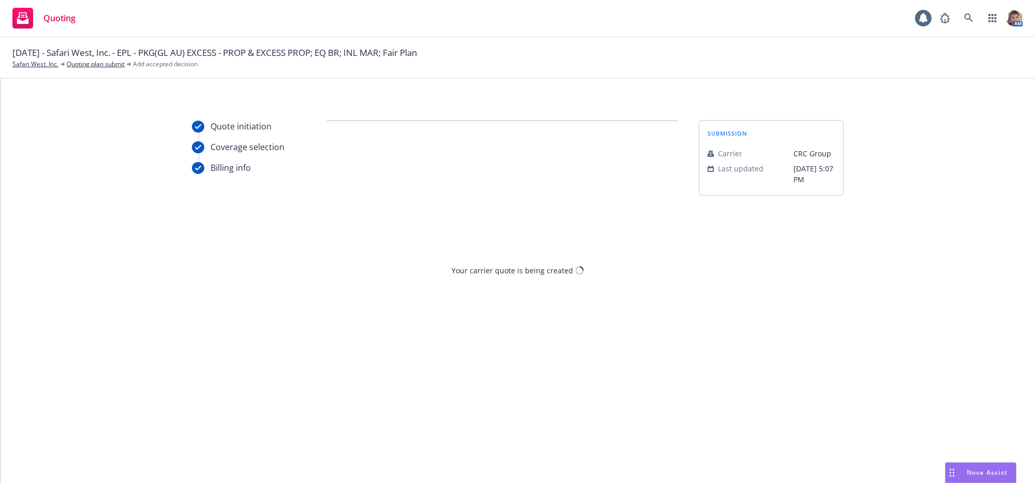
scroll to position [0, 0]
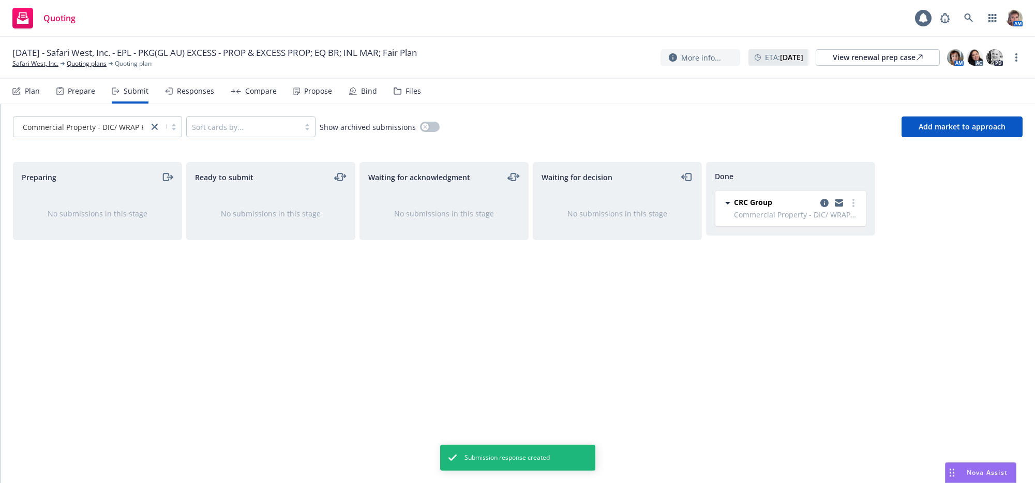
click at [670, 300] on div "Waiting for decision No submissions in this stage" at bounding box center [617, 311] width 169 height 299
click at [316, 95] on div "Propose" at bounding box center [318, 91] width 28 height 8
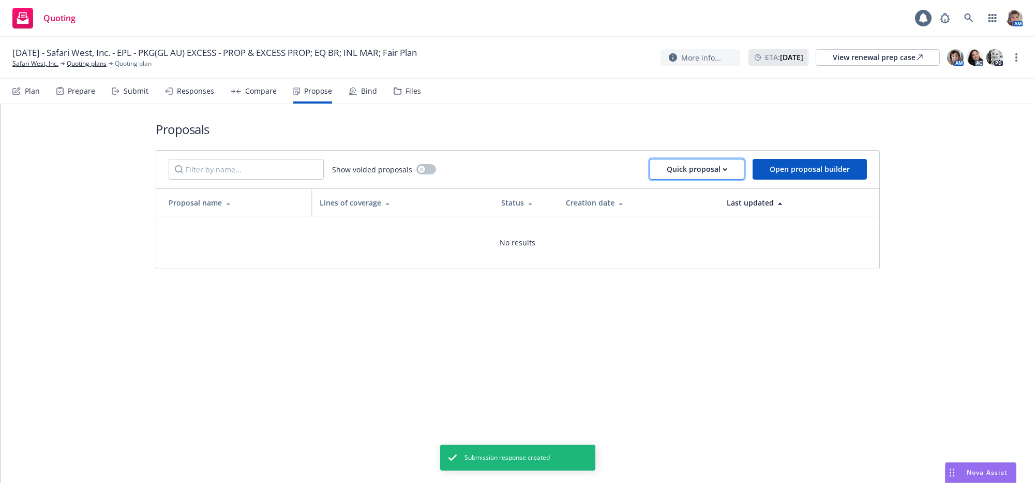
click at [686, 177] on div "Quick proposal" at bounding box center [697, 169] width 61 height 20
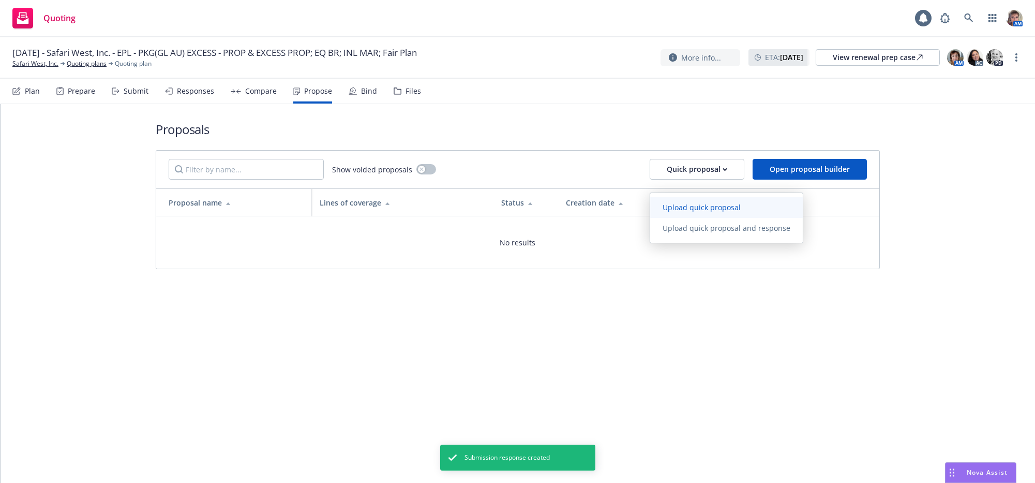
click at [711, 207] on span "Upload quick proposal" at bounding box center [701, 207] width 103 height 10
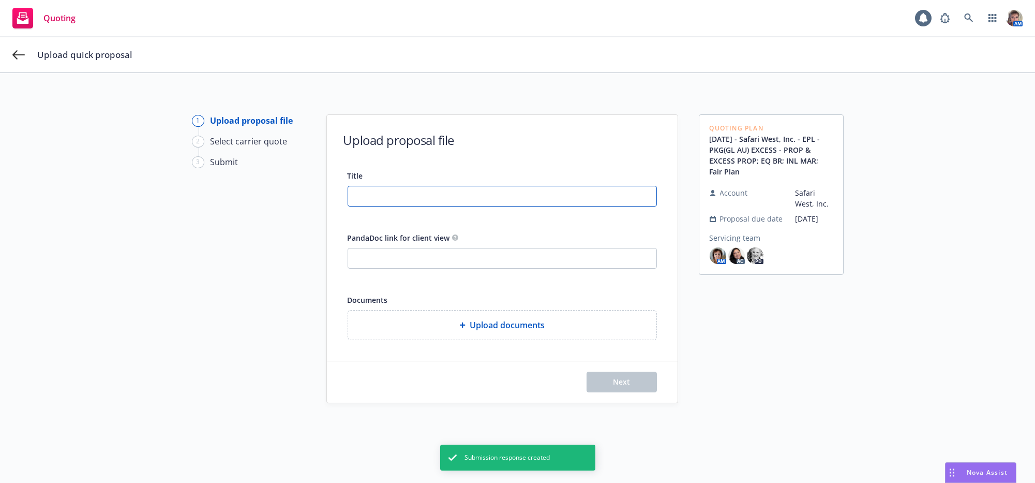
click at [427, 200] on input "Title" at bounding box center [502, 196] width 308 height 20
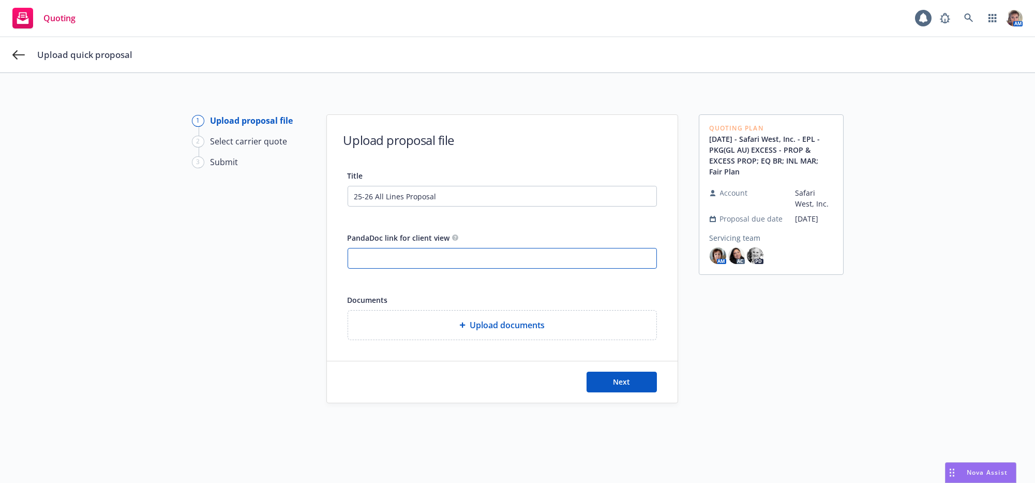
click at [373, 261] on input "PandaDoc link for client view" at bounding box center [502, 258] width 308 height 20
paste input "[URL][DOMAIN_NAME]"
click at [533, 331] on span "Upload documents" at bounding box center [507, 325] width 75 height 12
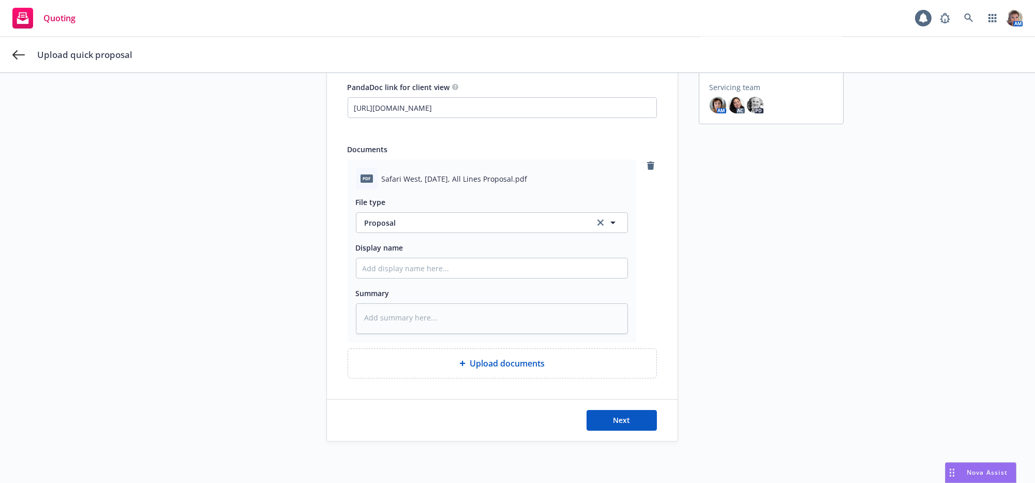
scroll to position [191, 0]
click at [508, 362] on span "Upload documents" at bounding box center [507, 363] width 75 height 12
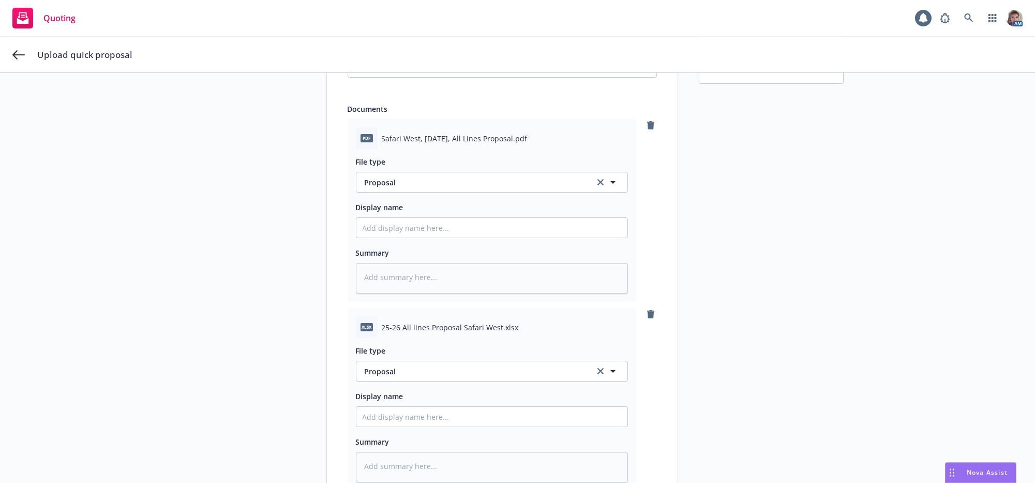
drag, startPoint x: 1023, startPoint y: 298, endPoint x: 1030, endPoint y: 329, distance: 32.0
click at [1030, 329] on div "Upload quick proposal 1 Upload proposal file 2 Select carrier quote 3 Submit Up…" at bounding box center [517, 259] width 1035 height 445
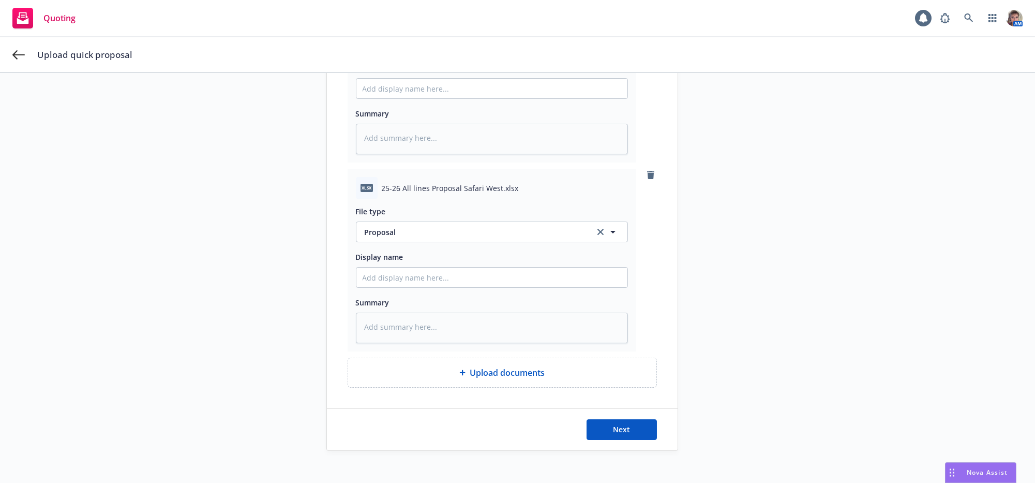
scroll to position [397, 0]
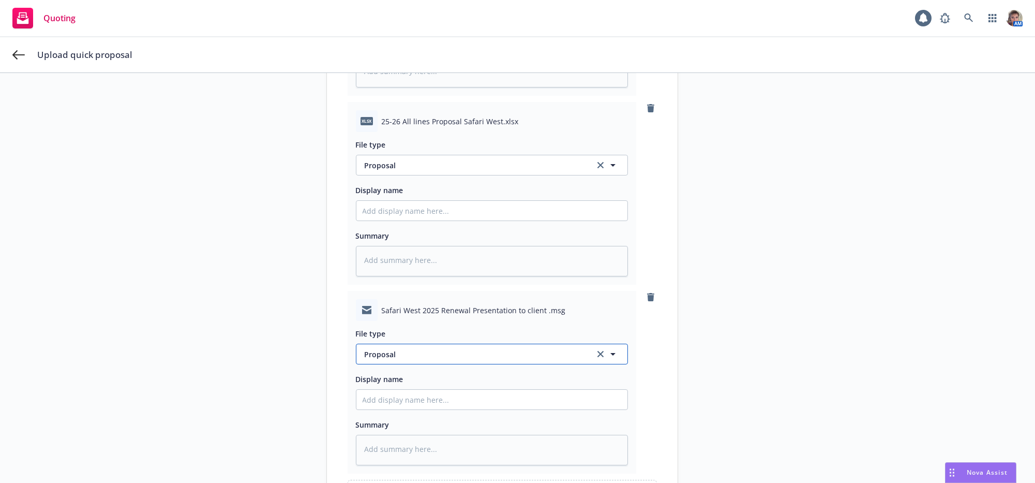
click at [432, 364] on button "Proposal" at bounding box center [492, 353] width 272 height 21
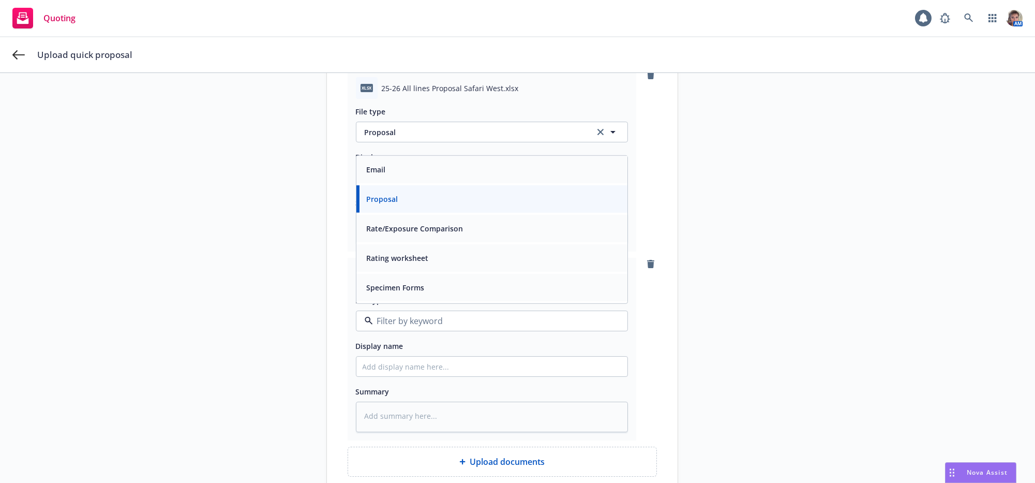
click at [422, 177] on div "Email" at bounding box center [492, 169] width 259 height 15
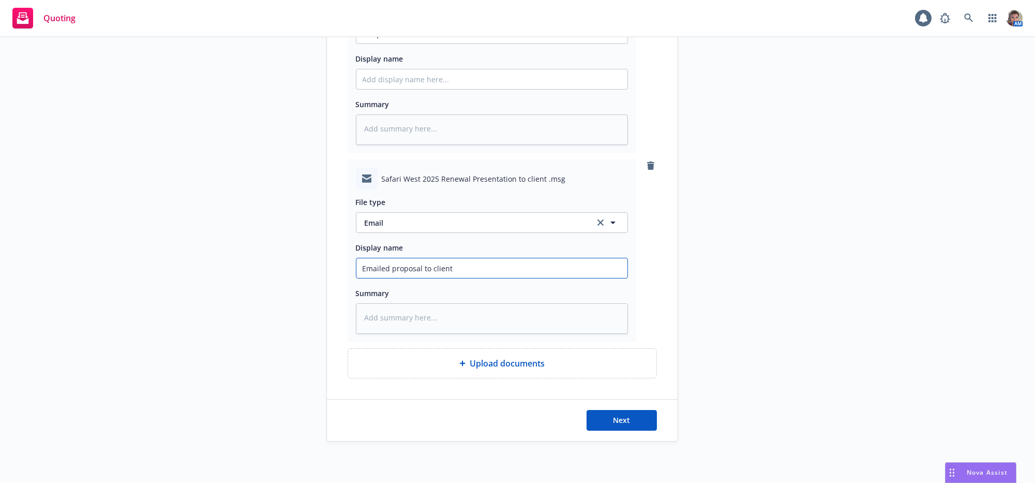
scroll to position [603, 0]
click at [626, 421] on button "Next" at bounding box center [622, 420] width 70 height 21
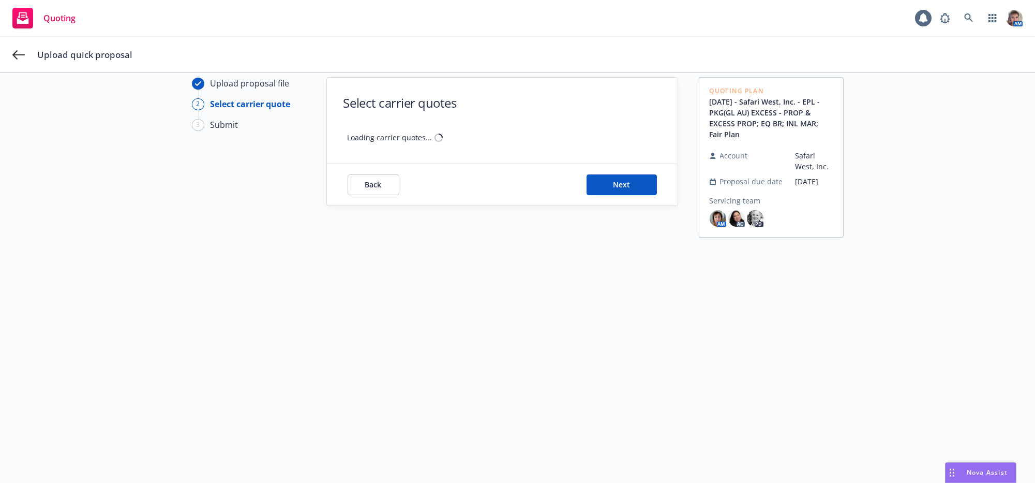
scroll to position [37, 0]
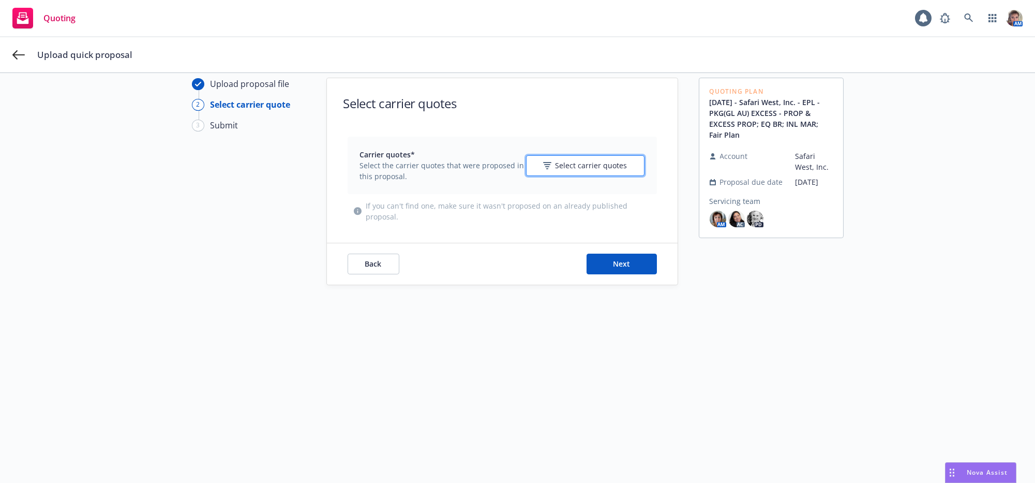
click at [628, 165] on button "Select carrier quotes" at bounding box center [585, 165] width 118 height 21
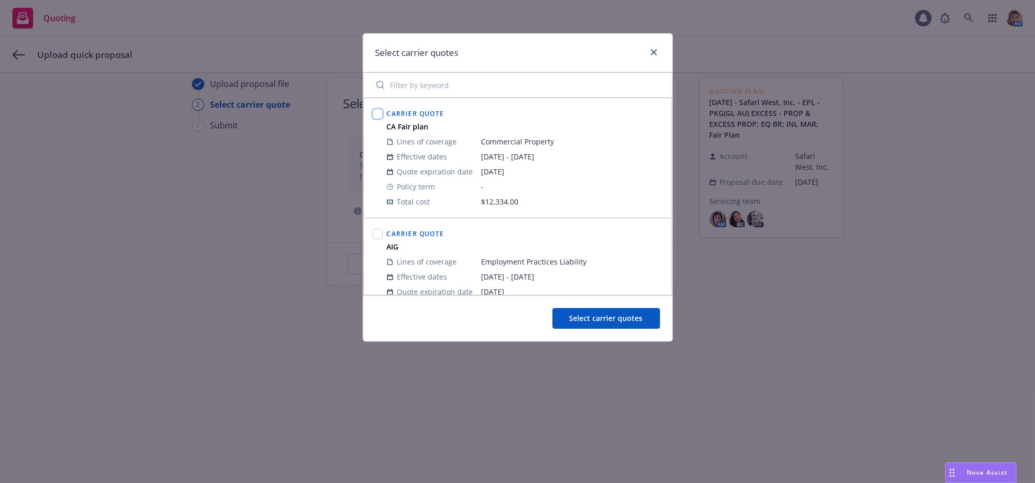
click at [376, 113] on input "checkbox" at bounding box center [377, 114] width 10 height 10
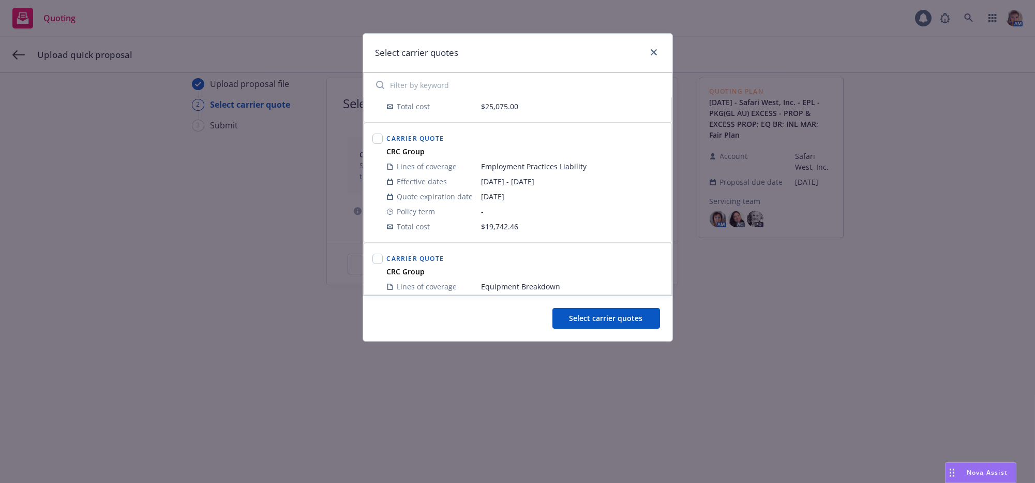
scroll to position [224, 0]
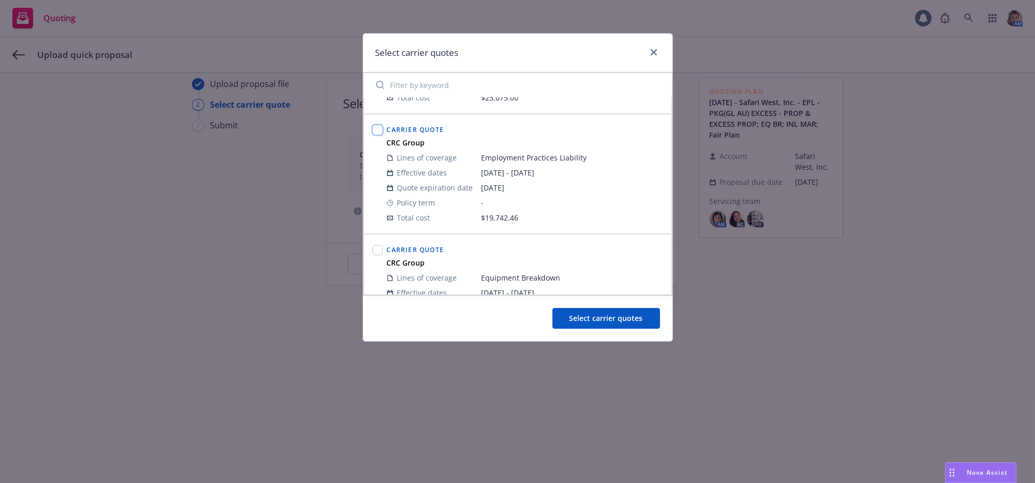
click at [372, 135] on input "checkbox" at bounding box center [377, 130] width 10 height 10
click at [378, 255] on div at bounding box center [377, 250] width 10 height 14
click at [378, 255] on input "checkbox" at bounding box center [377, 250] width 10 height 10
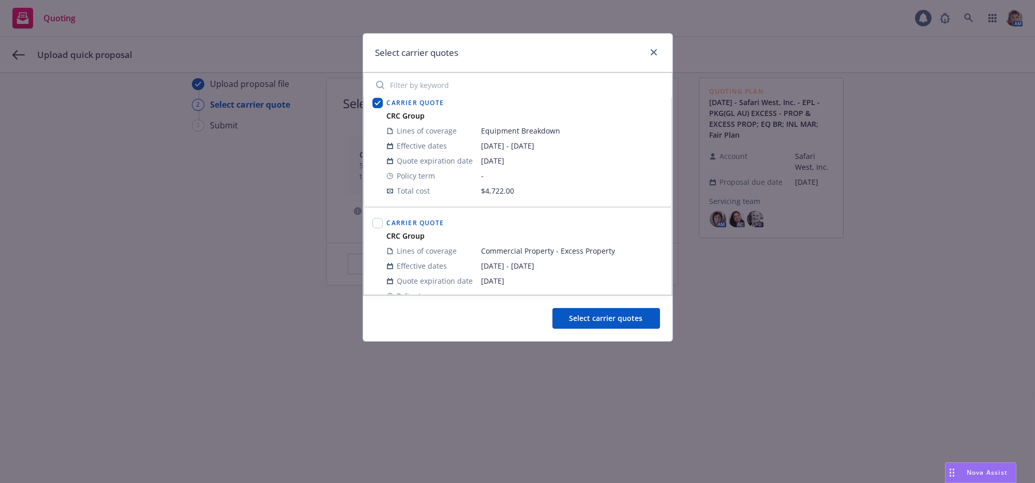
scroll to position [431, 0]
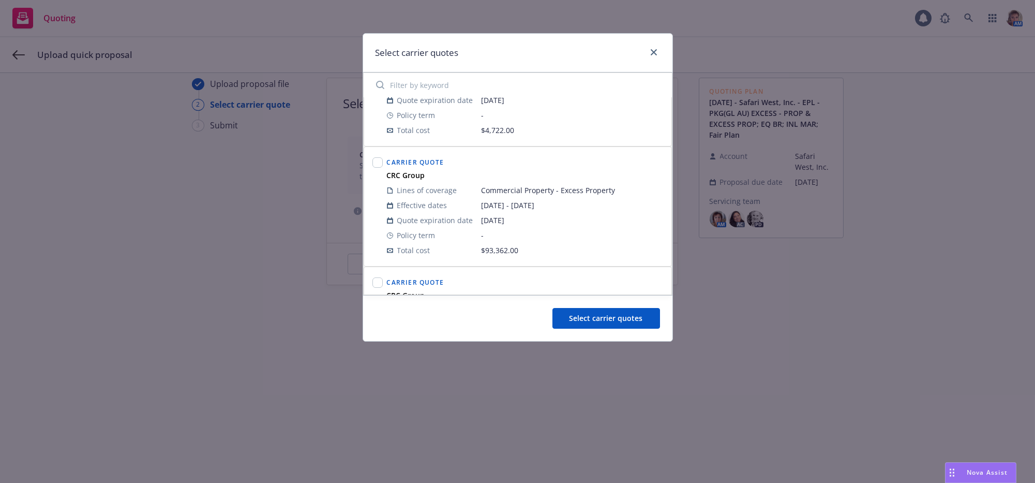
click at [383, 177] on div at bounding box center [377, 206] width 14 height 107
click at [382, 168] on input "checkbox" at bounding box center [377, 162] width 10 height 10
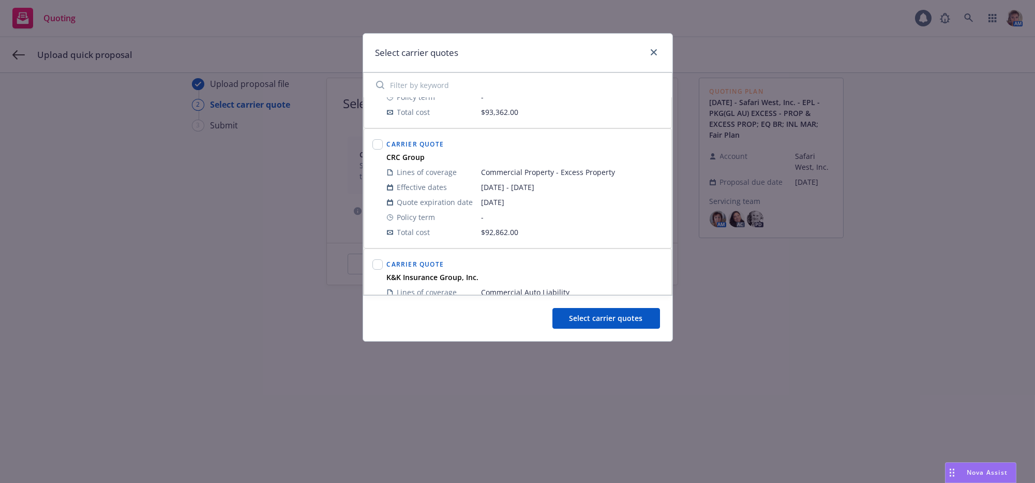
scroll to position [604, 0]
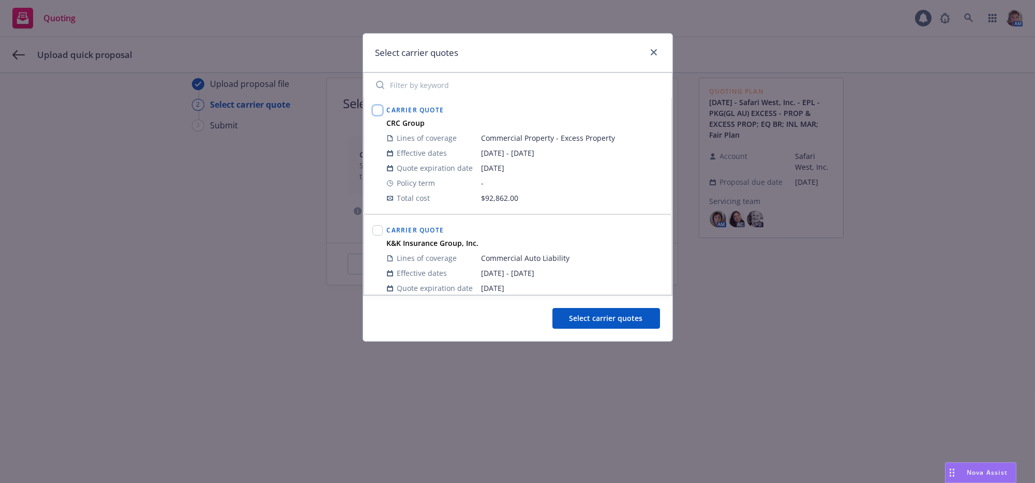
click at [380, 115] on input "checkbox" at bounding box center [377, 110] width 10 height 10
click at [374, 235] on input "checkbox" at bounding box center [377, 230] width 10 height 10
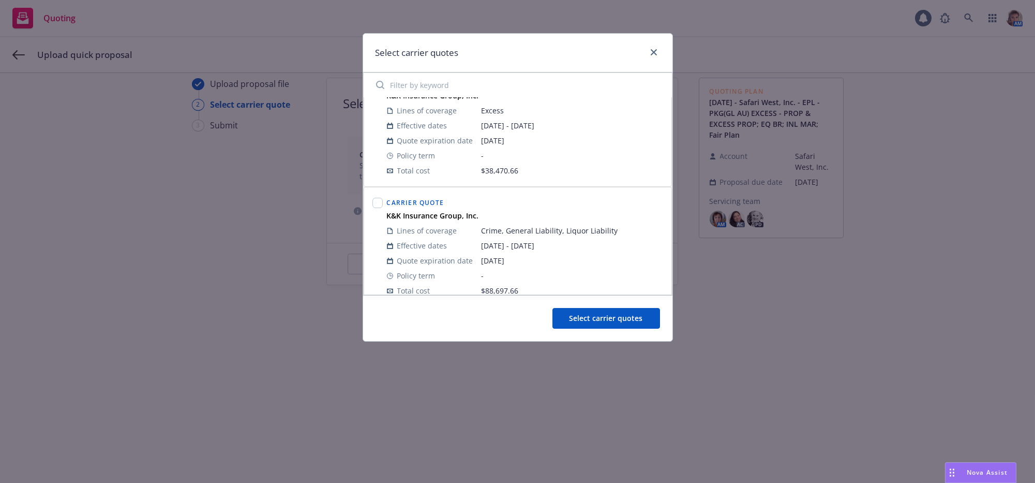
scroll to position [880, 0]
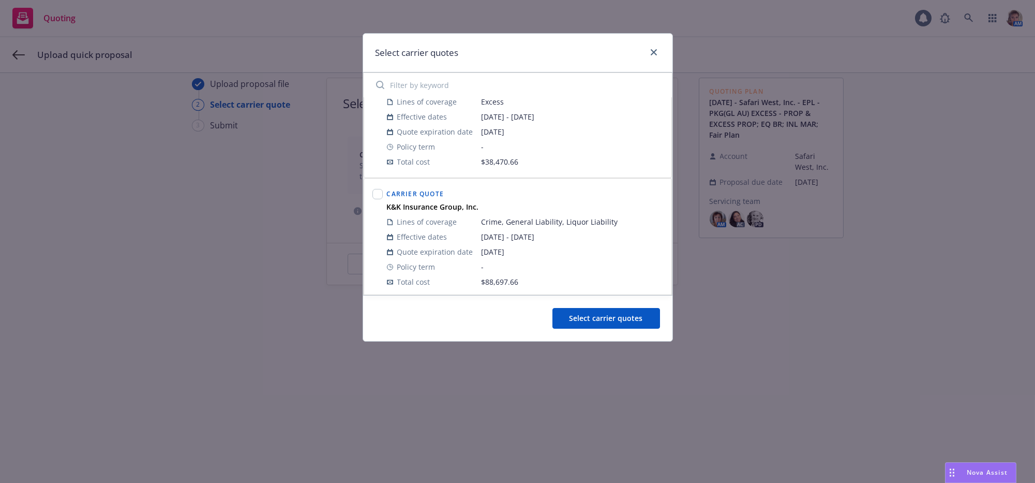
click at [384, 219] on div at bounding box center [377, 238] width 14 height 107
click at [381, 199] on input "checkbox" at bounding box center [377, 194] width 10 height 10
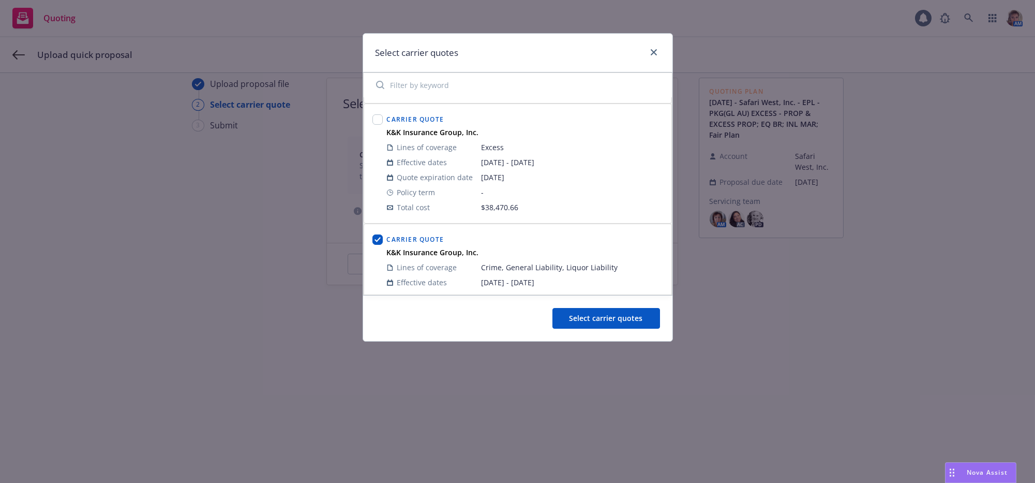
scroll to position [816, 0]
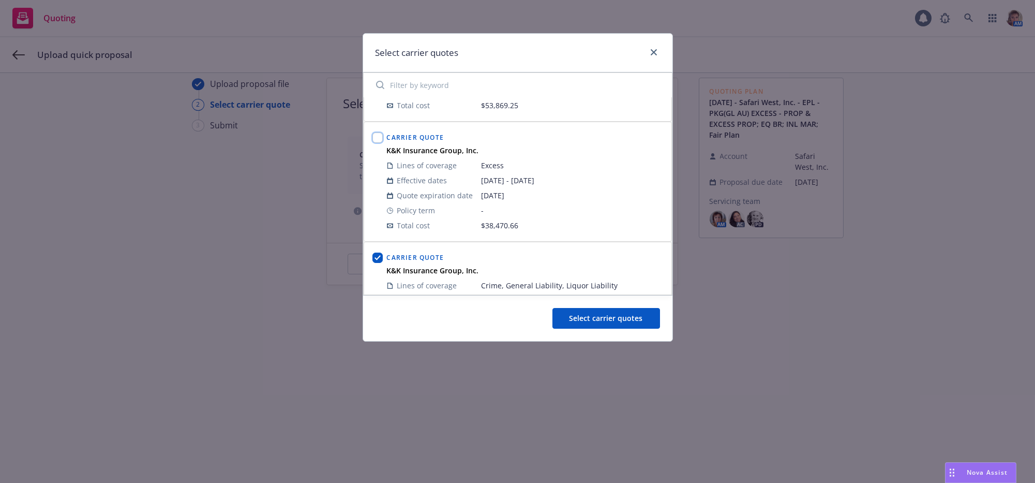
click at [377, 143] on input "checkbox" at bounding box center [377, 137] width 10 height 10
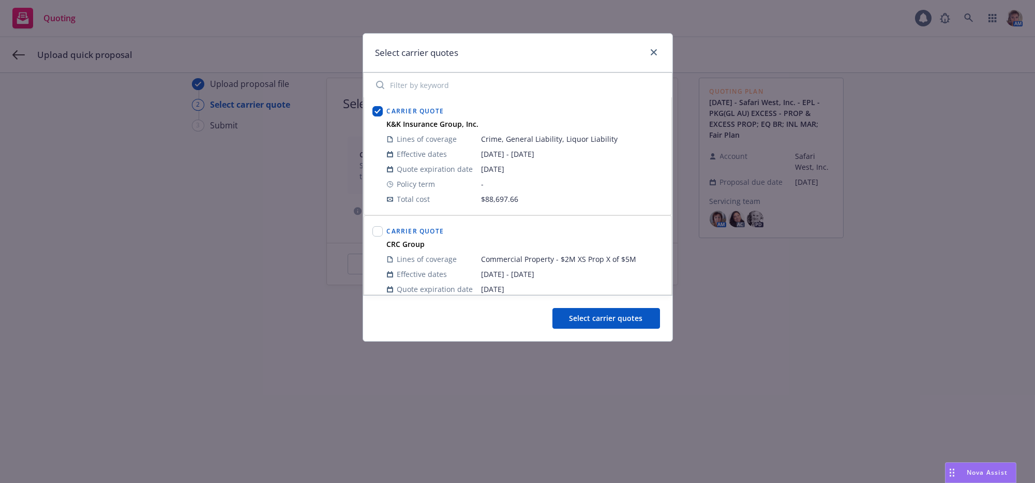
scroll to position [997, 0]
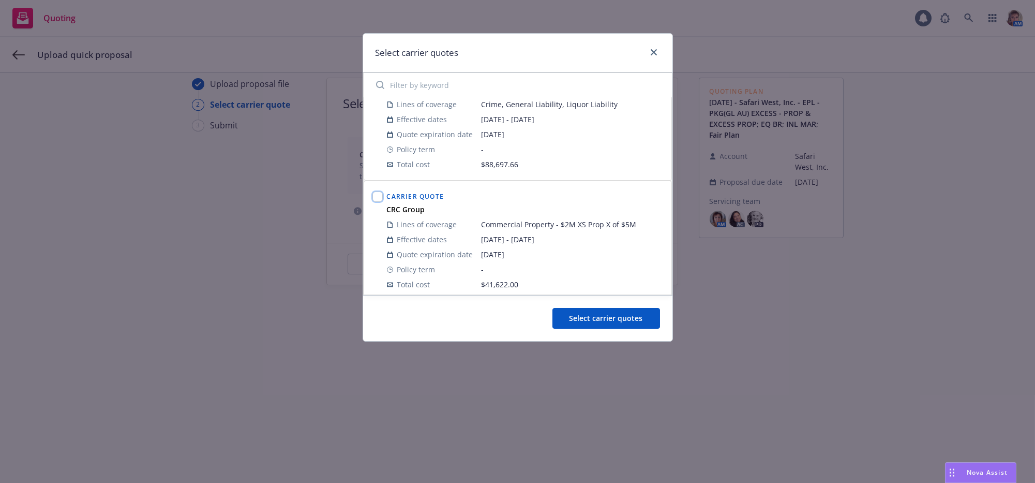
click at [376, 202] on input "checkbox" at bounding box center [377, 196] width 10 height 10
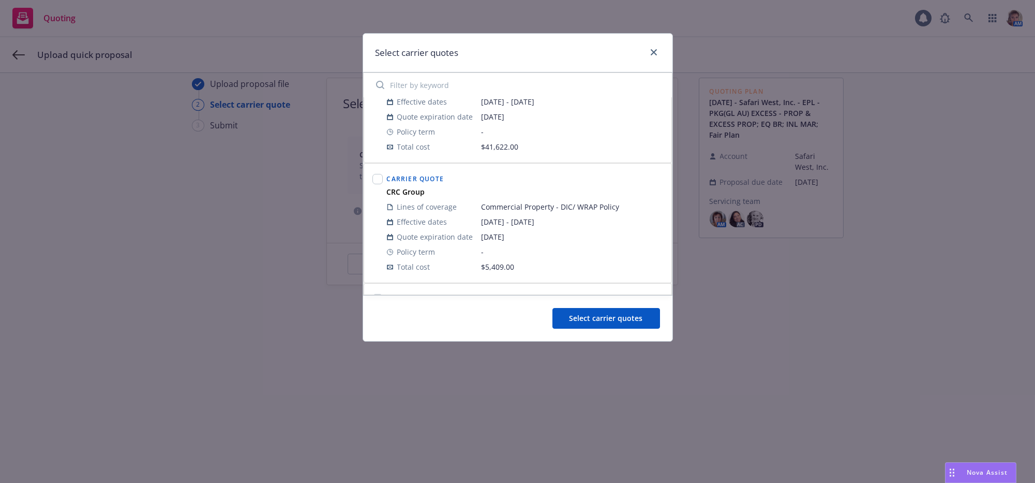
scroll to position [1170, 0]
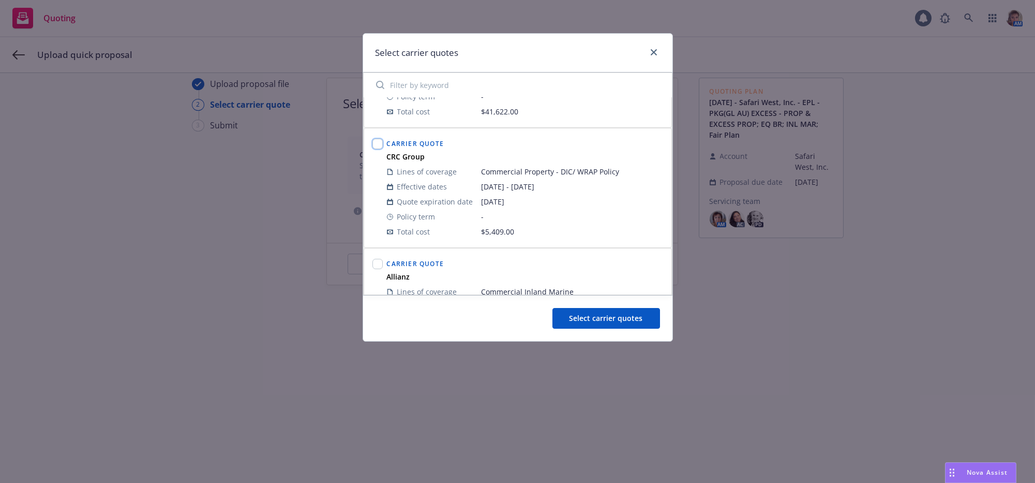
click at [378, 149] on input "checkbox" at bounding box center [377, 144] width 10 height 10
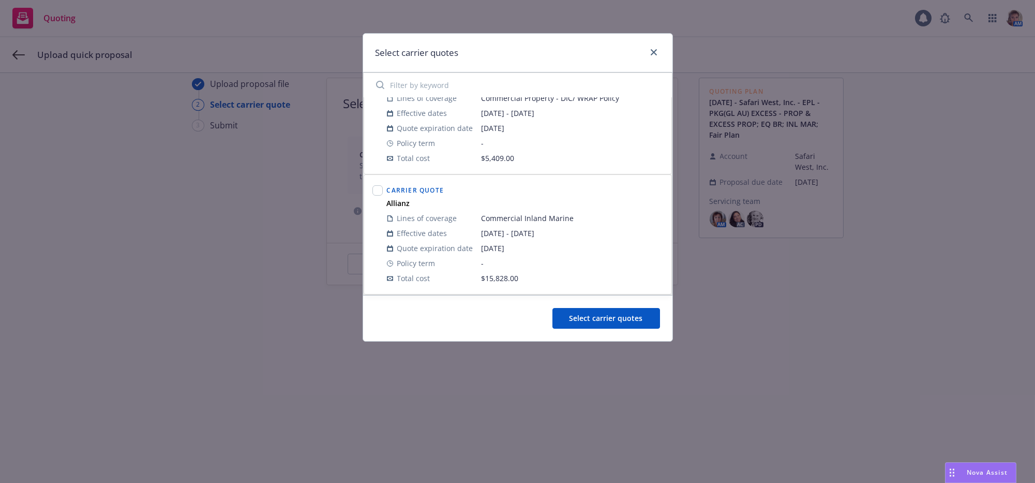
scroll to position [1273, 0]
click at [372, 193] on input "checkbox" at bounding box center [377, 190] width 10 height 10
click at [621, 323] on span "Select carrier quotes" at bounding box center [606, 318] width 73 height 10
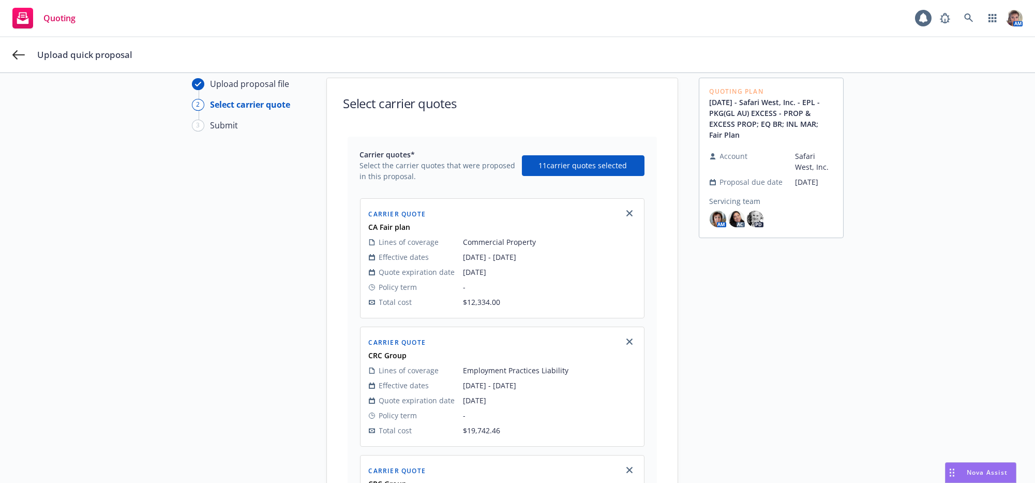
scroll to position [1337, 0]
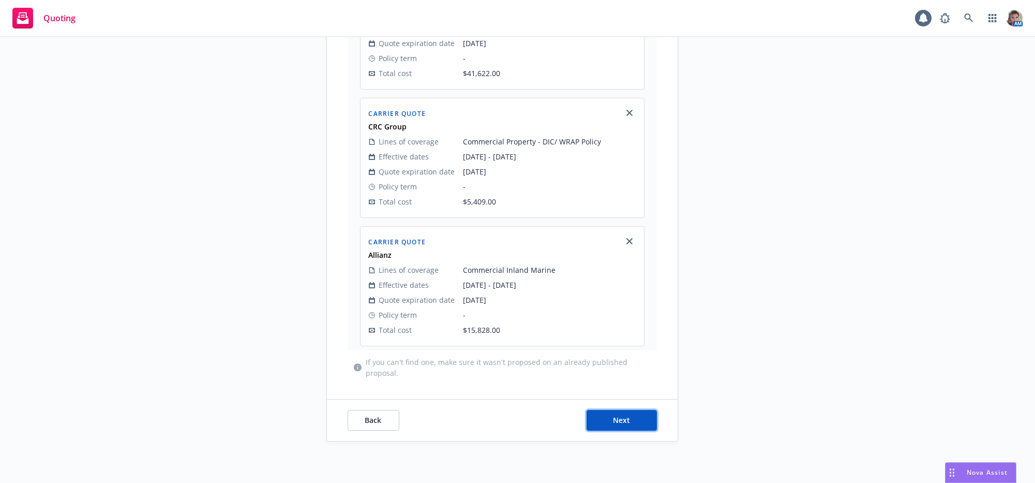
click at [618, 412] on button "Next" at bounding box center [622, 420] width 70 height 21
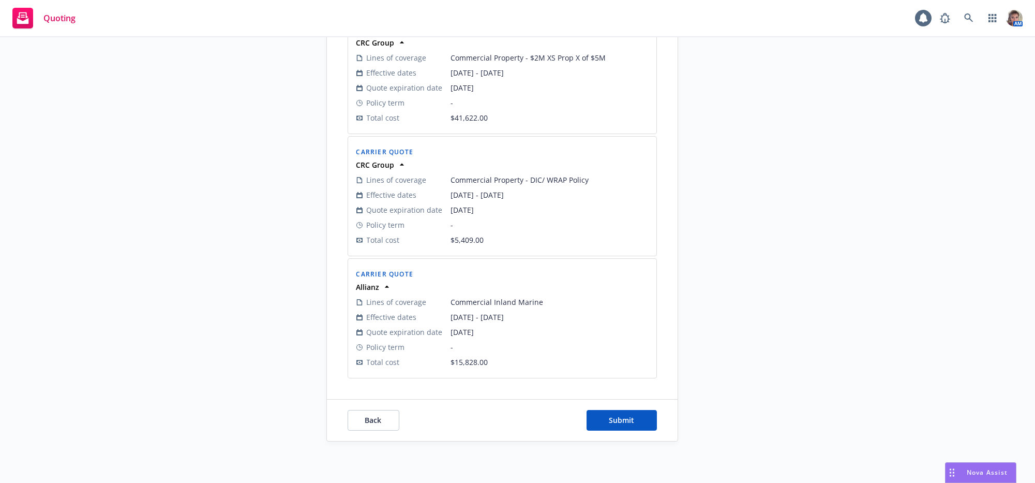
scroll to position [1324, 0]
click at [618, 415] on span "Submit" at bounding box center [621, 420] width 25 height 10
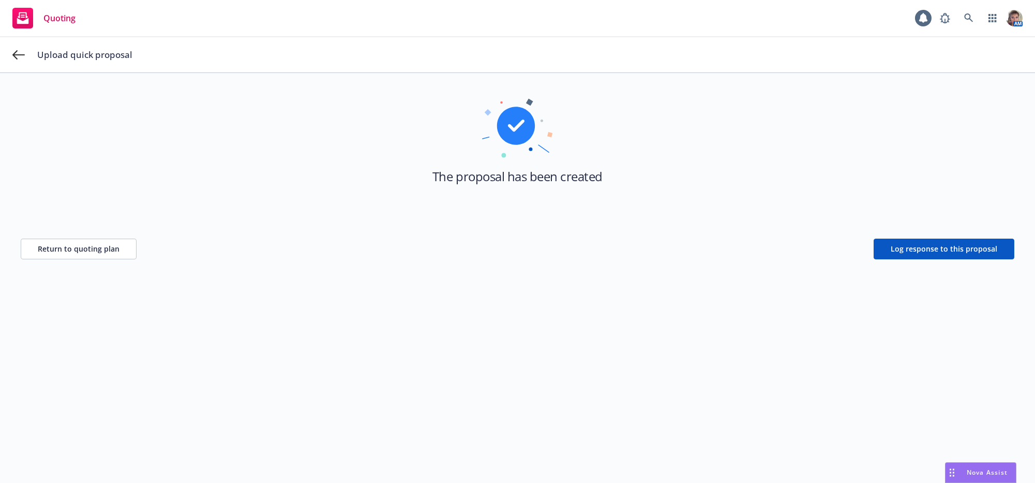
click at [432, 308] on div "The proposal has been created Return to quoting plan Log response to this propo…" at bounding box center [517, 259] width 1035 height 447
